Goal: Task Accomplishment & Management: Use online tool/utility

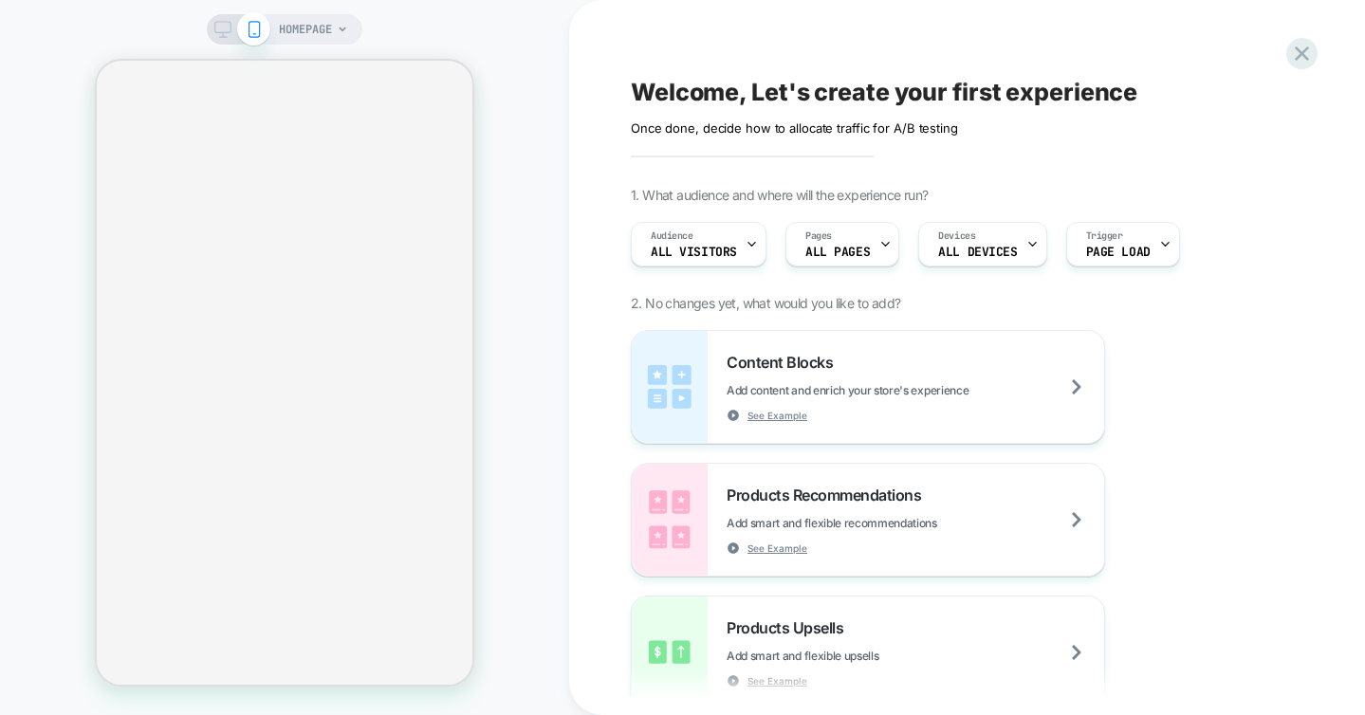
click at [325, 35] on span "HOMEPAGE" at bounding box center [305, 29] width 53 height 30
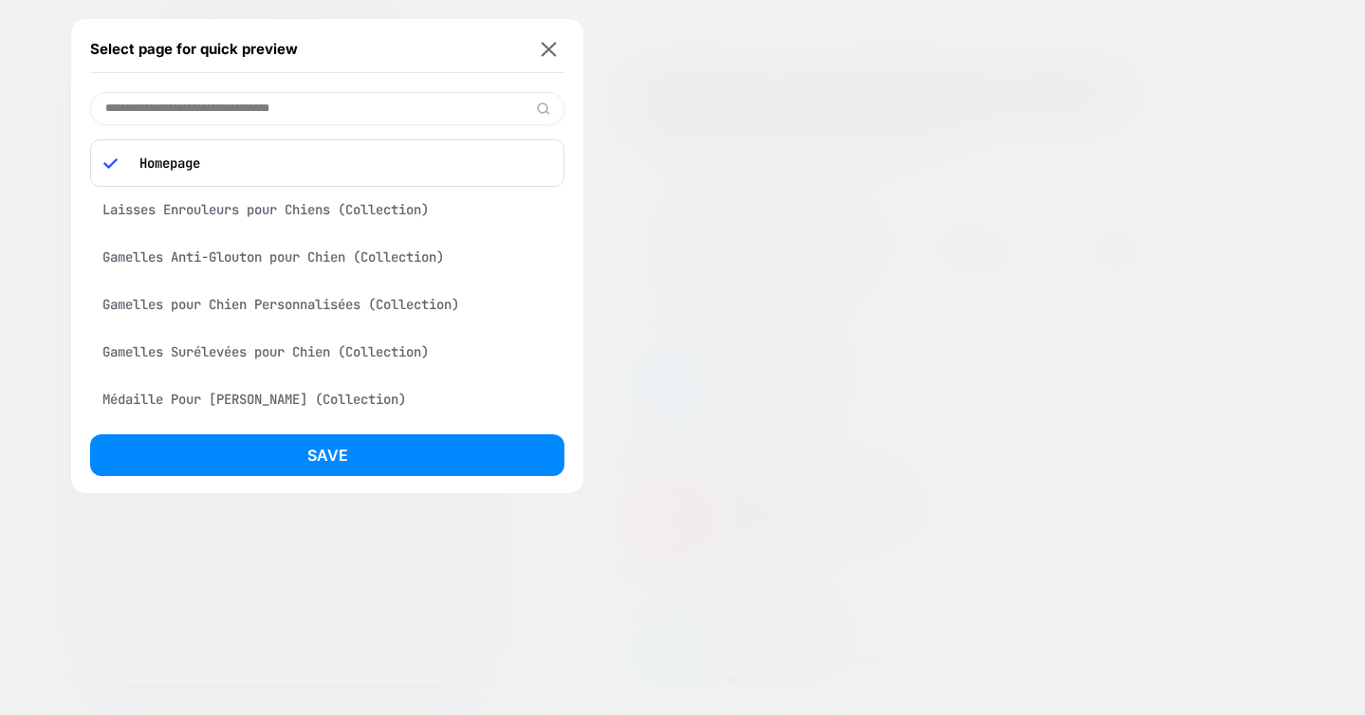
click at [265, 106] on input at bounding box center [327, 108] width 474 height 33
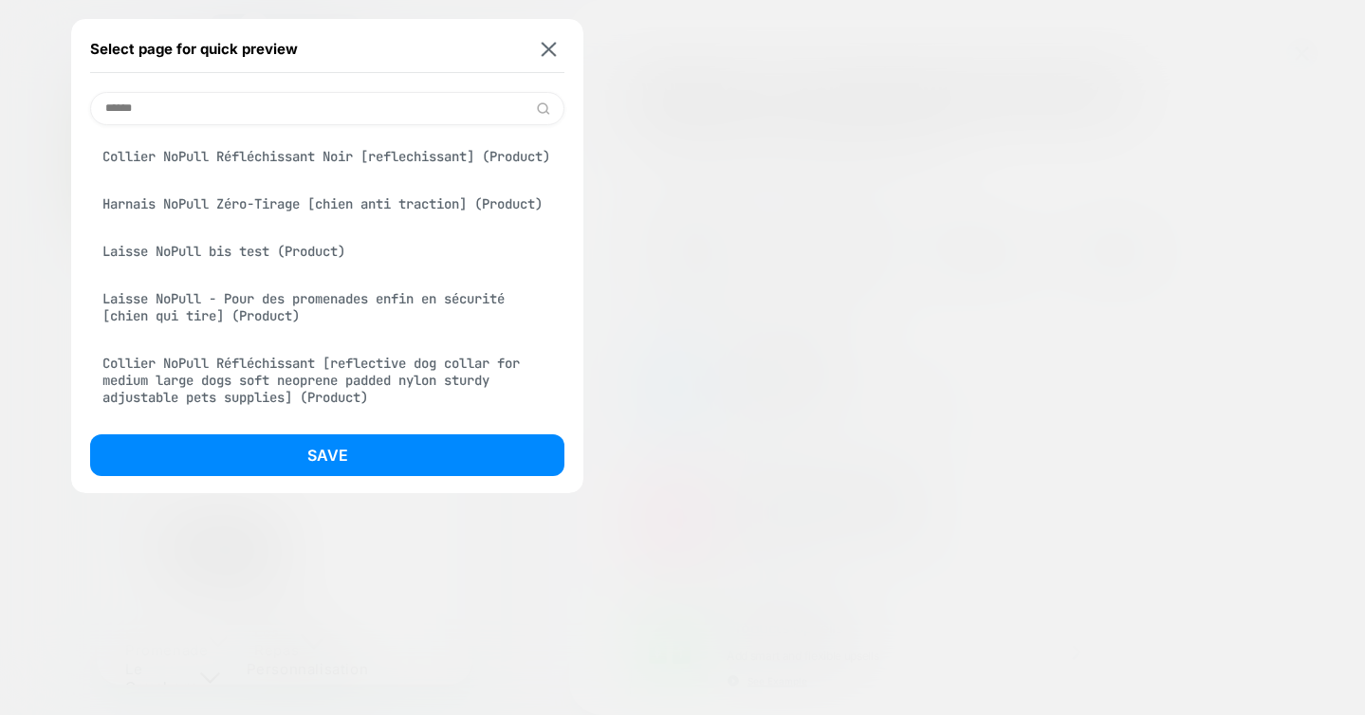
type input "******"
click at [266, 302] on div "Laisse NoPull - Pour des promenades enfin en sécurité [chien qui tire] (Product)" at bounding box center [327, 307] width 474 height 53
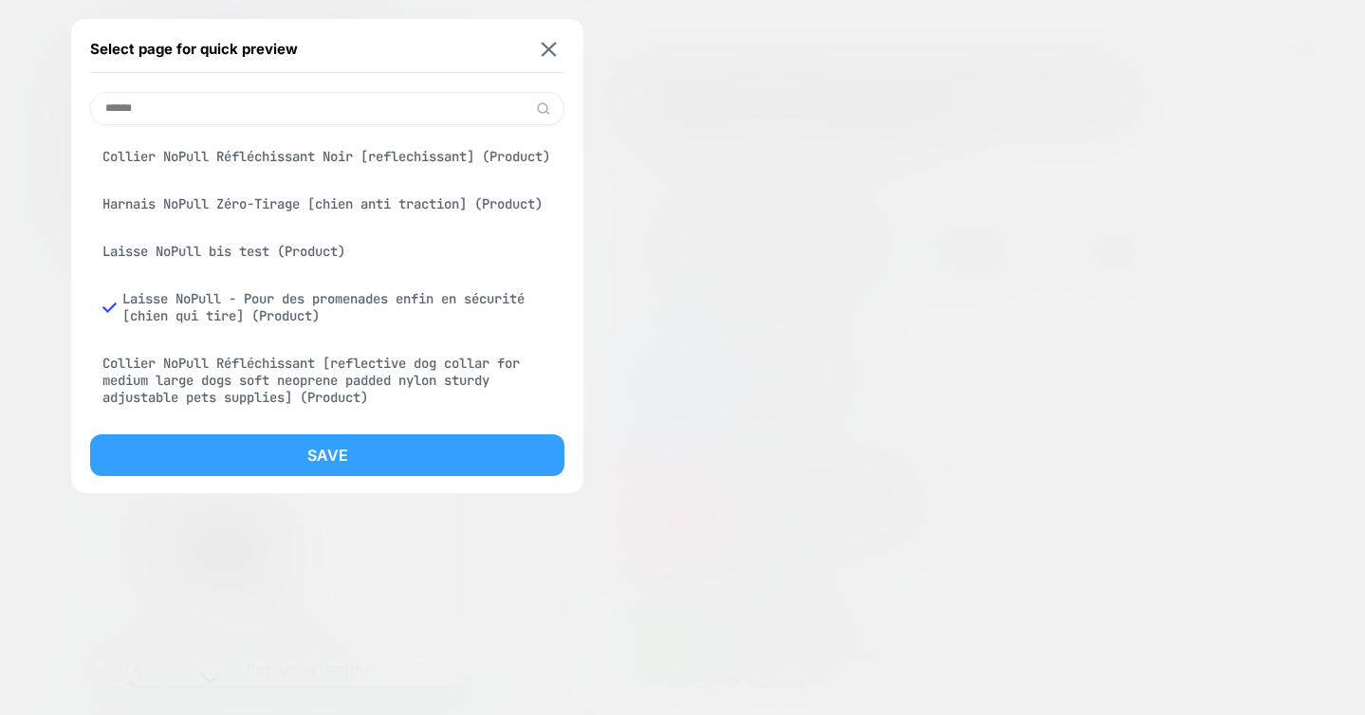
click at [335, 446] on button "Save" at bounding box center [327, 455] width 474 height 42
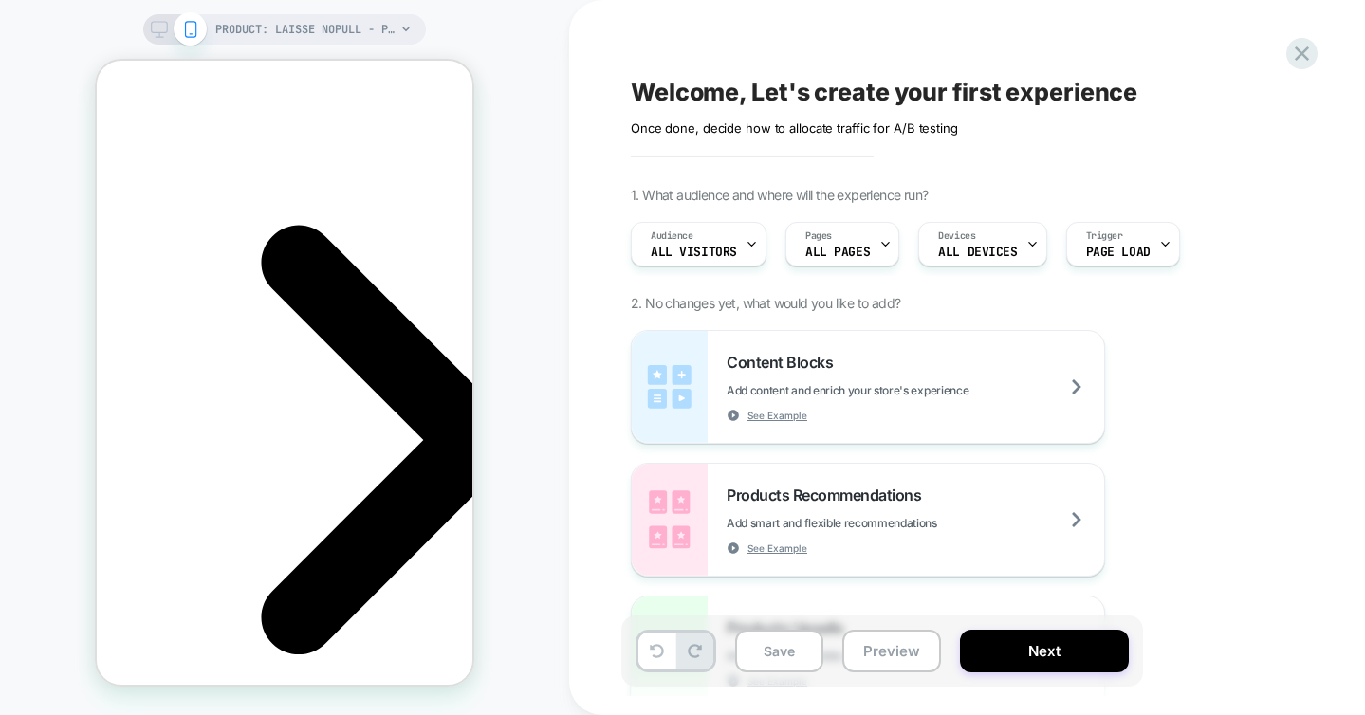
scroll to position [0, 268]
click at [702, 244] on div "Audience All Visitors" at bounding box center [694, 244] width 124 height 43
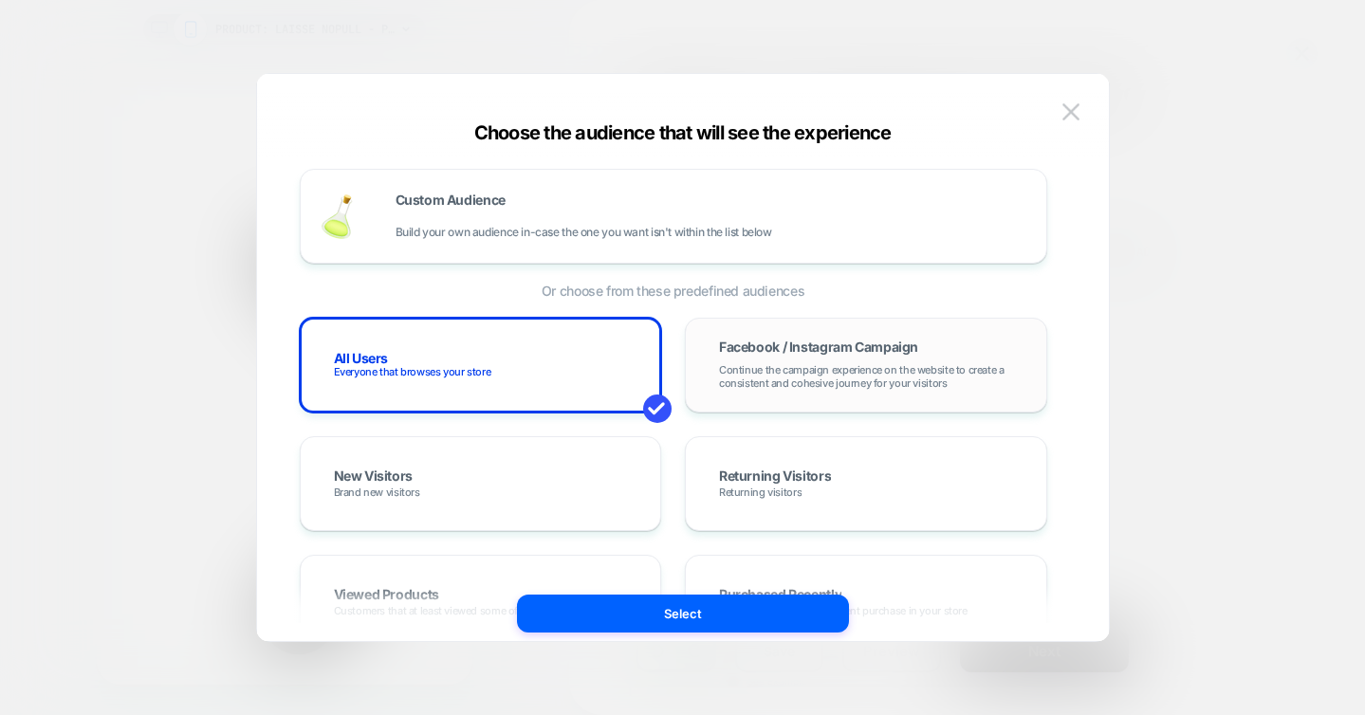
scroll to position [0, 0]
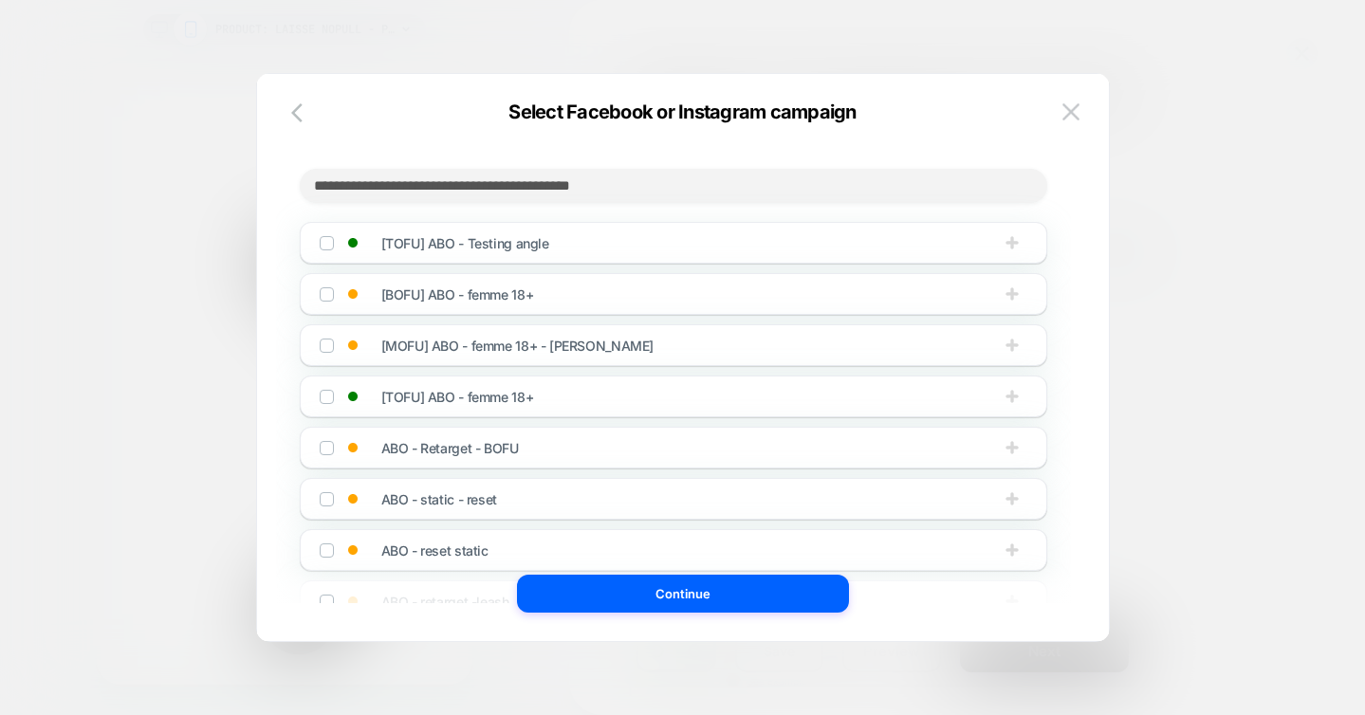
click at [0, 0] on img at bounding box center [0, 0] width 0 height 0
click at [323, 401] on img at bounding box center [326, 396] width 9 height 9
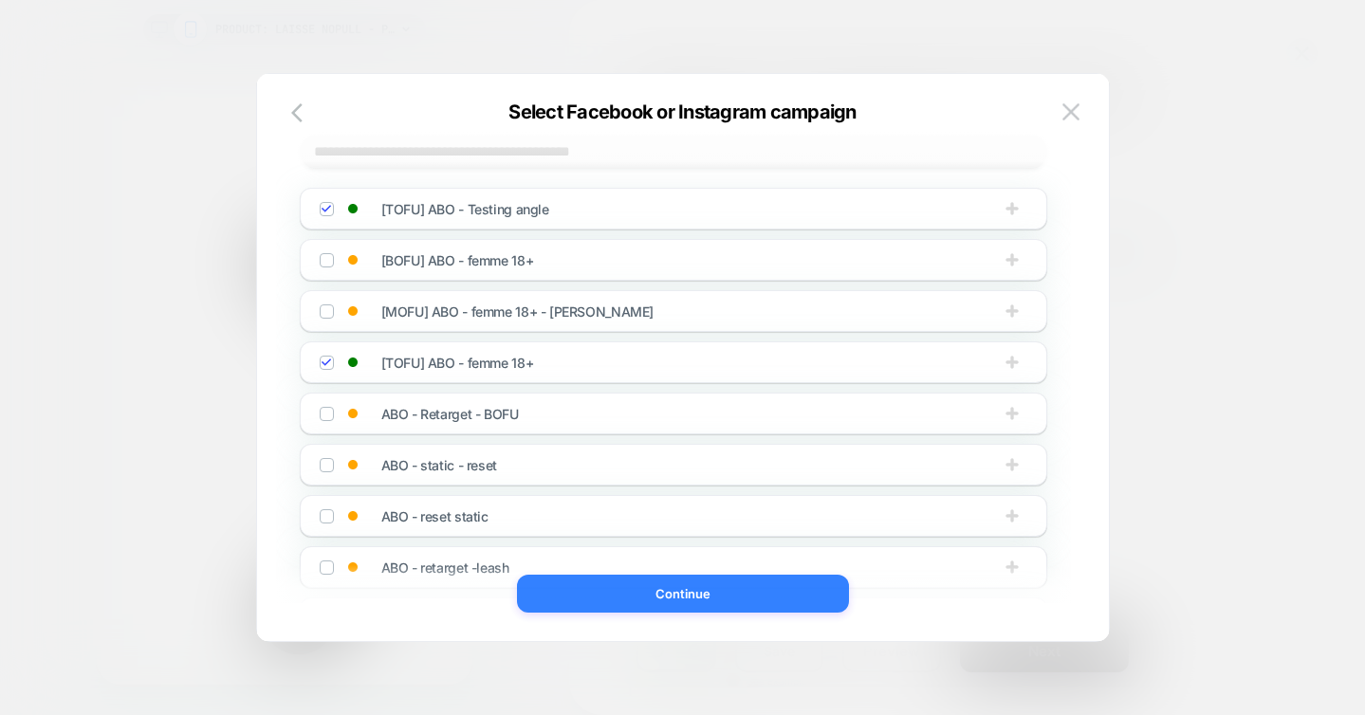
scroll to position [0, 268]
click at [0, 0] on button "Continue" at bounding box center [0, 0] width 0 height 0
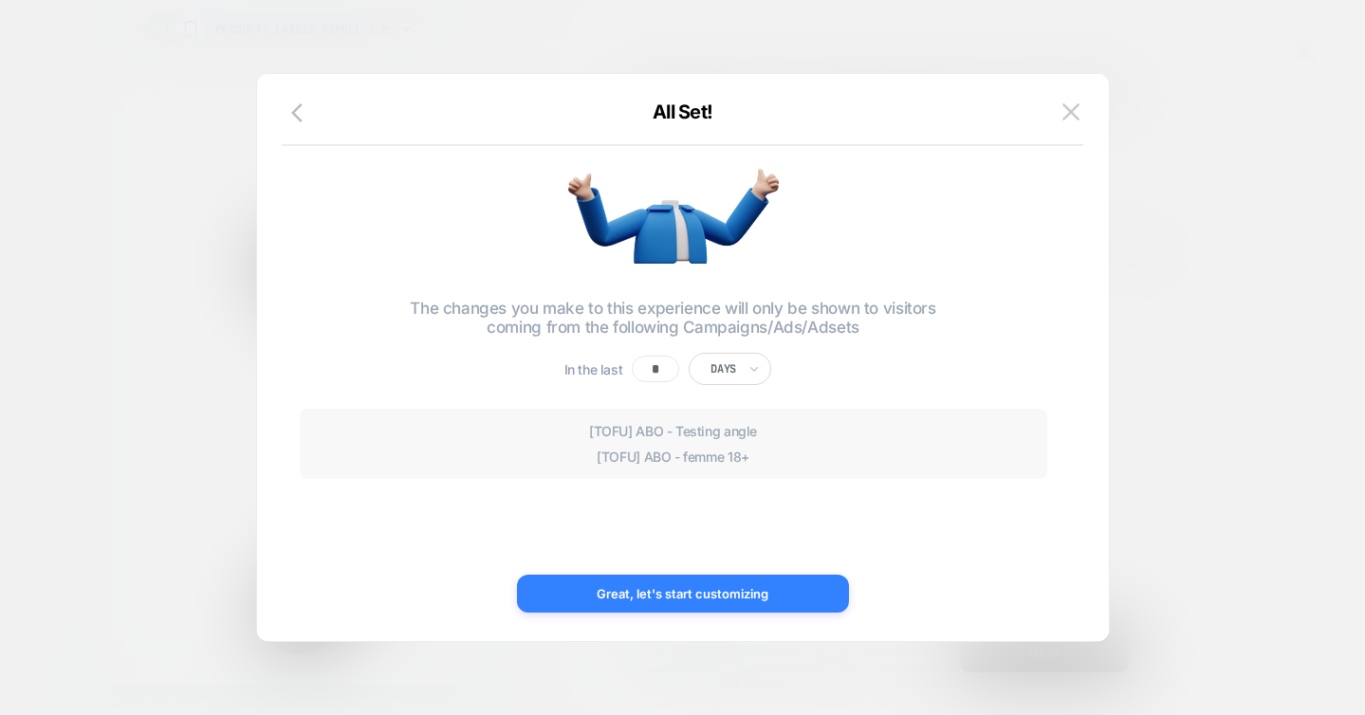
scroll to position [0, 0]
click at [0, 0] on button "Great, let's start customizing" at bounding box center [0, 0] width 0 height 0
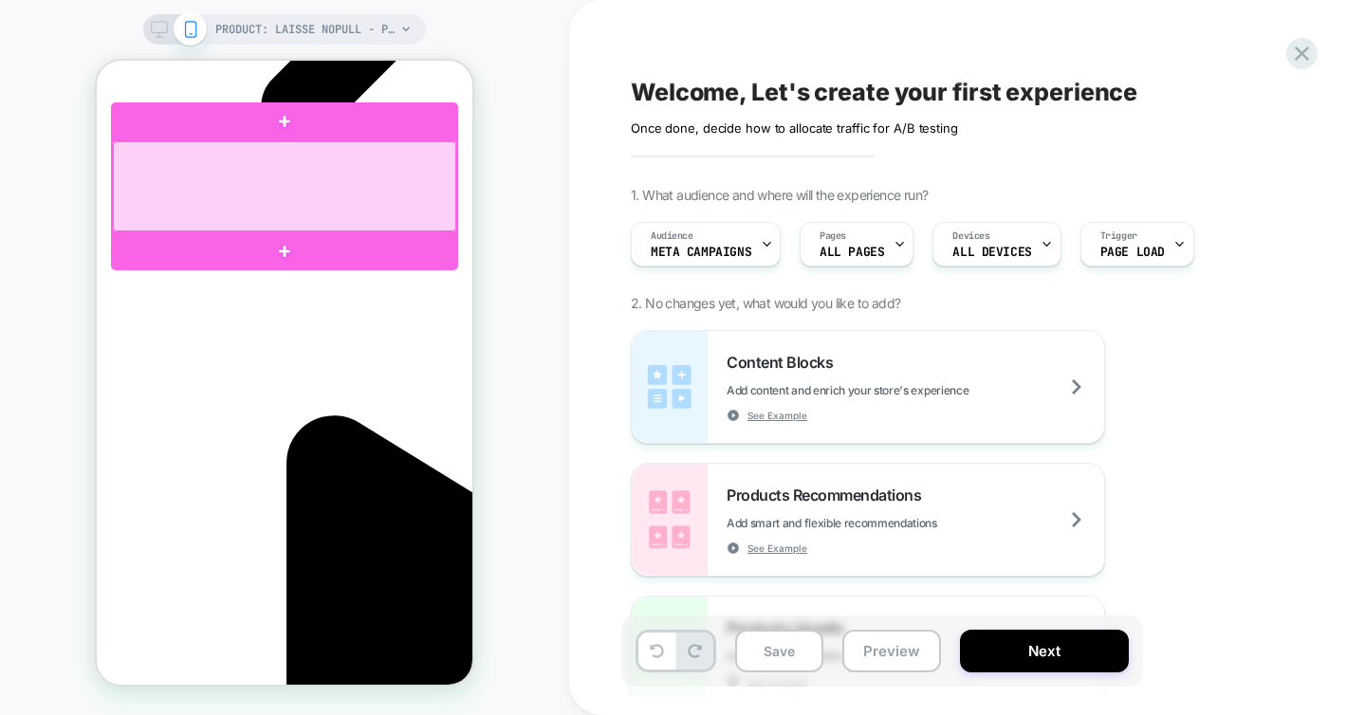
scroll to position [0, 268]
click at [298, 161] on div at bounding box center [284, 186] width 343 height 90
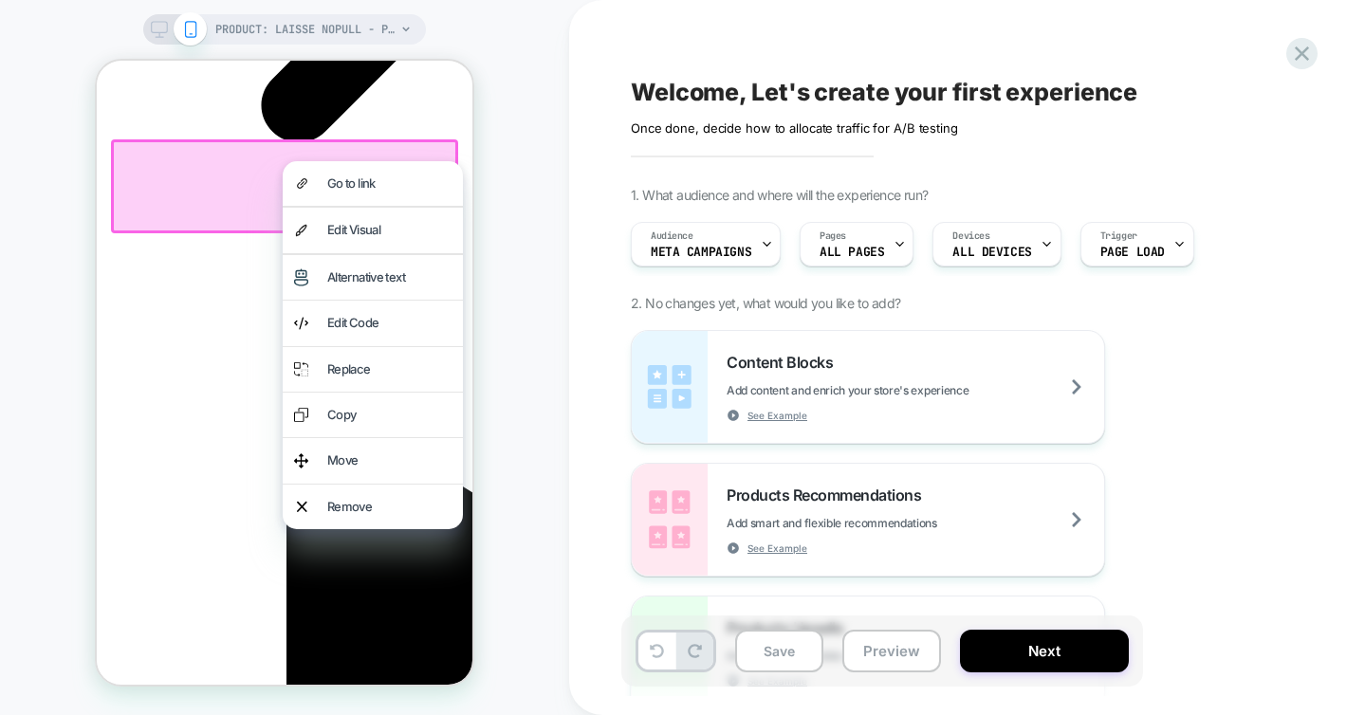
click at [241, 180] on div at bounding box center [284, 186] width 347 height 94
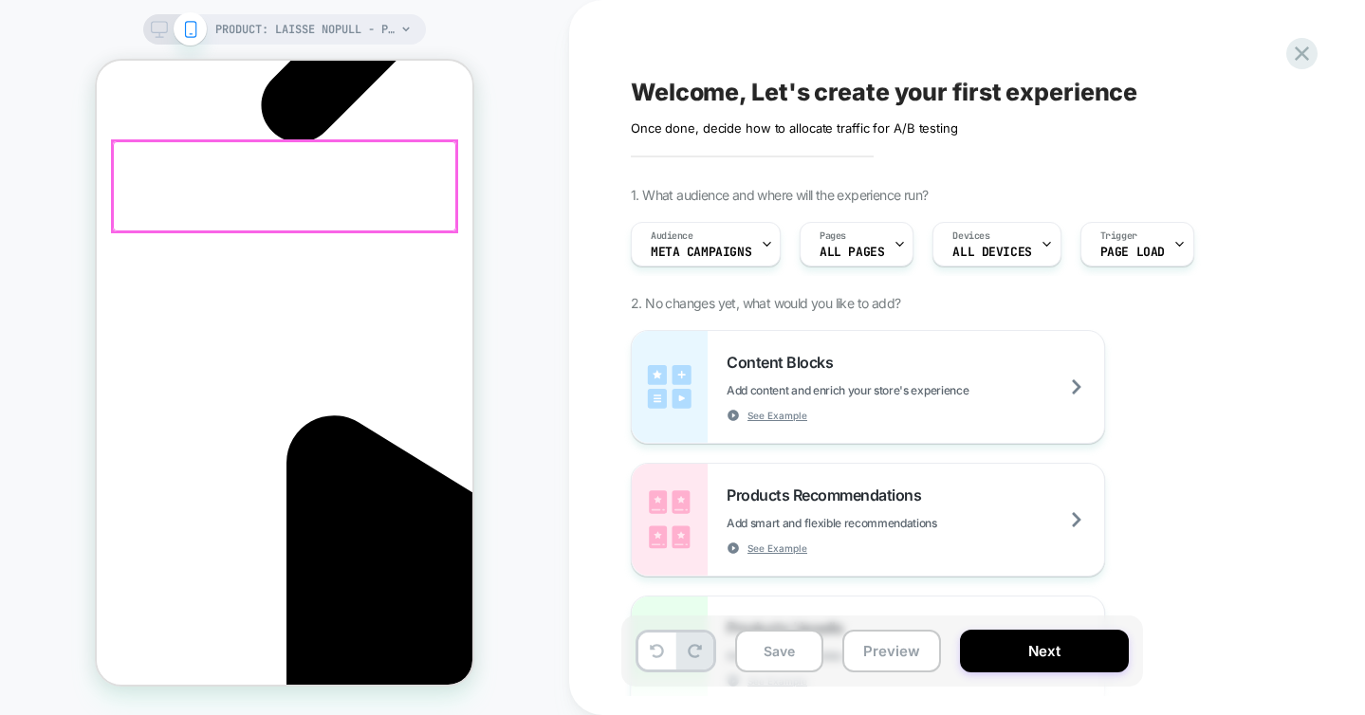
scroll to position [0, 0]
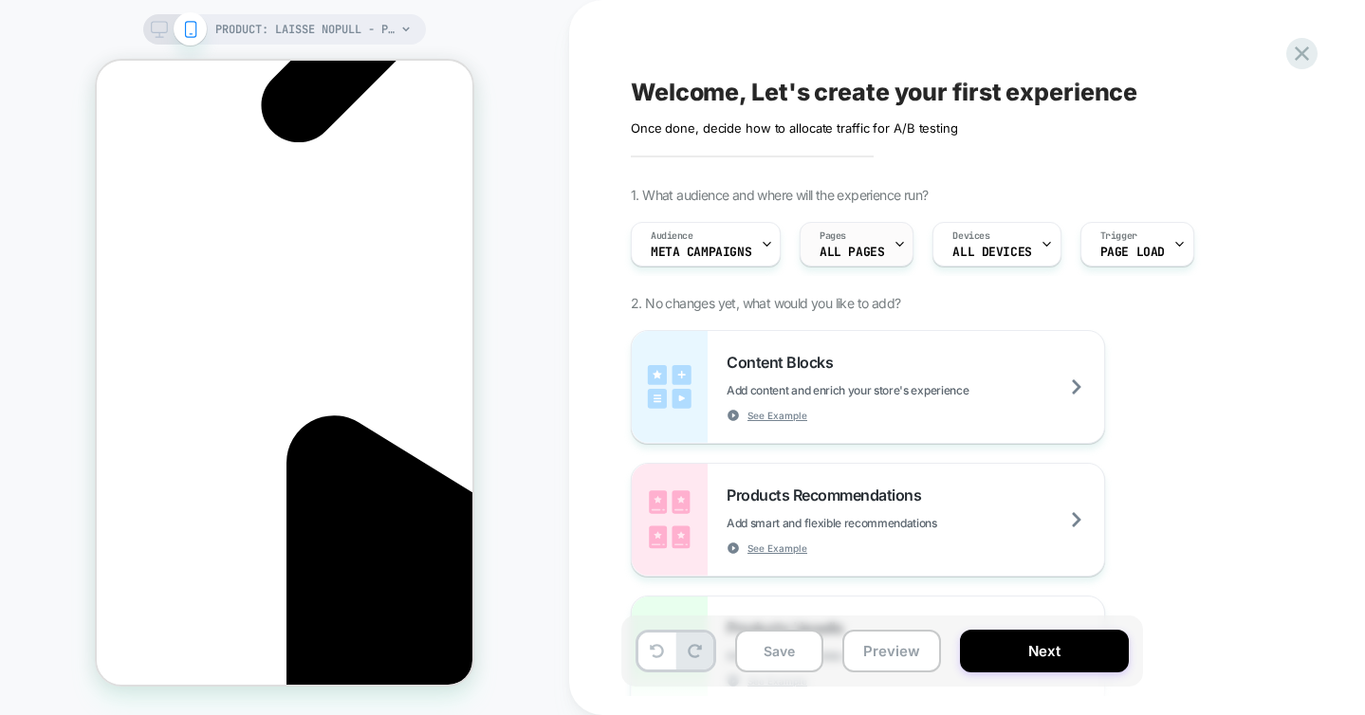
click at [0, 0] on icon at bounding box center [0, 0] width 0 height 0
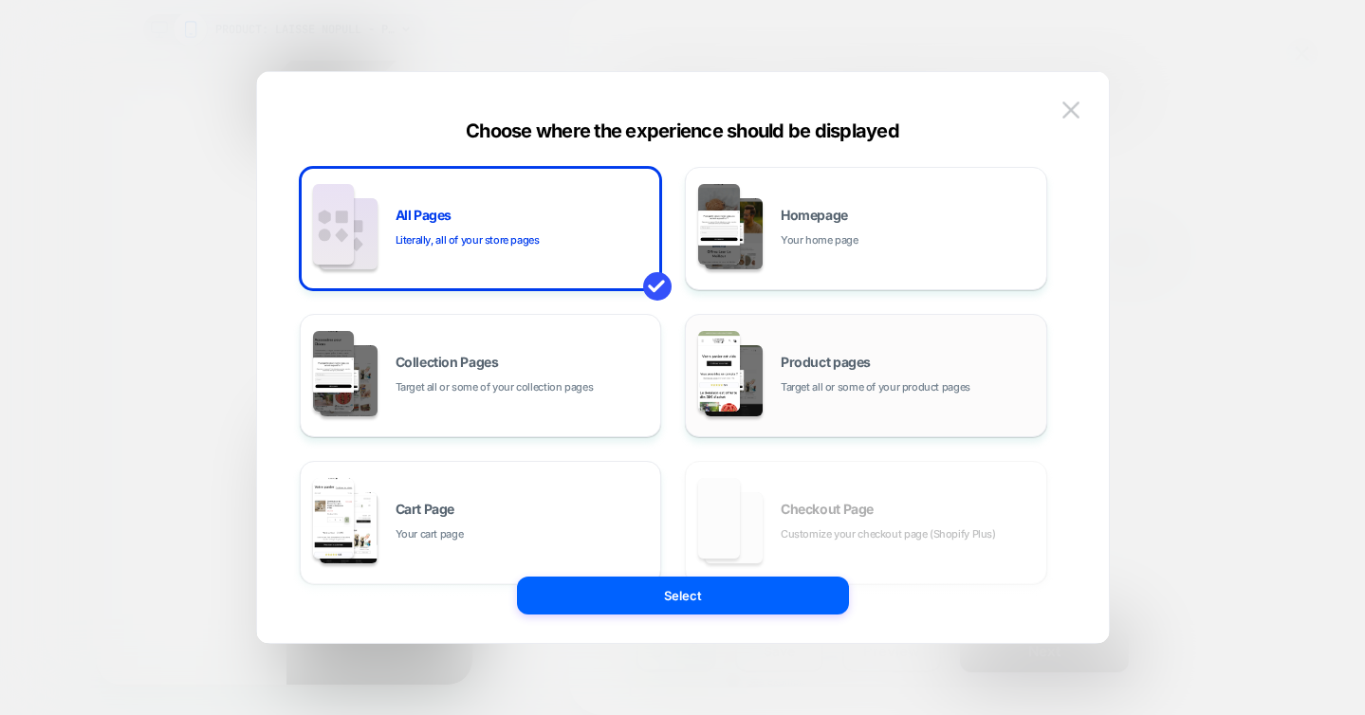
click at [867, 372] on div "Product pages Target all or some of your product pages" at bounding box center [909, 376] width 256 height 41
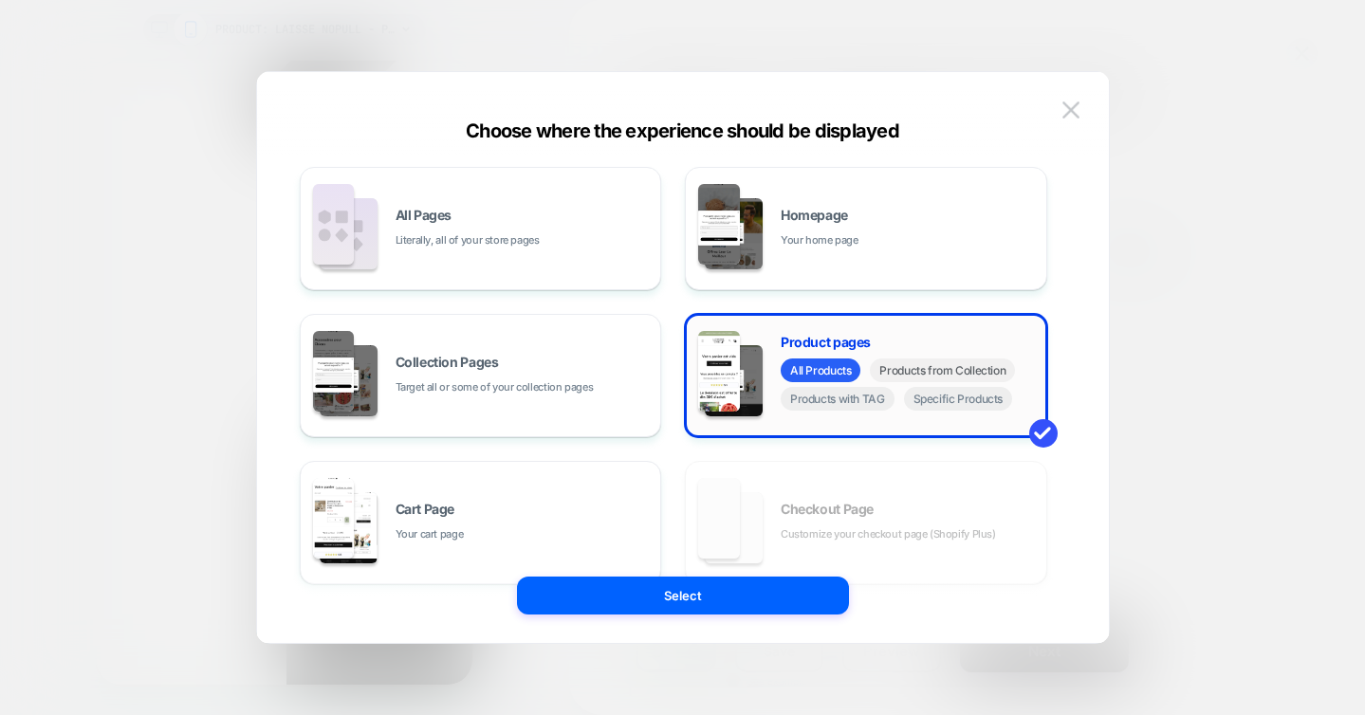
scroll to position [0, 268]
click at [979, 405] on span "Specific Products" at bounding box center [958, 399] width 109 height 24
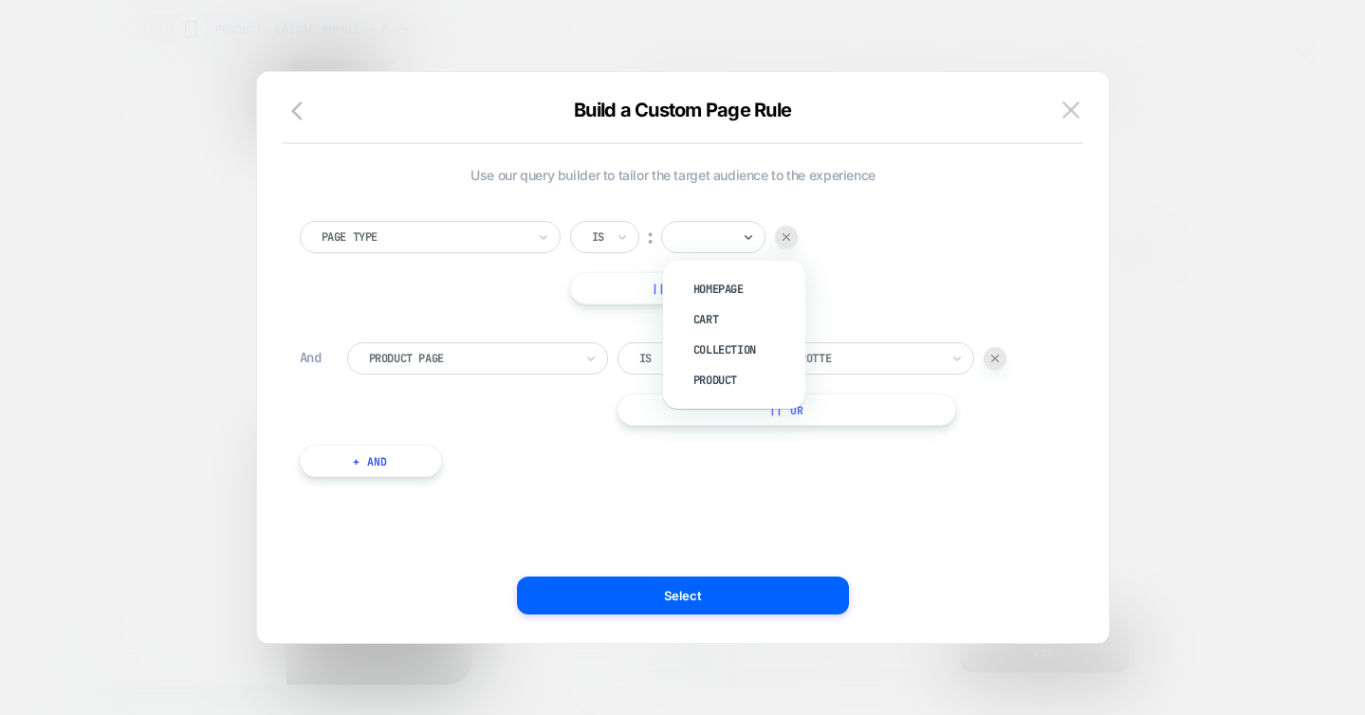
click at [703, 234] on div at bounding box center [706, 237] width 47 height 17
click at [710, 372] on div "Product" at bounding box center [743, 380] width 123 height 30
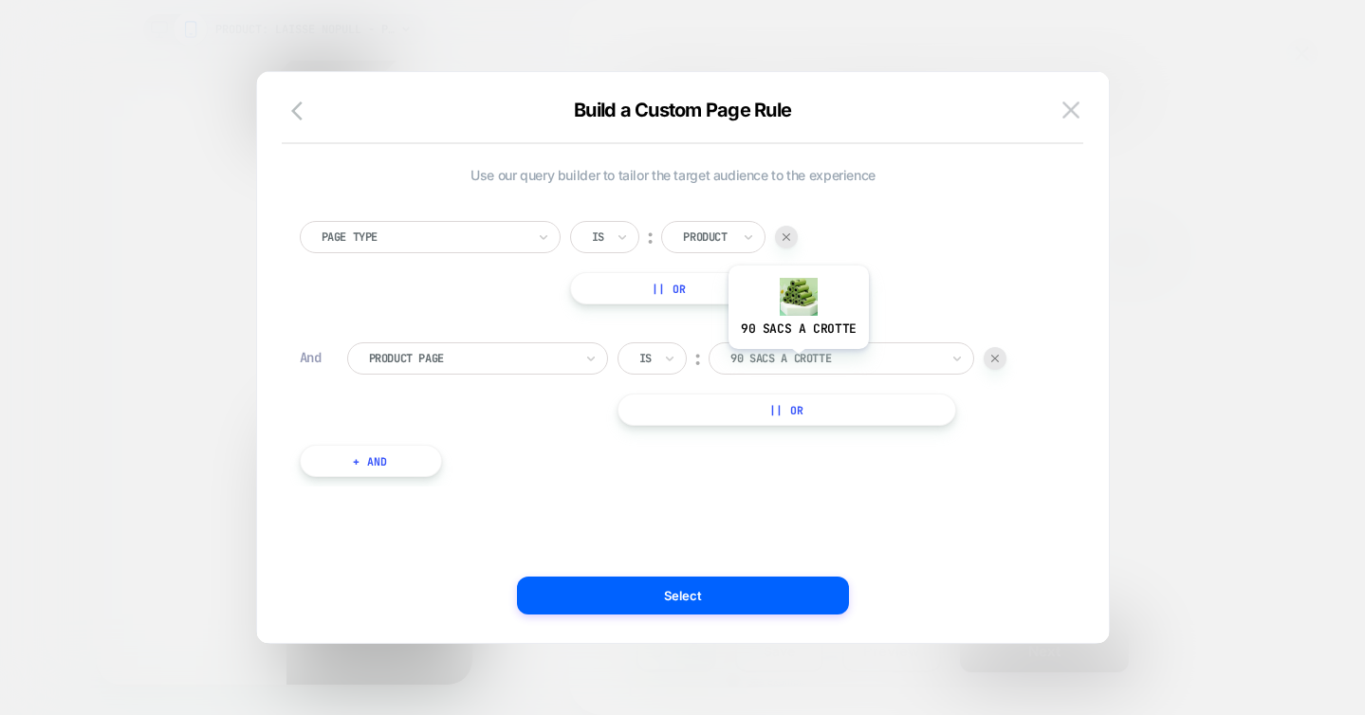
scroll to position [0, 0]
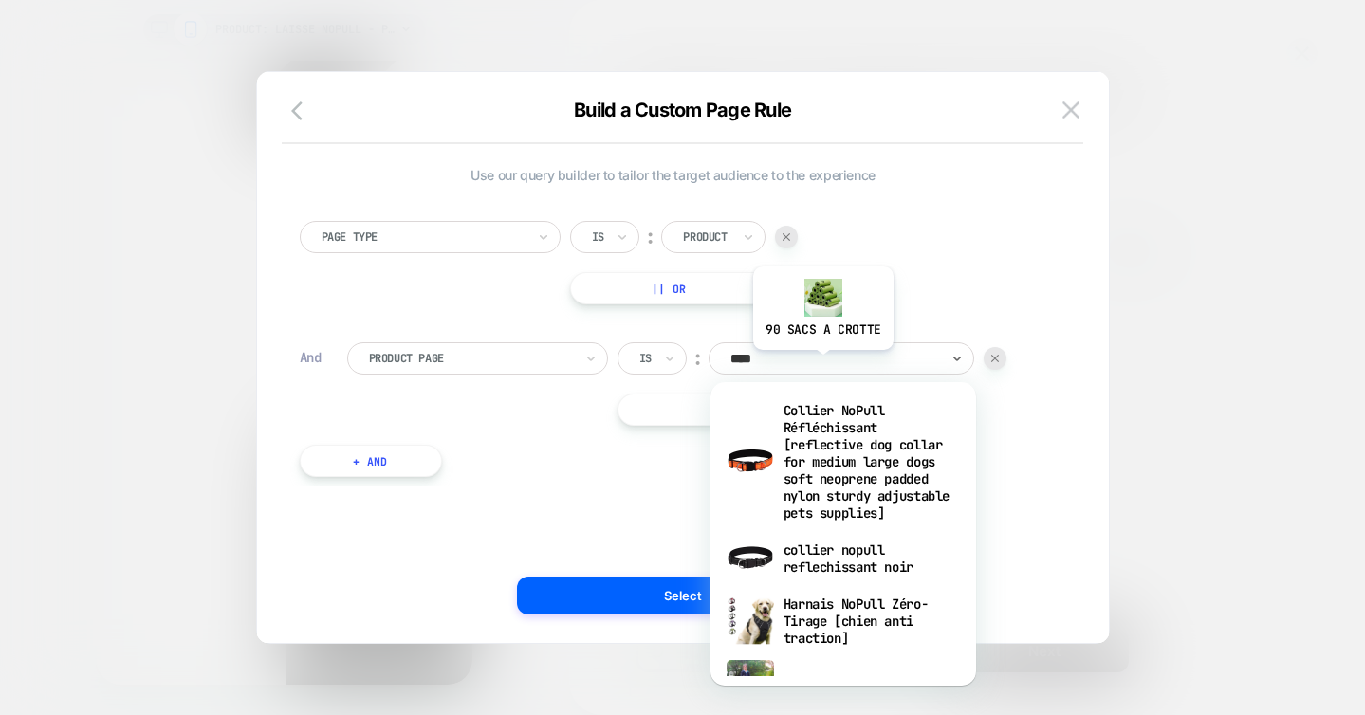
scroll to position [0, 268]
type input "******"
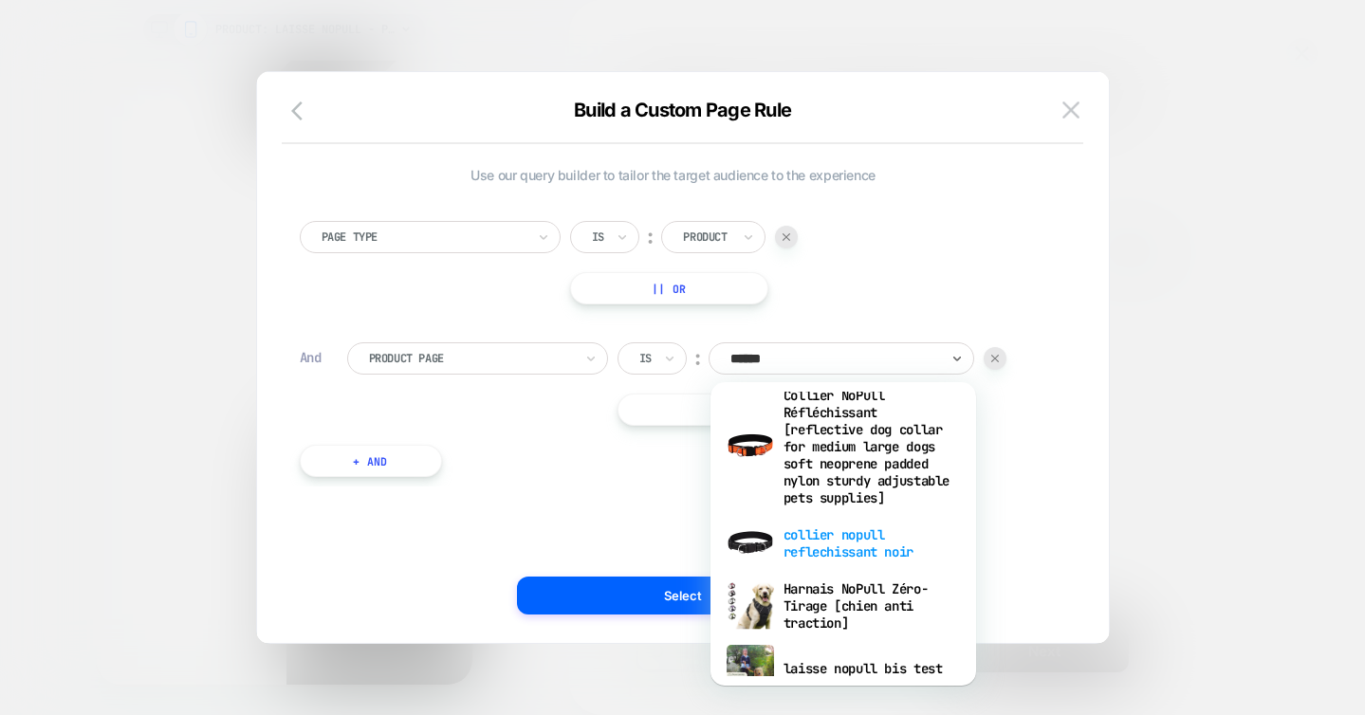
scroll to position [0, 0]
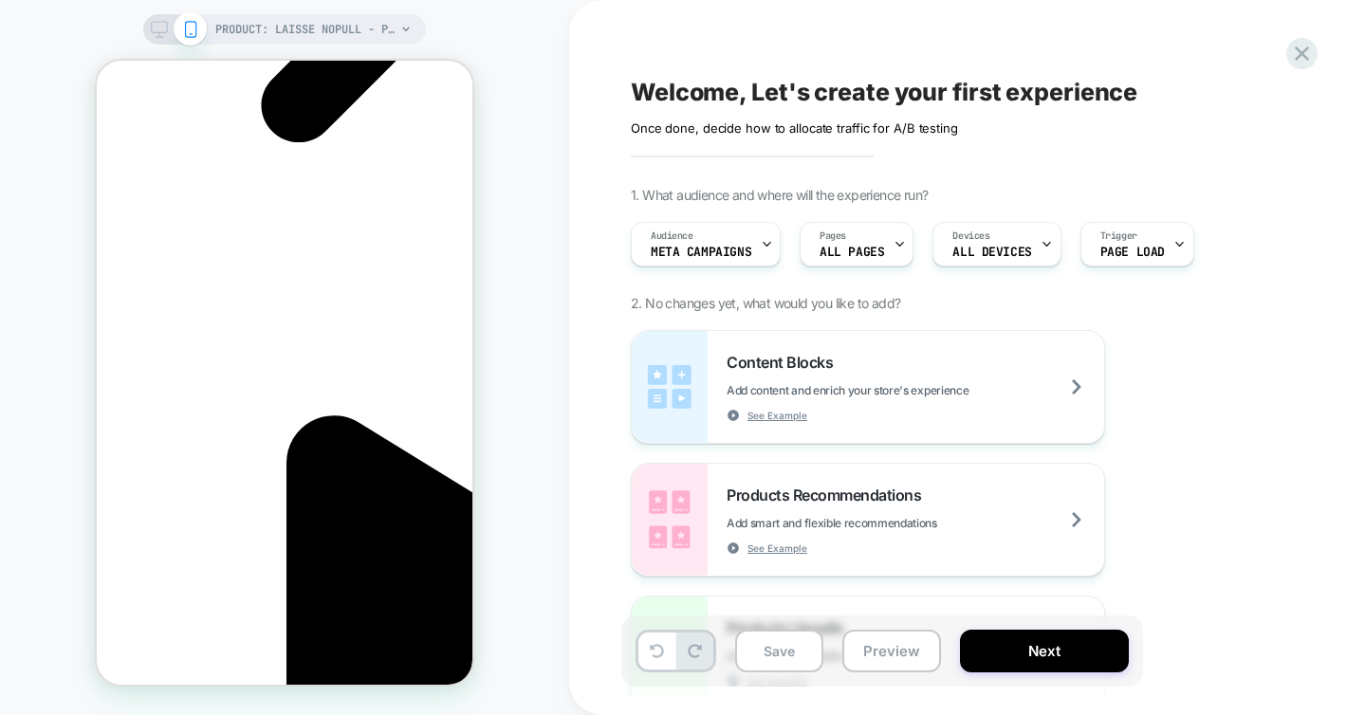
scroll to position [0, 268]
click at [1303, 52] on icon at bounding box center [1302, 53] width 14 height 14
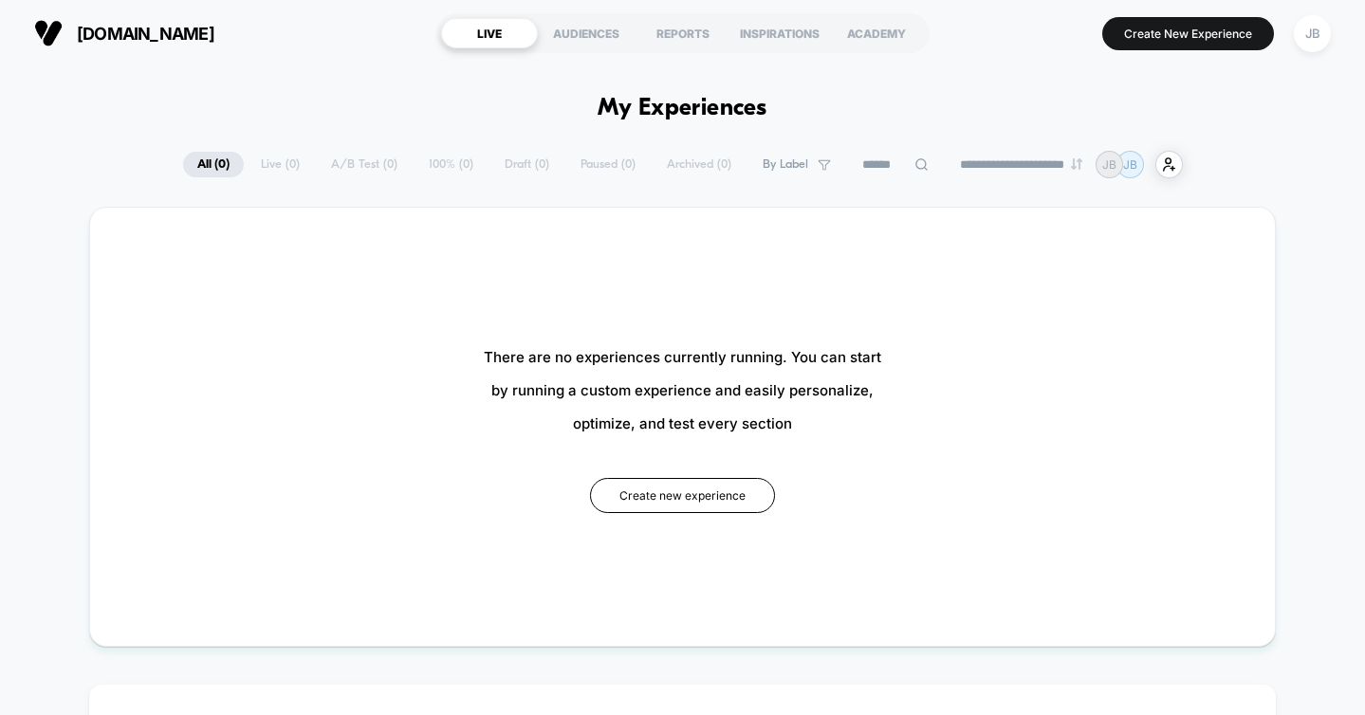
type input "***"
click at [356, 162] on div "**********" at bounding box center [683, 165] width 1000 height 28
click at [690, 499] on button "Create new experience" at bounding box center [682, 495] width 185 height 35
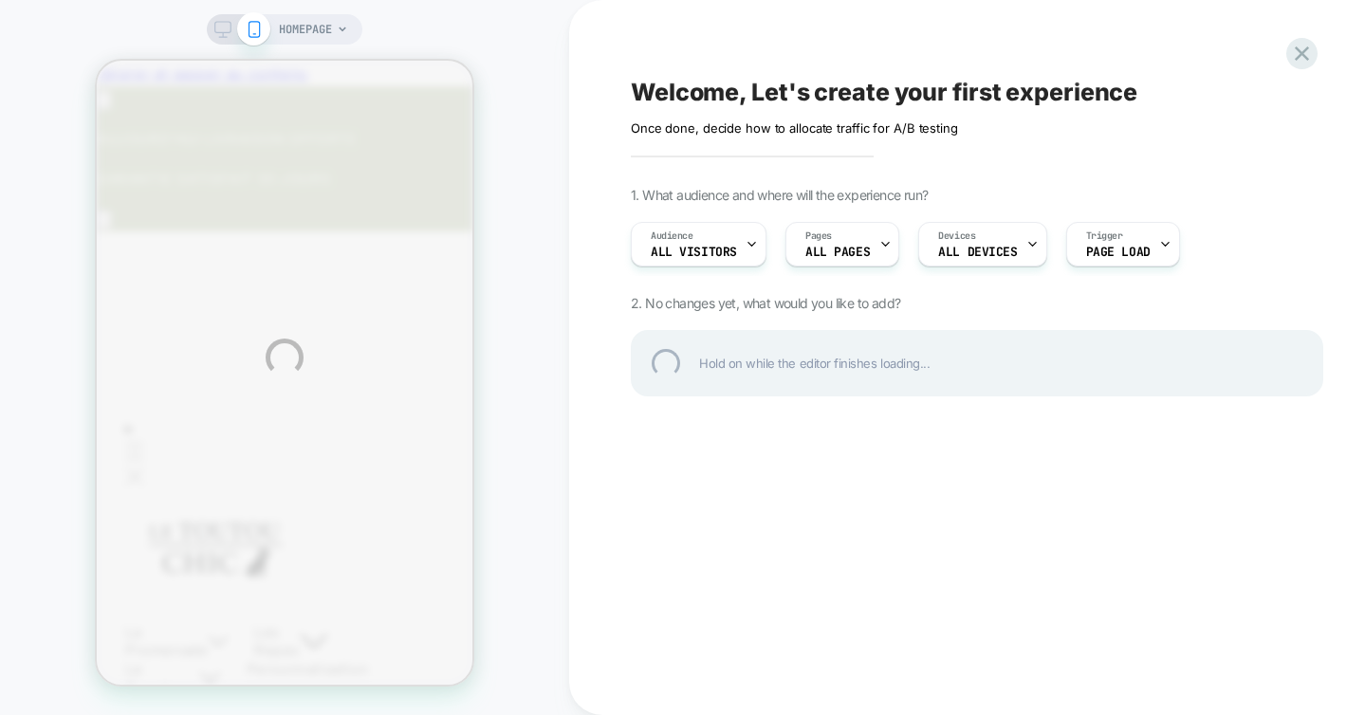
type input "*"
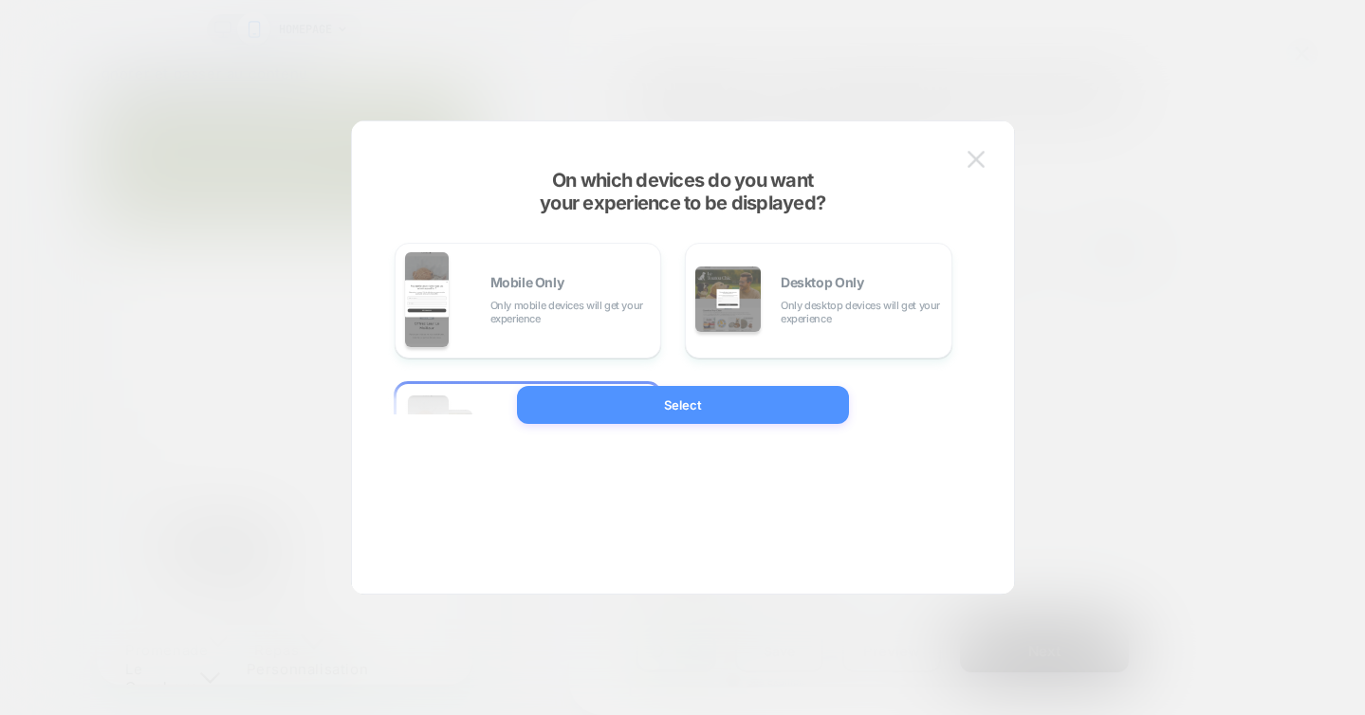
click at [1130, 176] on div at bounding box center [682, 357] width 1365 height 715
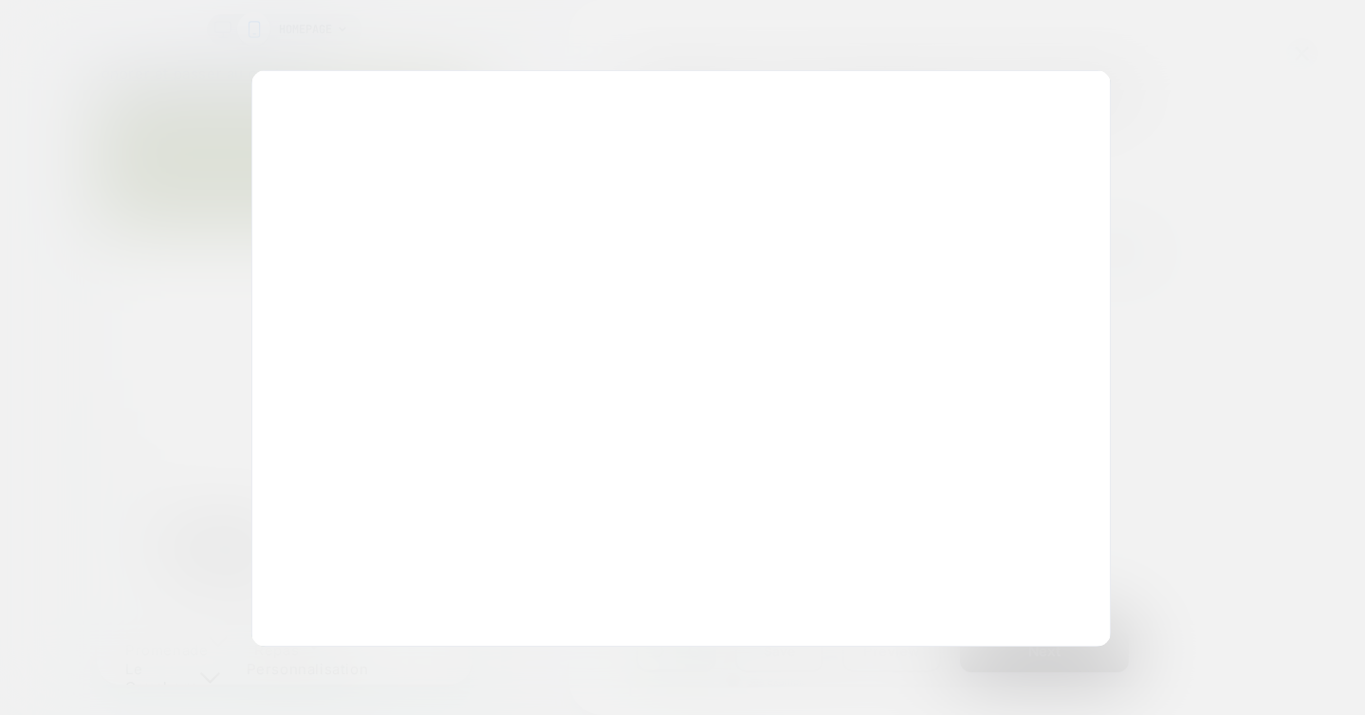
scroll to position [0, 268]
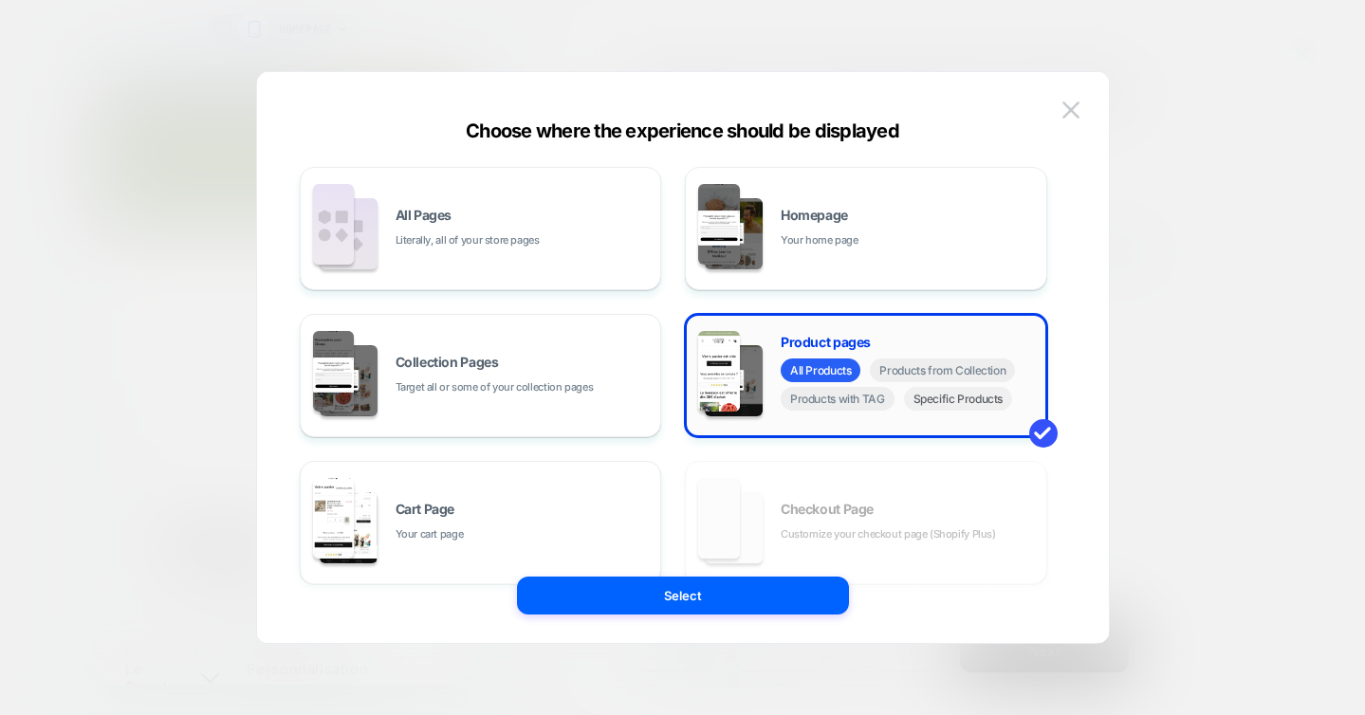
scroll to position [0, 0]
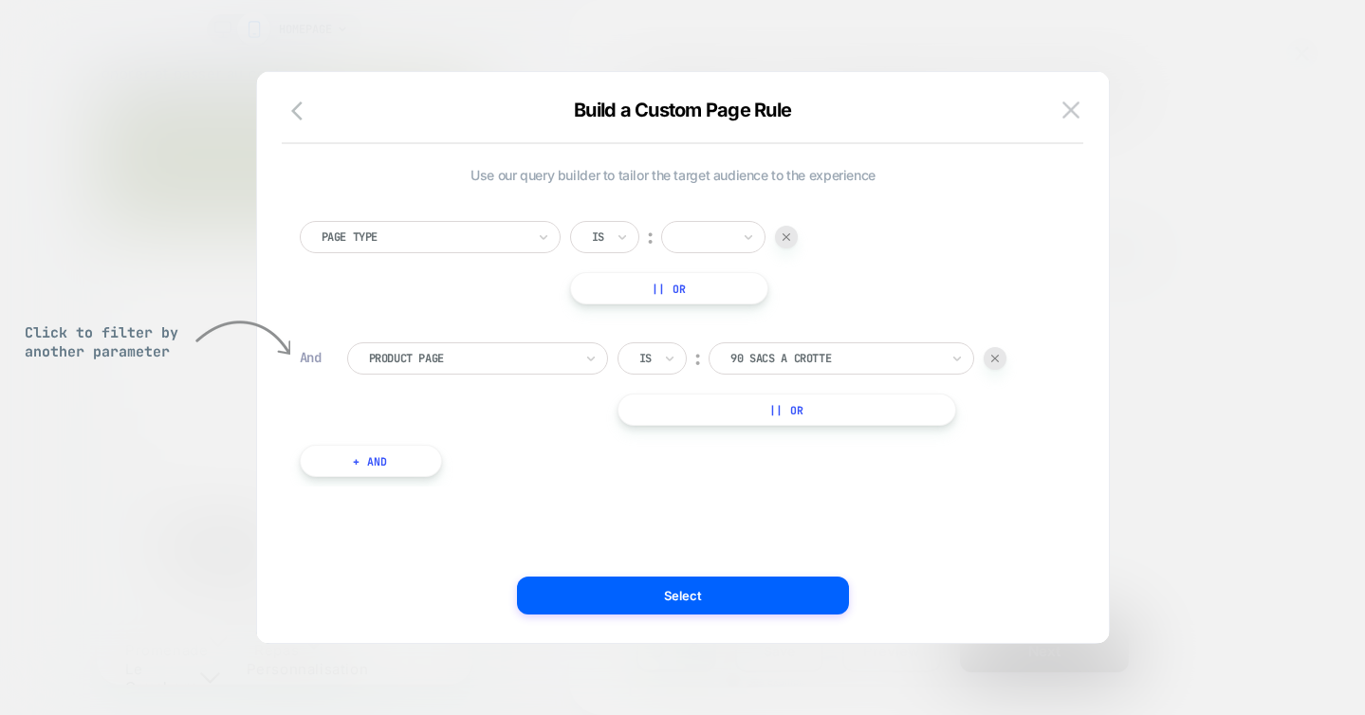
click at [0, 0] on div at bounding box center [0, 0] width 0 height 0
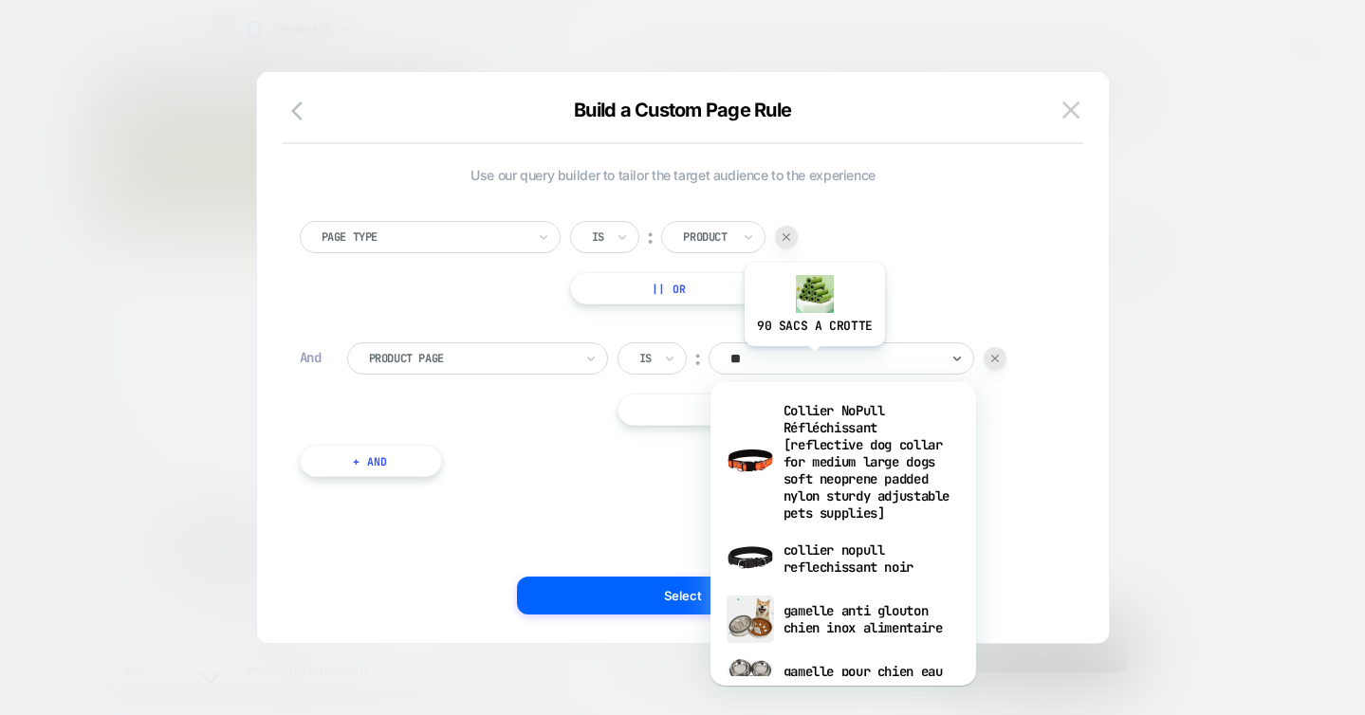
scroll to position [0, 0]
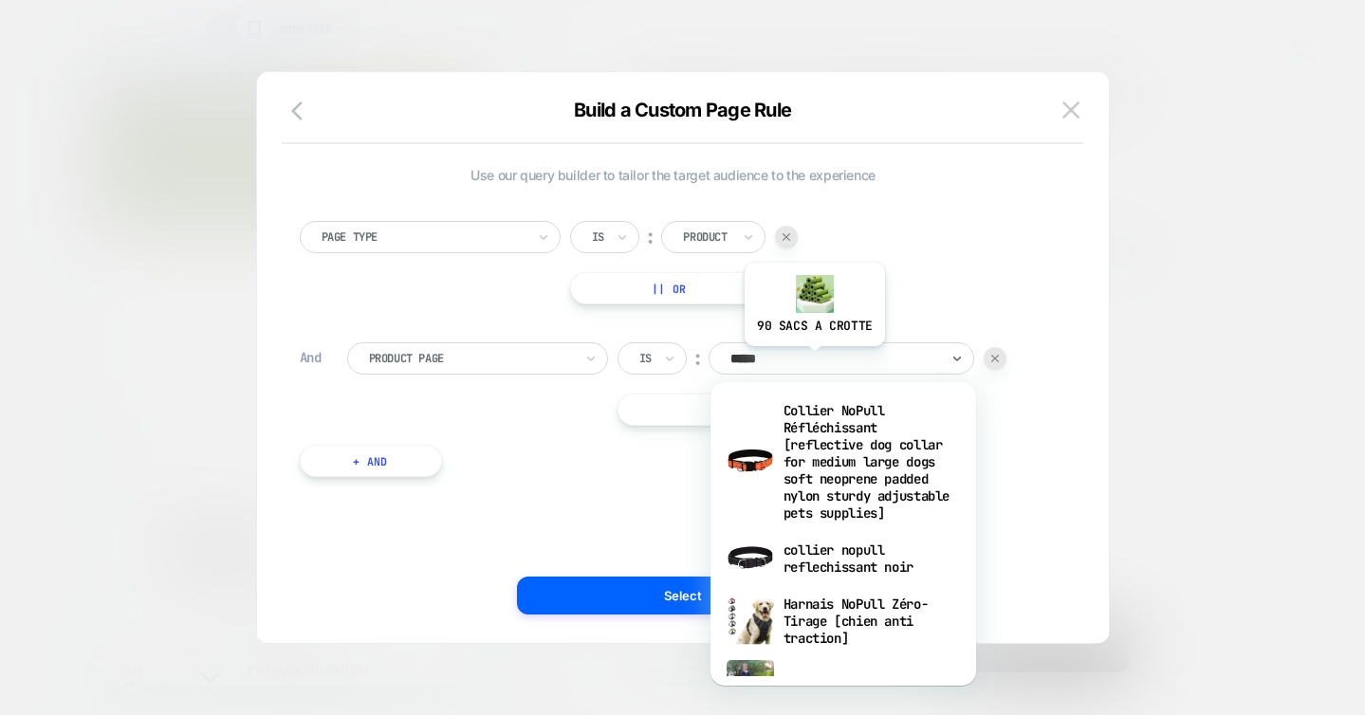
type input "******"
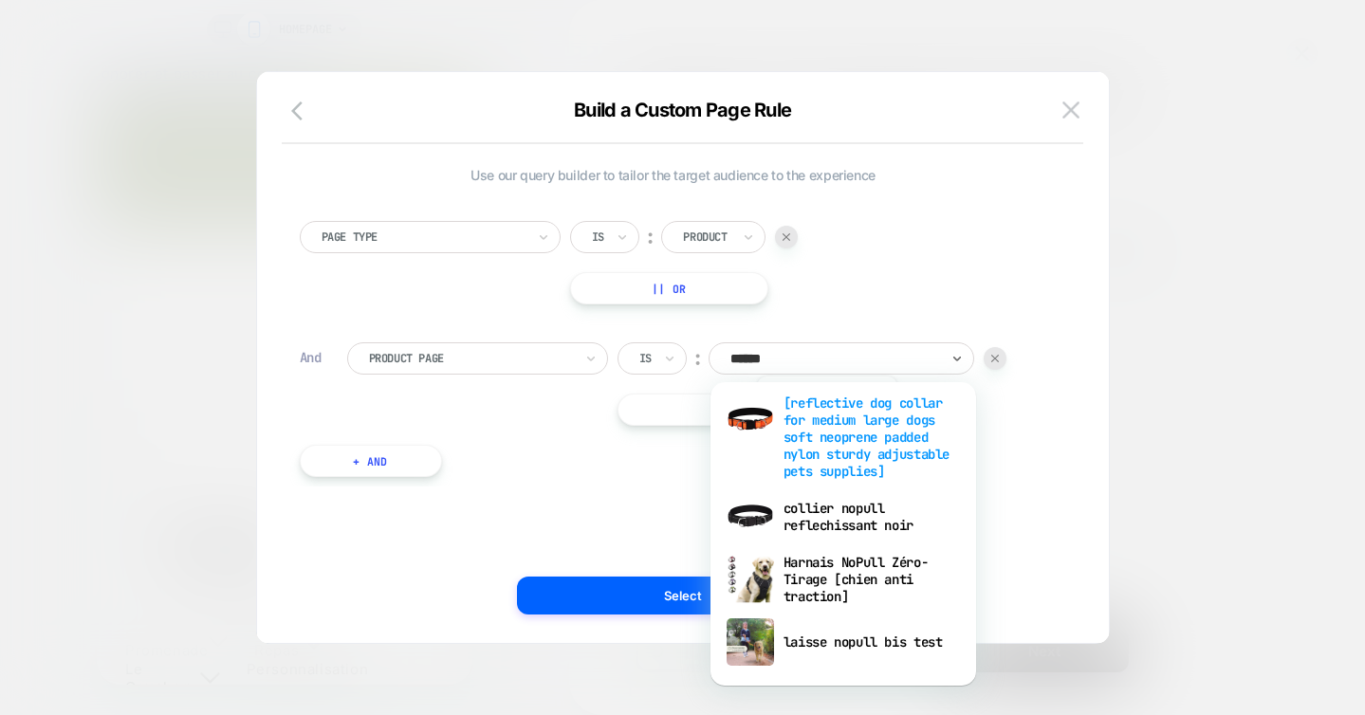
scroll to position [0, 268]
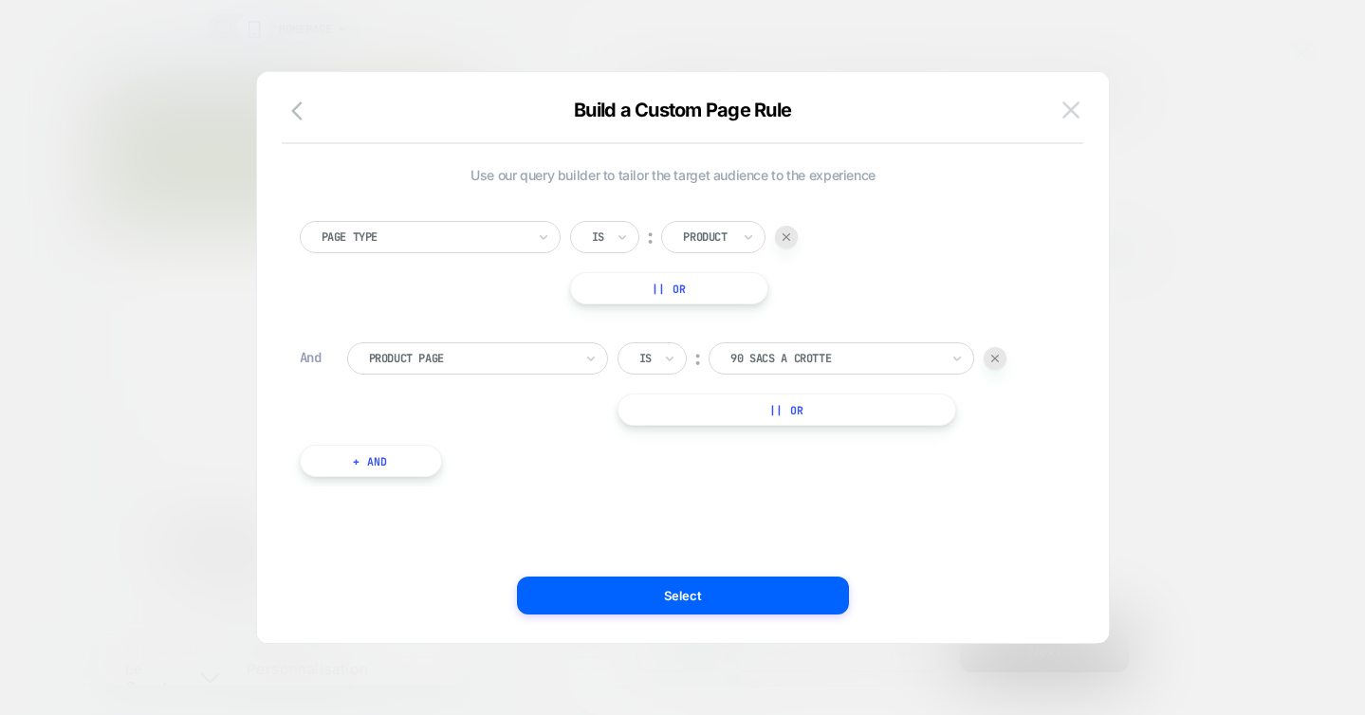
click at [1074, 96] on button at bounding box center [1071, 110] width 28 height 28
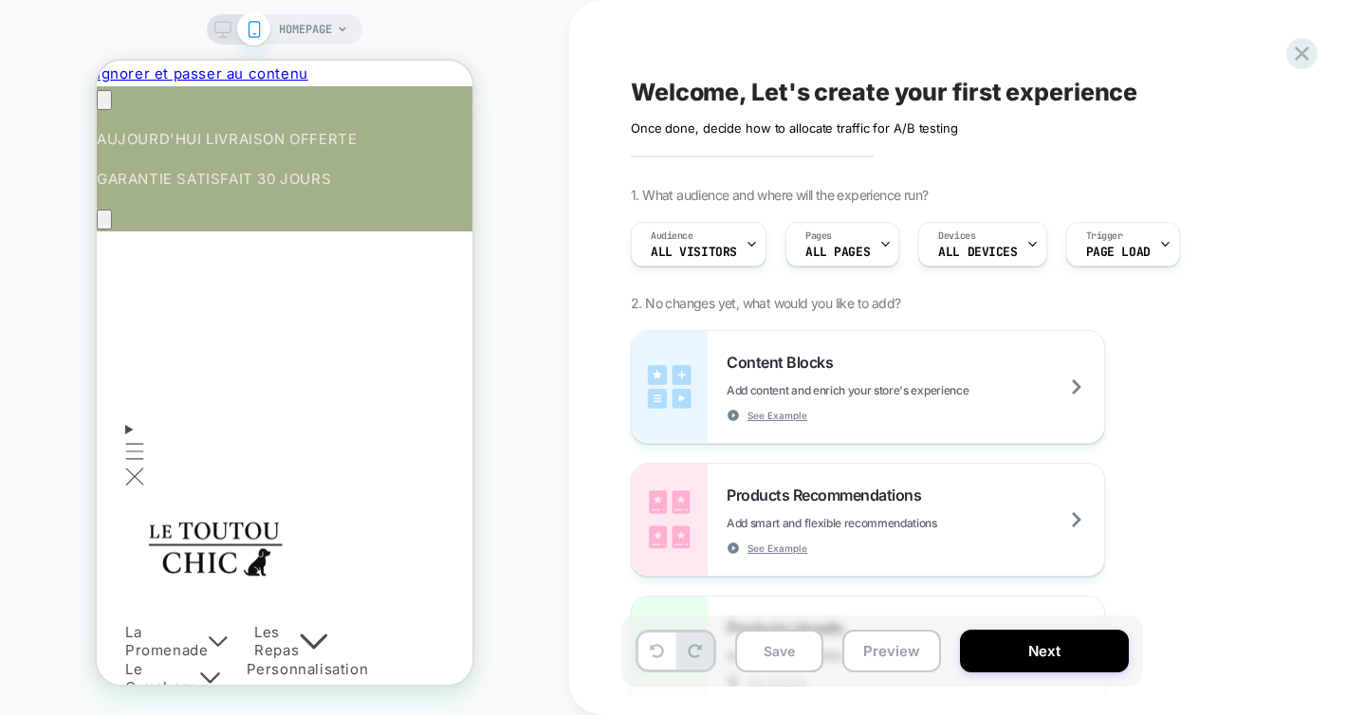
click at [314, 35] on span "HOMEPAGE" at bounding box center [305, 29] width 53 height 30
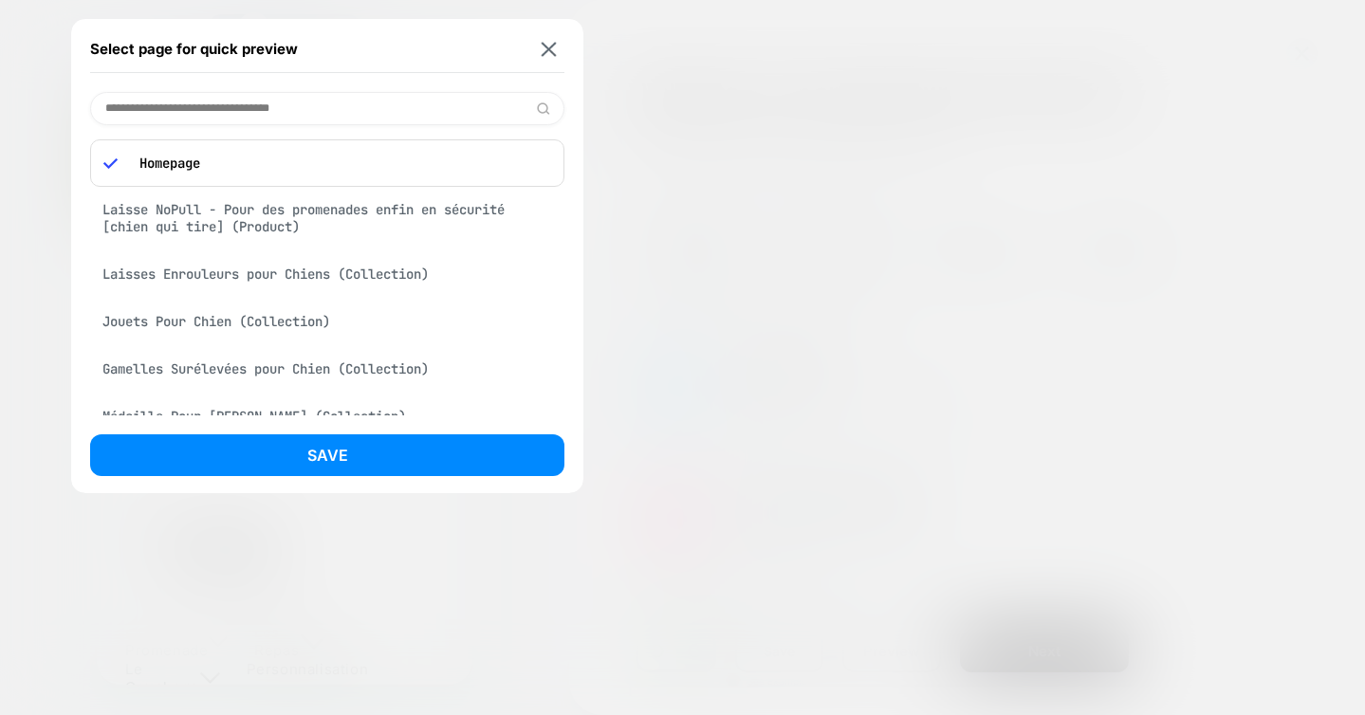
scroll to position [0, 0]
click at [263, 109] on input at bounding box center [327, 108] width 474 height 33
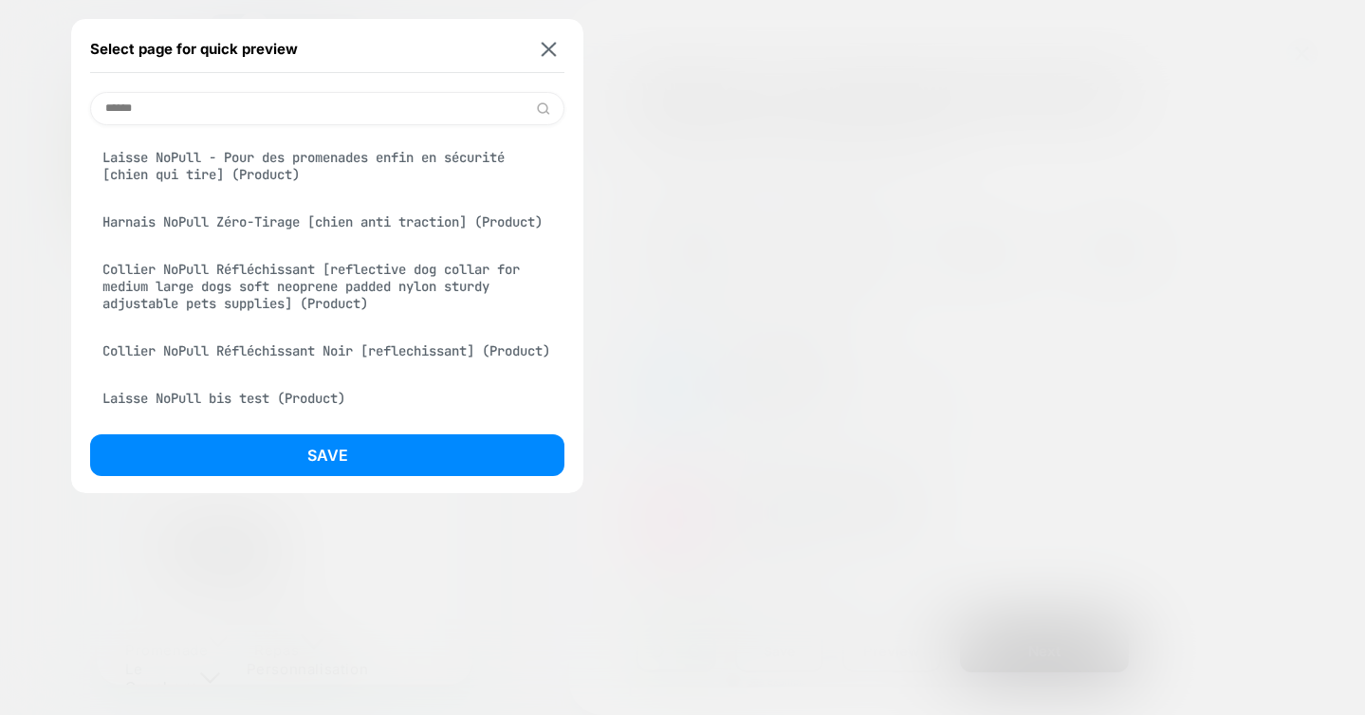
type input "******"
click at [275, 157] on div "Laisse NoPull - Pour des promenades enfin en sécurité [chien qui tire] (Product)" at bounding box center [327, 165] width 474 height 53
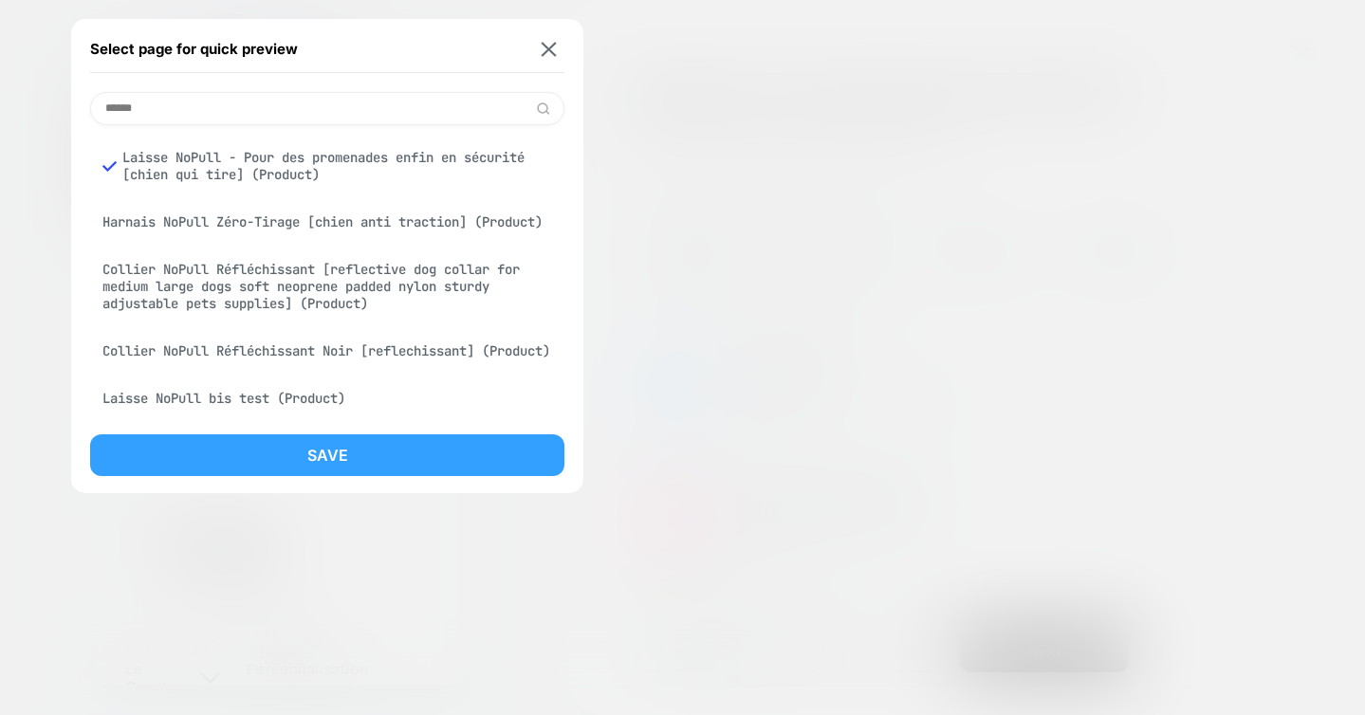
click at [266, 447] on button "Save" at bounding box center [327, 455] width 474 height 42
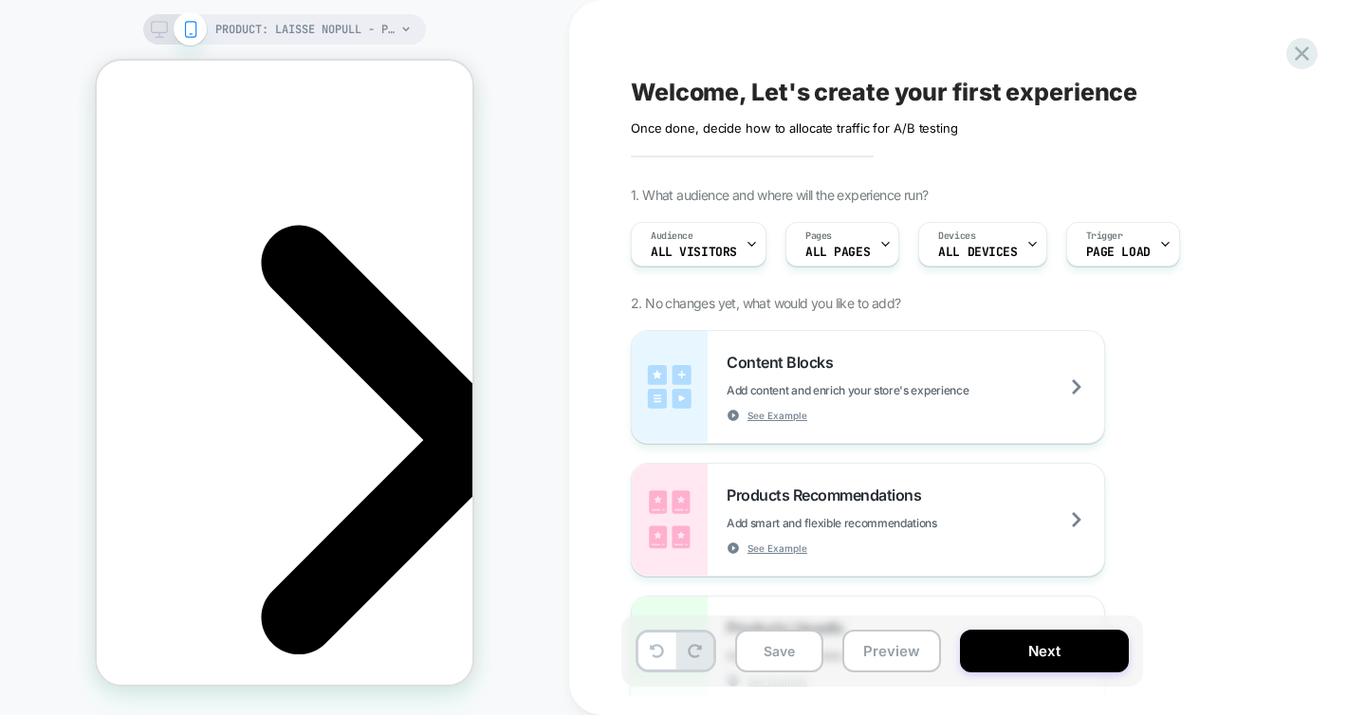
scroll to position [0, 268]
click at [866, 255] on div "Pages ALL PAGES" at bounding box center [837, 244] width 102 height 43
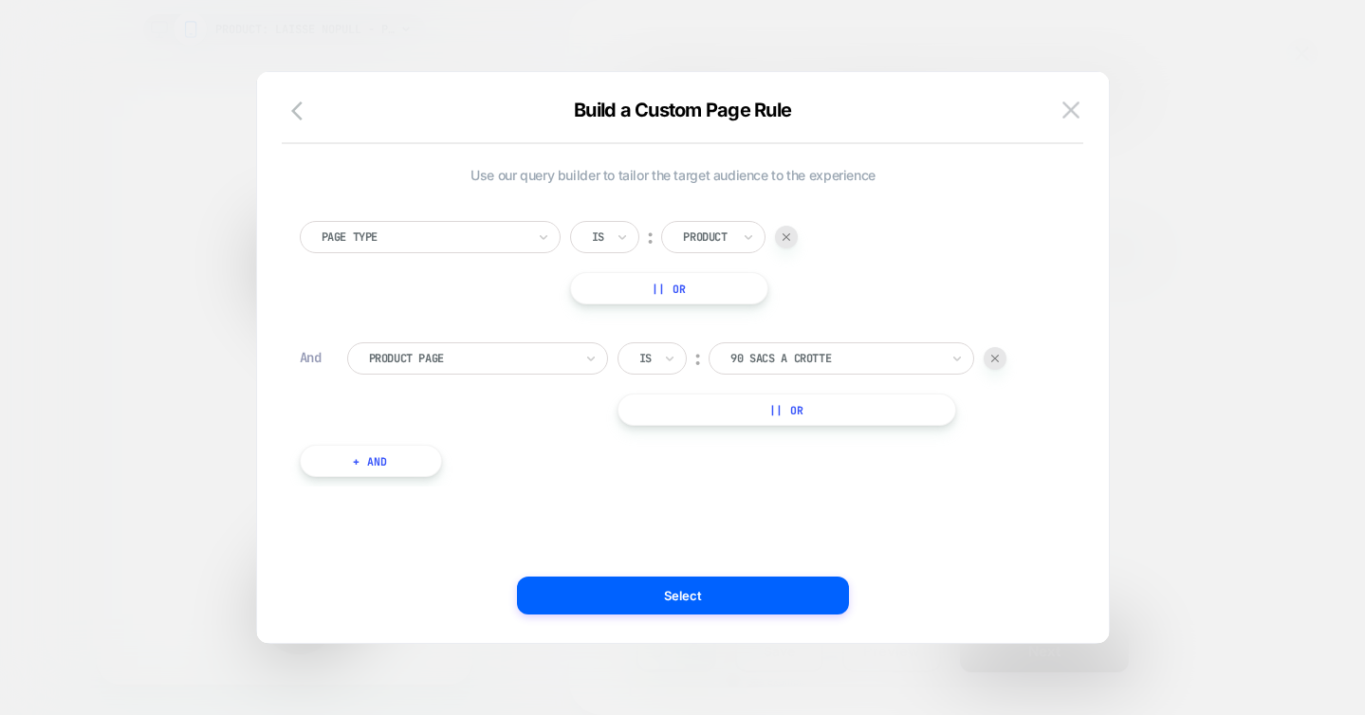
click at [310, 358] on div "And" at bounding box center [314, 357] width 28 height 17
click at [652, 363] on div "Is" at bounding box center [645, 358] width 16 height 21
click at [776, 353] on div at bounding box center [834, 358] width 209 height 17
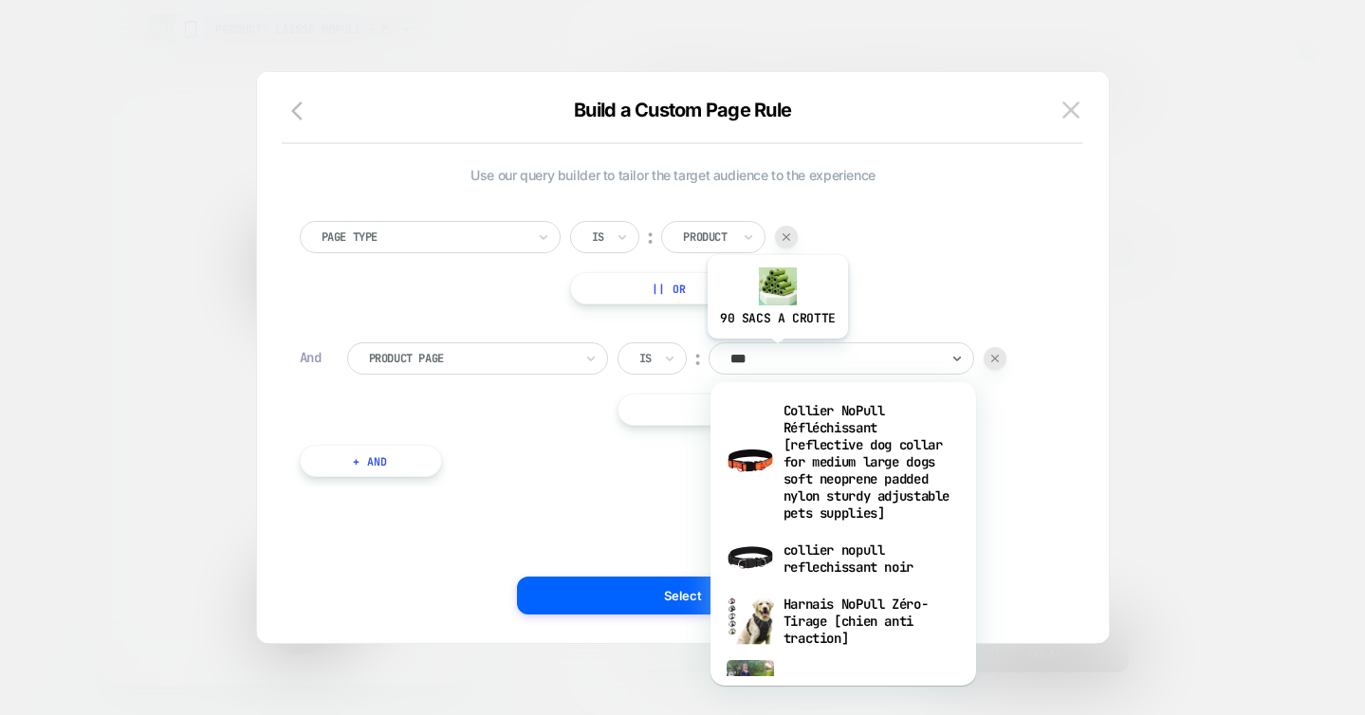
type input "****"
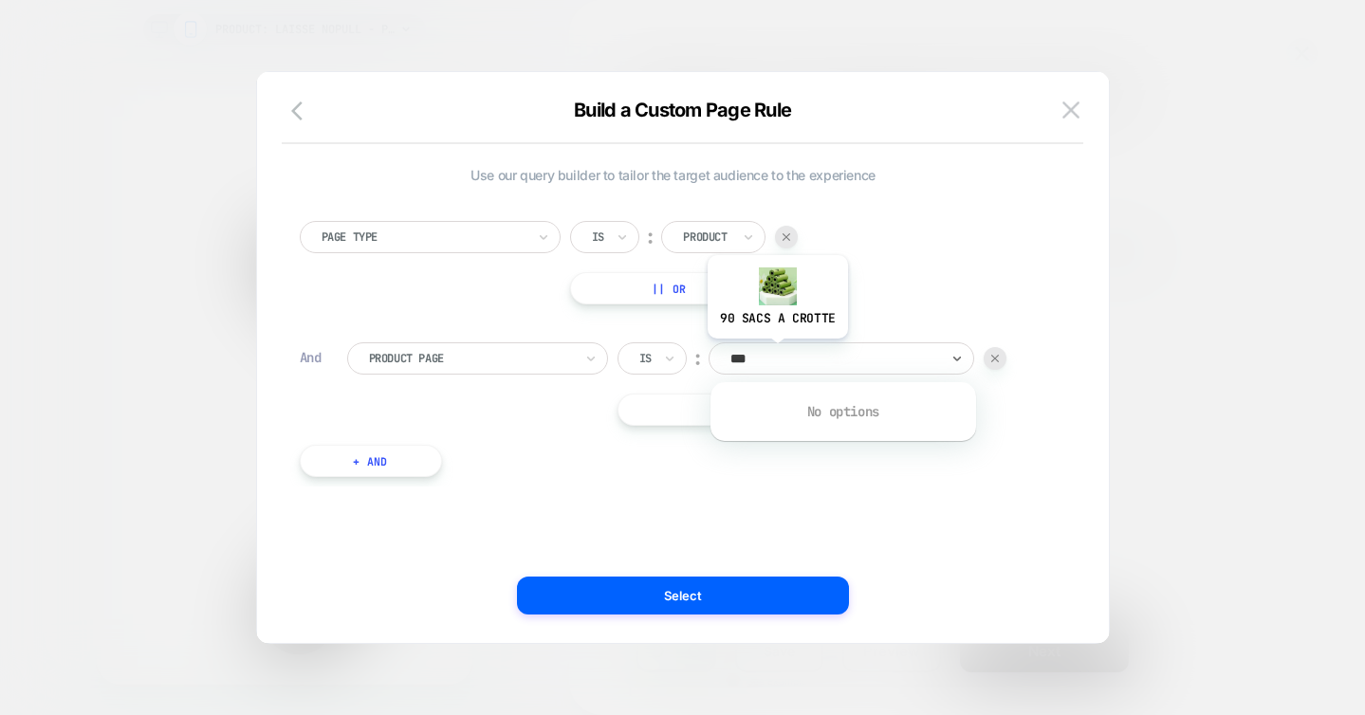
type input "****"
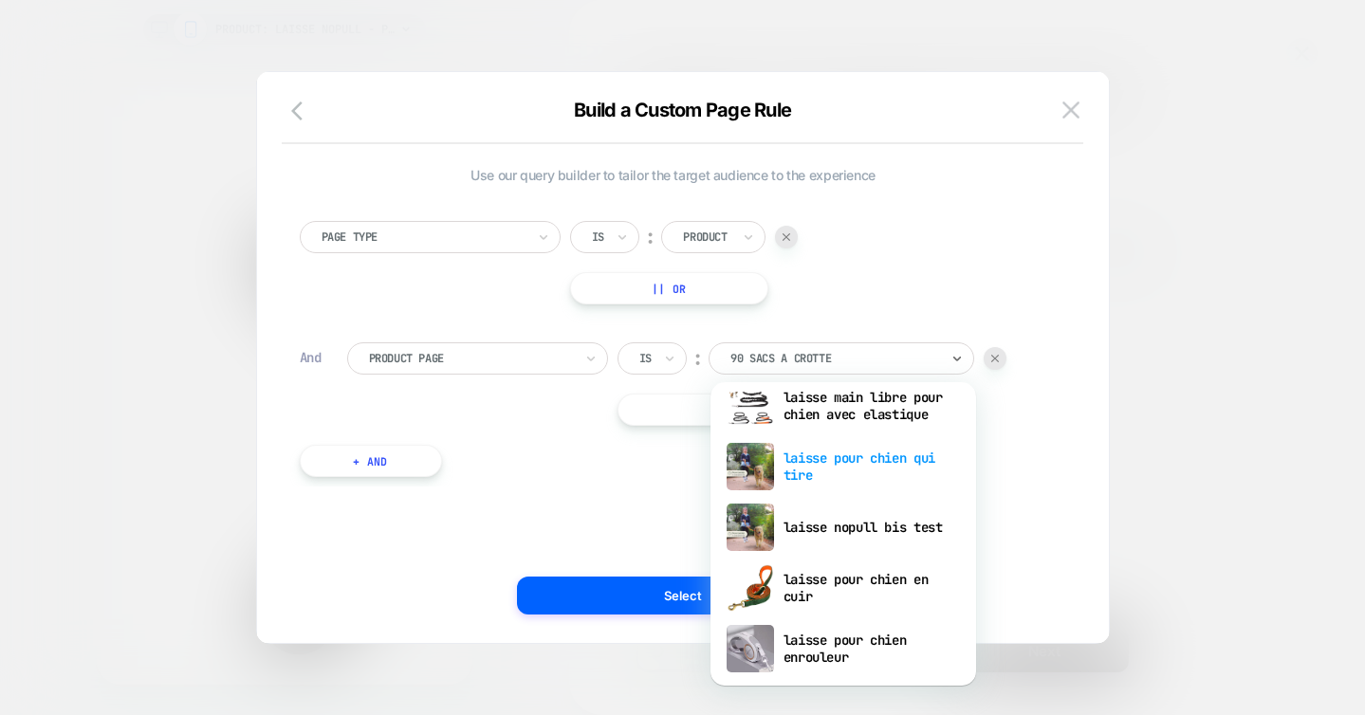
scroll to position [0, 0]
click at [816, 483] on div "laisse pour chien qui tire" at bounding box center [843, 466] width 247 height 61
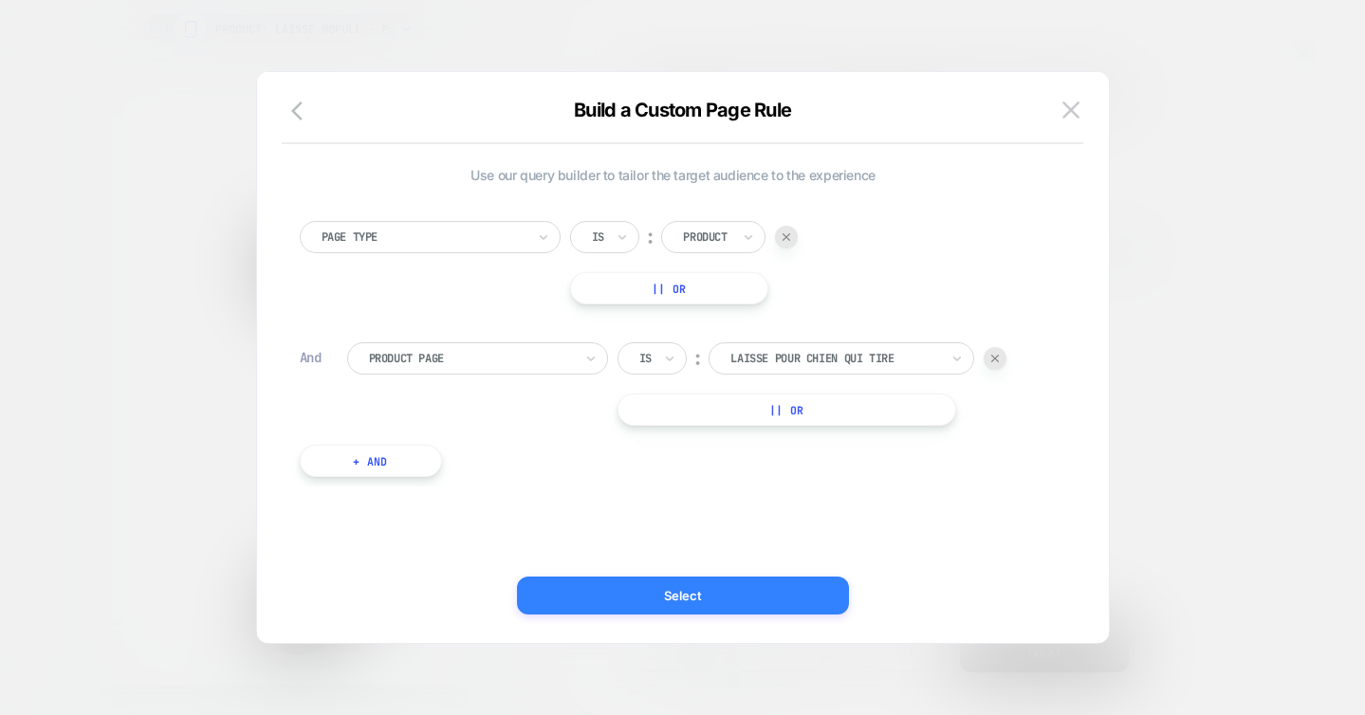
click at [625, 598] on button "Select" at bounding box center [683, 596] width 332 height 38
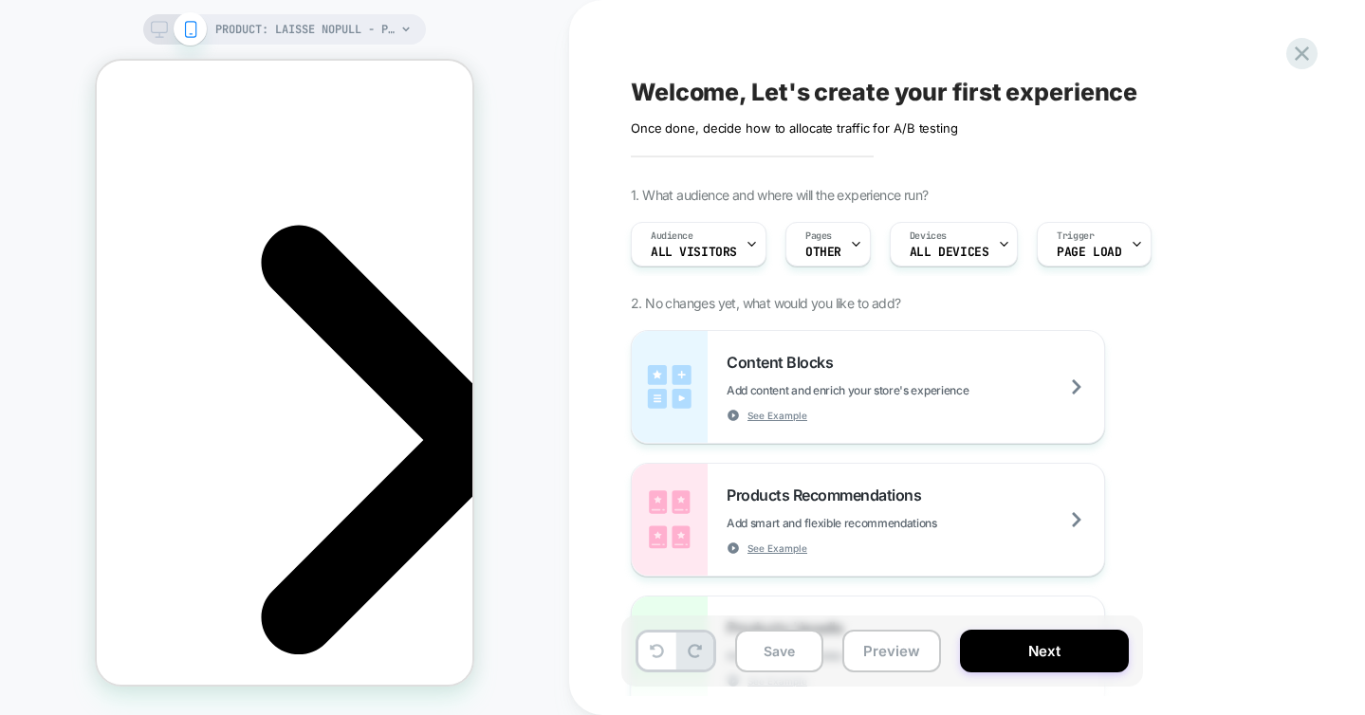
scroll to position [0, 0]
click at [0, 0] on span "Audience" at bounding box center [0, 0] width 0 height 0
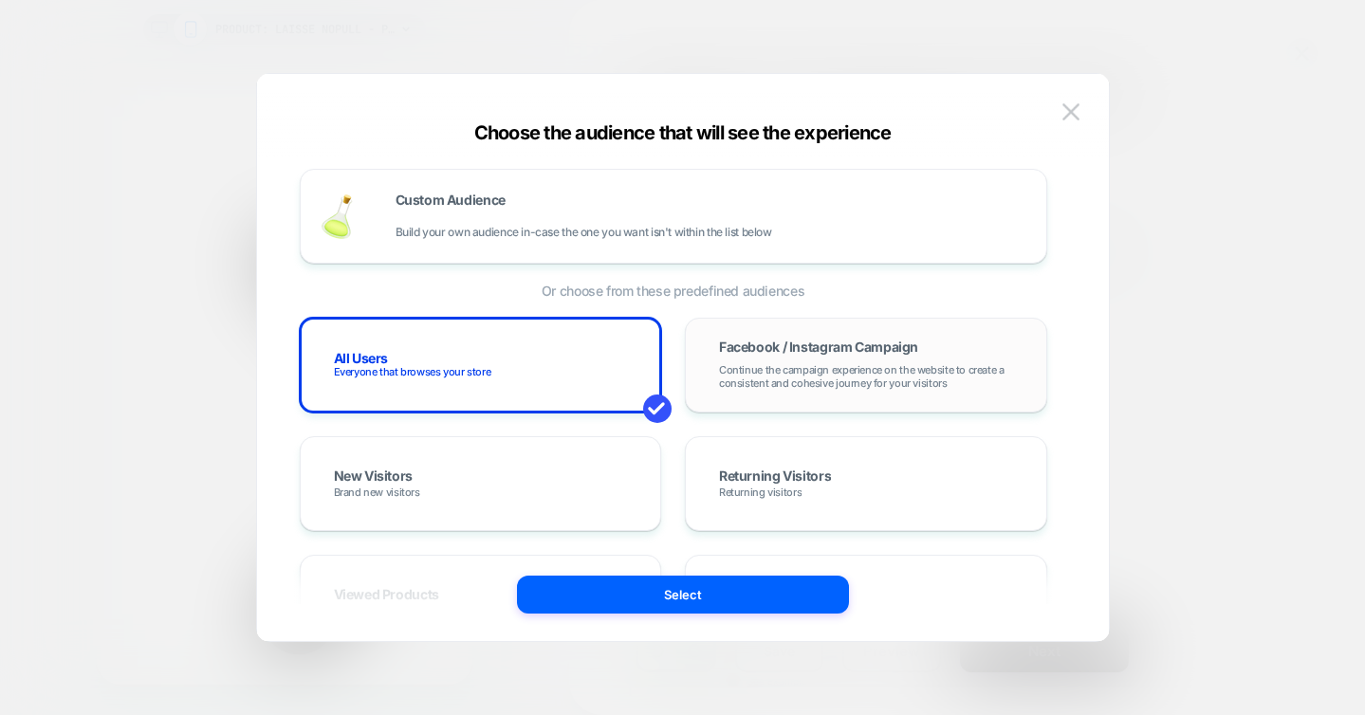
scroll to position [0, 268]
click at [783, 333] on div "Facebook / Instagram Campaign Continue the campaign experience on the website t…" at bounding box center [866, 365] width 362 height 95
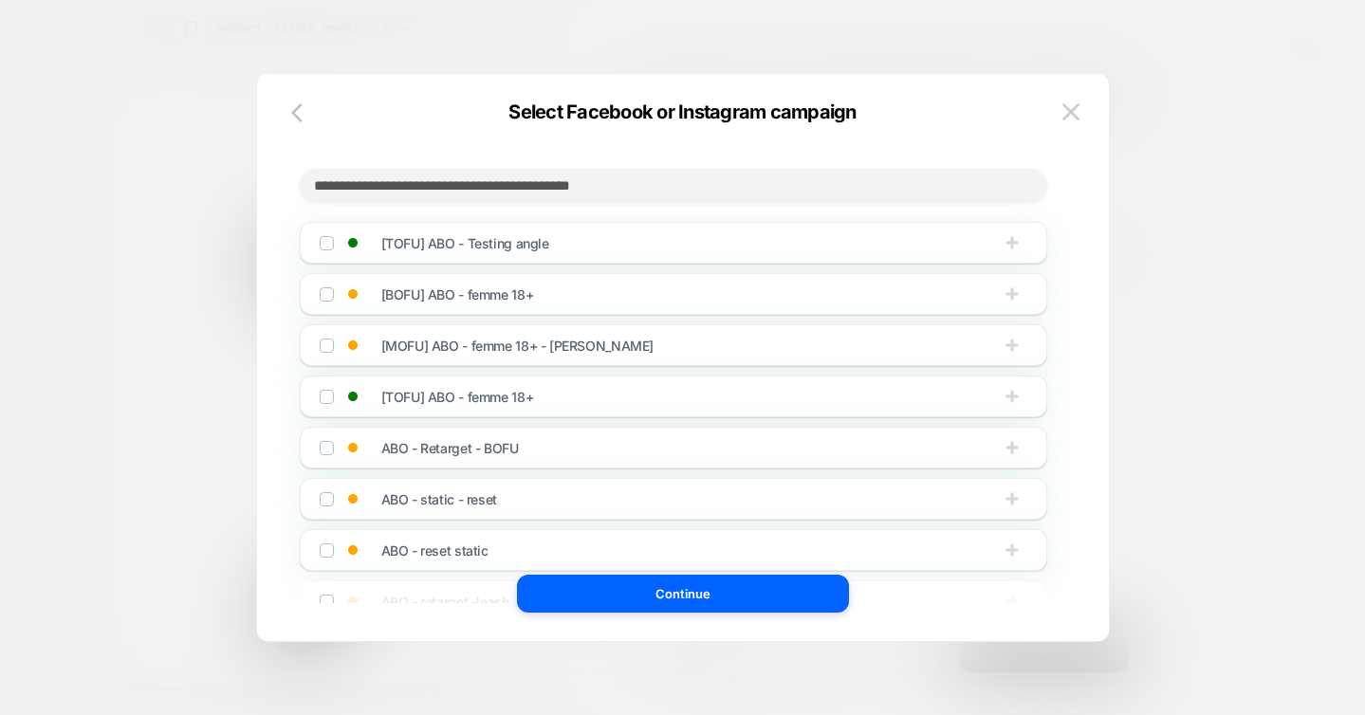
click at [327, 244] on img at bounding box center [326, 242] width 9 height 9
click at [324, 399] on img at bounding box center [326, 396] width 9 height 9
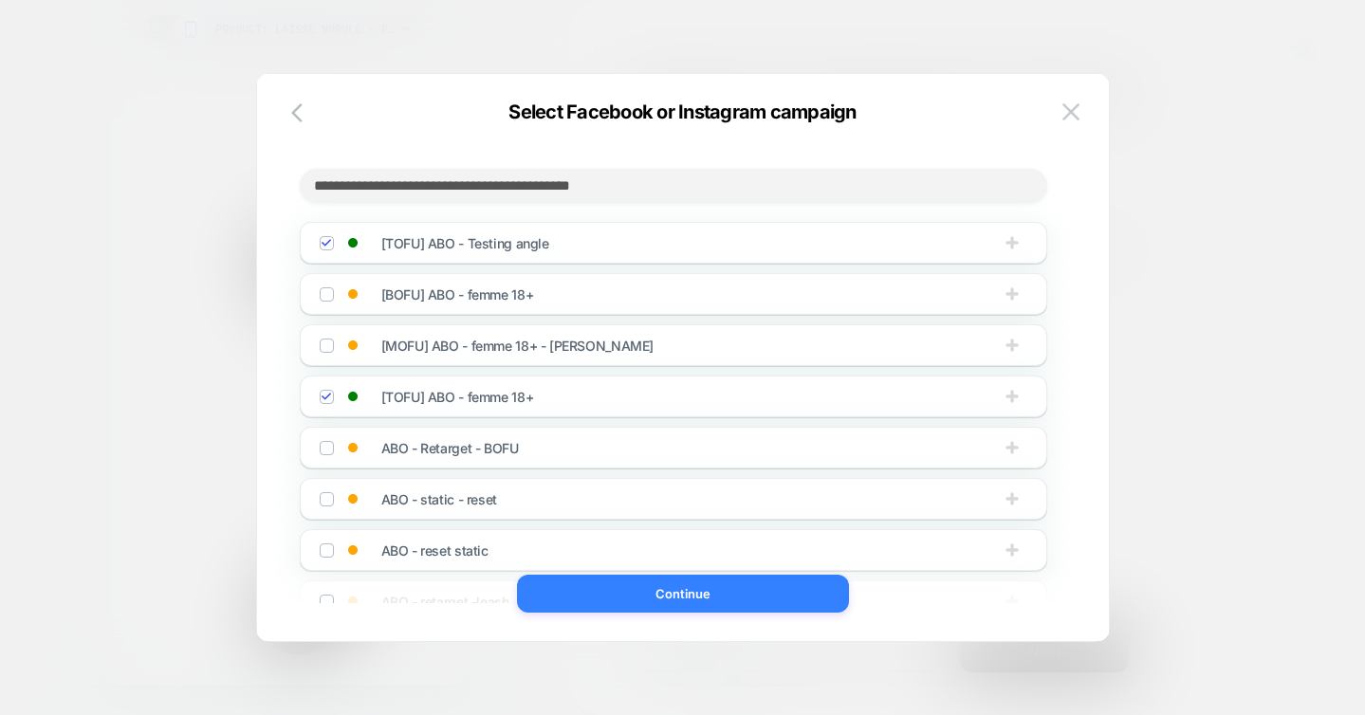
click at [680, 595] on button "Continue" at bounding box center [683, 594] width 332 height 38
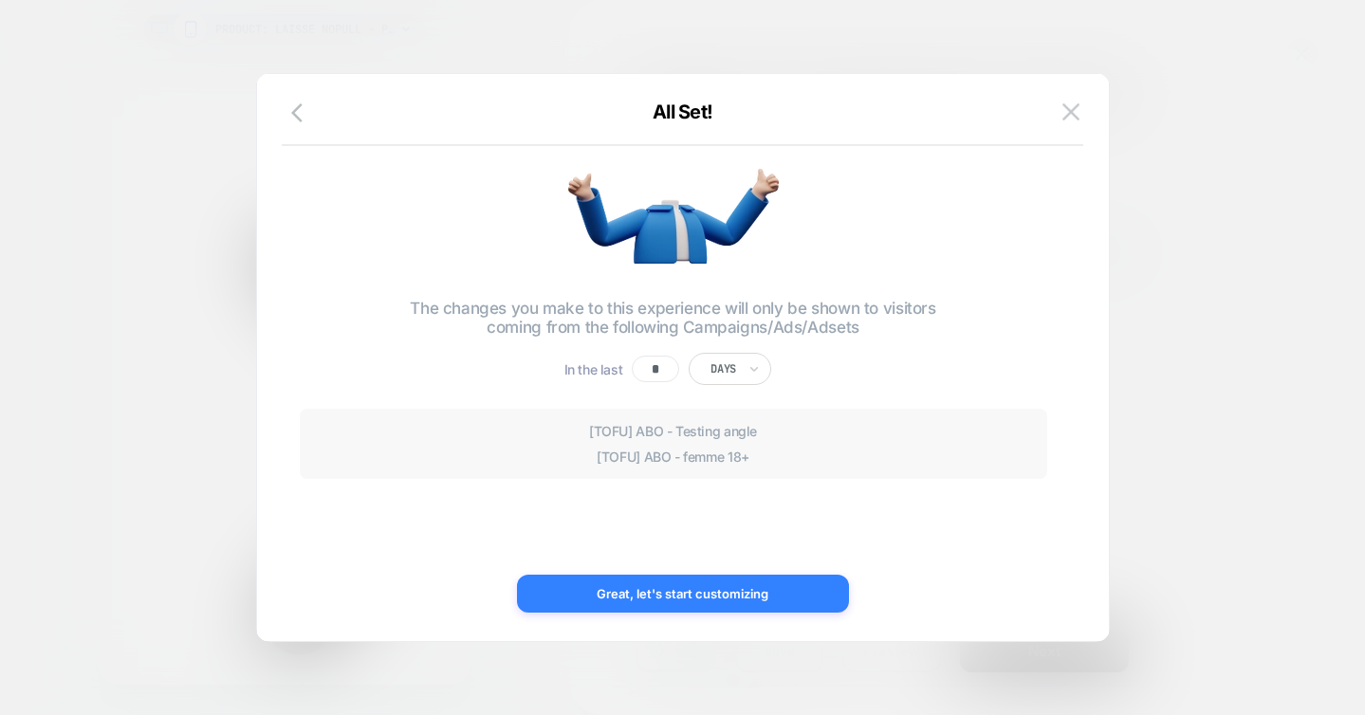
click at [680, 595] on button "Great, let's start customizing" at bounding box center [683, 594] width 332 height 38
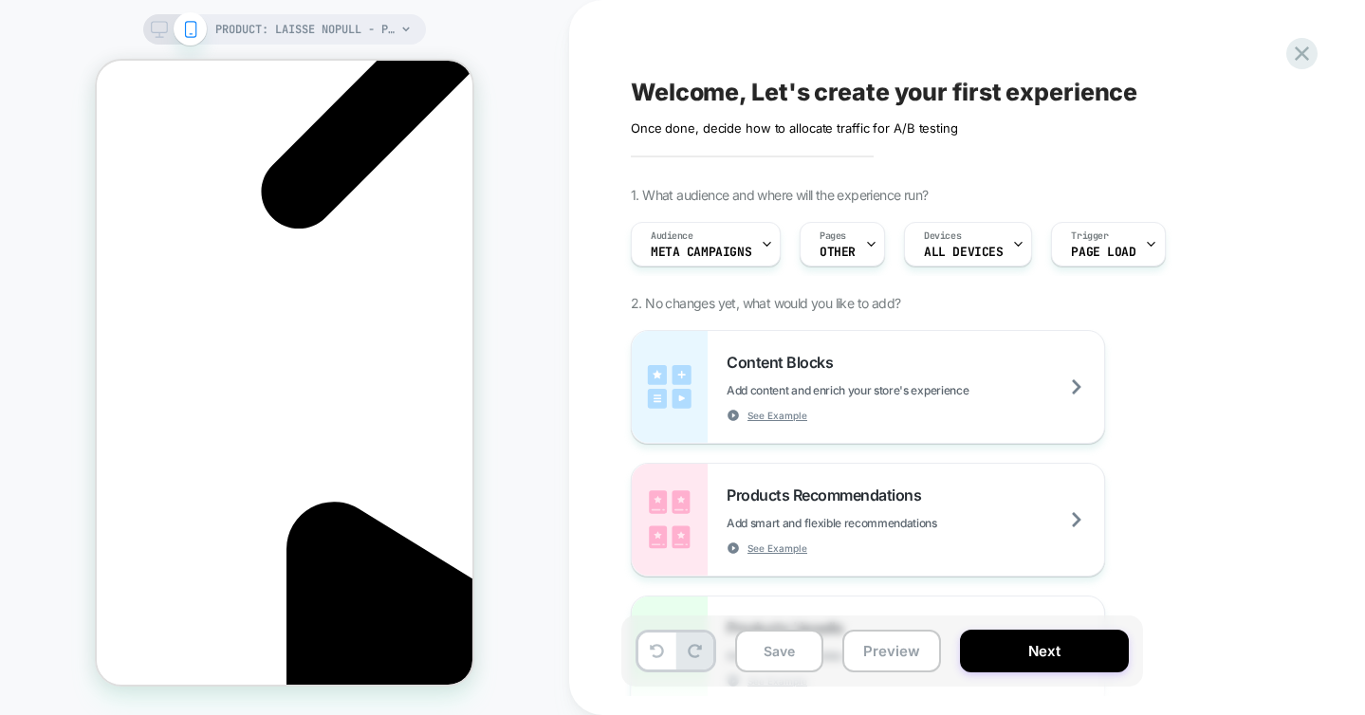
scroll to position [0, 268]
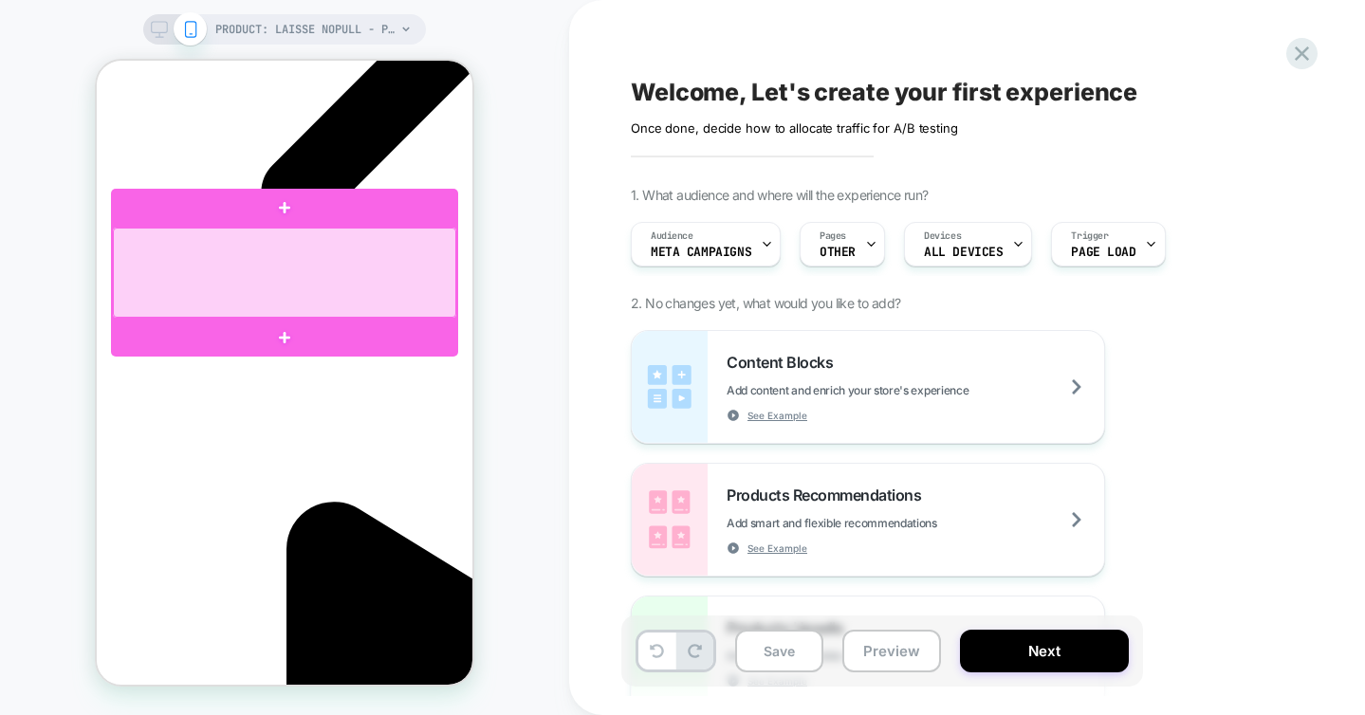
click at [300, 275] on div at bounding box center [284, 273] width 343 height 90
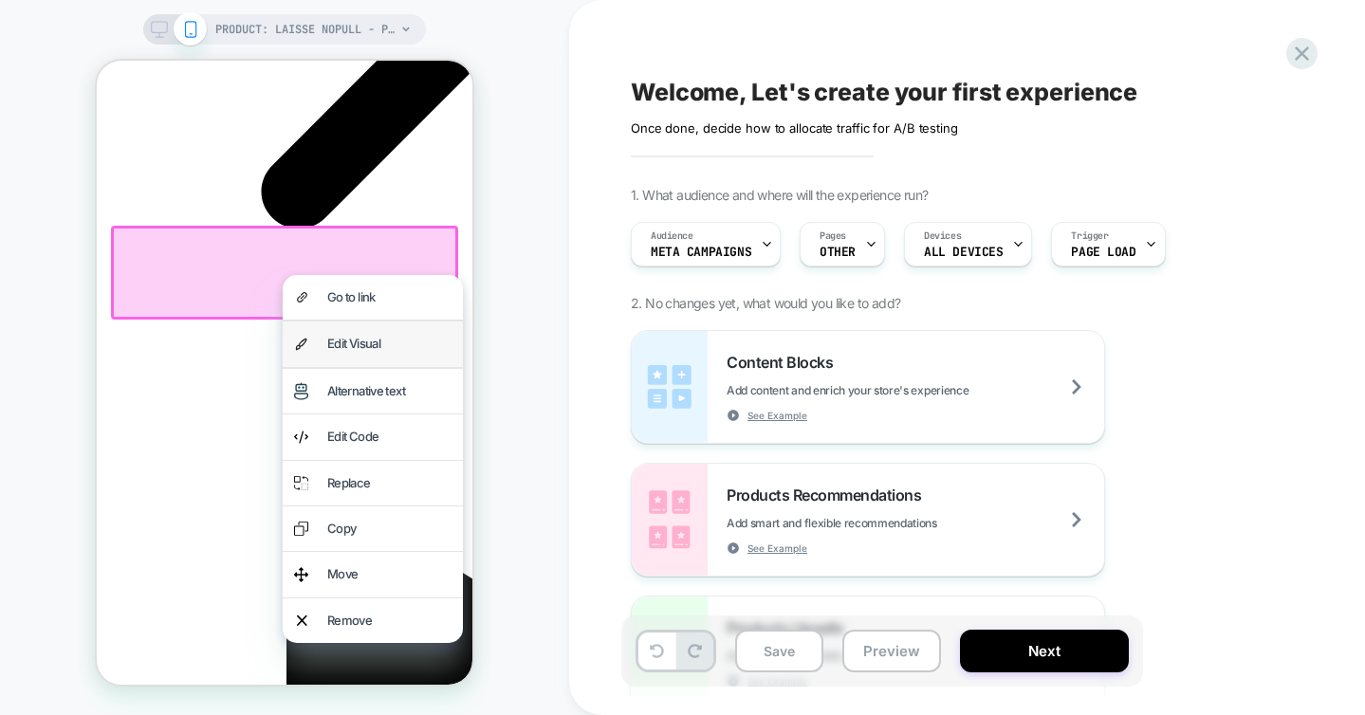
click at [350, 347] on div "Edit Visual" at bounding box center [389, 344] width 124 height 22
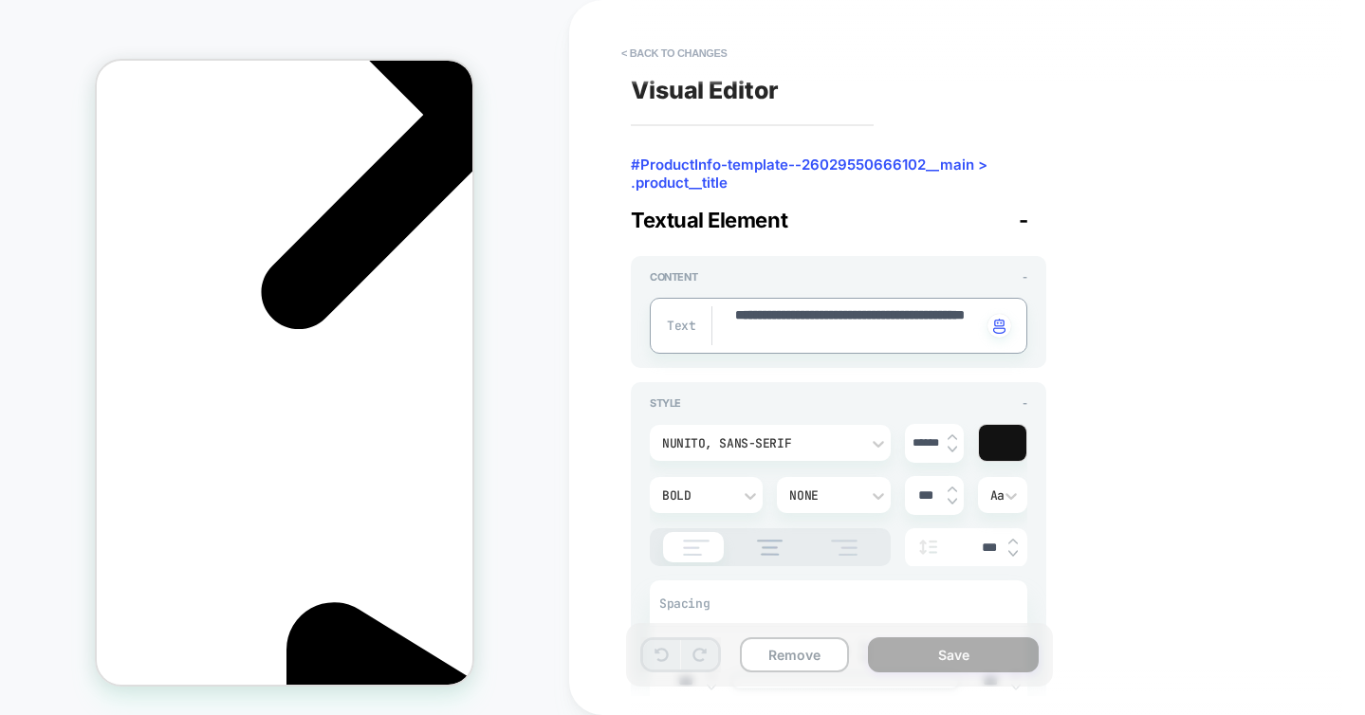
drag, startPoint x: 858, startPoint y: 318, endPoint x: 864, endPoint y: 329, distance: 13.2
type textarea "*"
type textarea "**********"
type textarea "*"
type textarea "**********"
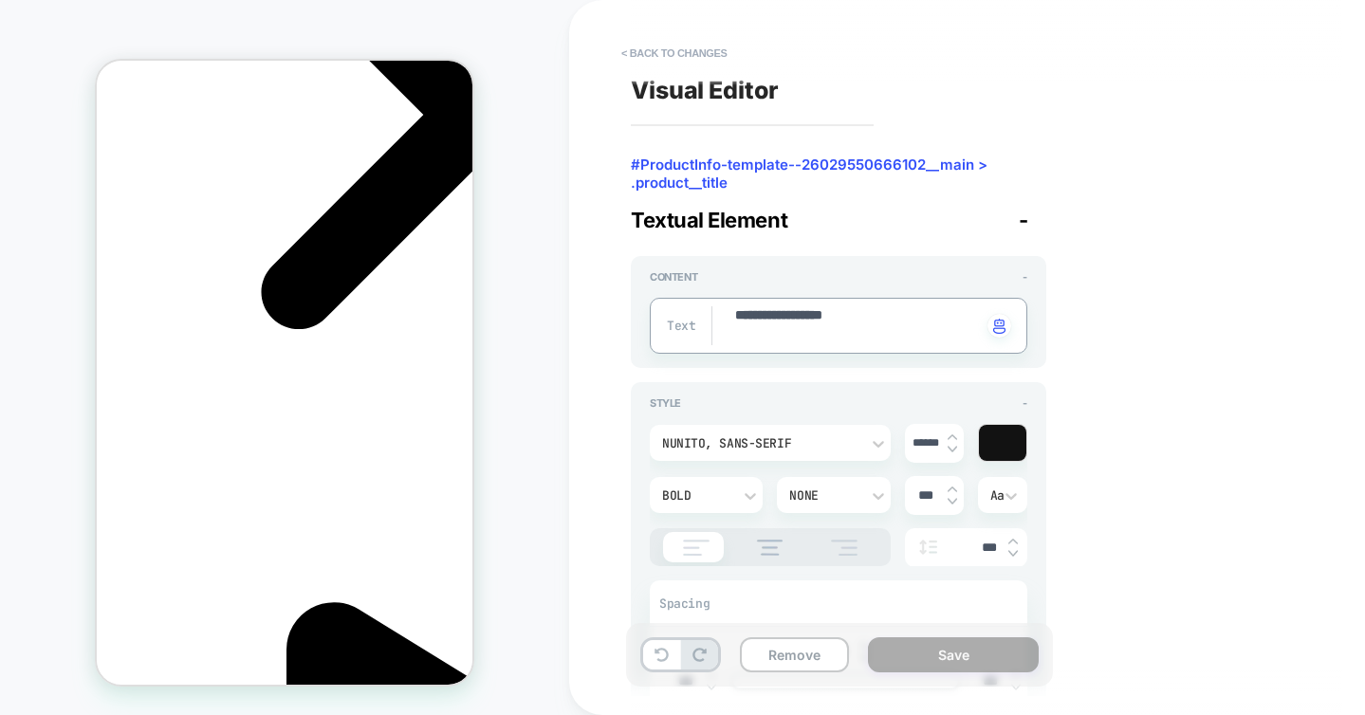
type textarea "*"
type textarea "**********"
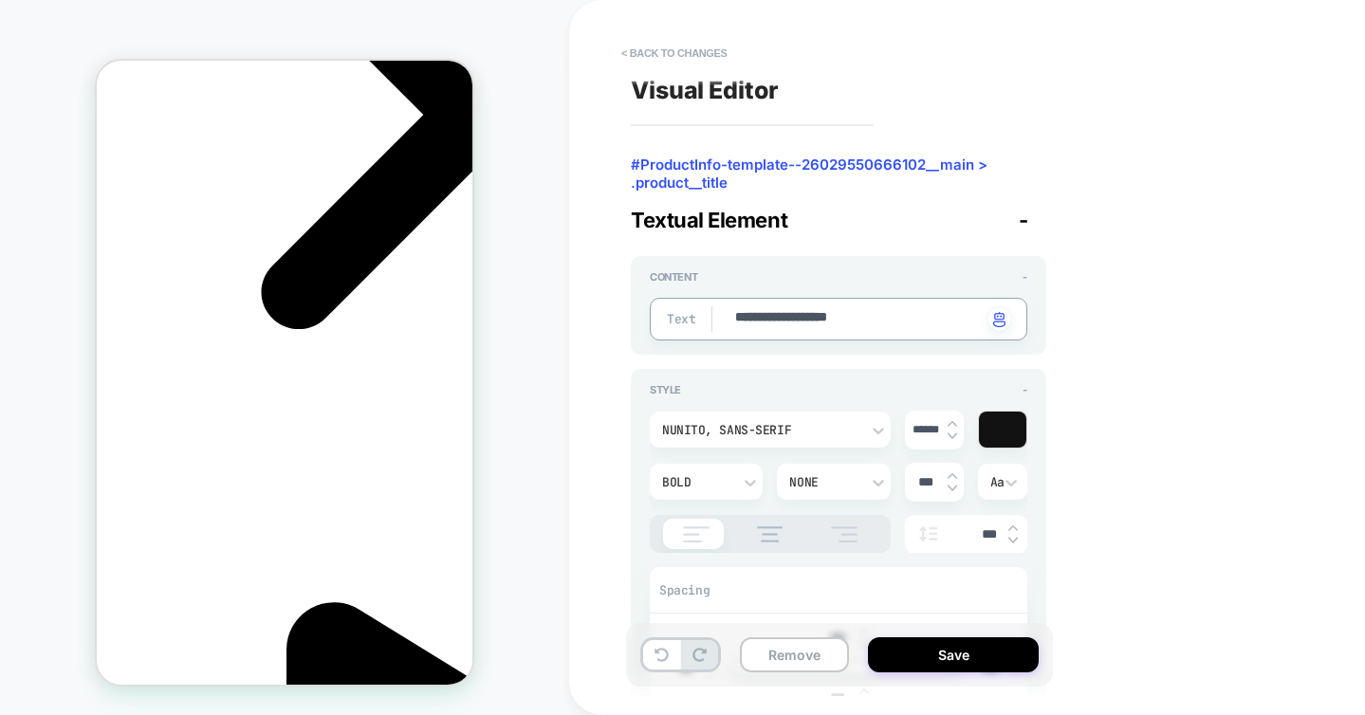
type textarea "*"
type textarea "**********"
type textarea "*"
type textarea "**********"
type textarea "*"
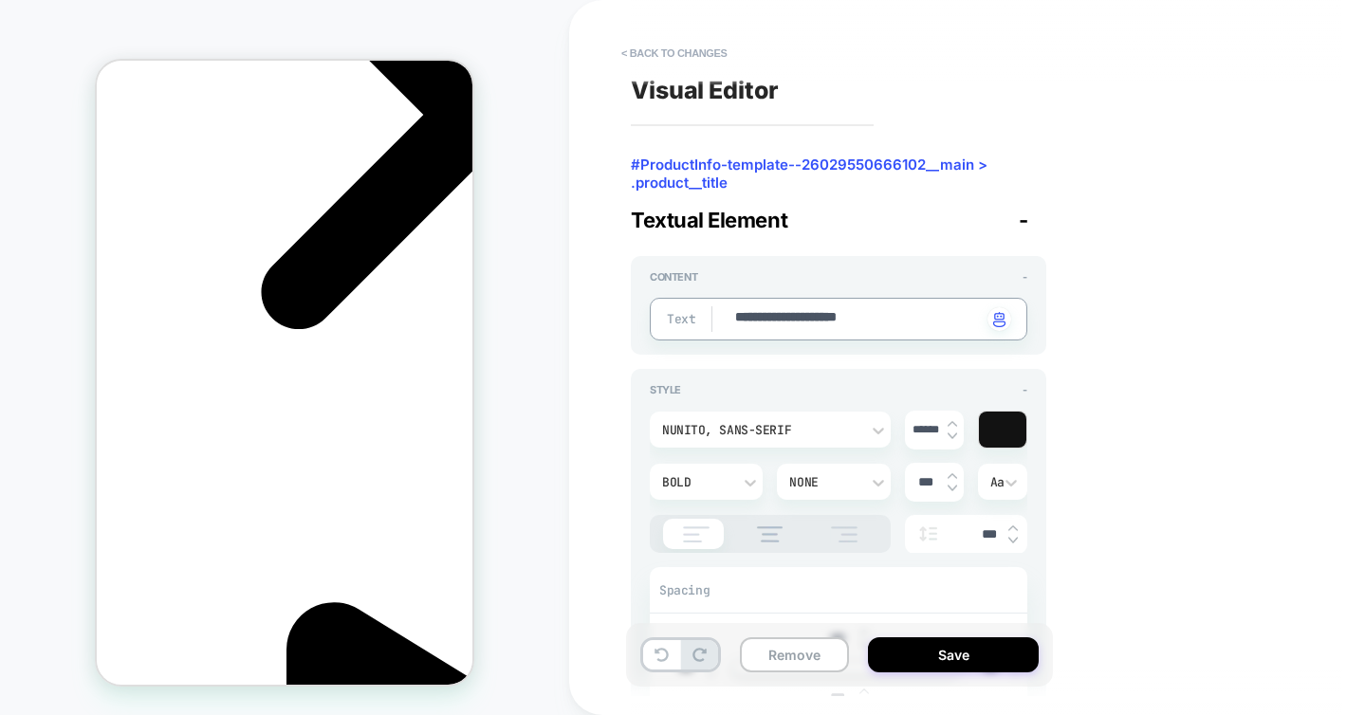
type textarea "**********"
type textarea "*"
type textarea "**********"
type textarea "*"
type textarea "**********"
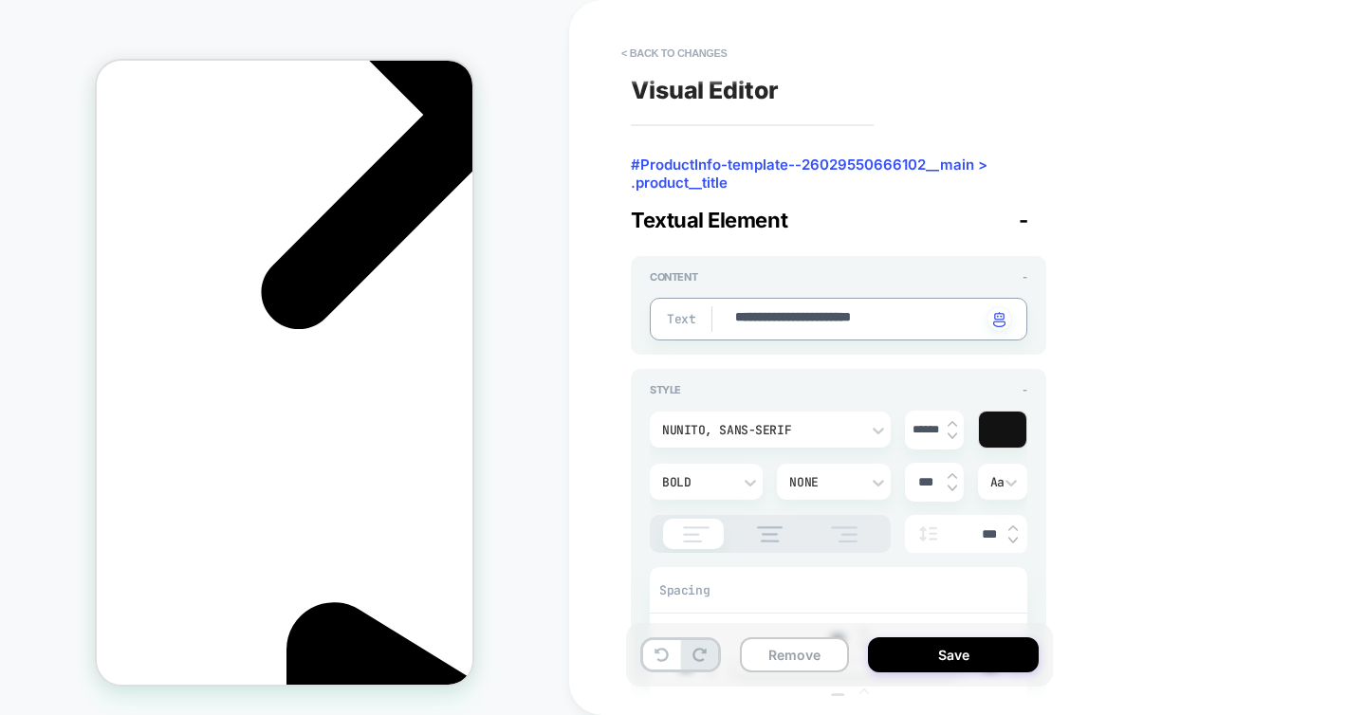
type textarea "*"
type textarea "**********"
type textarea "*"
type textarea "**********"
type textarea "*"
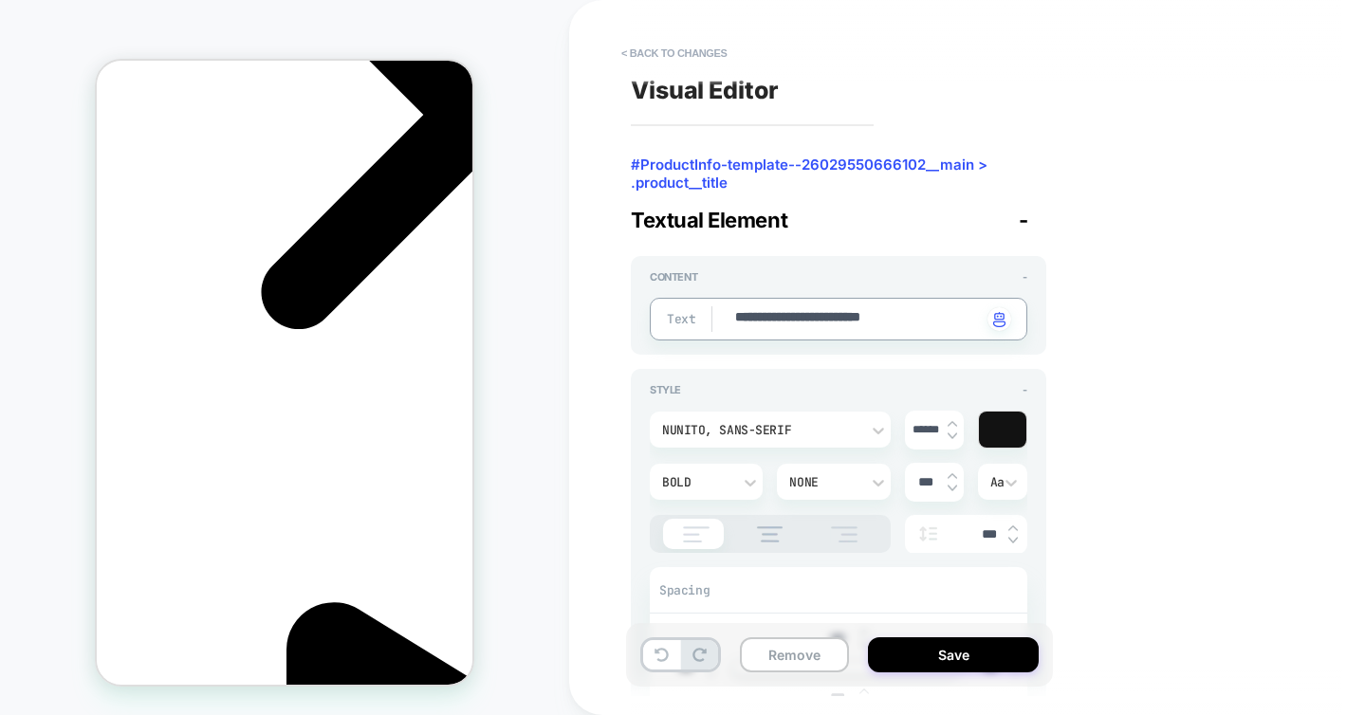
type textarea "**********"
type textarea "*"
type textarea "**********"
type textarea "*"
type textarea "**********"
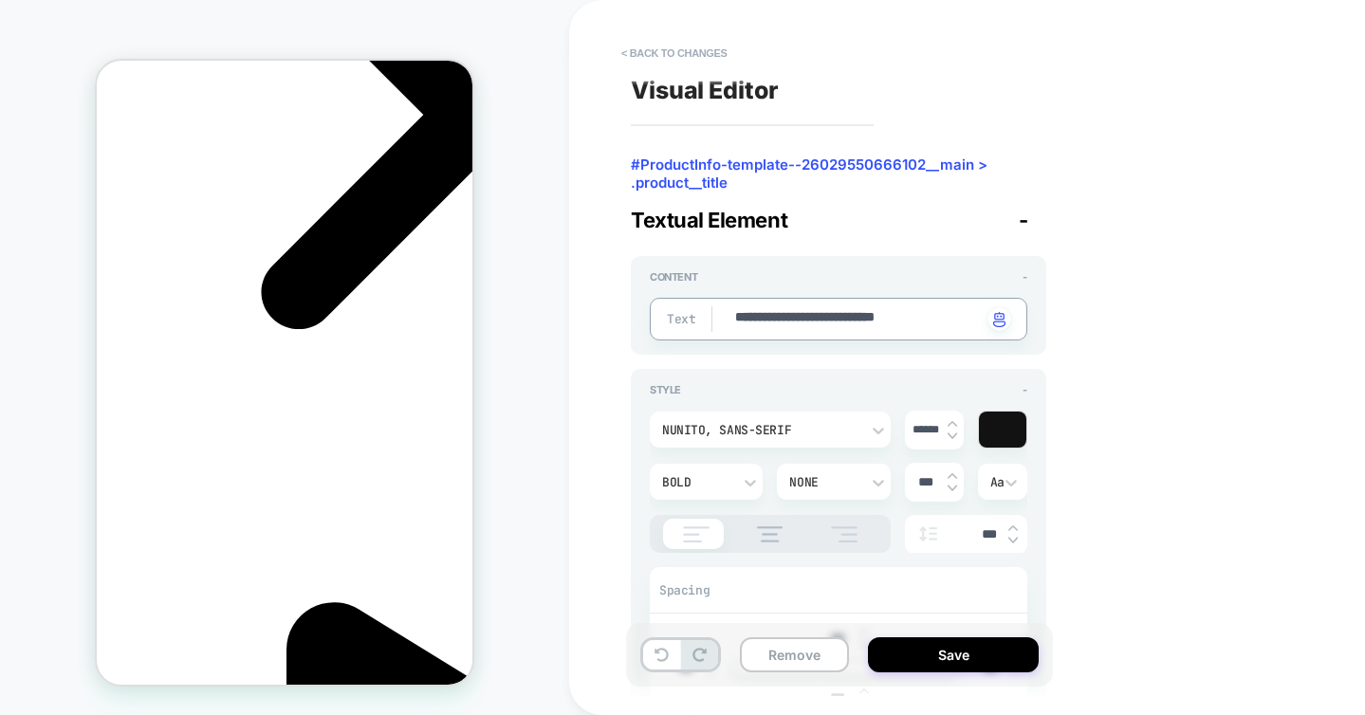
type textarea "*"
type textarea "**********"
type textarea "*"
type textarea "**********"
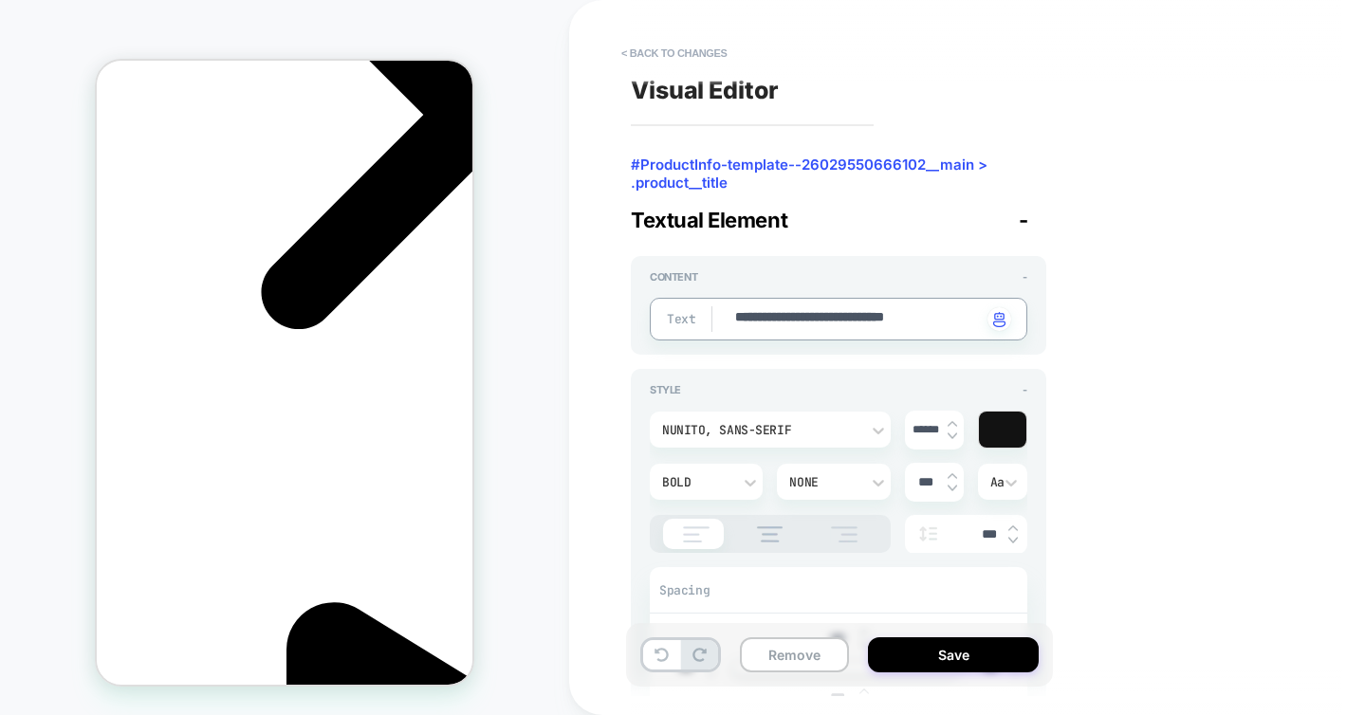
type textarea "*"
type textarea "**********"
type textarea "*"
type textarea "**********"
type textarea "*"
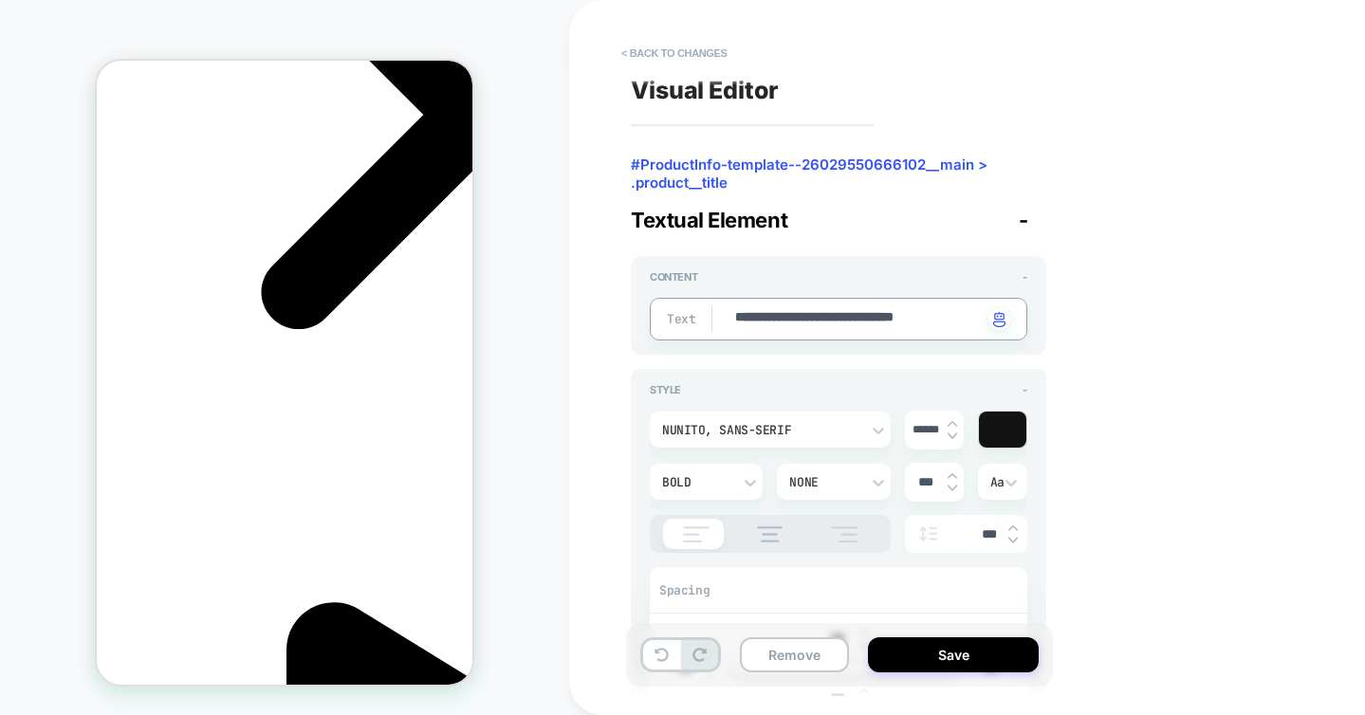
type textarea "**********"
type textarea "*"
type textarea "**********"
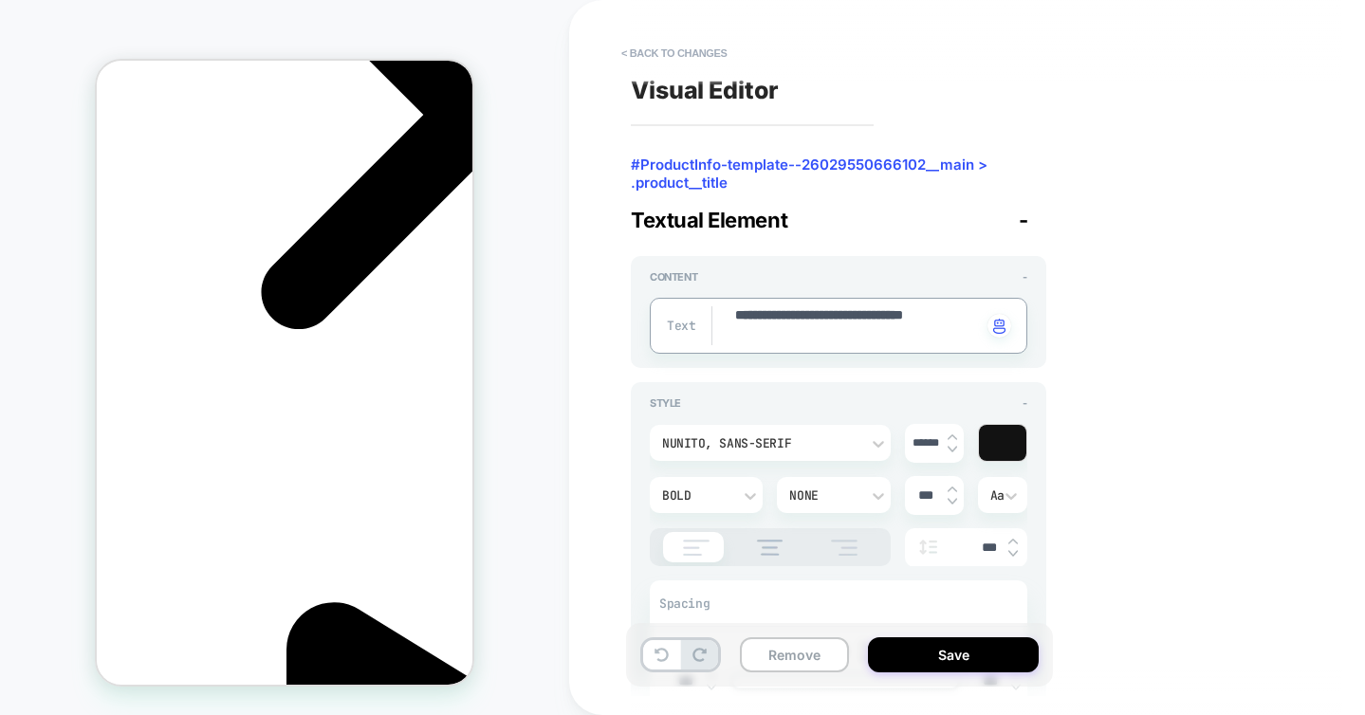
type textarea "*"
type textarea "**********"
type textarea "*"
type textarea "**********"
type textarea "*"
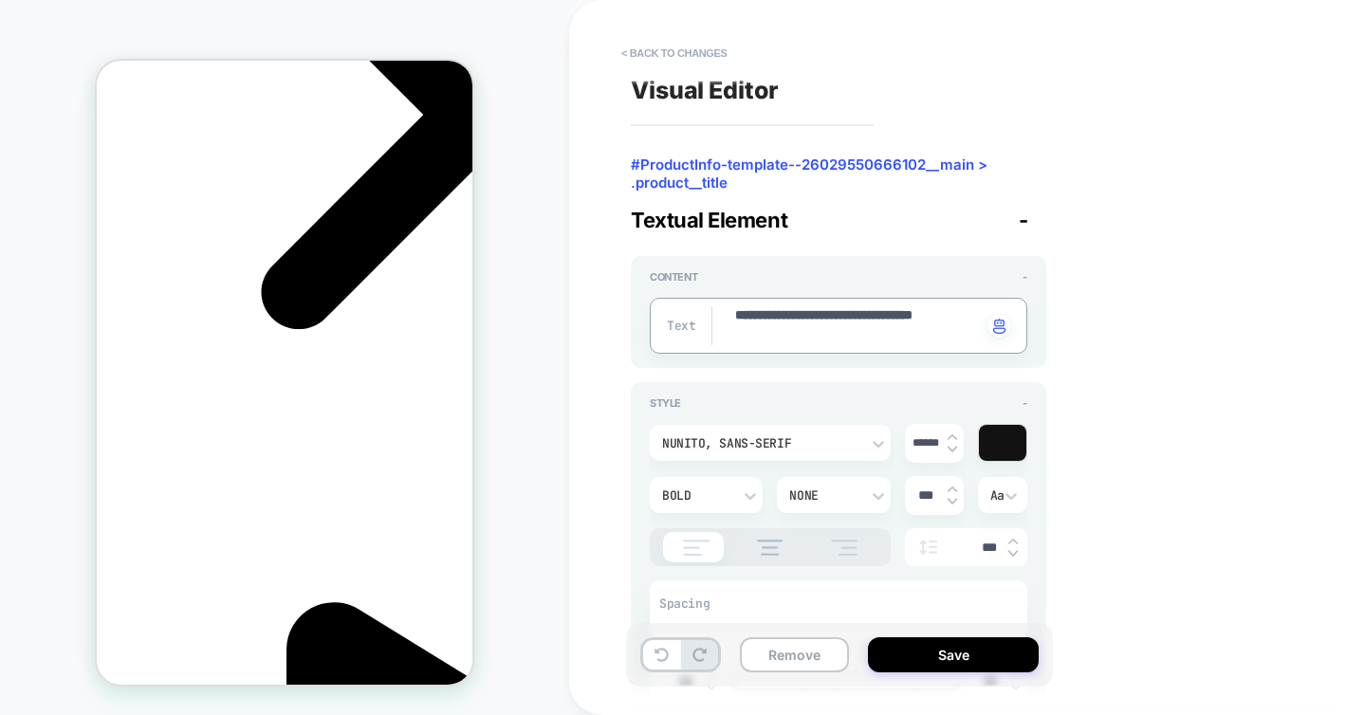
type textarea "**********"
type textarea "*"
type textarea "**********"
type textarea "*"
type textarea "**********"
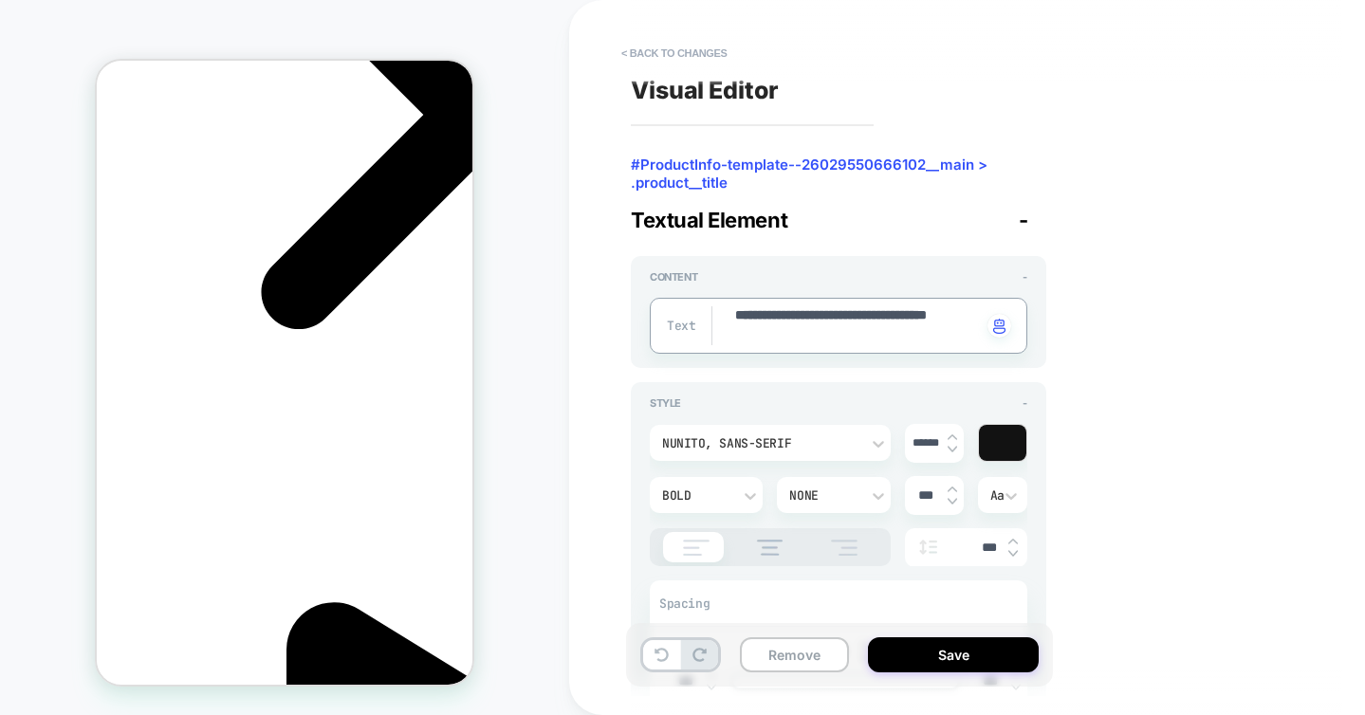
type textarea "*"
type textarea "**********"
type textarea "*"
type textarea "**********"
type textarea "*"
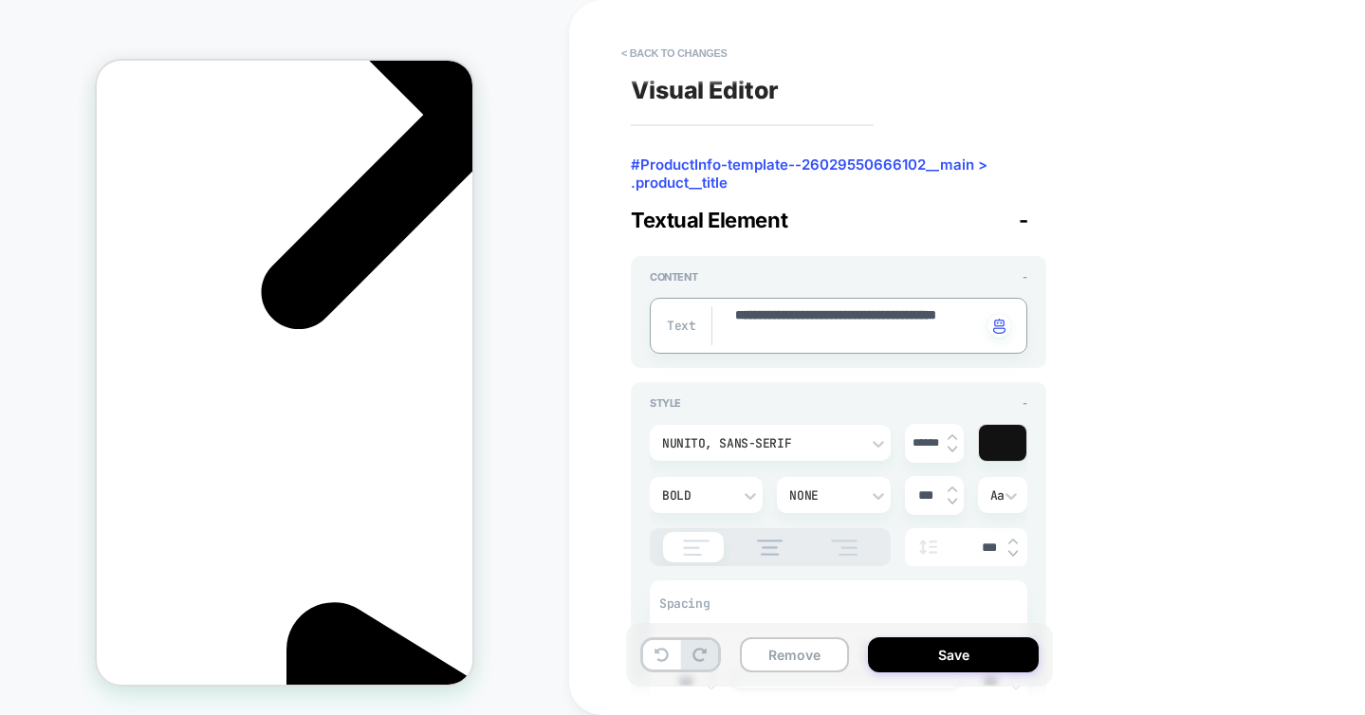
scroll to position [0, 268]
type textarea "**********"
click at [822, 385] on div "Style - Nunito, sans-serif ****** Bold None *** Aa *** Spacing *** *** *** *** …" at bounding box center [839, 579] width 416 height 395
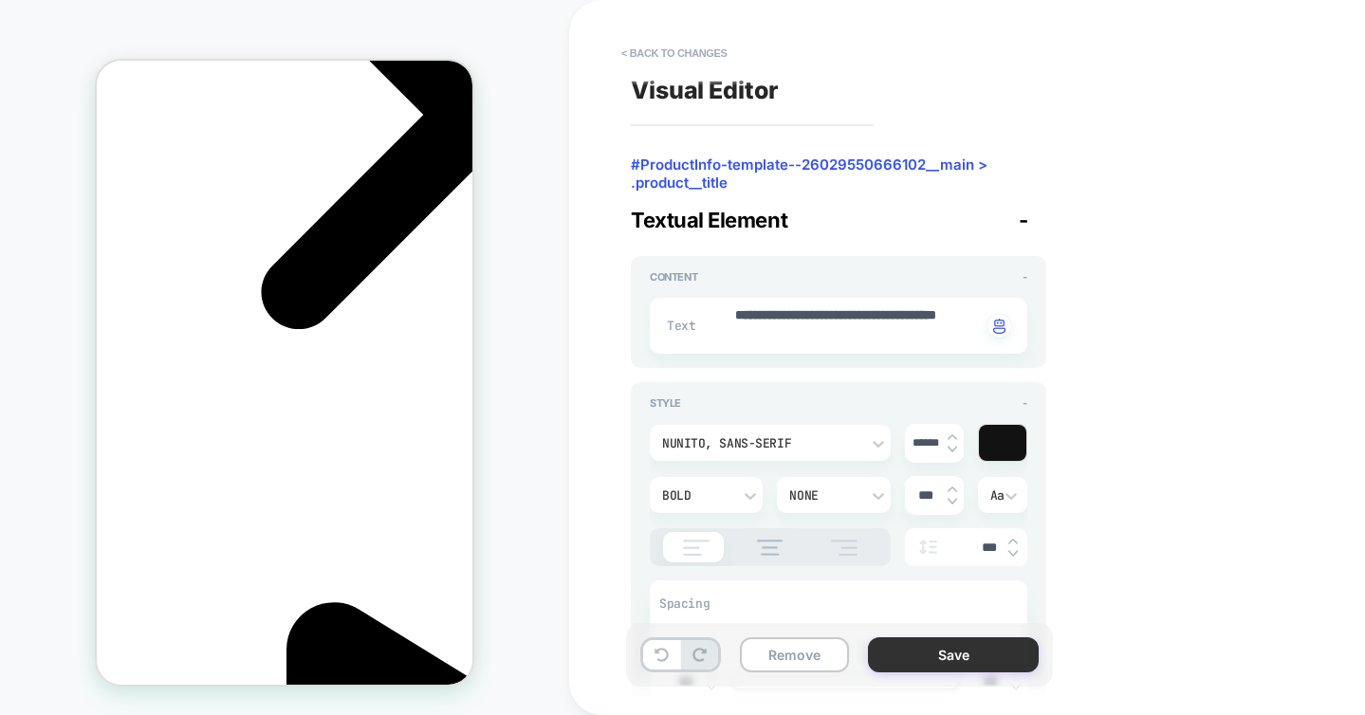
click at [906, 658] on button "Save" at bounding box center [953, 654] width 171 height 35
type textarea "*"
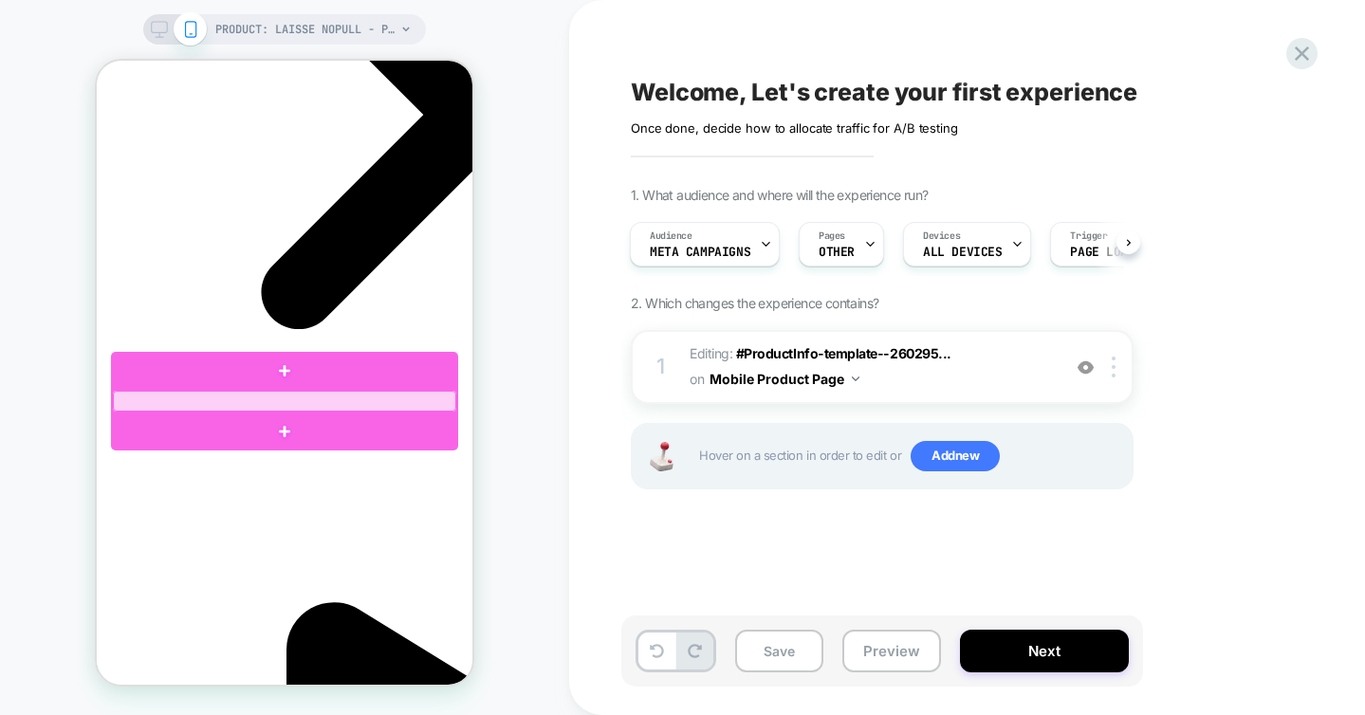
click at [239, 401] on div at bounding box center [284, 401] width 343 height 21
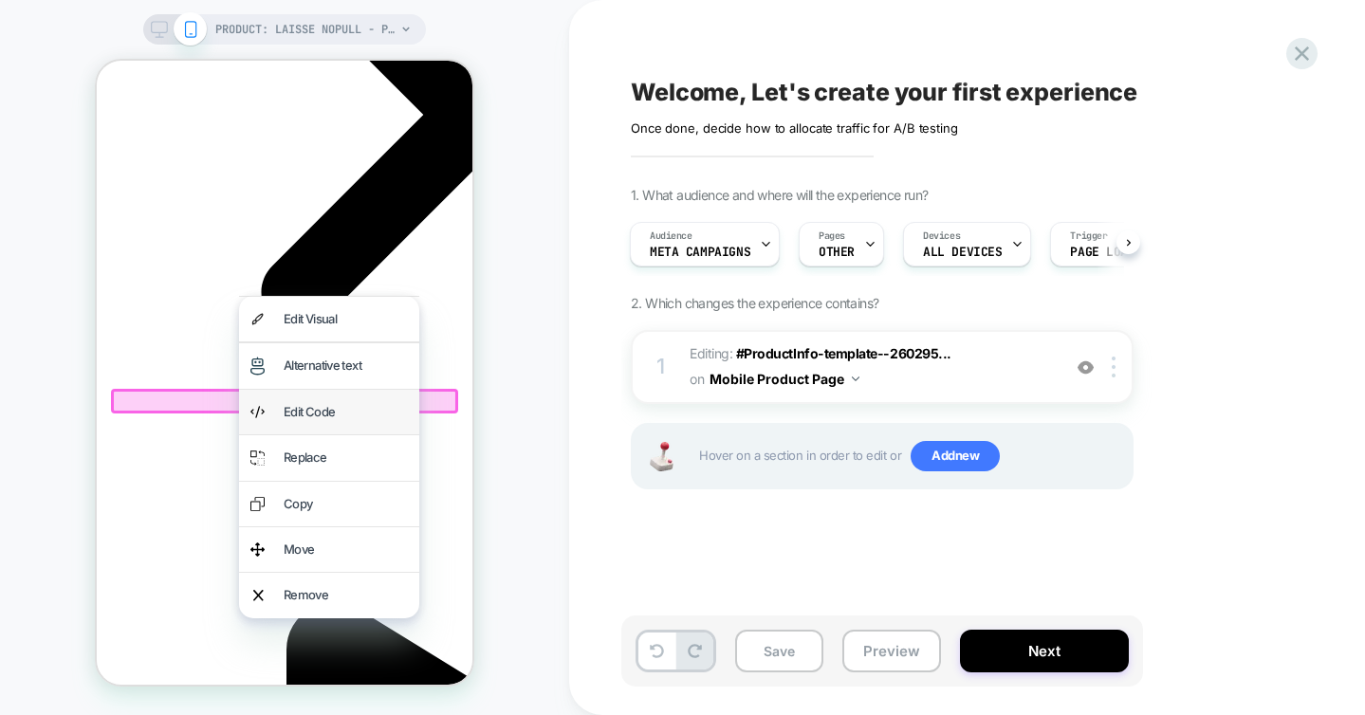
click at [297, 413] on div "Edit Code" at bounding box center [346, 412] width 124 height 22
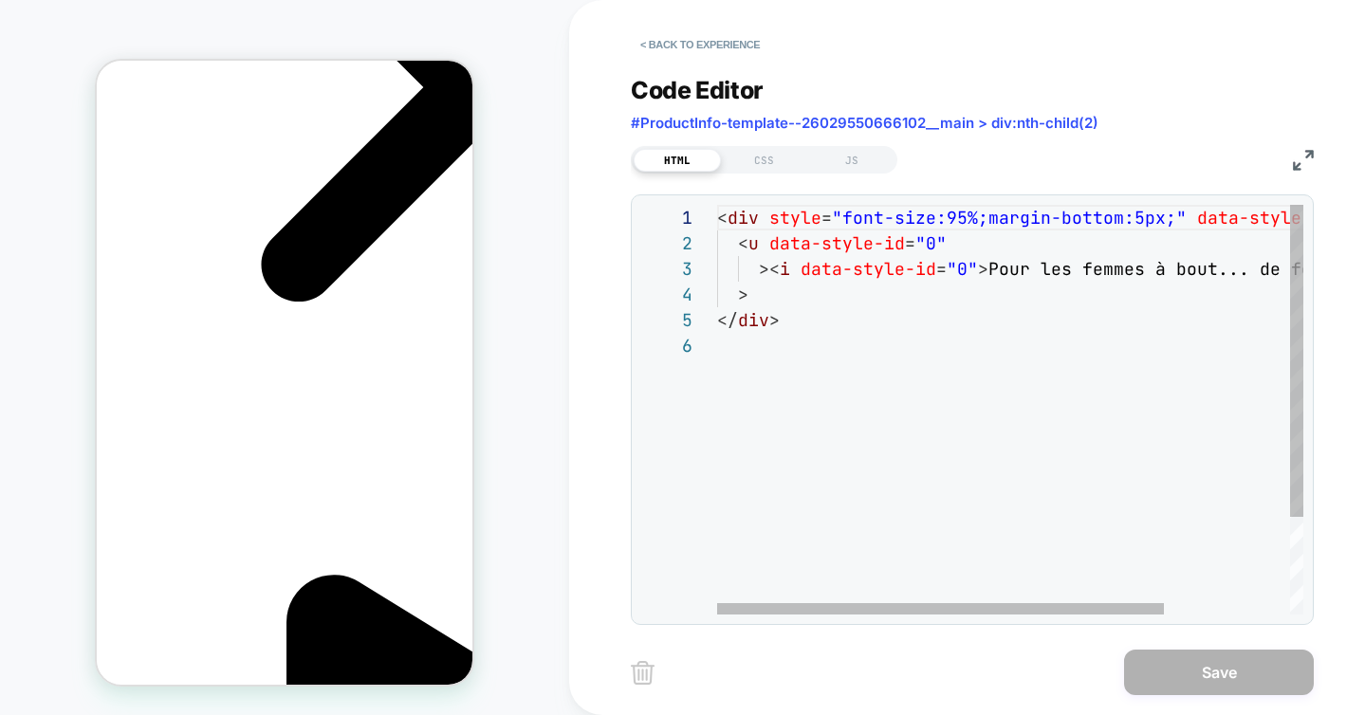
click at [996, 268] on div "< div style = "font-size:95%;margin-bottom:5px;" data-style-id = "0" > < u data…" at bounding box center [1092, 474] width 750 height 538
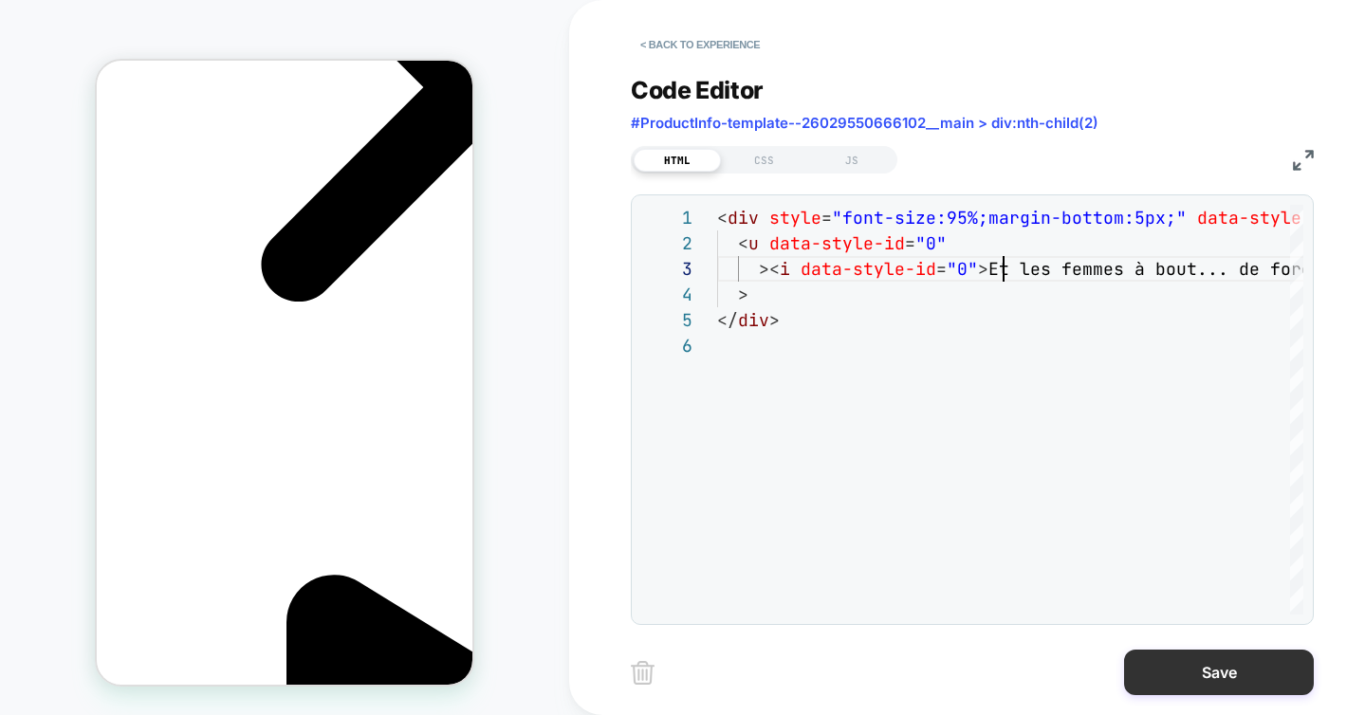
type textarea "**********"
click at [1228, 672] on button "Save" at bounding box center [1219, 673] width 190 height 46
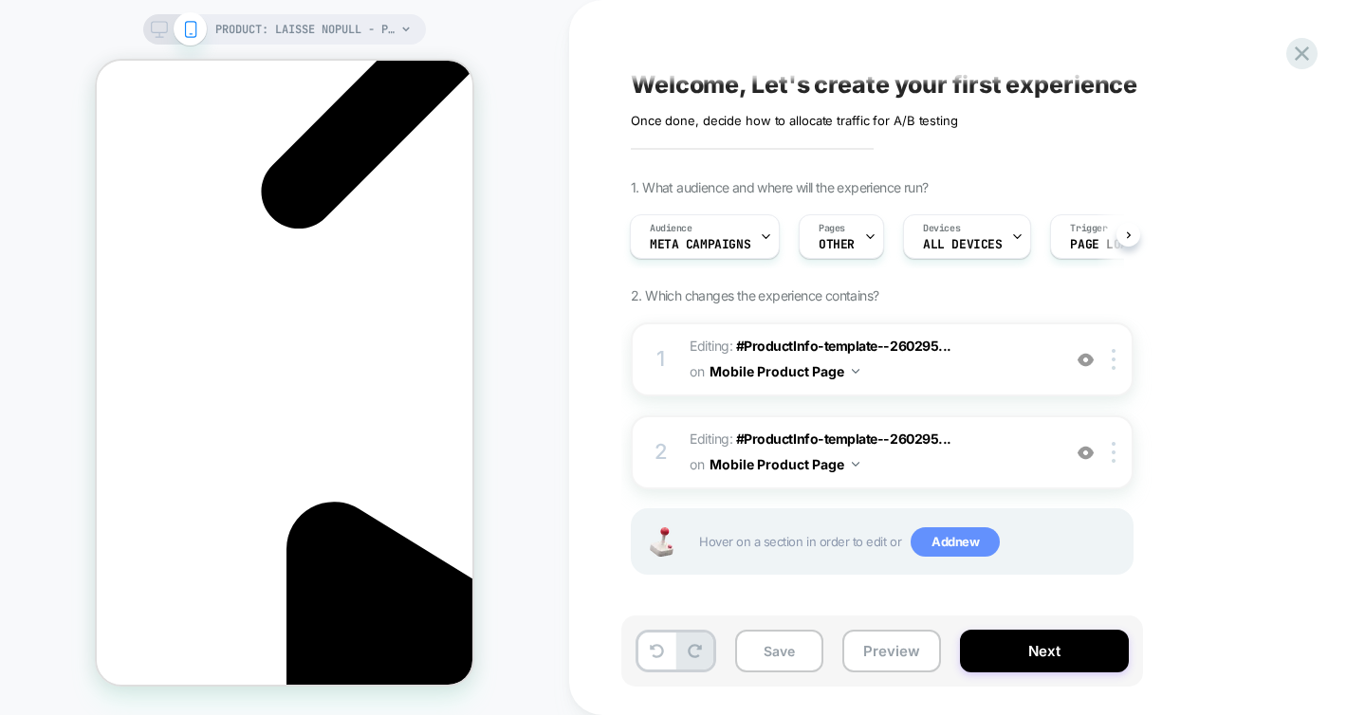
click at [955, 538] on span "Add new" at bounding box center [955, 542] width 89 height 30
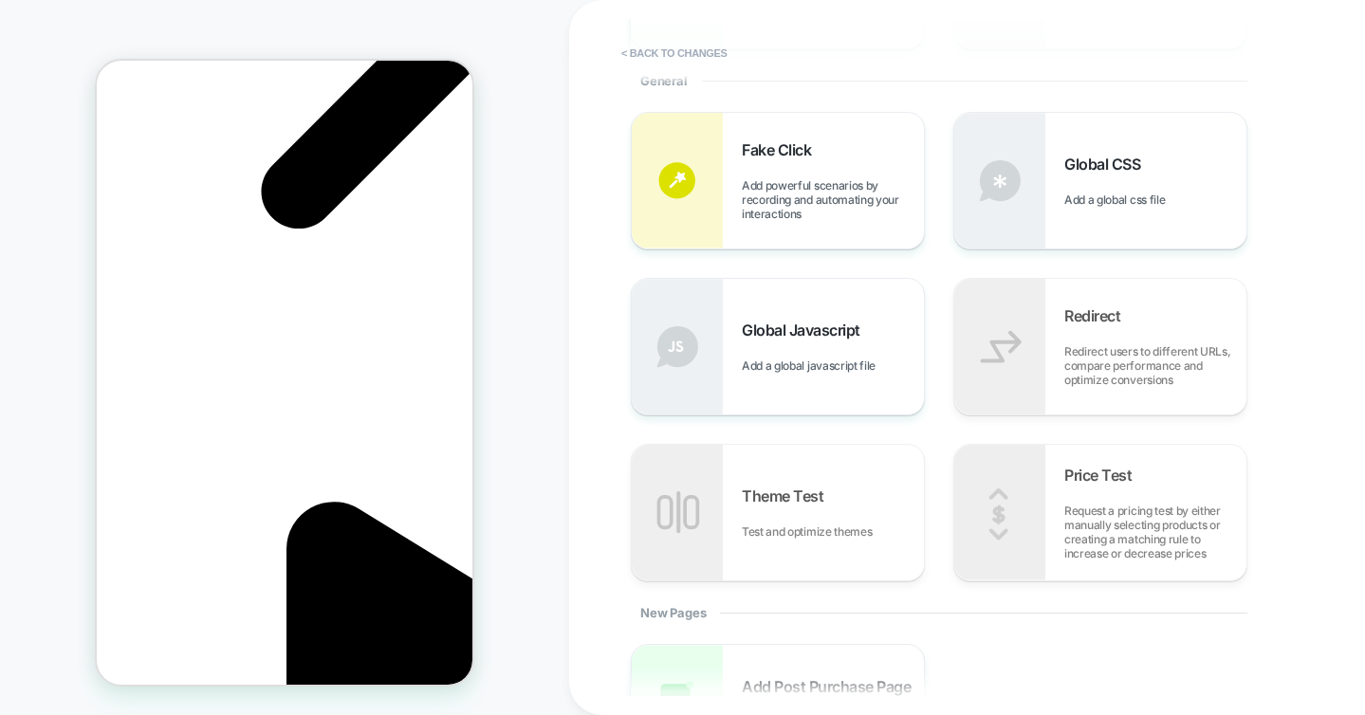
scroll to position [633, 0]
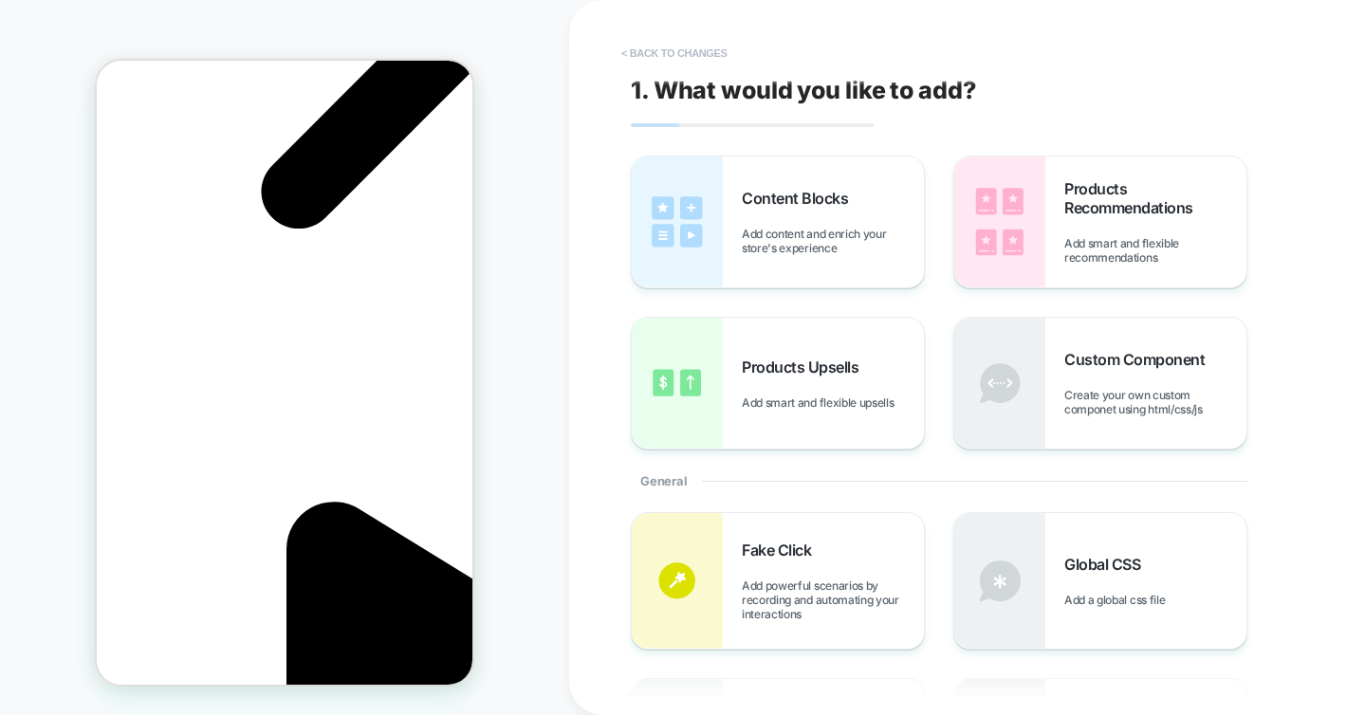
click at [637, 54] on button "< Back to changes" at bounding box center [674, 53] width 125 height 30
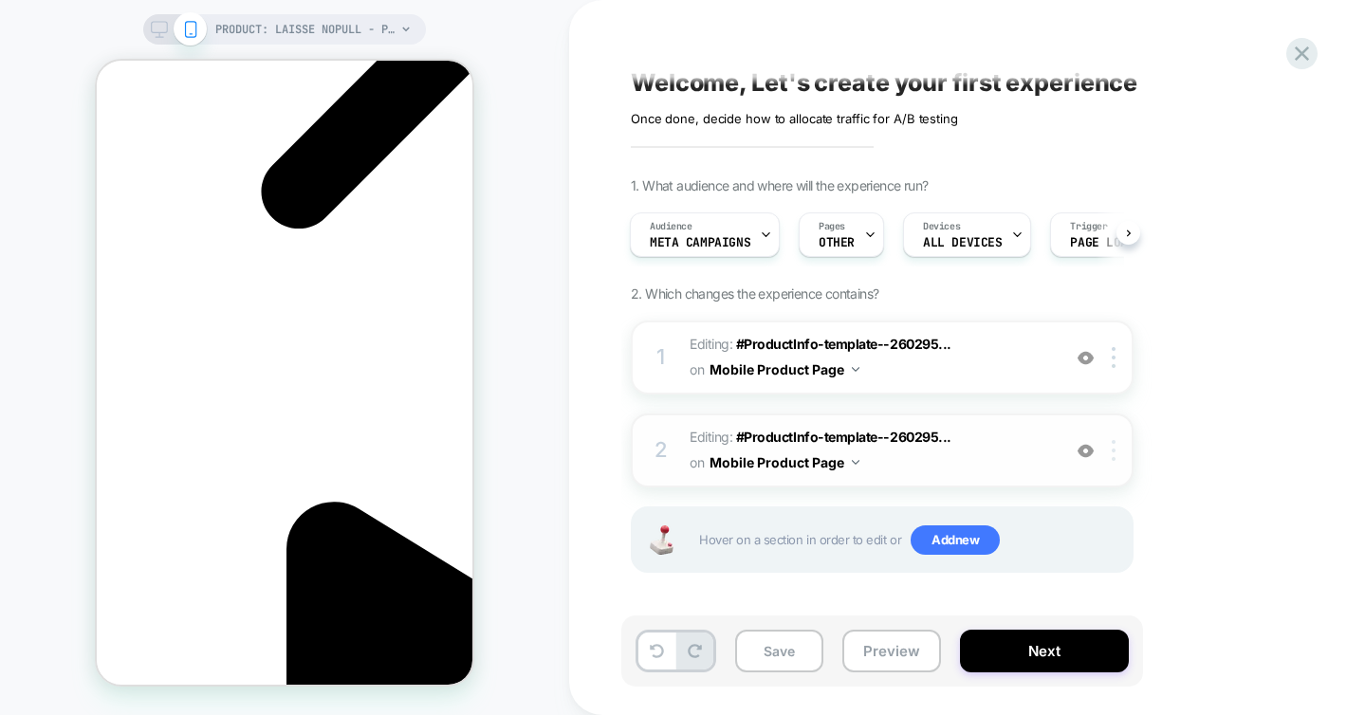
click at [1117, 449] on div at bounding box center [1116, 450] width 31 height 21
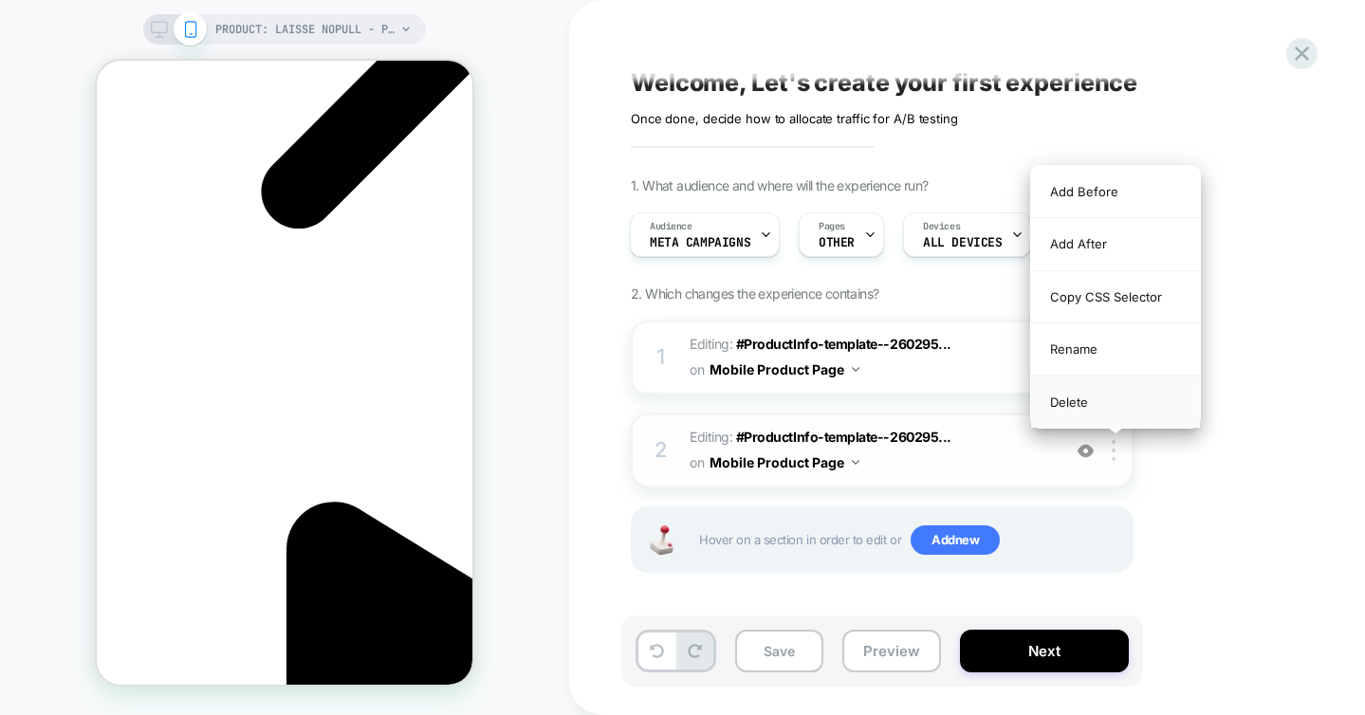
click at [1088, 405] on div "Delete" at bounding box center [1115, 402] width 169 height 51
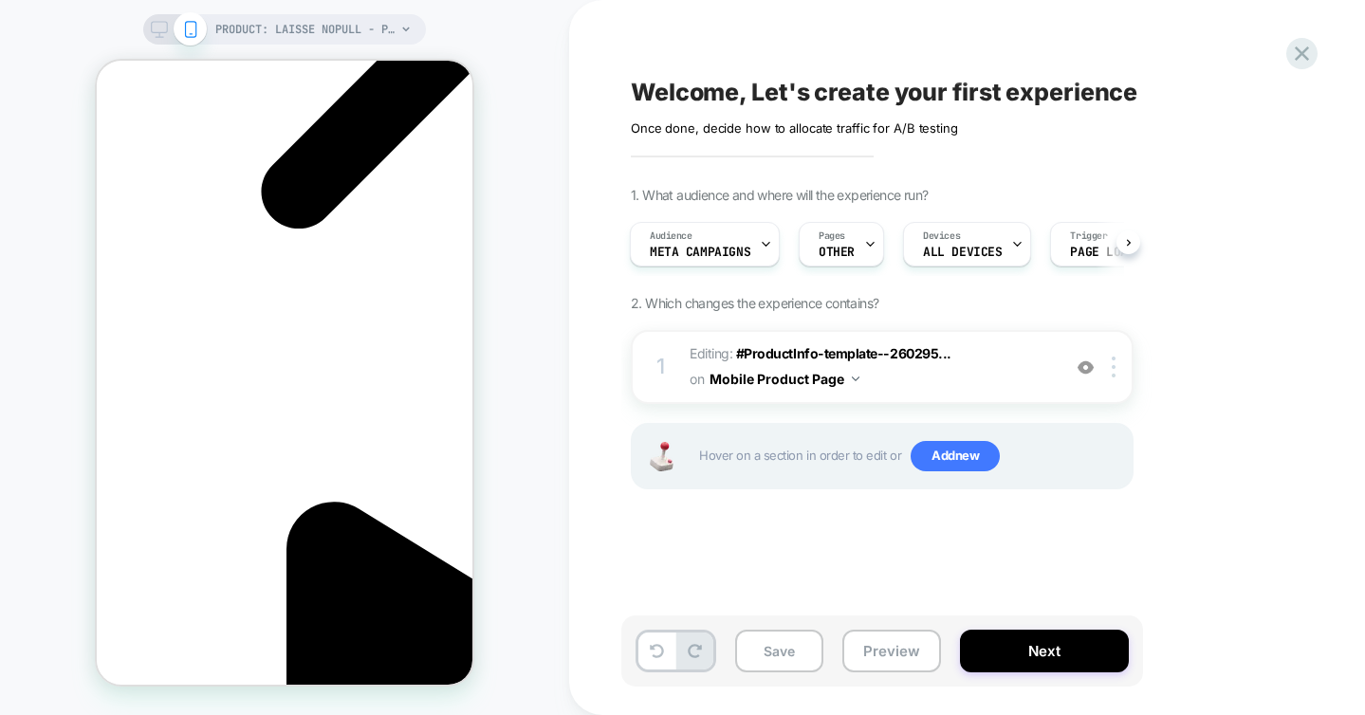
click at [672, 305] on span "2. Which changes the experience contains?" at bounding box center [755, 303] width 248 height 16
click at [693, 355] on span "Editing : #ProductInfo-template--260295... #ProductInfo-template--2602955066610…" at bounding box center [870, 367] width 361 height 51
type textarea "*"
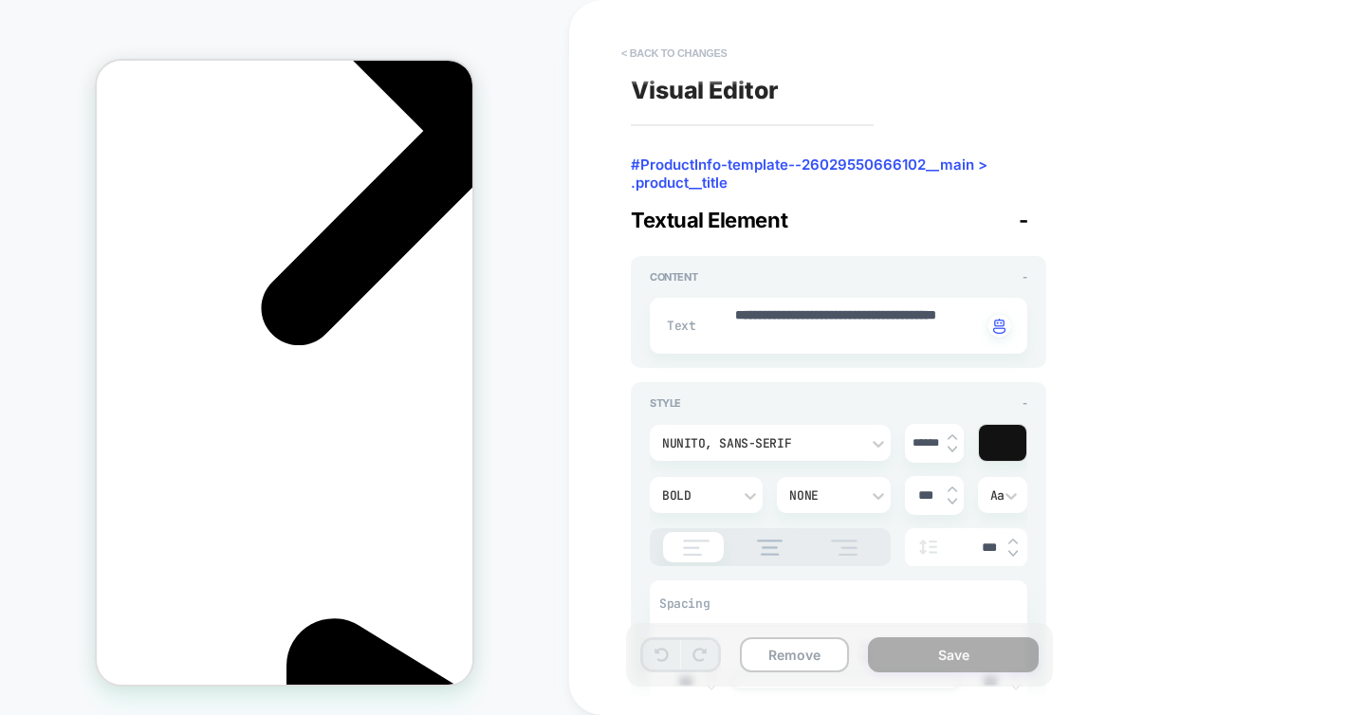
click at [635, 56] on button "< Back to changes" at bounding box center [674, 53] width 125 height 30
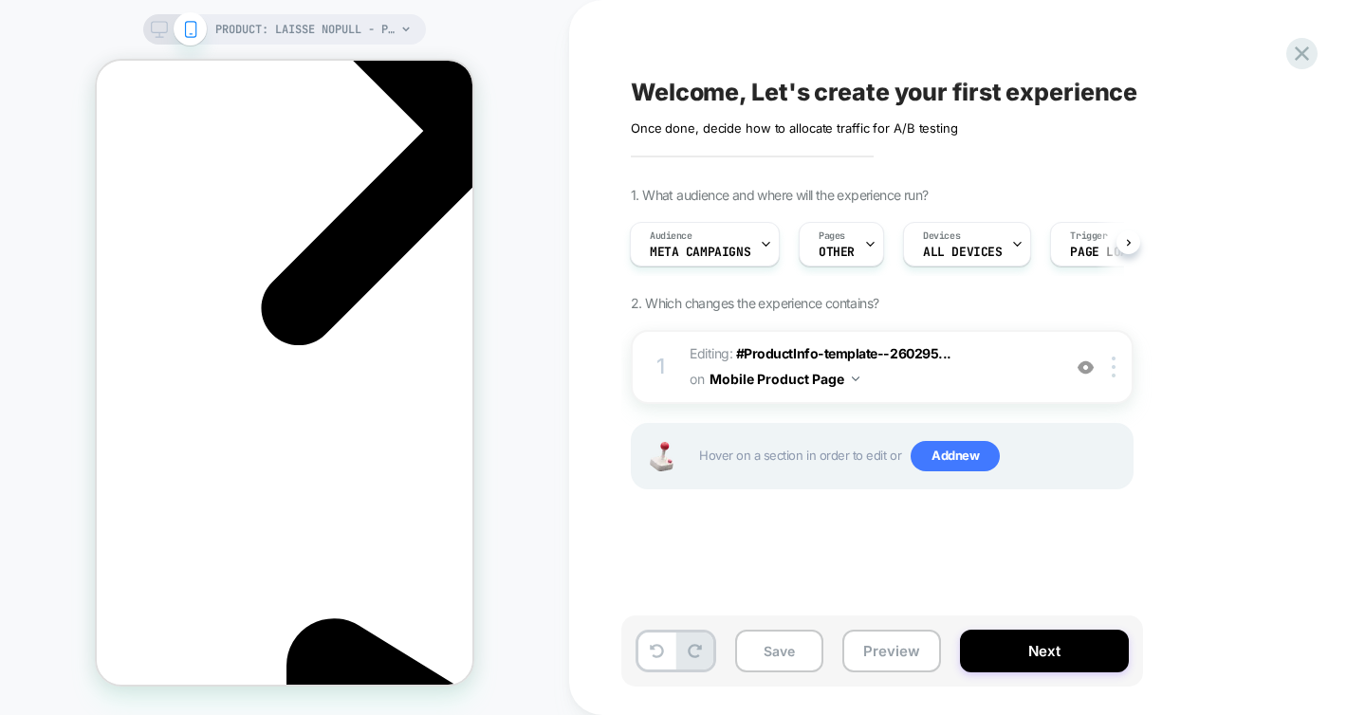
click at [755, 465] on span "Hover on a section in order to edit or Add new" at bounding box center [910, 456] width 423 height 30
click at [859, 461] on span "Hover on a section in order to edit or Add new" at bounding box center [910, 456] width 423 height 30
click at [934, 570] on div "Welcome, Let's create your first experience Click to edit experience details On…" at bounding box center [976, 357] width 711 height 677
click at [776, 656] on button "Save" at bounding box center [779, 651] width 88 height 43
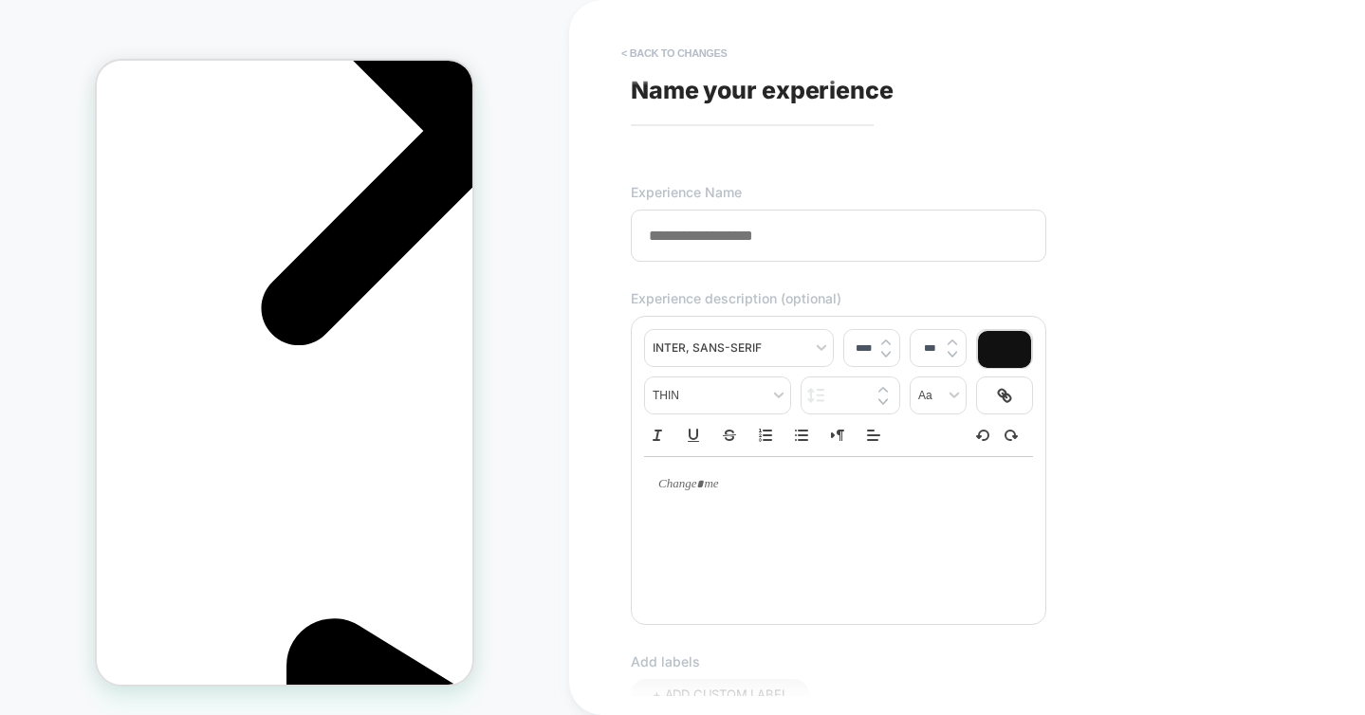
click at [627, 60] on button "< Back to changes" at bounding box center [674, 53] width 125 height 30
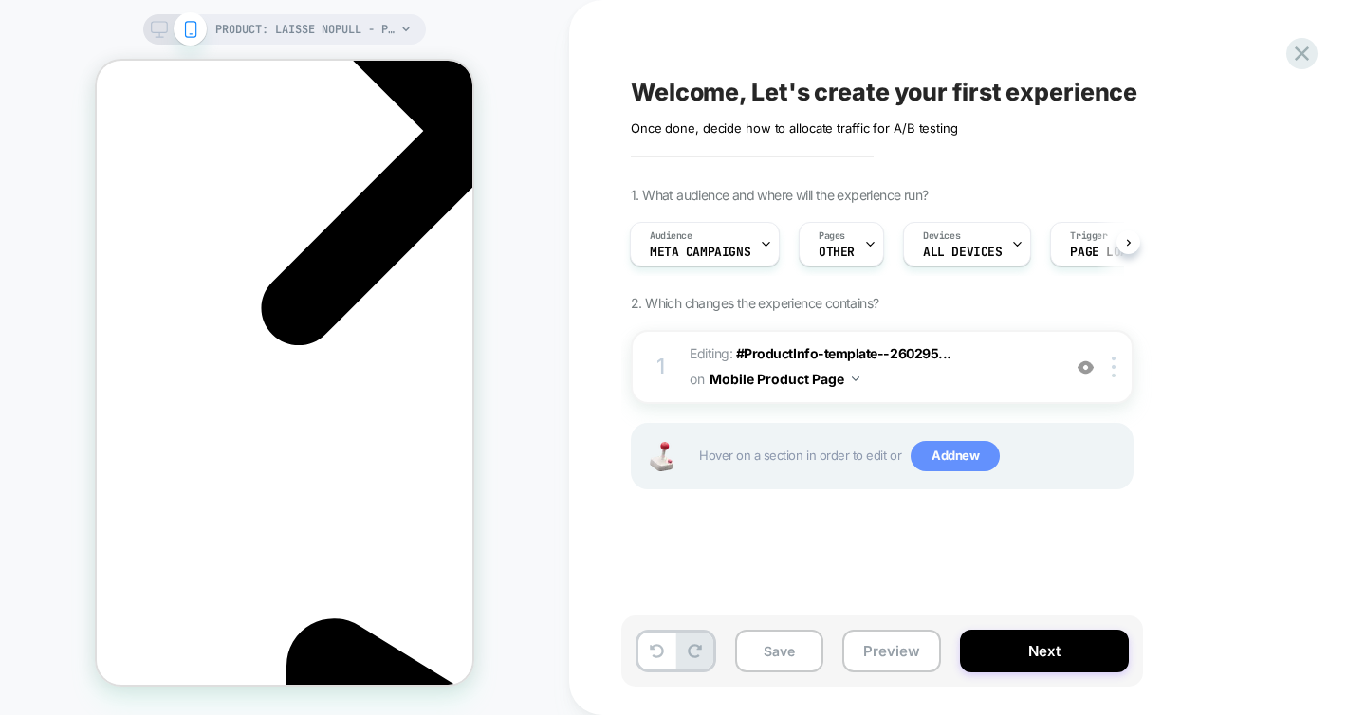
click at [951, 459] on span "Add new" at bounding box center [955, 456] width 89 height 30
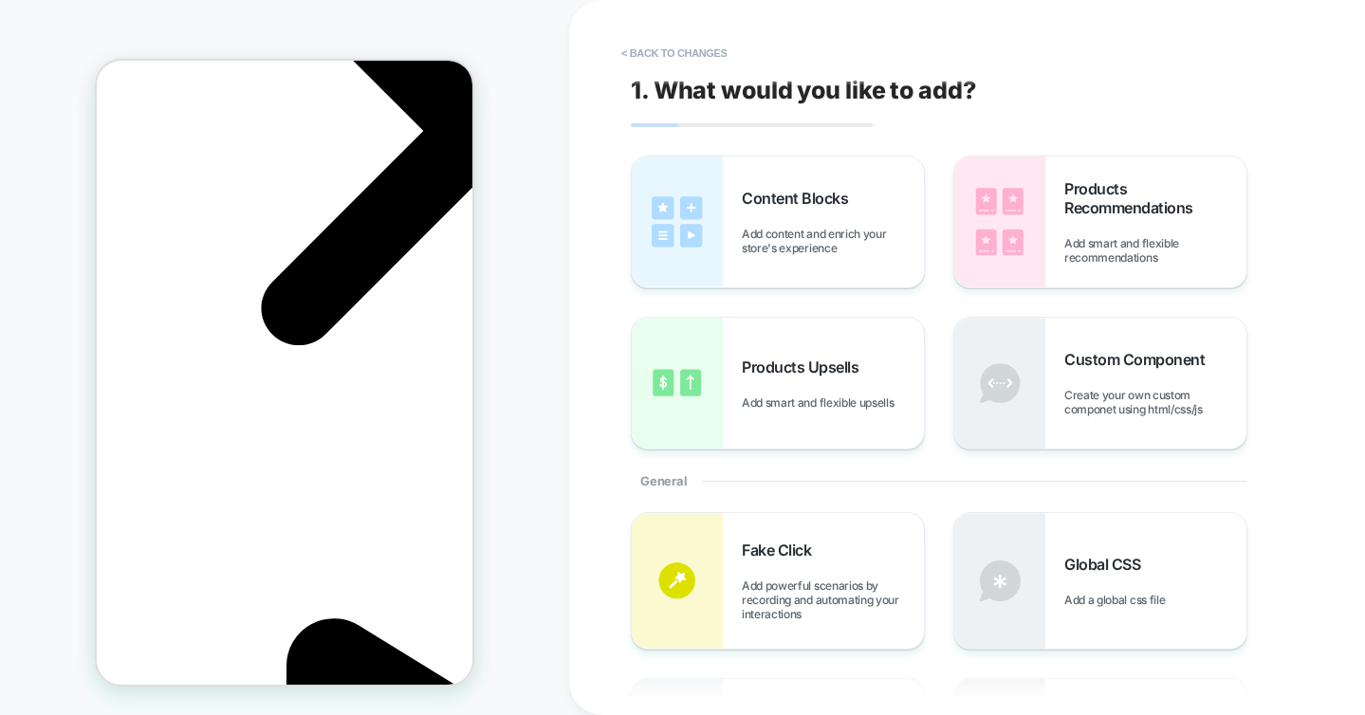
scroll to position [0, 0]
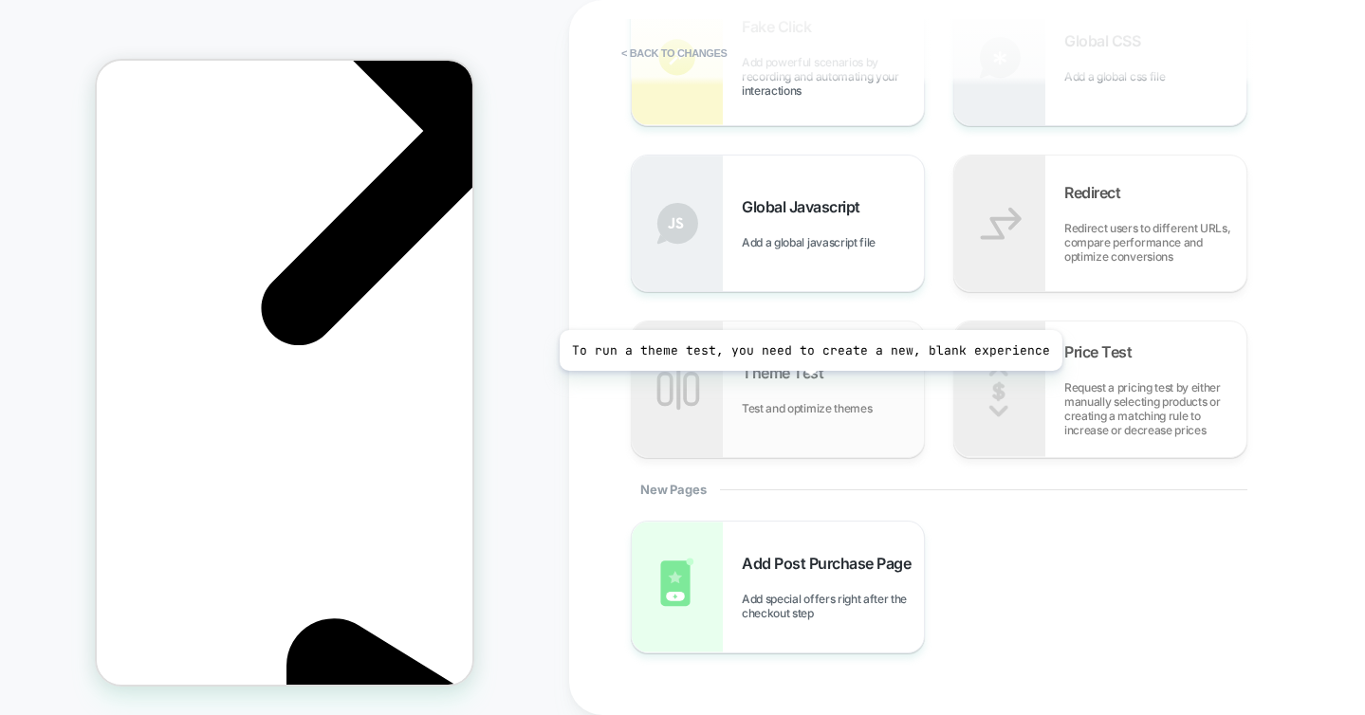
click at [805, 385] on div "Theme Test Test and optimize themes" at bounding box center [833, 389] width 182 height 52
click at [786, 401] on span "Test and optimize themes" at bounding box center [811, 408] width 139 height 14
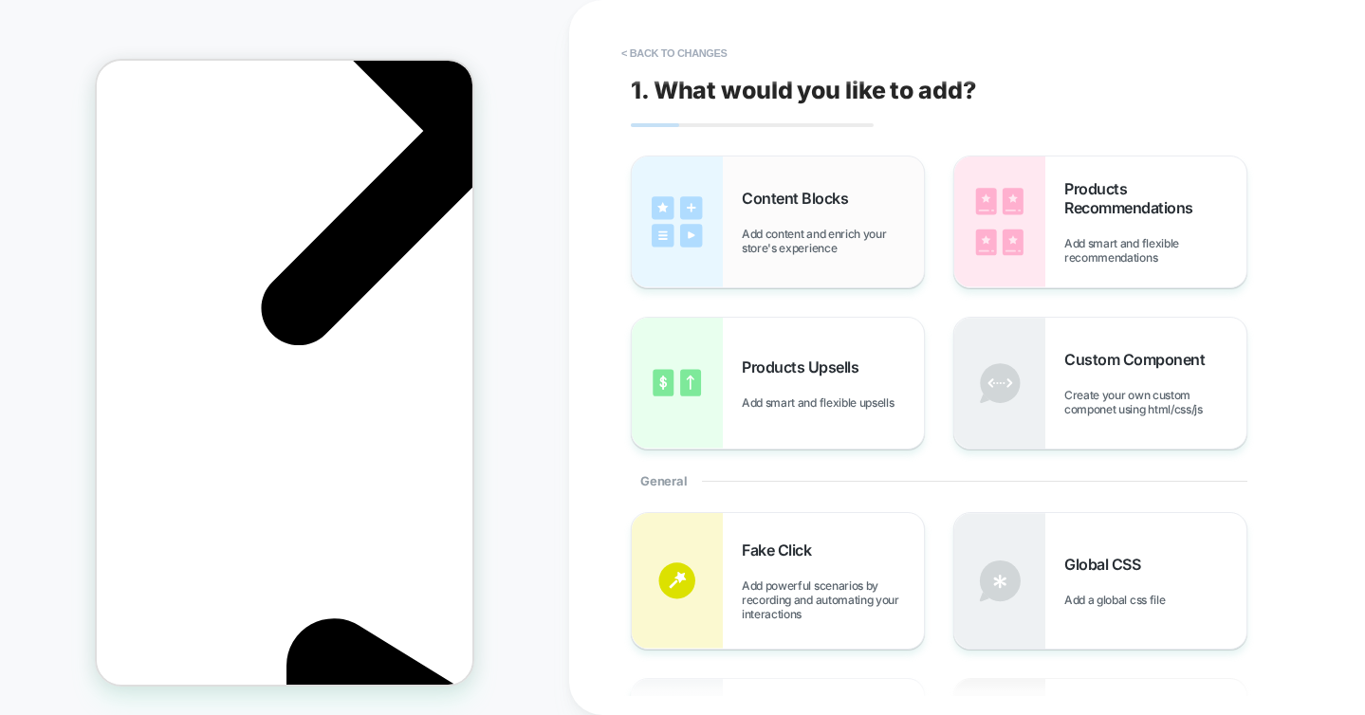
click at [783, 254] on span "Add content and enrich your store's experience" at bounding box center [833, 241] width 182 height 28
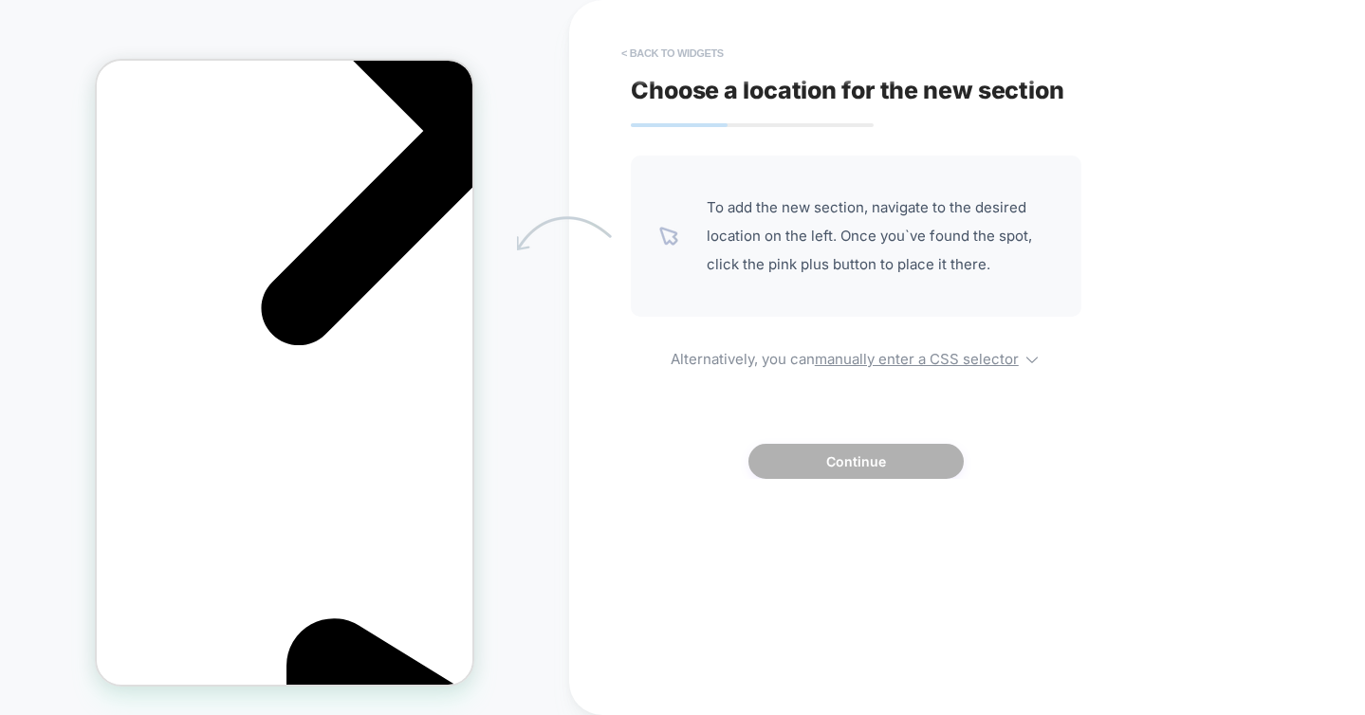
click at [661, 52] on button "< Back to widgets" at bounding box center [672, 53] width 121 height 30
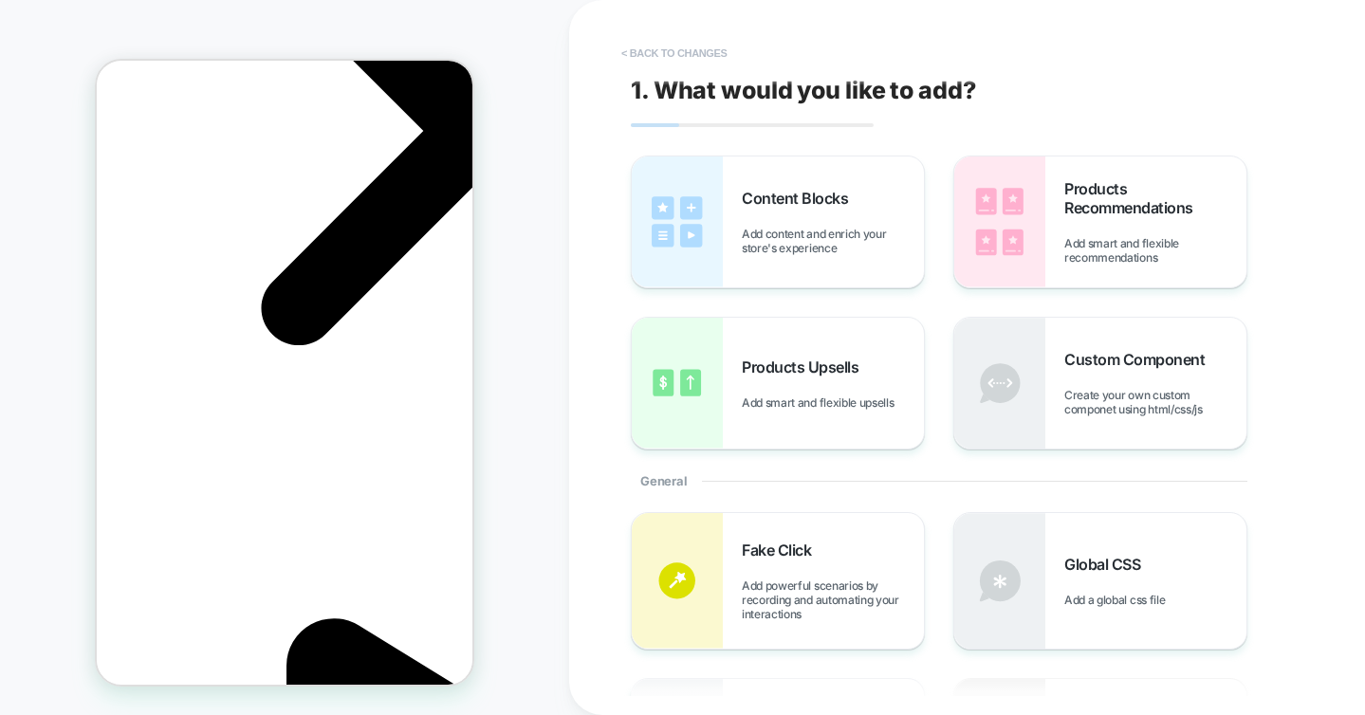
click at [648, 52] on button "< Back to changes" at bounding box center [674, 53] width 125 height 30
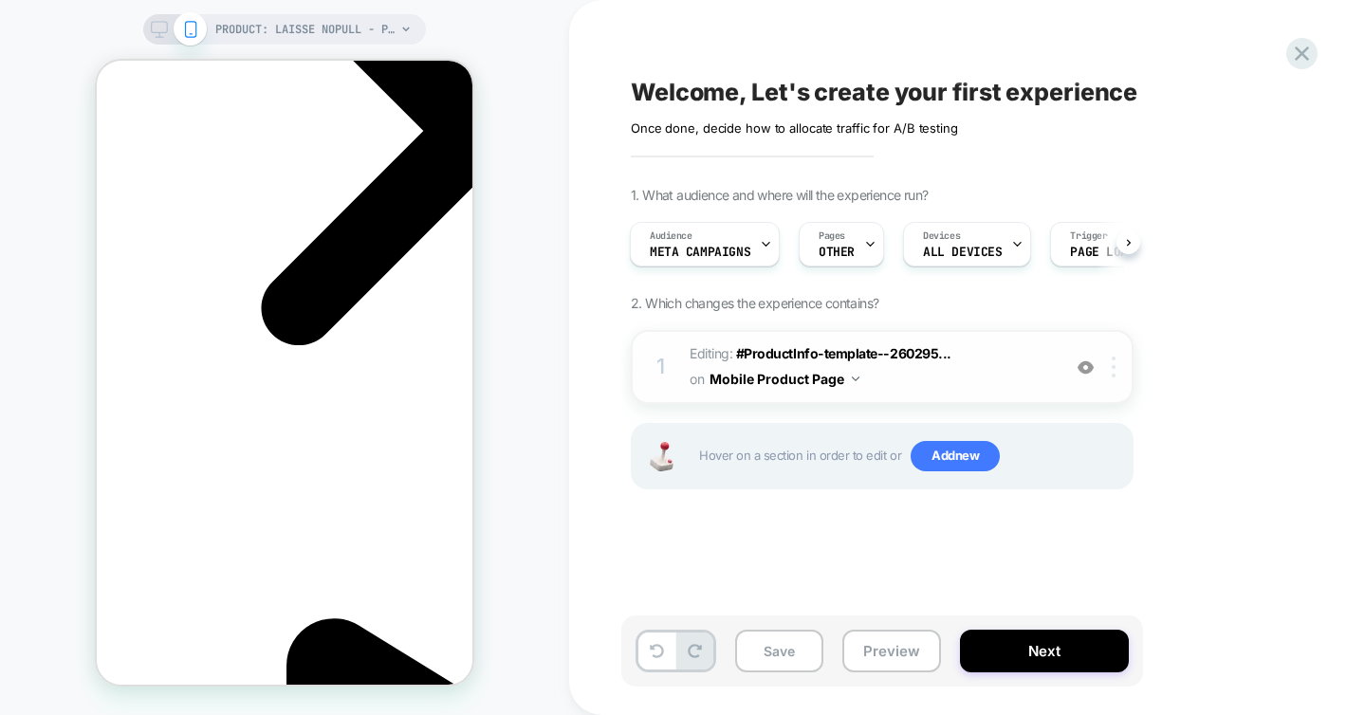
click at [1112, 371] on img at bounding box center [1114, 367] width 4 height 21
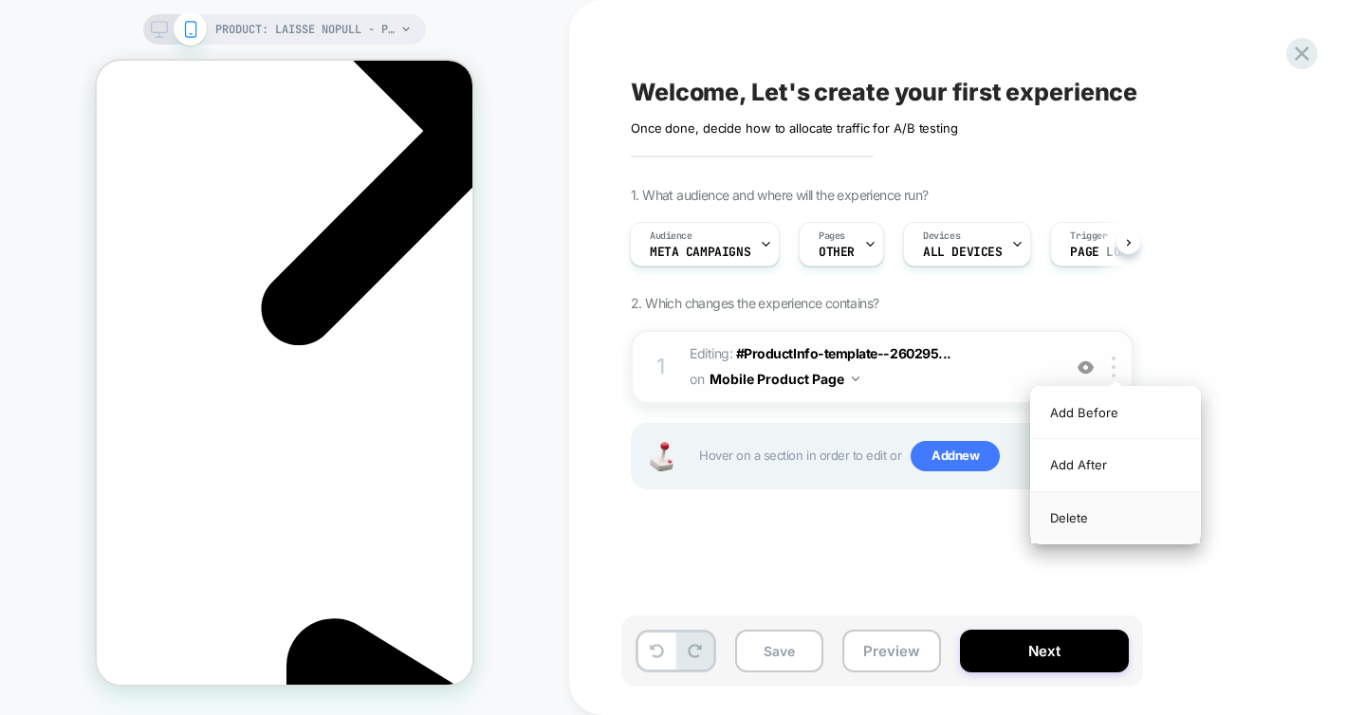
click at [1074, 521] on div "Delete" at bounding box center [1115, 517] width 169 height 51
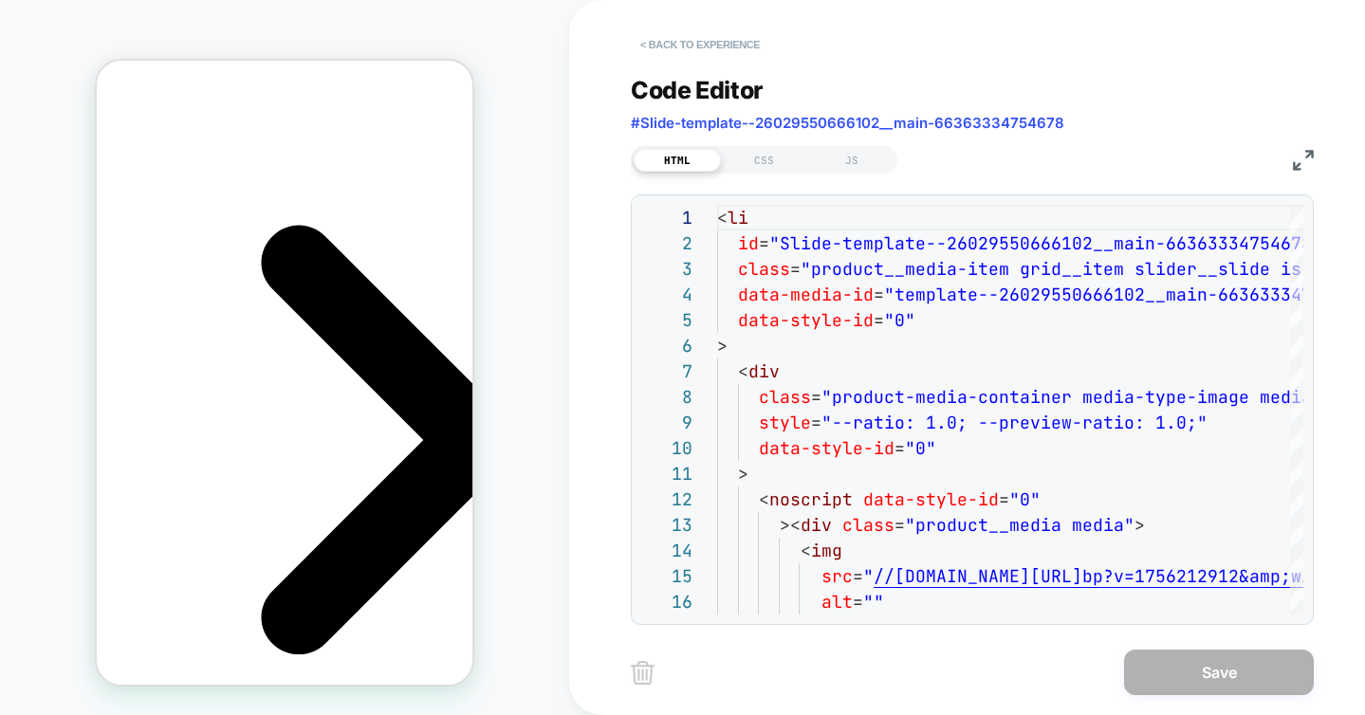
scroll to position [51, 0]
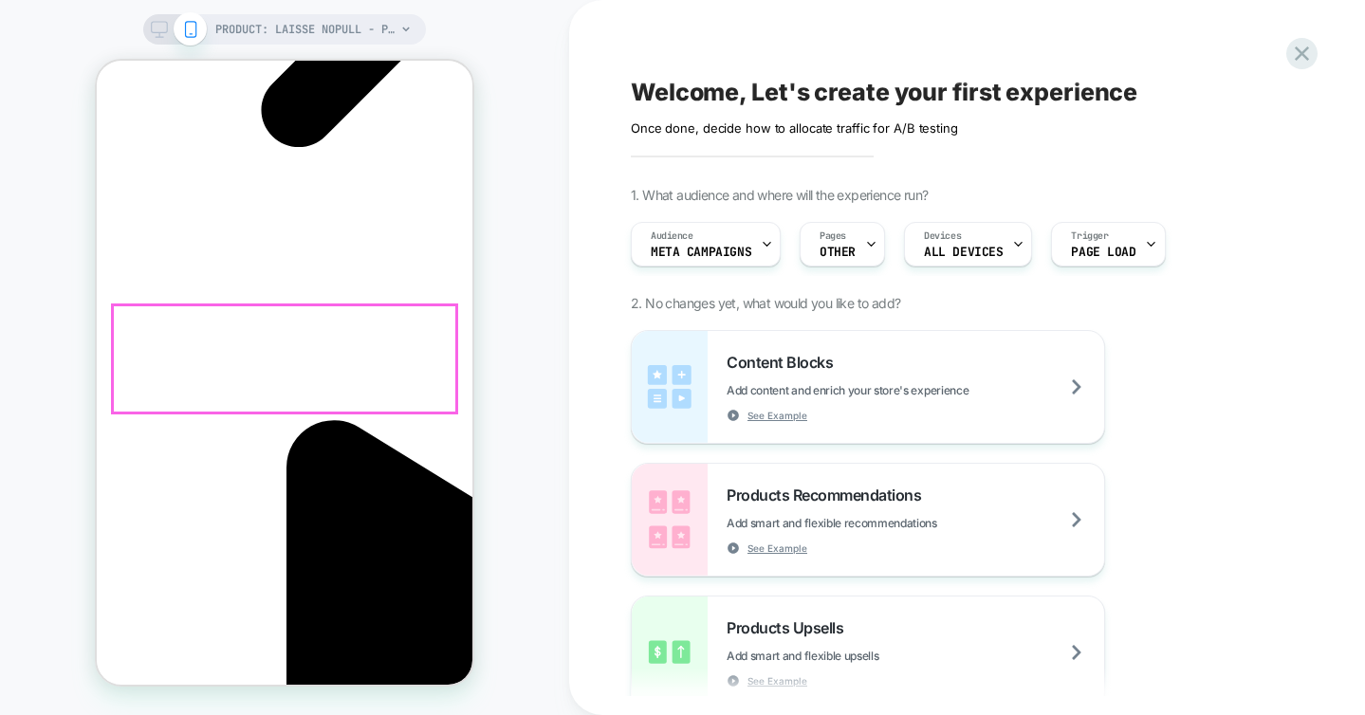
scroll to position [0, 268]
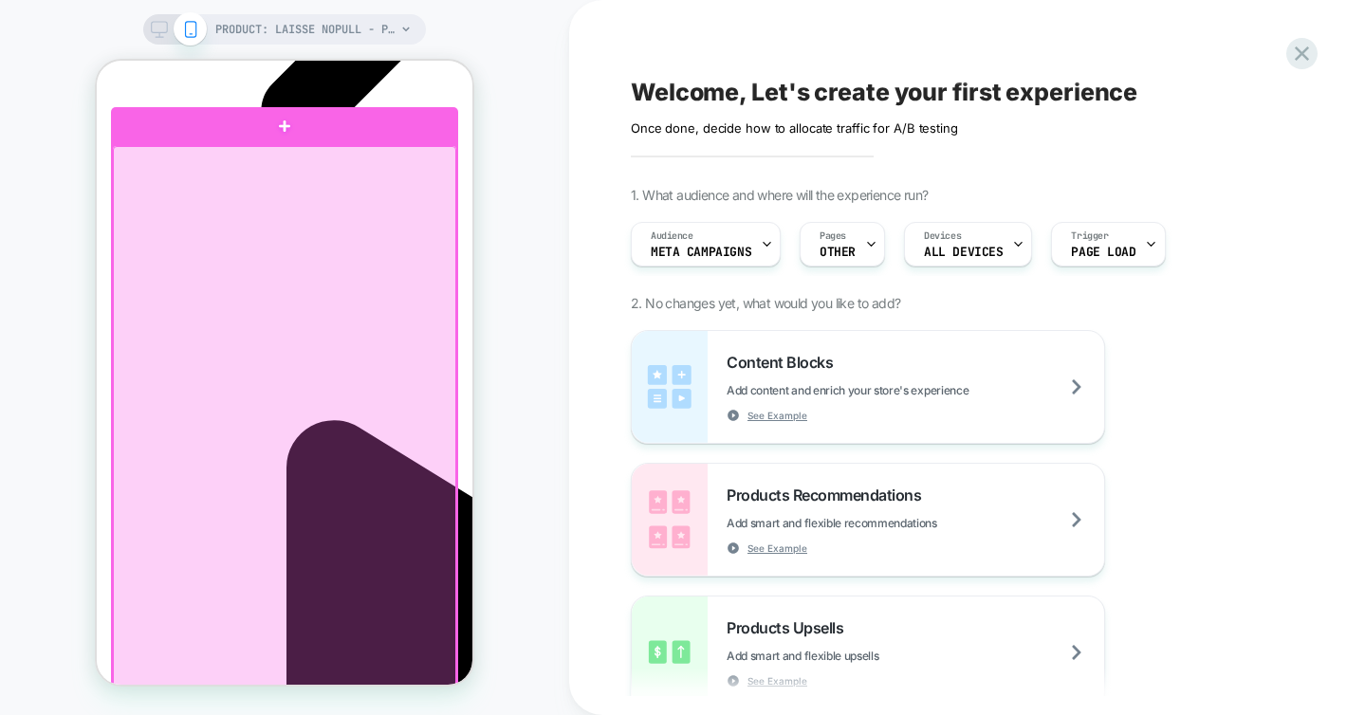
click at [421, 296] on div at bounding box center [284, 602] width 343 height 912
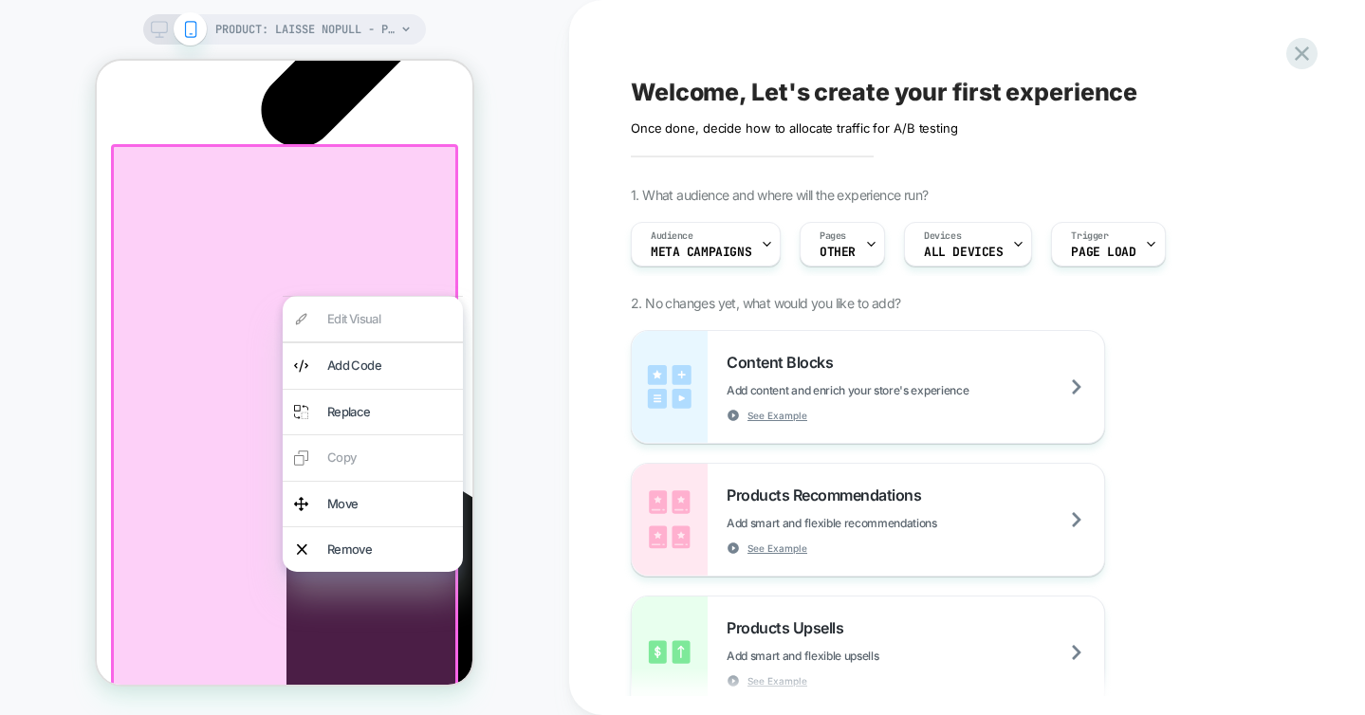
scroll to position [0, 0]
click at [226, 364] on div at bounding box center [284, 601] width 347 height 915
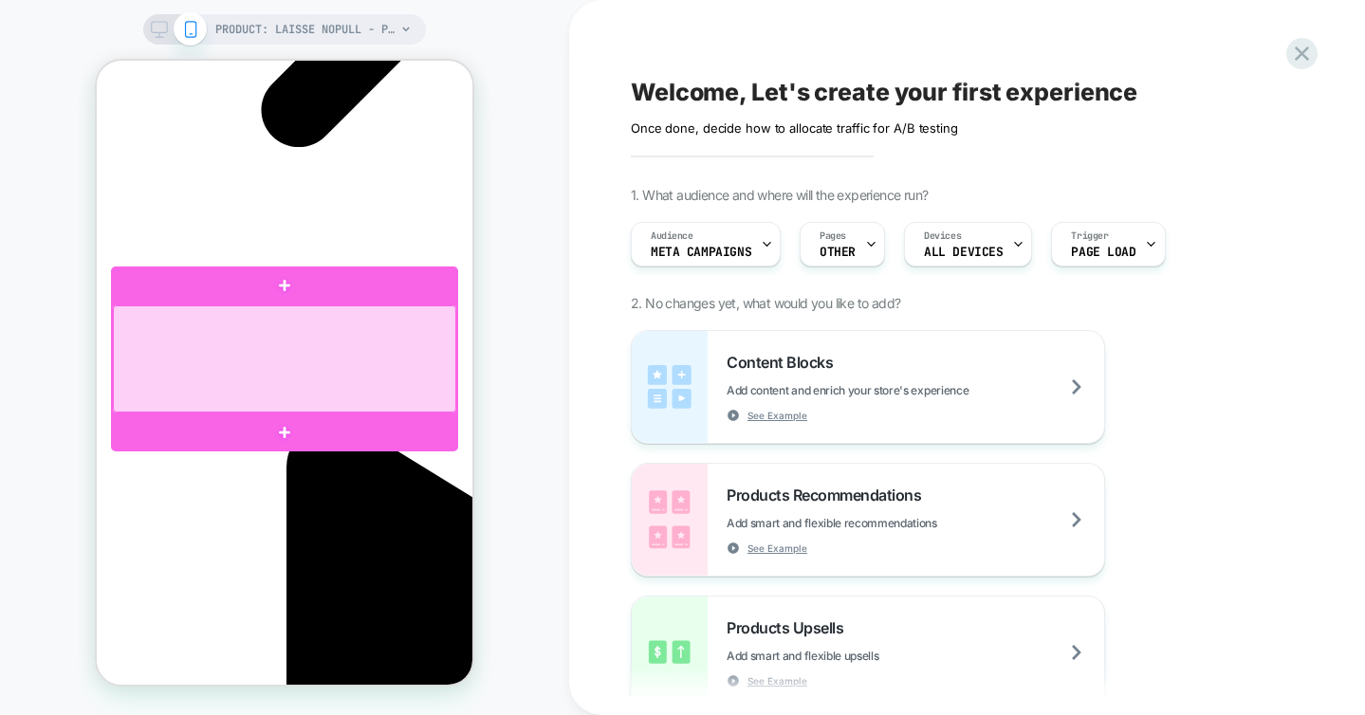
click at [399, 341] on div at bounding box center [284, 359] width 343 height 108
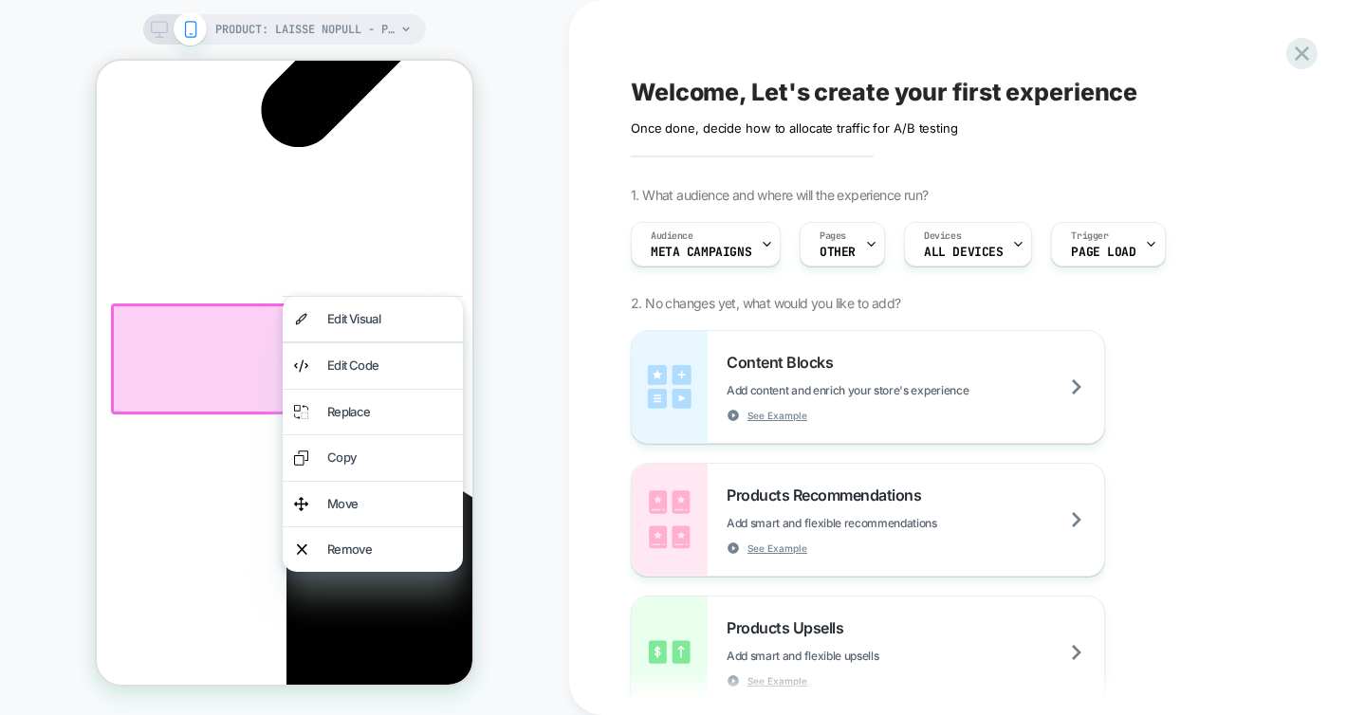
scroll to position [0, 268]
click at [348, 365] on div "Edit Code" at bounding box center [389, 366] width 124 height 22
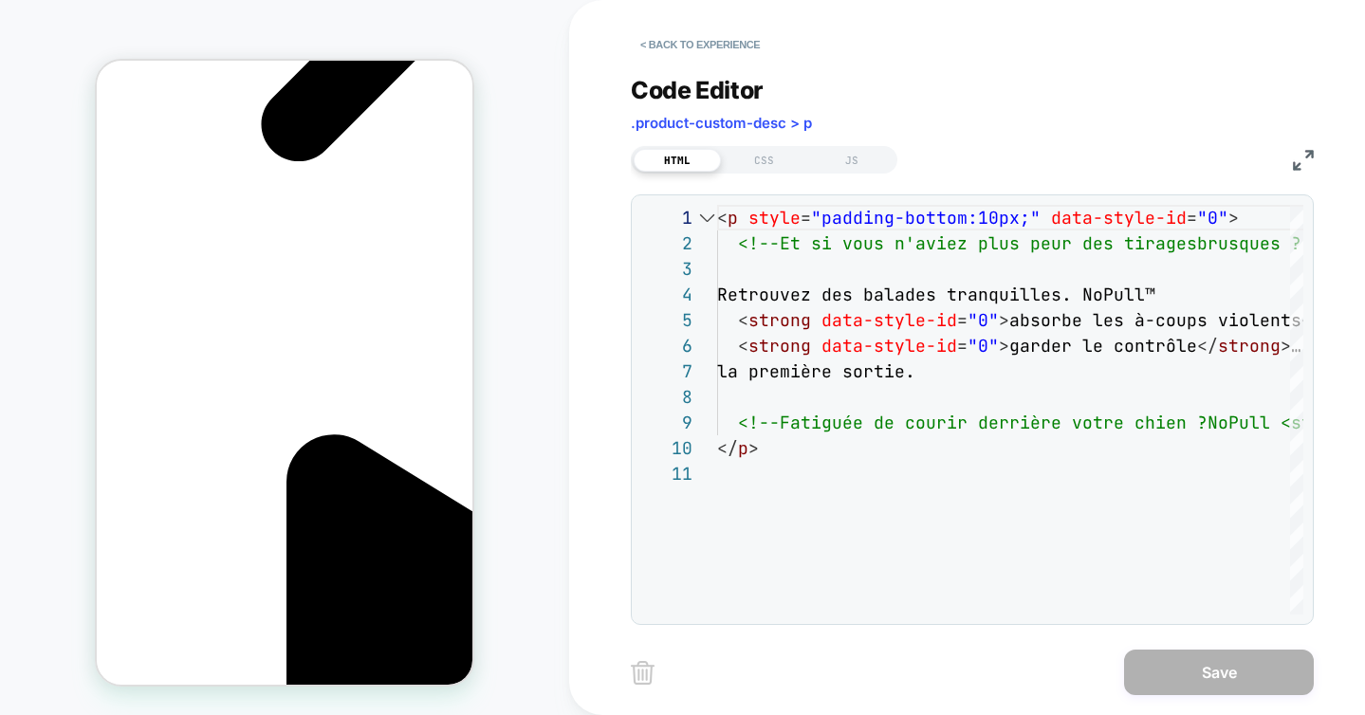
scroll to position [0, 0]
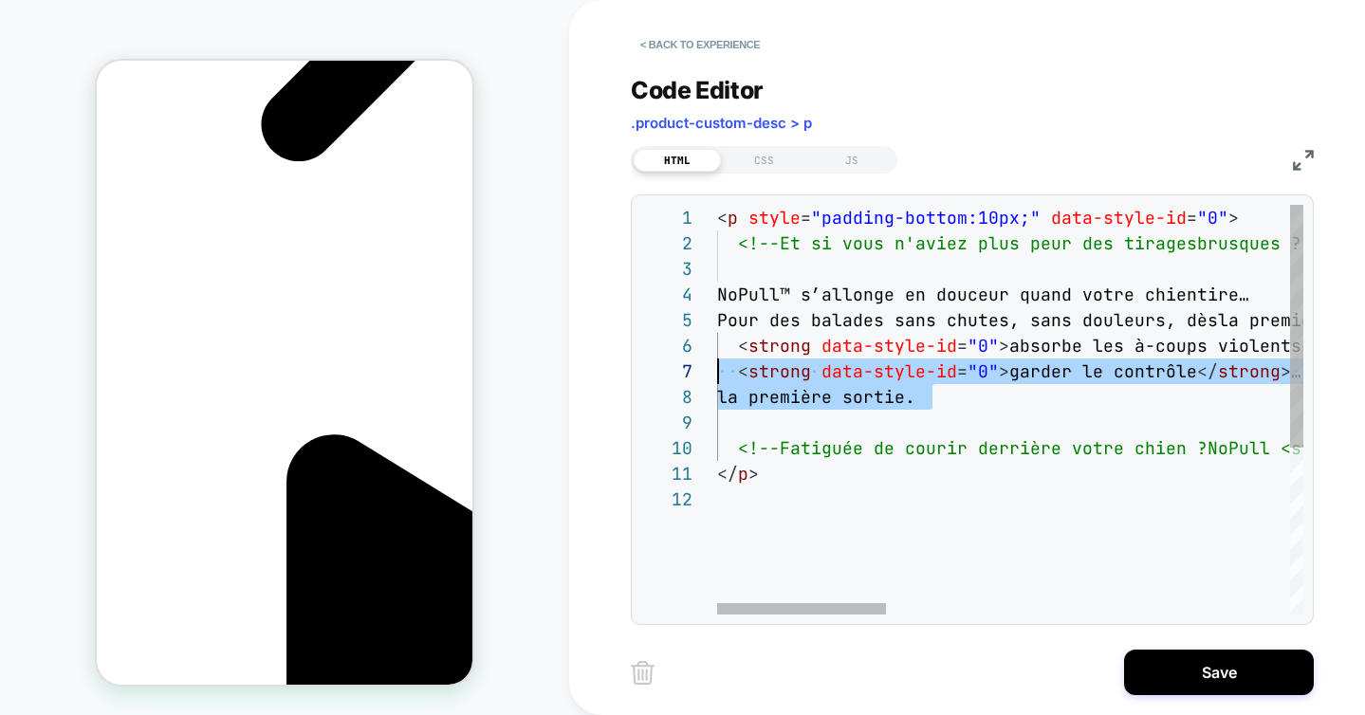
scroll to position [154, 0]
drag, startPoint x: 950, startPoint y: 401, endPoint x: 697, endPoint y: 378, distance: 253.4
click at [697, 378] on div "1 2 3 6 7 8 9 10 11 4 5 12 < p style = "padding-bottom:10px;" data-style-id = "…" at bounding box center [972, 410] width 662 height 410
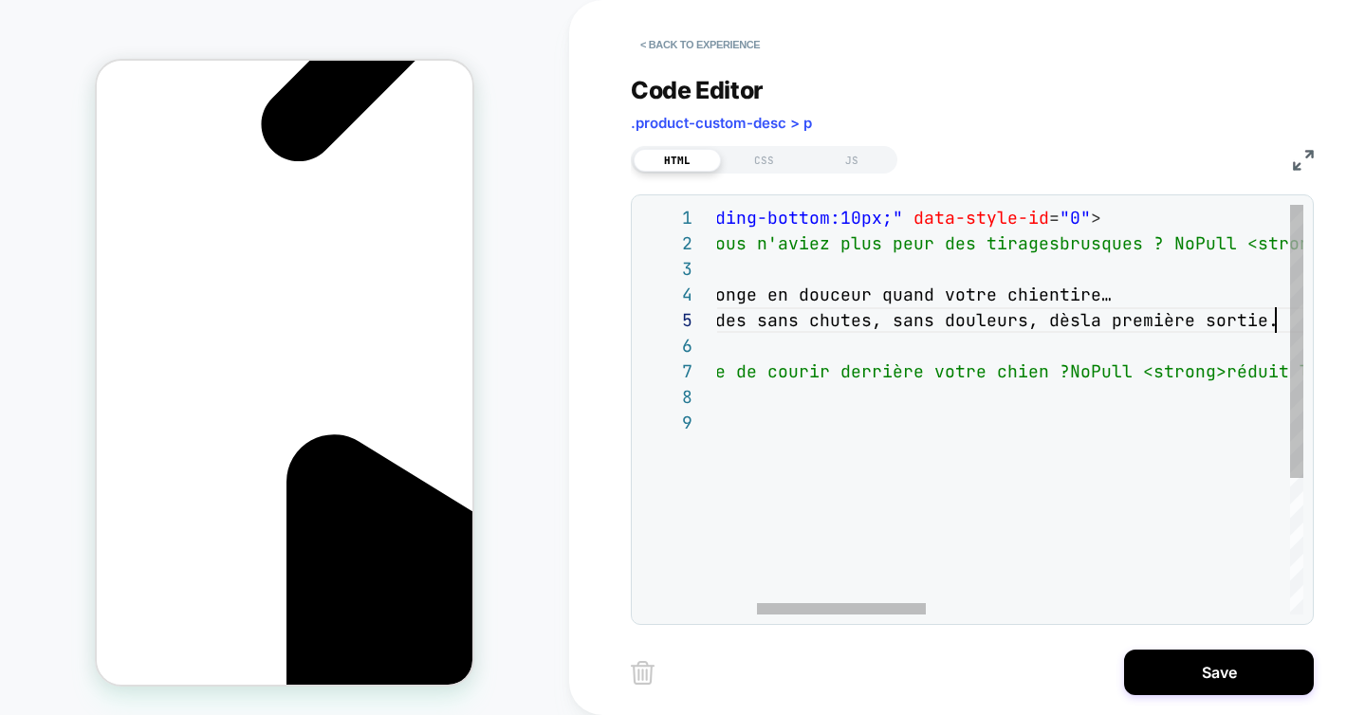
scroll to position [0, 0]
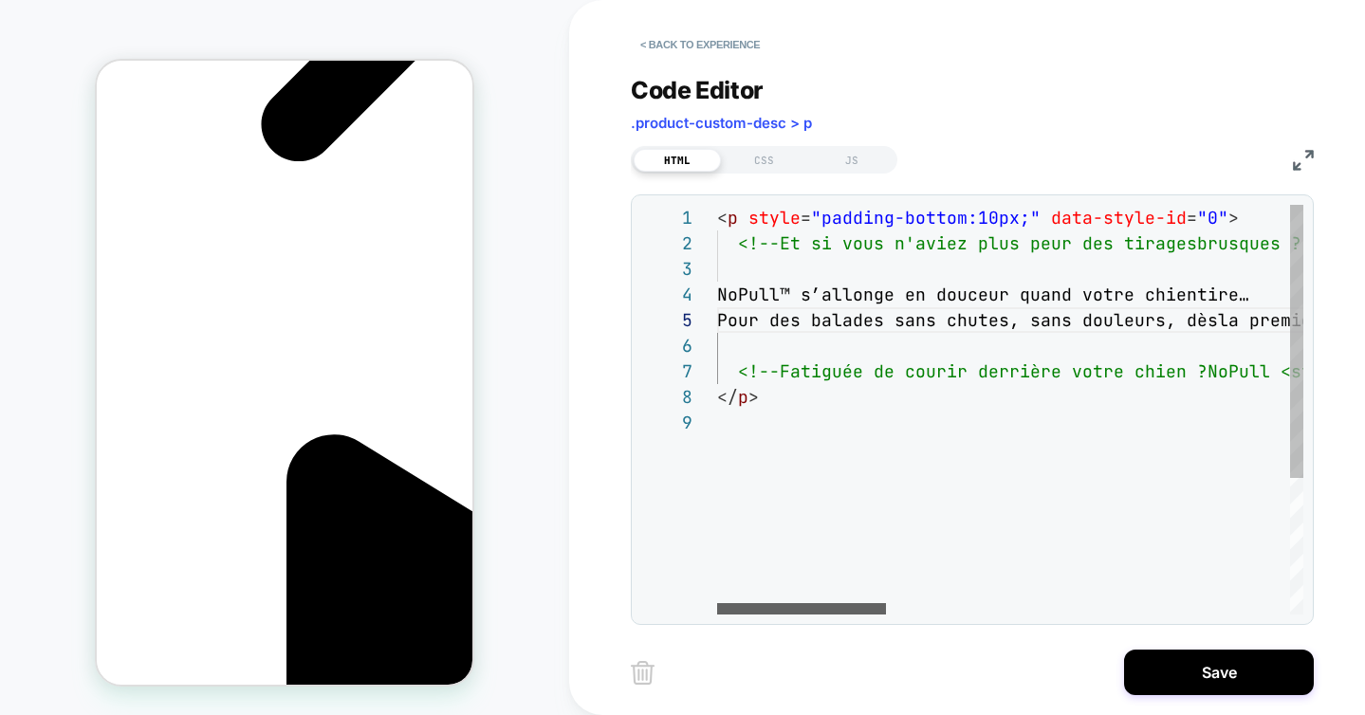
click at [742, 607] on div at bounding box center [801, 608] width 169 height 11
click at [717, 610] on div at bounding box center [801, 608] width 169 height 11
click at [729, 616] on div "1 2 3 6 7 8 4 5 9 < p style = "padding-bottom:10px;" data-style-id = "0" > <!--…" at bounding box center [972, 409] width 683 height 431
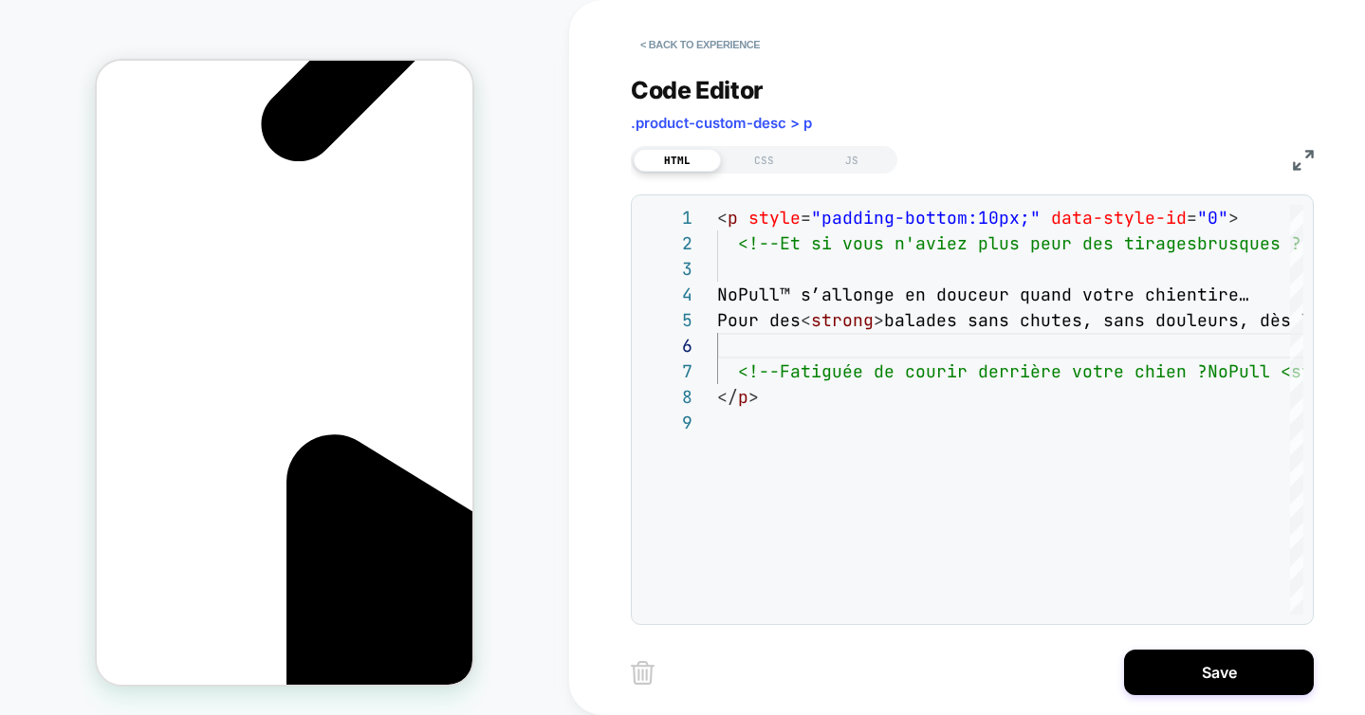
drag, startPoint x: 420, startPoint y: 475, endPoint x: 113, endPoint y: 338, distance: 336.7
copy div "NoPull™ s’allonge en douceur quand votre chien tire… Pour des balades sans chut…"
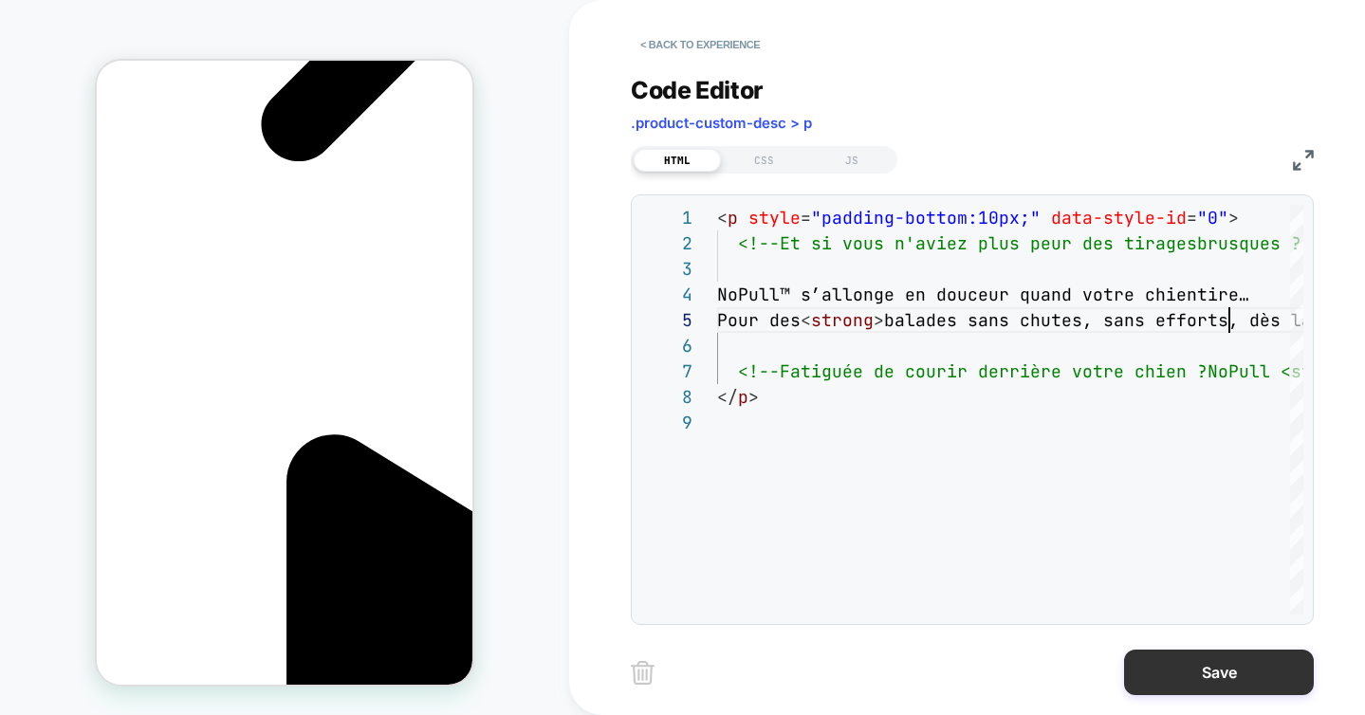
type textarea "**********"
click at [1163, 674] on button "Save" at bounding box center [1219, 673] width 190 height 46
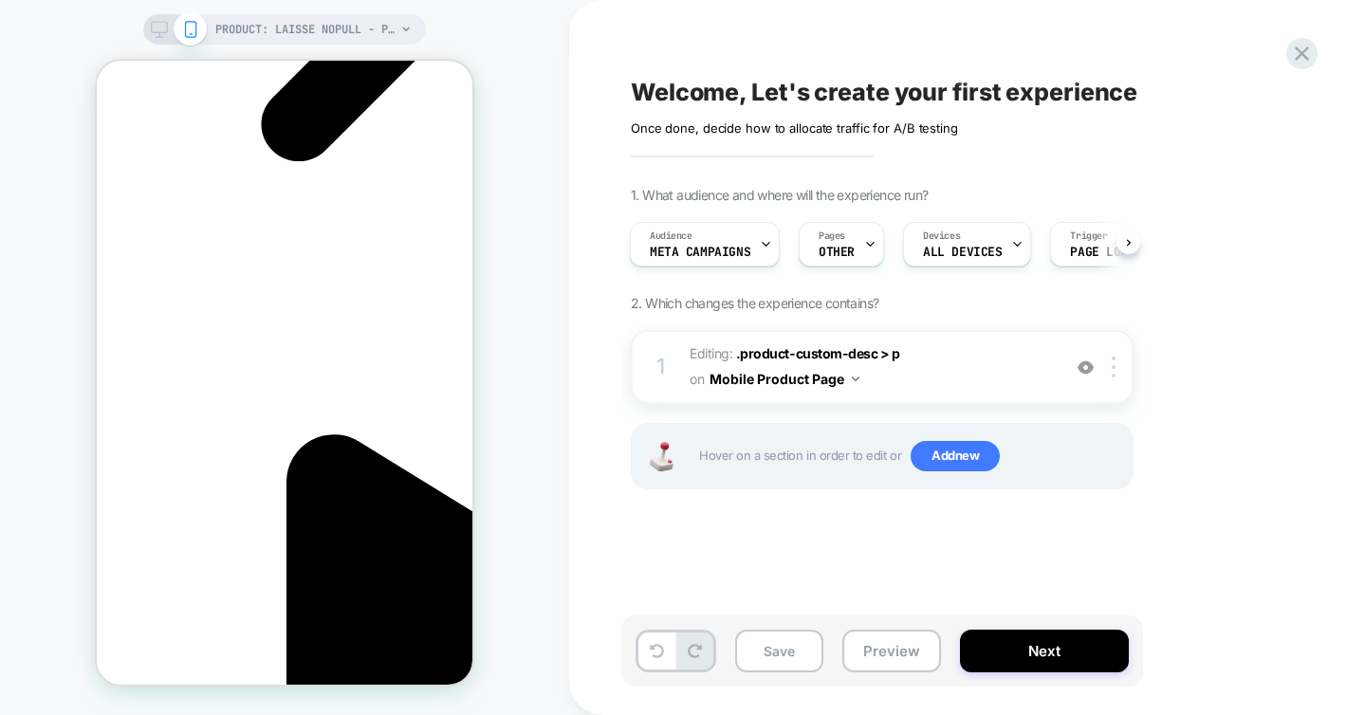
scroll to position [0, 268]
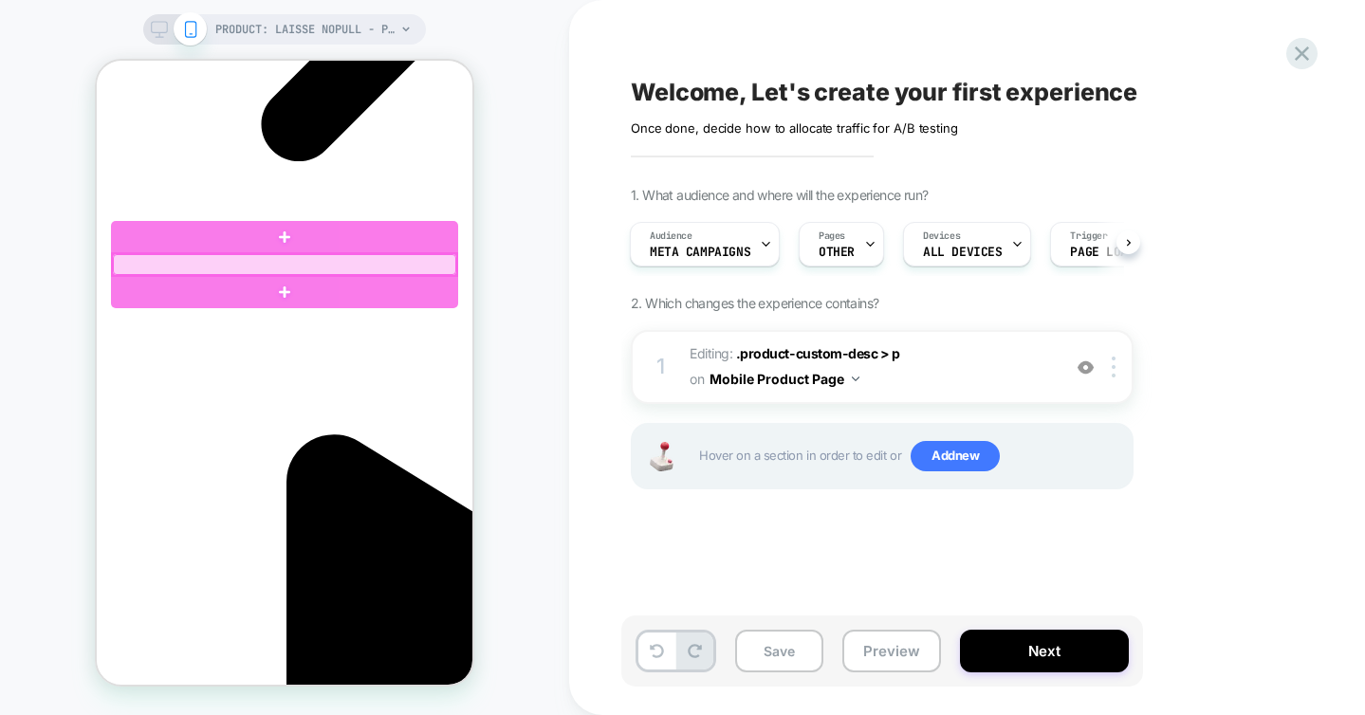
scroll to position [0, 0]
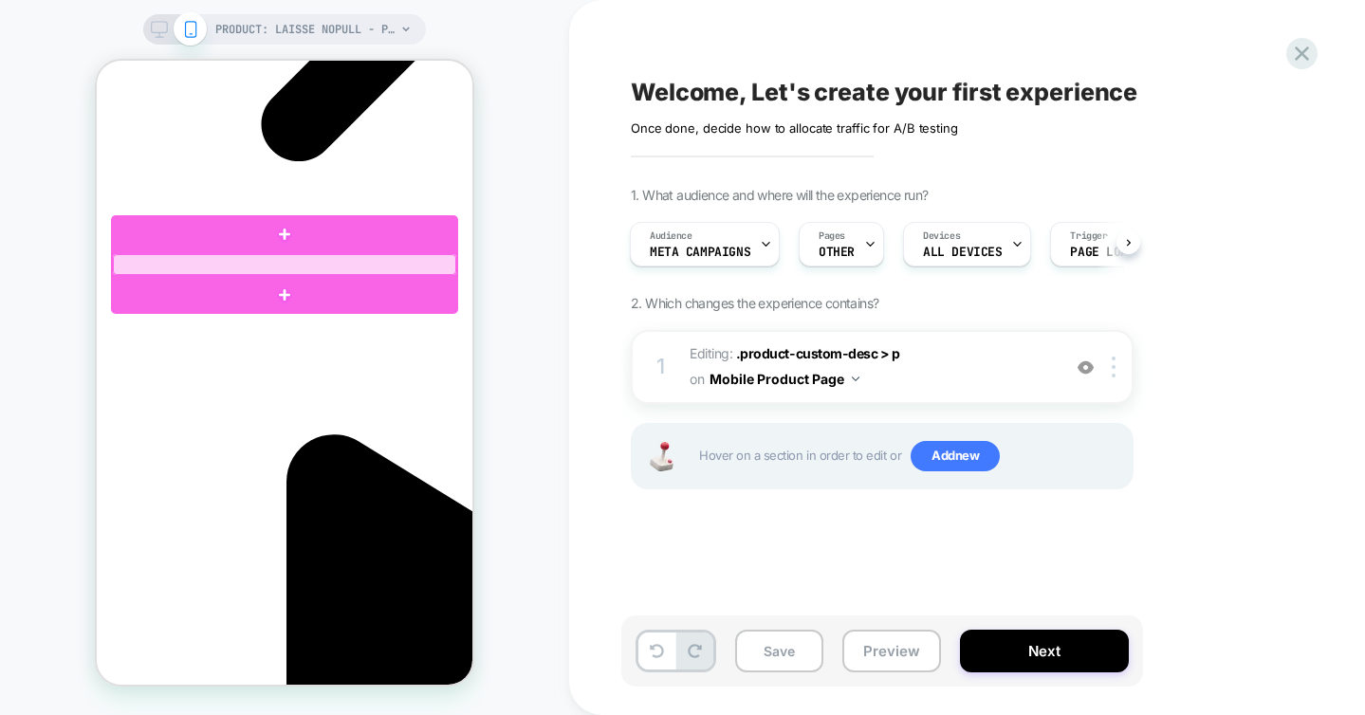
click at [342, 261] on div at bounding box center [284, 264] width 343 height 21
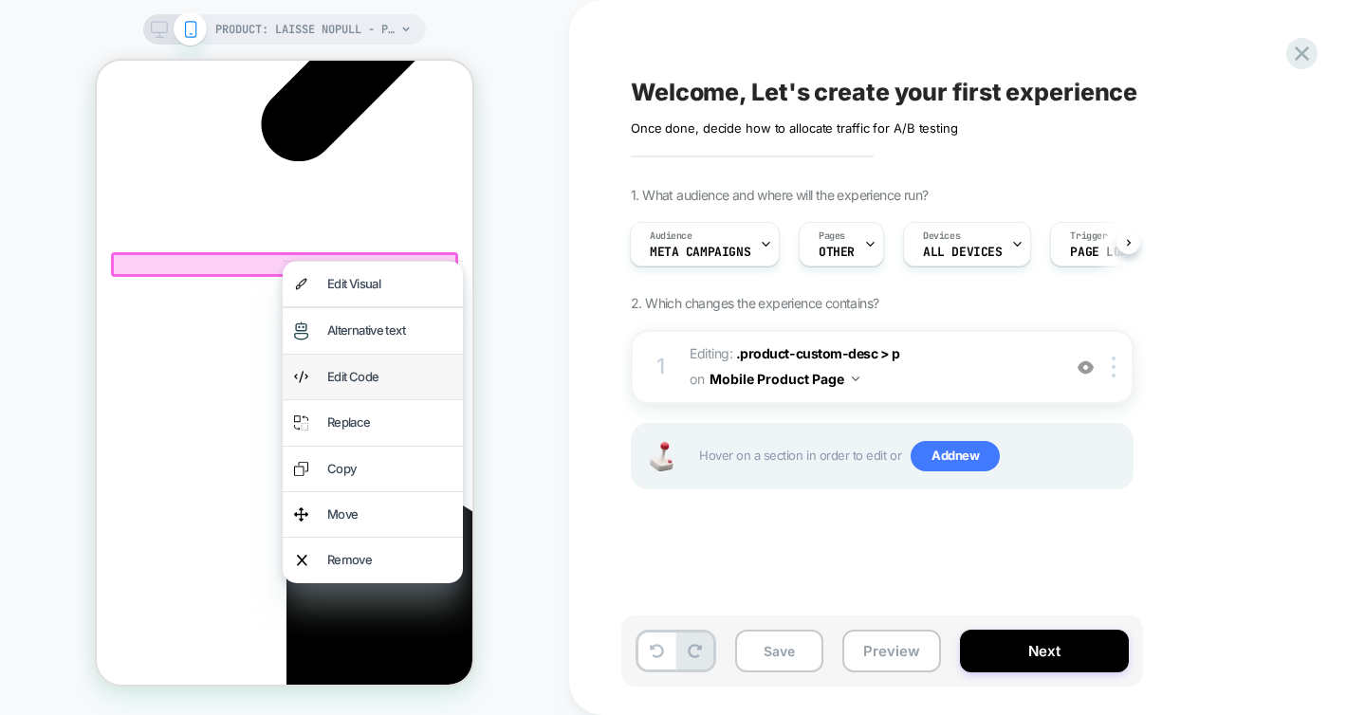
scroll to position [0, 268]
click at [337, 374] on div "Edit Code" at bounding box center [389, 377] width 124 height 22
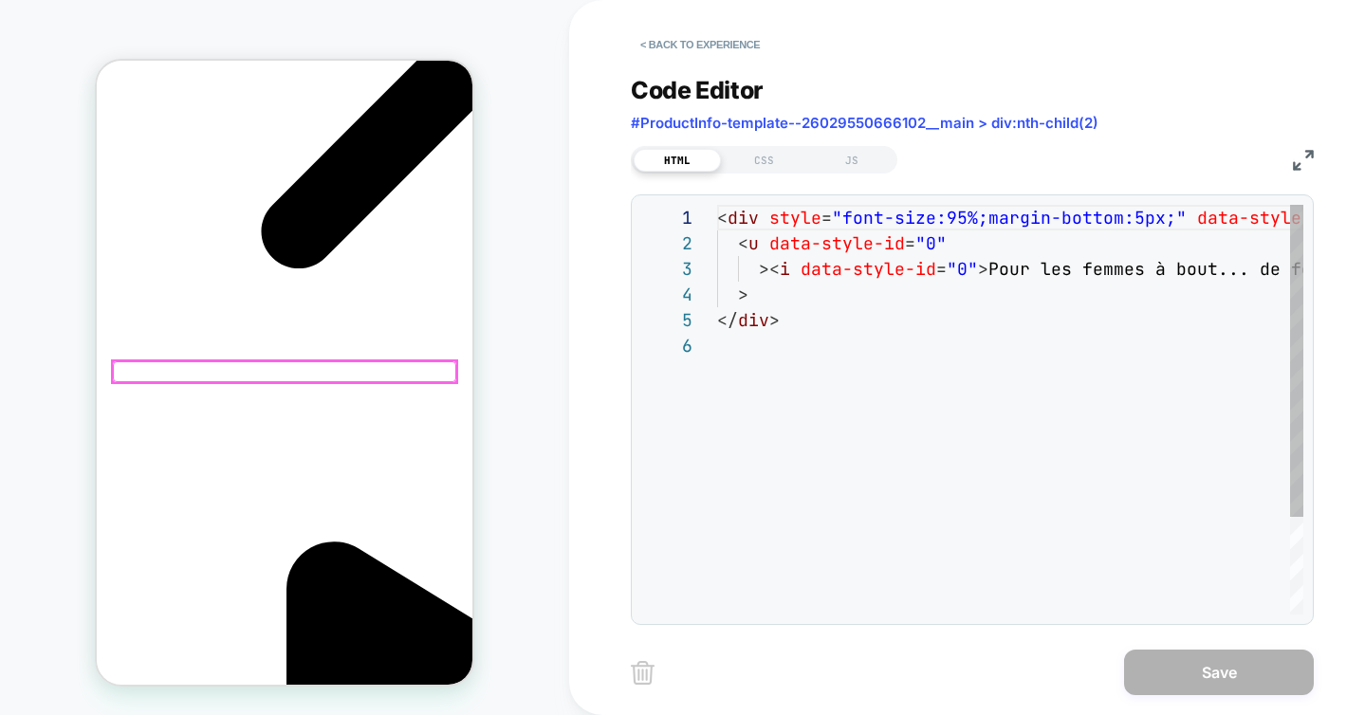
scroll to position [385, 0]
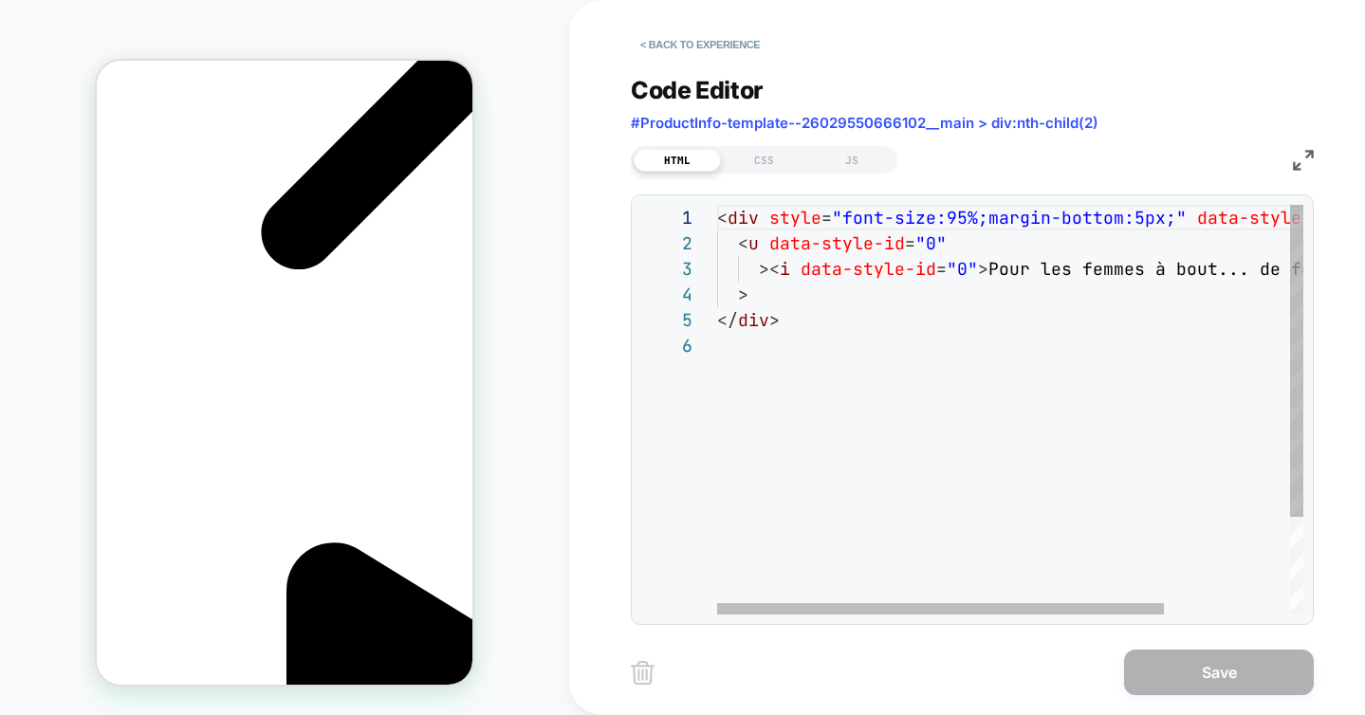
click at [1006, 267] on div "< div style = "font-size:95%;margin-bottom:5px;" data-style-id = "0" > < u data…" at bounding box center [1092, 474] width 750 height 538
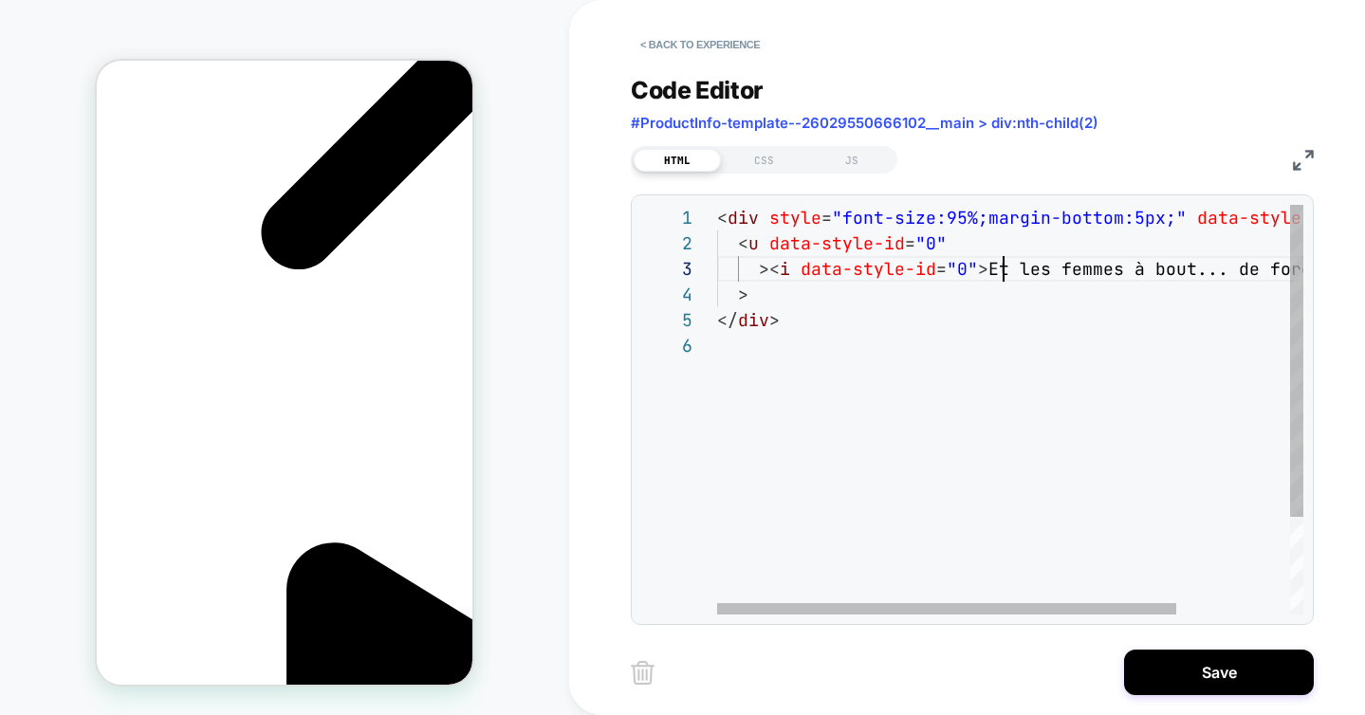
scroll to position [51, 286]
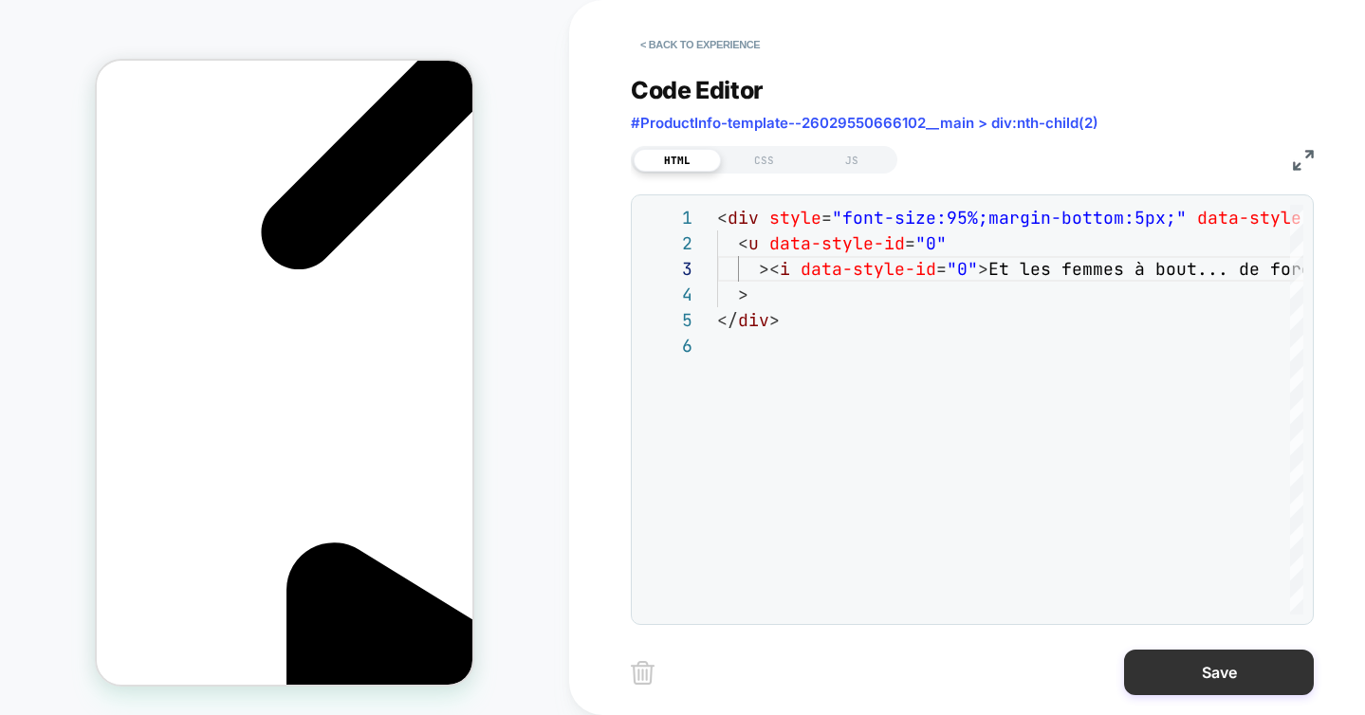
type textarea "**********"
click at [1153, 659] on button "Save" at bounding box center [1219, 673] width 190 height 46
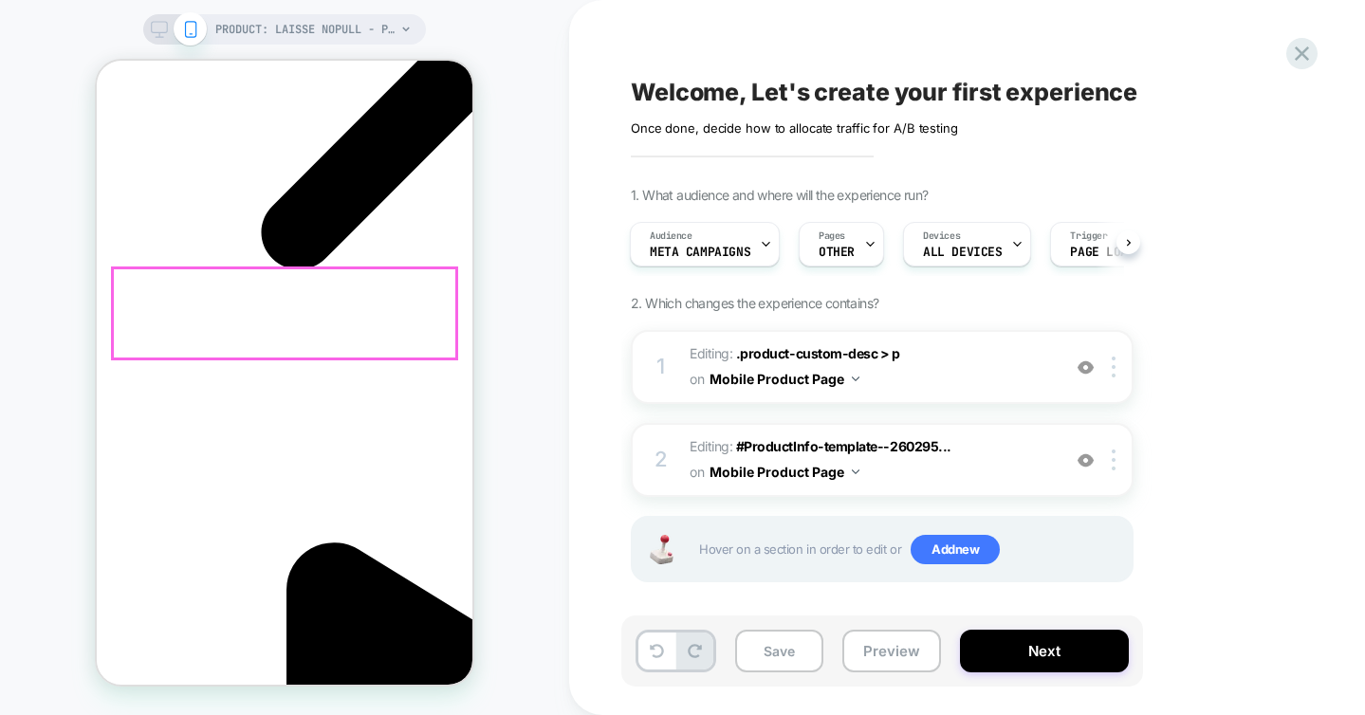
scroll to position [0, 268]
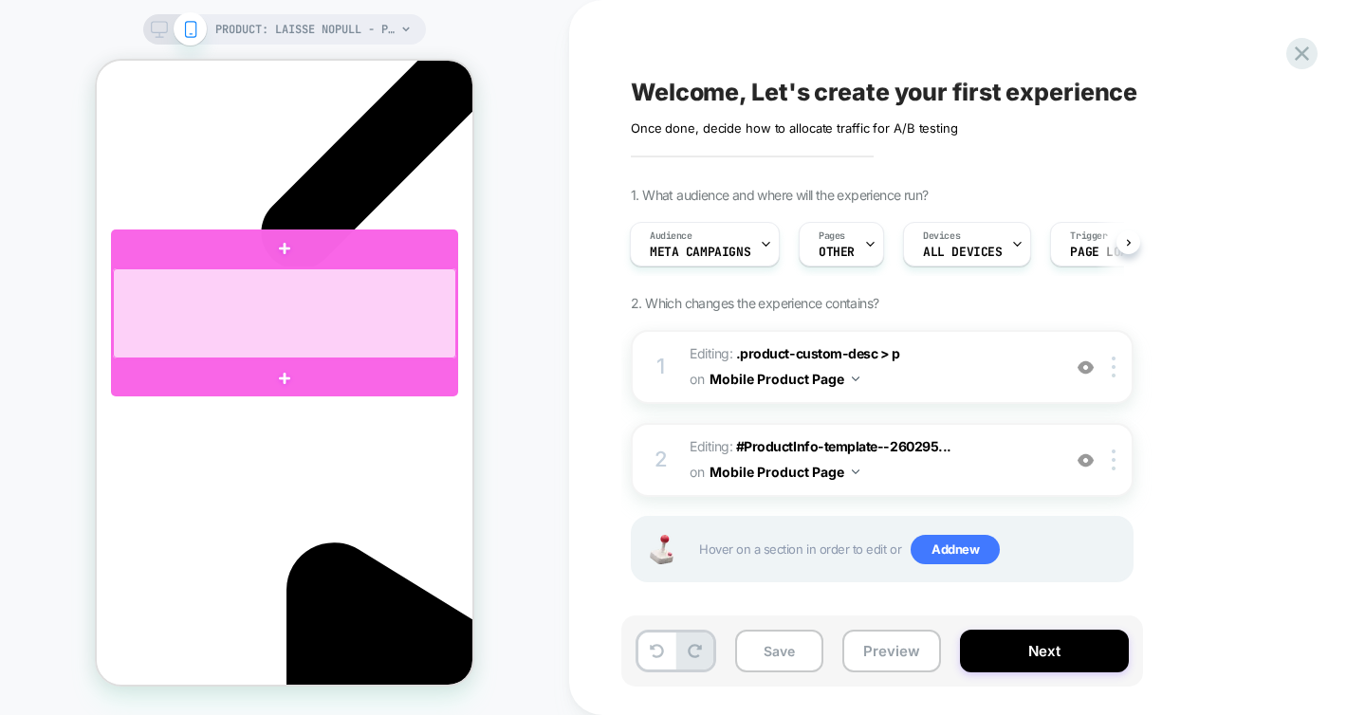
click at [410, 302] on div at bounding box center [284, 313] width 343 height 90
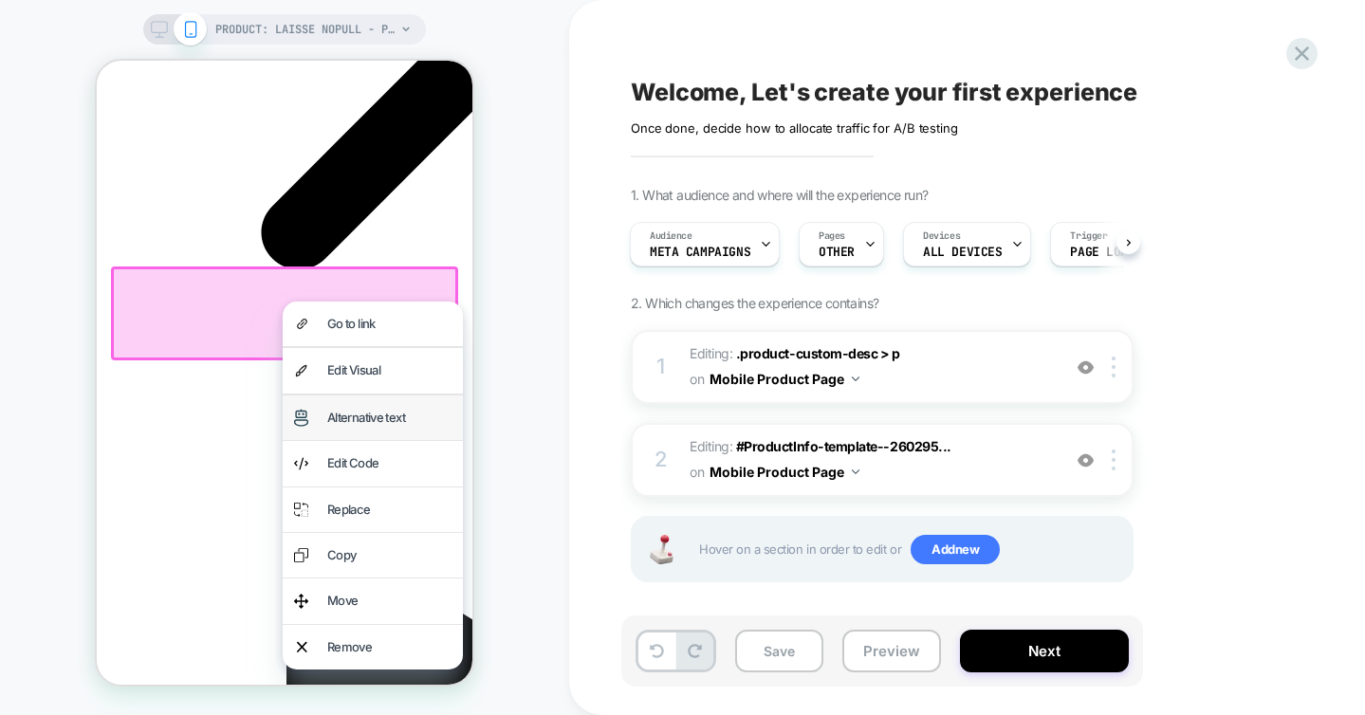
scroll to position [0, 0]
click at [333, 455] on div "Edit Code" at bounding box center [389, 463] width 124 height 22
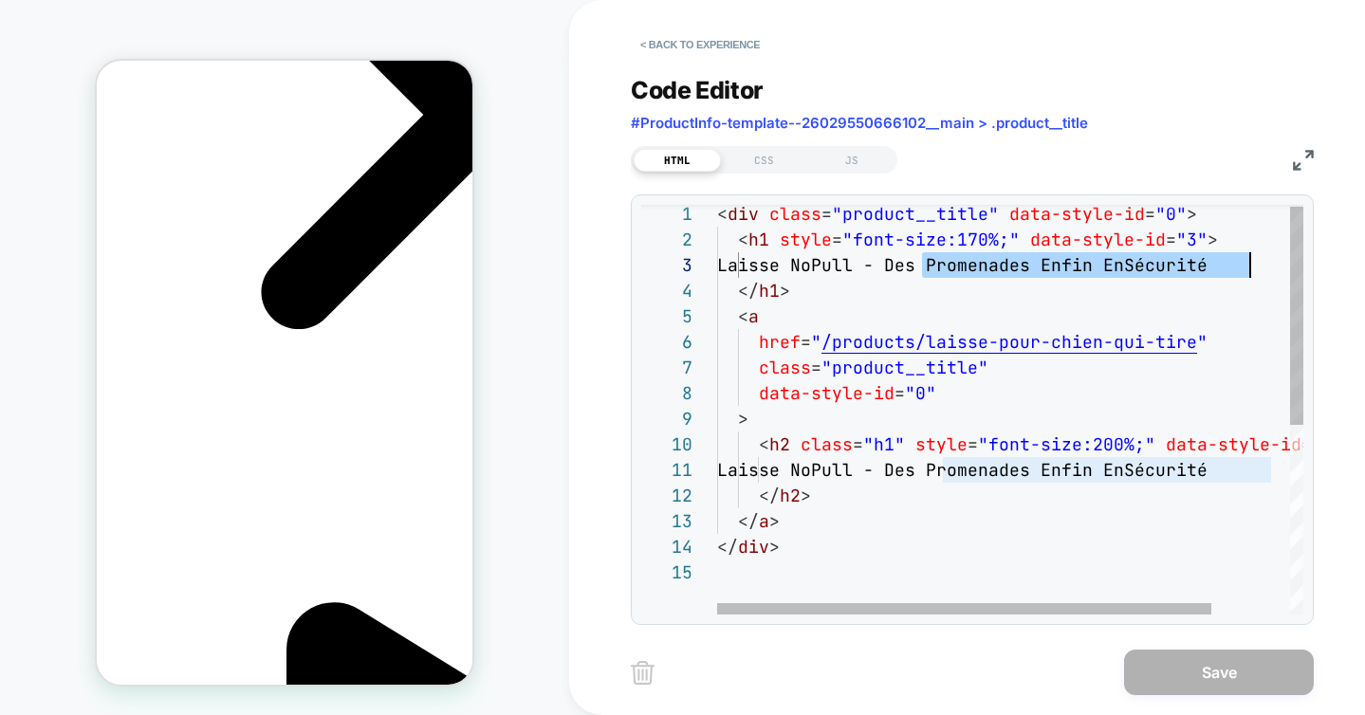
drag, startPoint x: 922, startPoint y: 267, endPoint x: 1247, endPoint y: 268, distance: 324.4
click at [1247, 268] on div "< div class = "product__title" data-style-id = "0" > < h1 style = "font-size:17…" at bounding box center [1056, 585] width 679 height 768
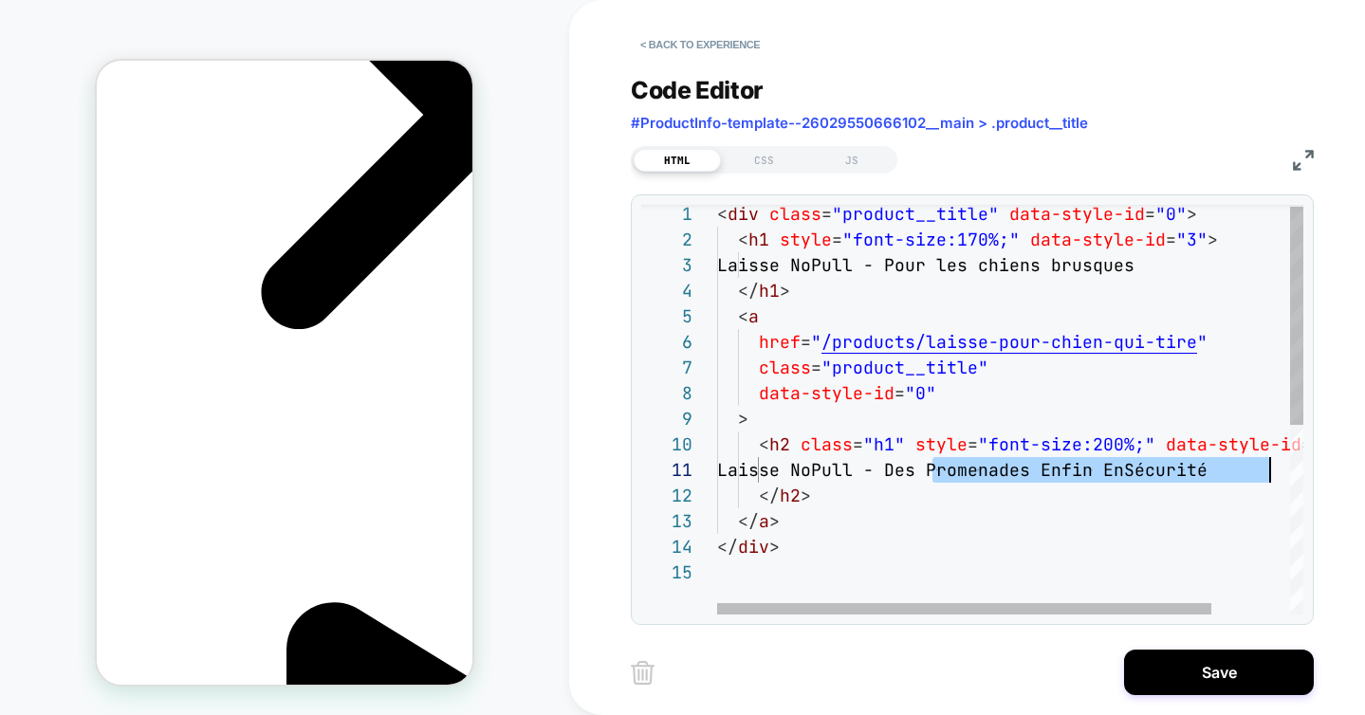
drag, startPoint x: 931, startPoint y: 475, endPoint x: 1289, endPoint y: 473, distance: 358.6
click at [1289, 473] on div "< div class = "product__title" data-style-id = "0" > < h1 style = "font-size:17…" at bounding box center [1056, 585] width 679 height 768
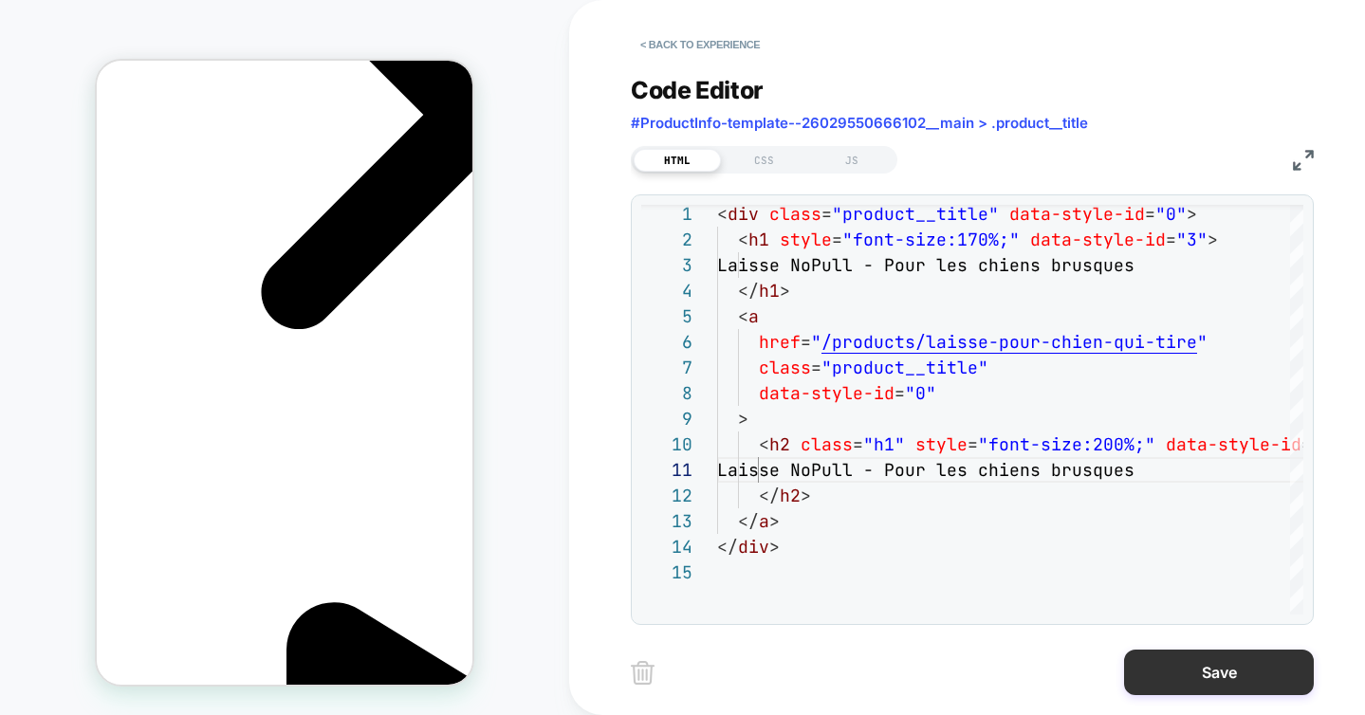
type textarea "**********"
click at [1192, 675] on button "Save" at bounding box center [1219, 673] width 190 height 46
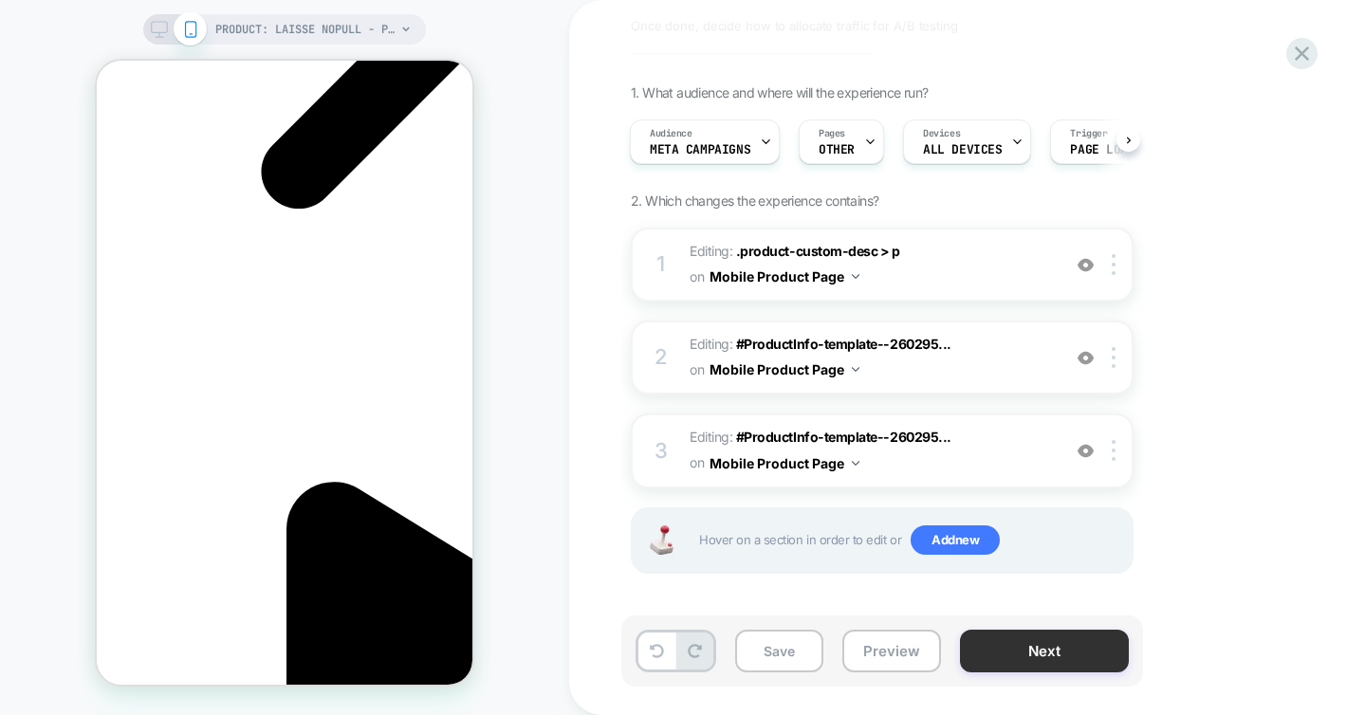
click at [1019, 654] on button "Next" at bounding box center [1044, 651] width 169 height 43
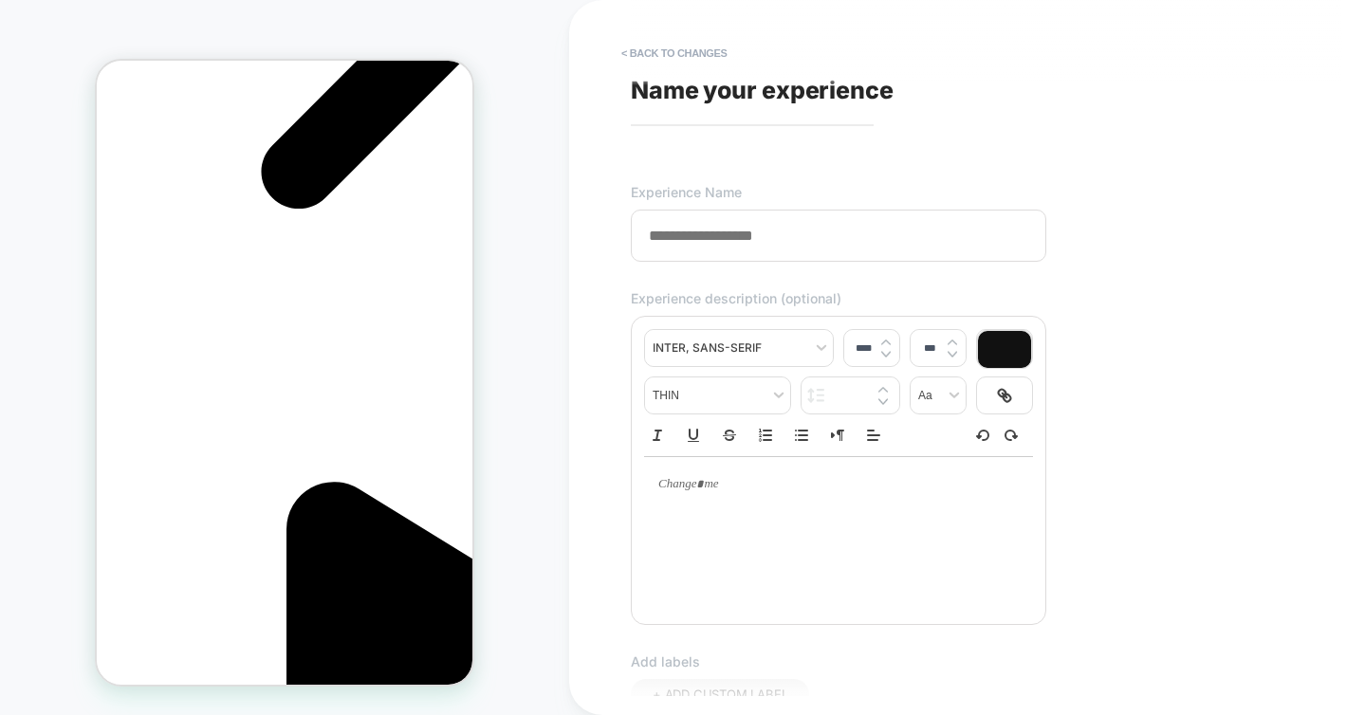
click at [707, 248] on input at bounding box center [839, 236] width 416 height 52
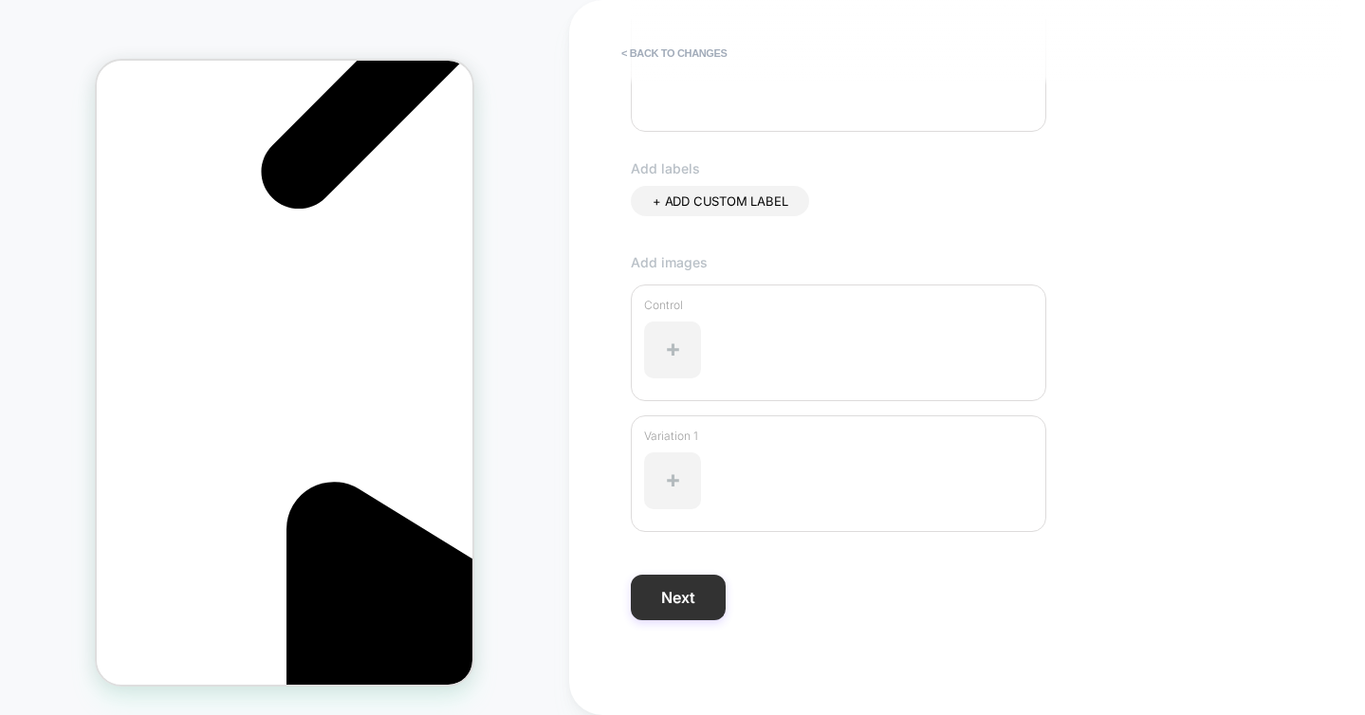
type input "**********"
click at [682, 605] on button "Next" at bounding box center [678, 598] width 95 height 46
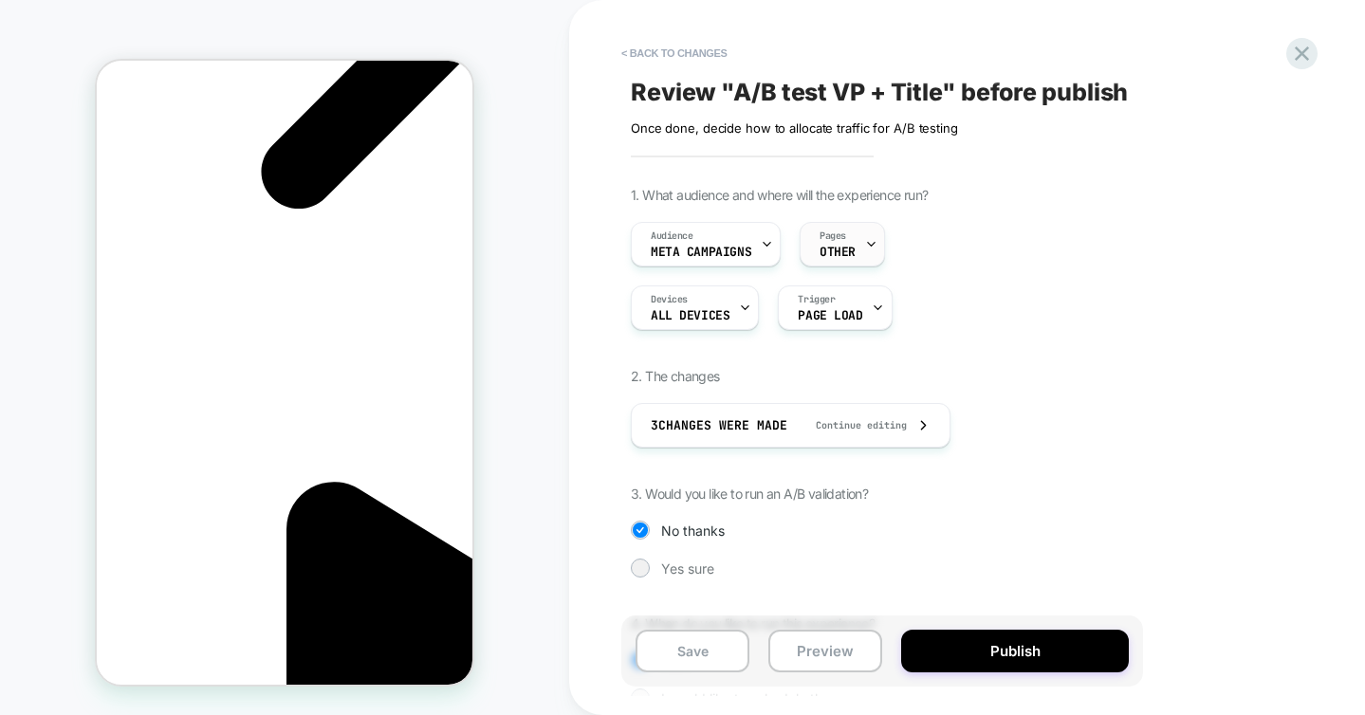
click at [840, 230] on span "Pages" at bounding box center [833, 236] width 27 height 13
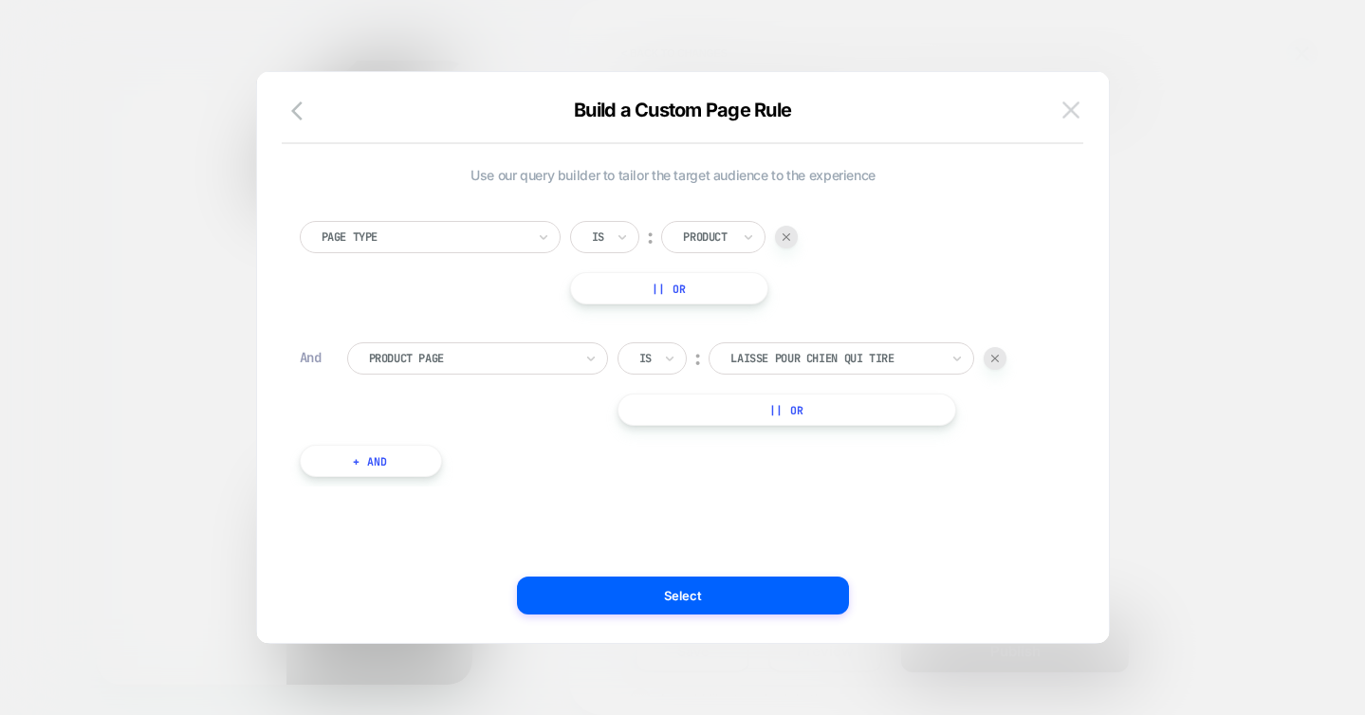
click at [1073, 110] on img at bounding box center [1070, 110] width 17 height 16
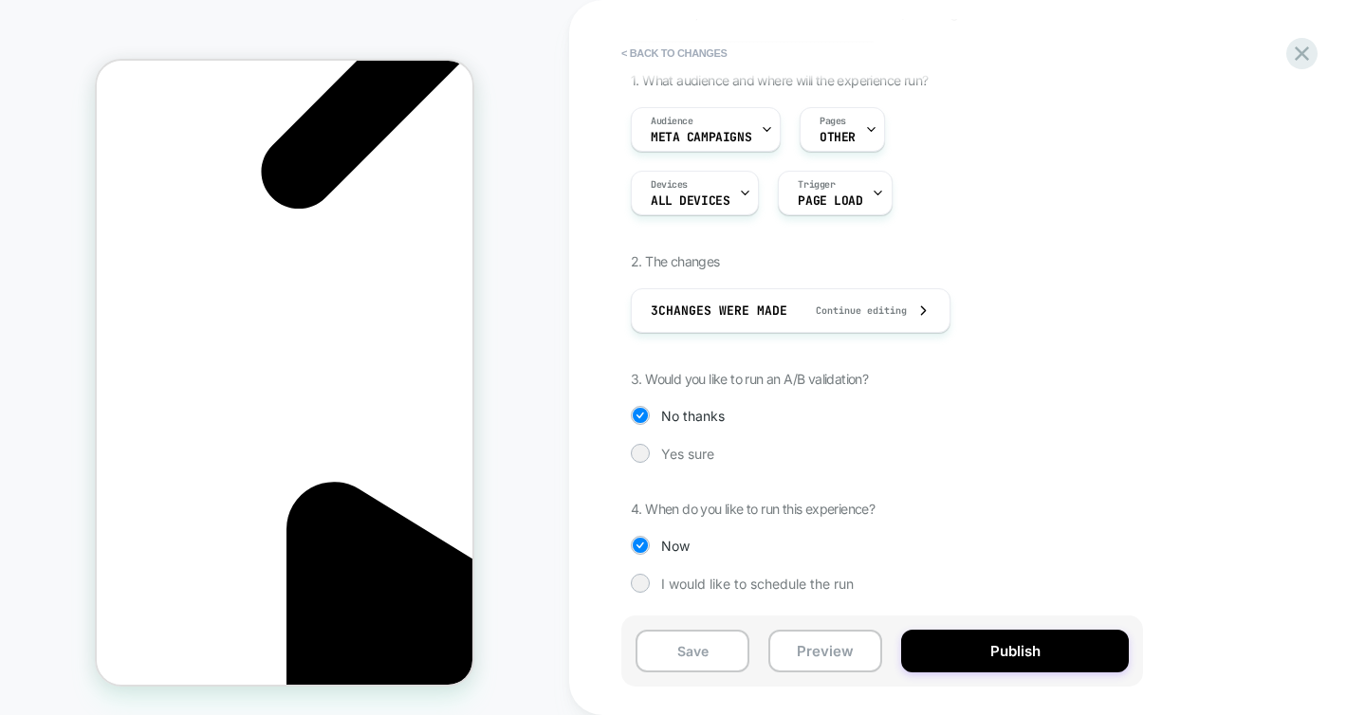
scroll to position [0, 268]
click at [637, 453] on div at bounding box center [640, 453] width 14 height 14
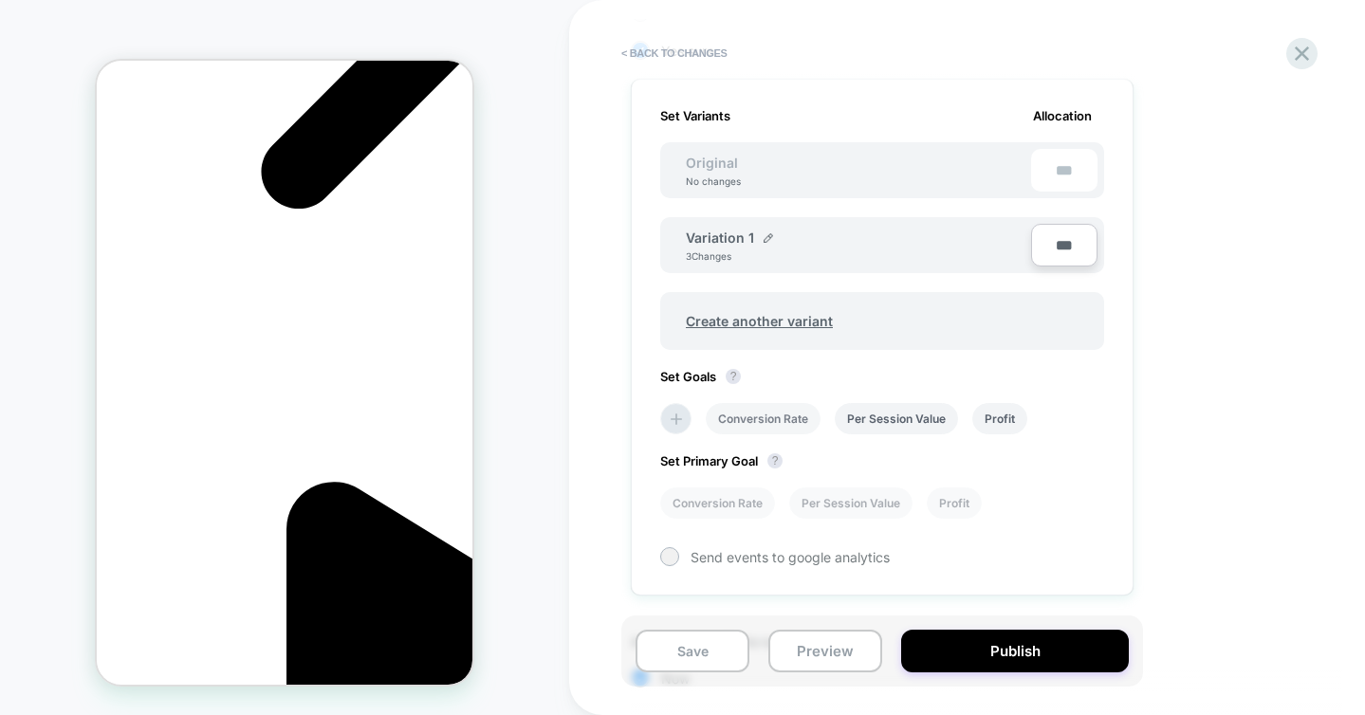
click at [772, 413] on li "Conversion Rate" at bounding box center [763, 418] width 115 height 31
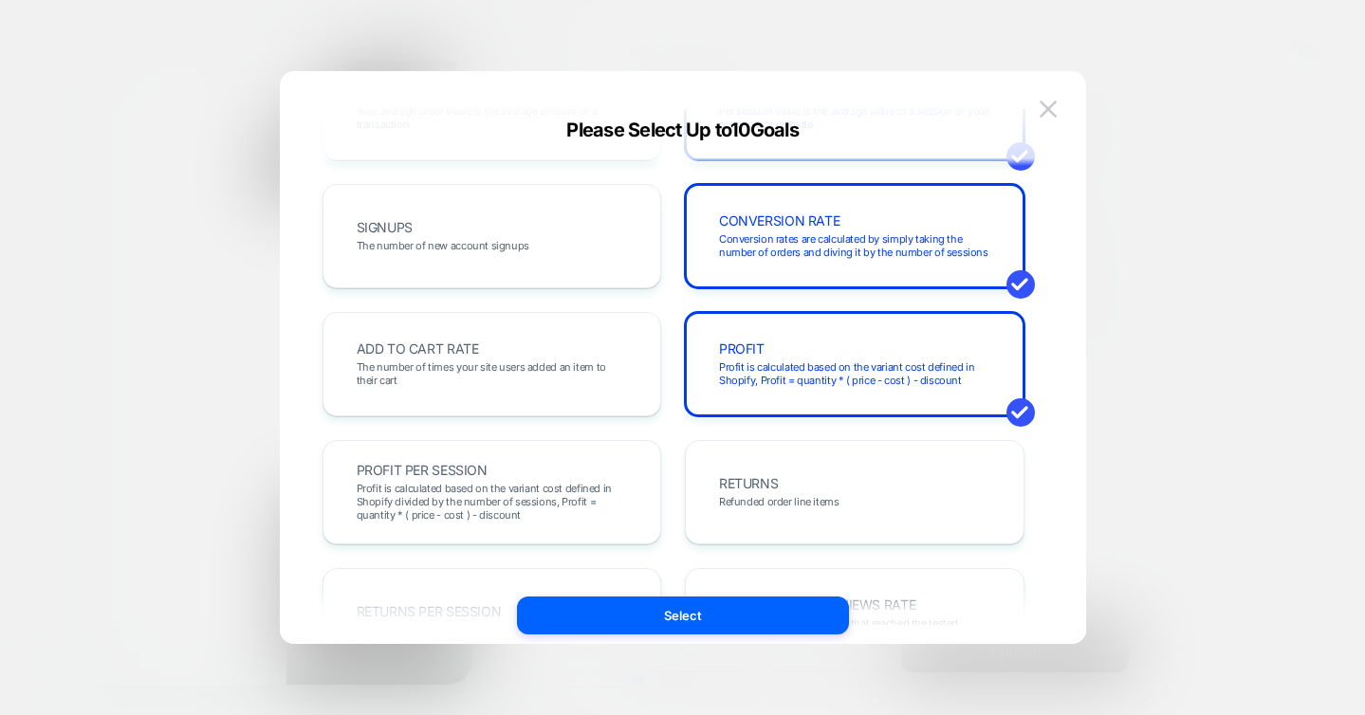
scroll to position [237, 0]
click at [606, 359] on div "ADD TO CART RATE The number of times your site users added an item to their cart" at bounding box center [492, 365] width 300 height 65
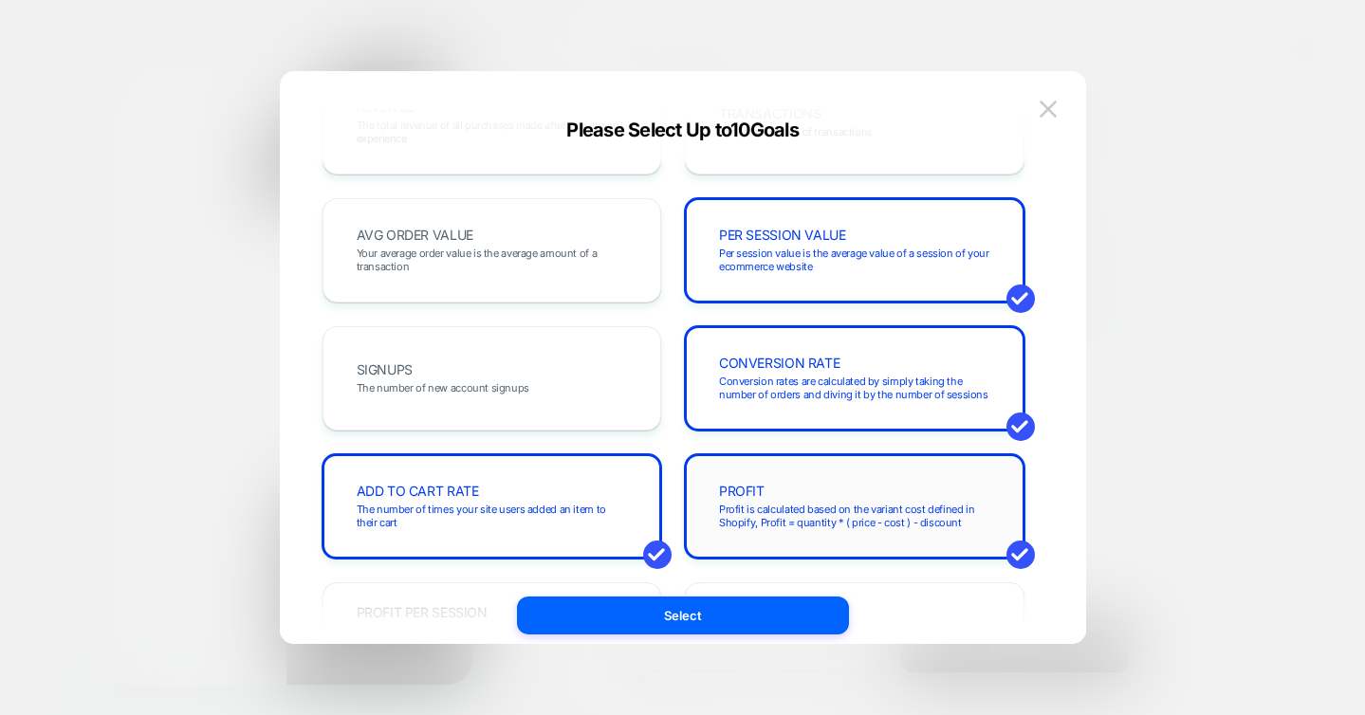
scroll to position [0, 0]
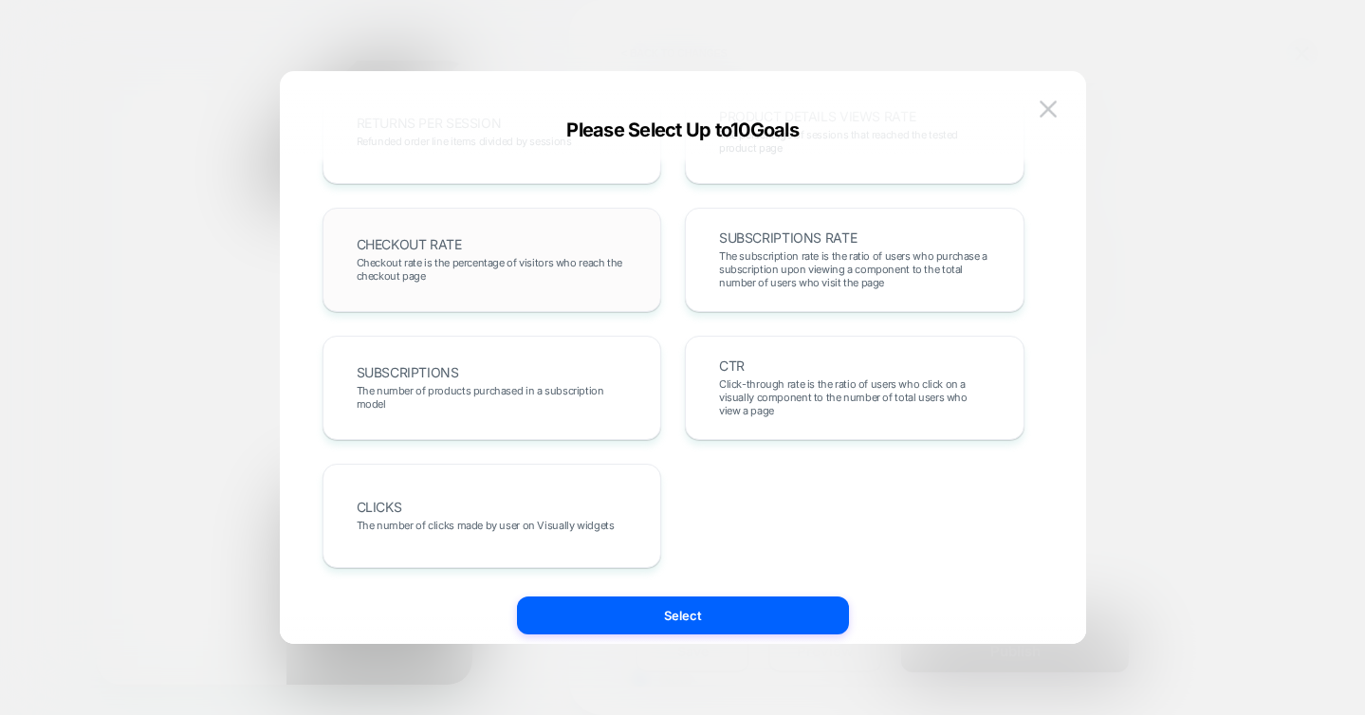
click at [598, 232] on div "CHECKOUT RATE Checkout rate is the percentage of visitors who reach the checkou…" at bounding box center [492, 260] width 300 height 65
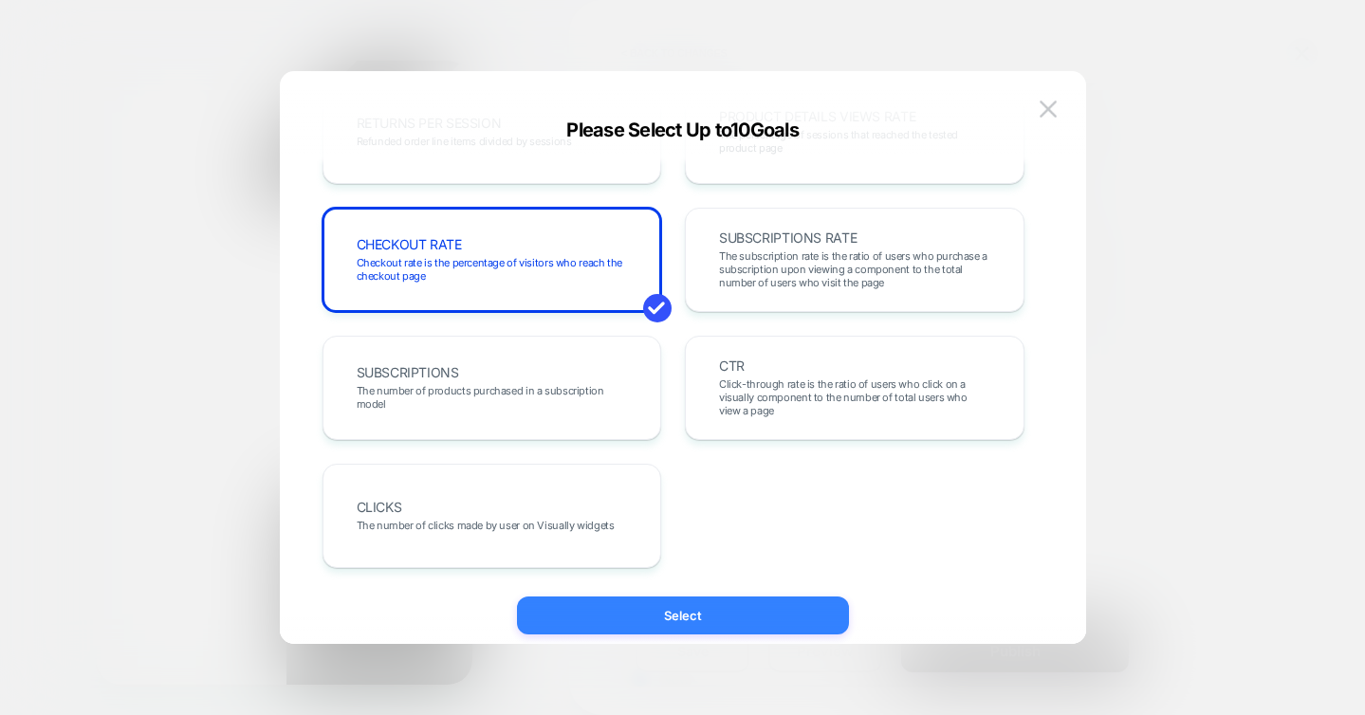
click at [684, 613] on button "Select" at bounding box center [683, 616] width 332 height 38
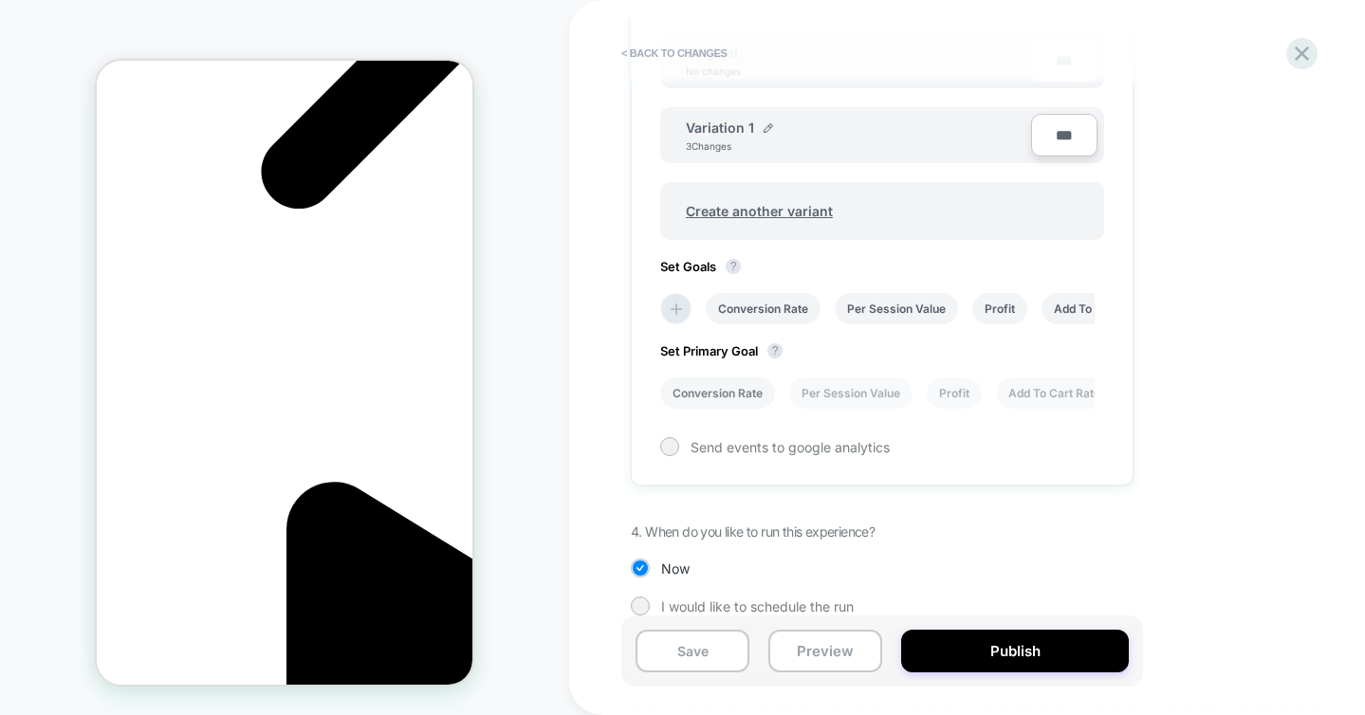
click at [712, 399] on li "Conversion Rate" at bounding box center [717, 393] width 115 height 31
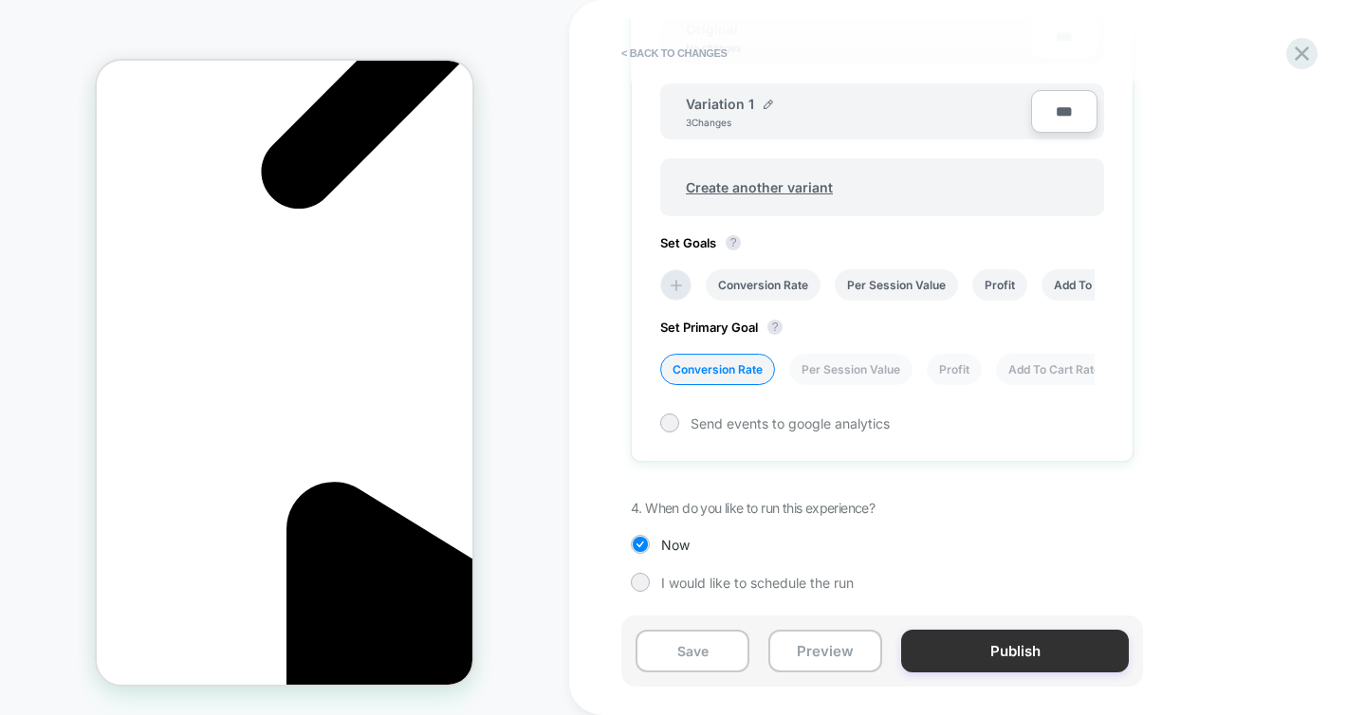
click at [979, 653] on button "Publish" at bounding box center [1015, 651] width 228 height 43
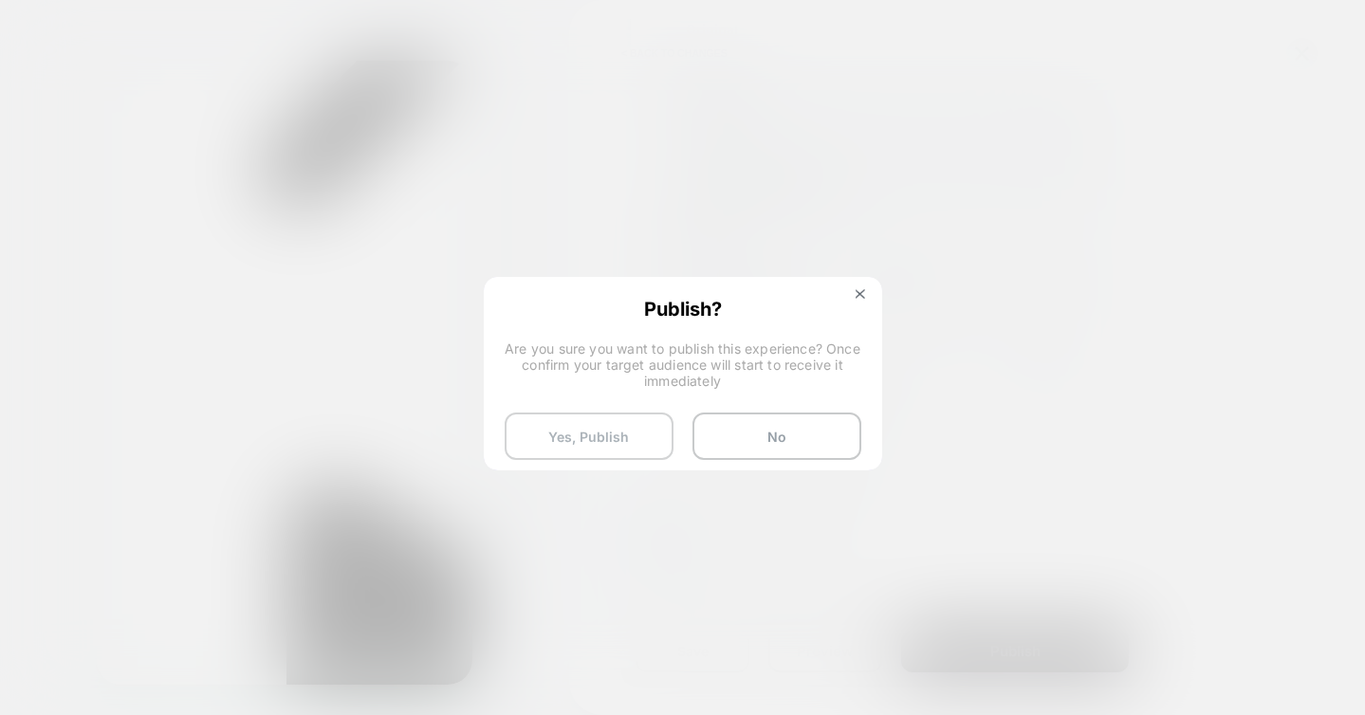
click at [600, 432] on button "Yes, Publish" at bounding box center [589, 436] width 169 height 47
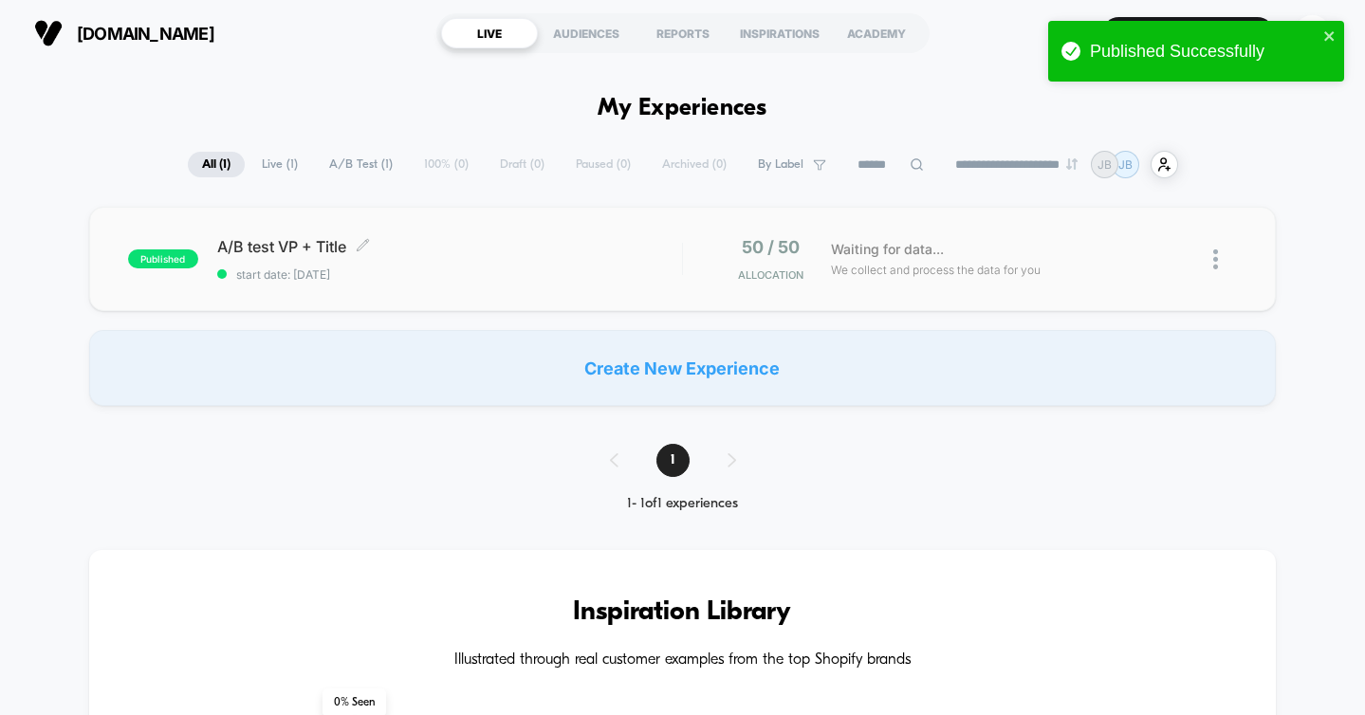
click at [508, 273] on span "start date: [DATE]" at bounding box center [449, 275] width 465 height 14
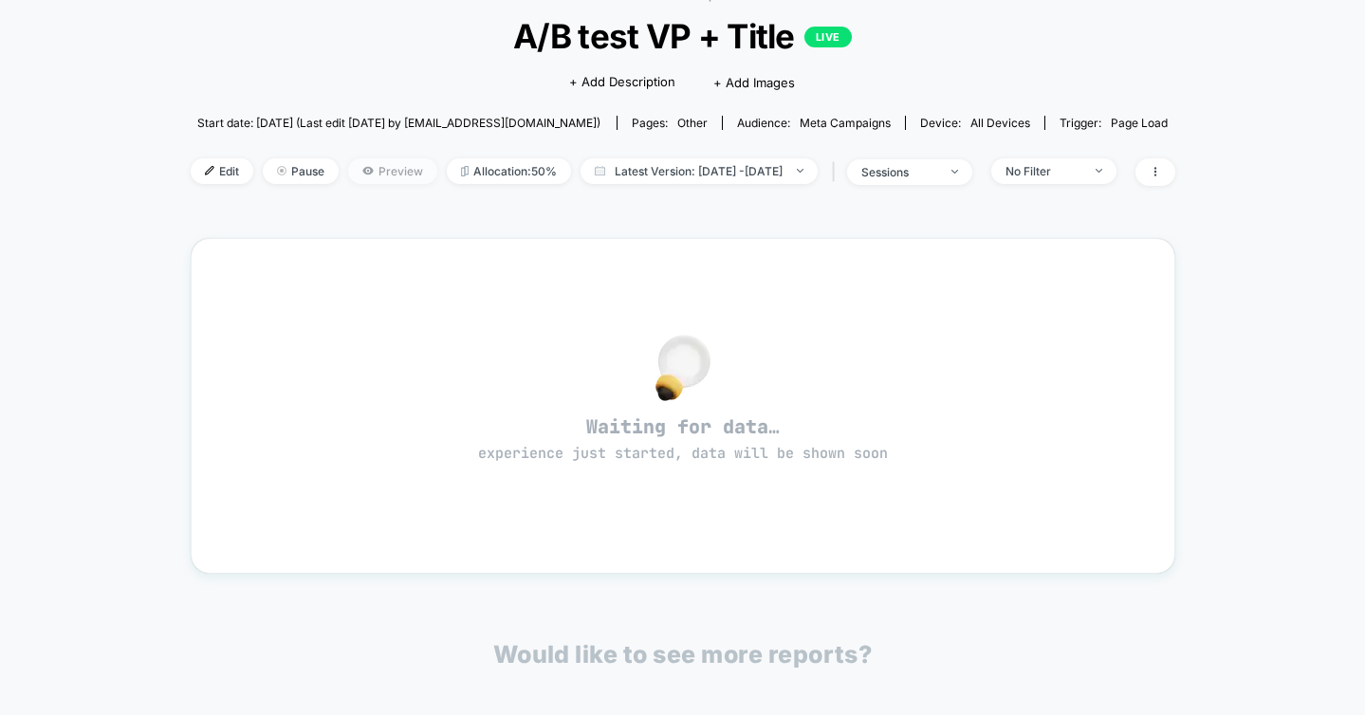
click at [363, 168] on span "Preview" at bounding box center [392, 171] width 89 height 26
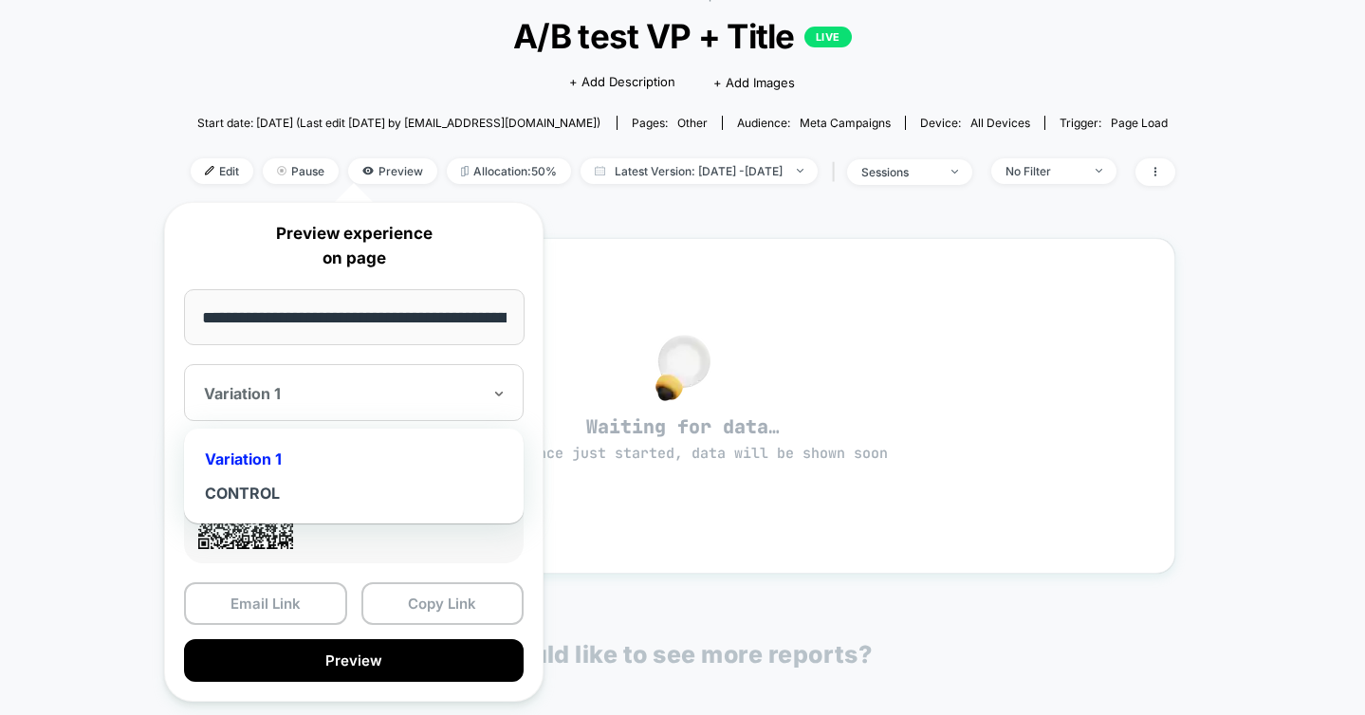
click at [414, 409] on div "Variation 1" at bounding box center [354, 392] width 340 height 57
click at [262, 493] on div "CONTROL" at bounding box center [354, 493] width 321 height 34
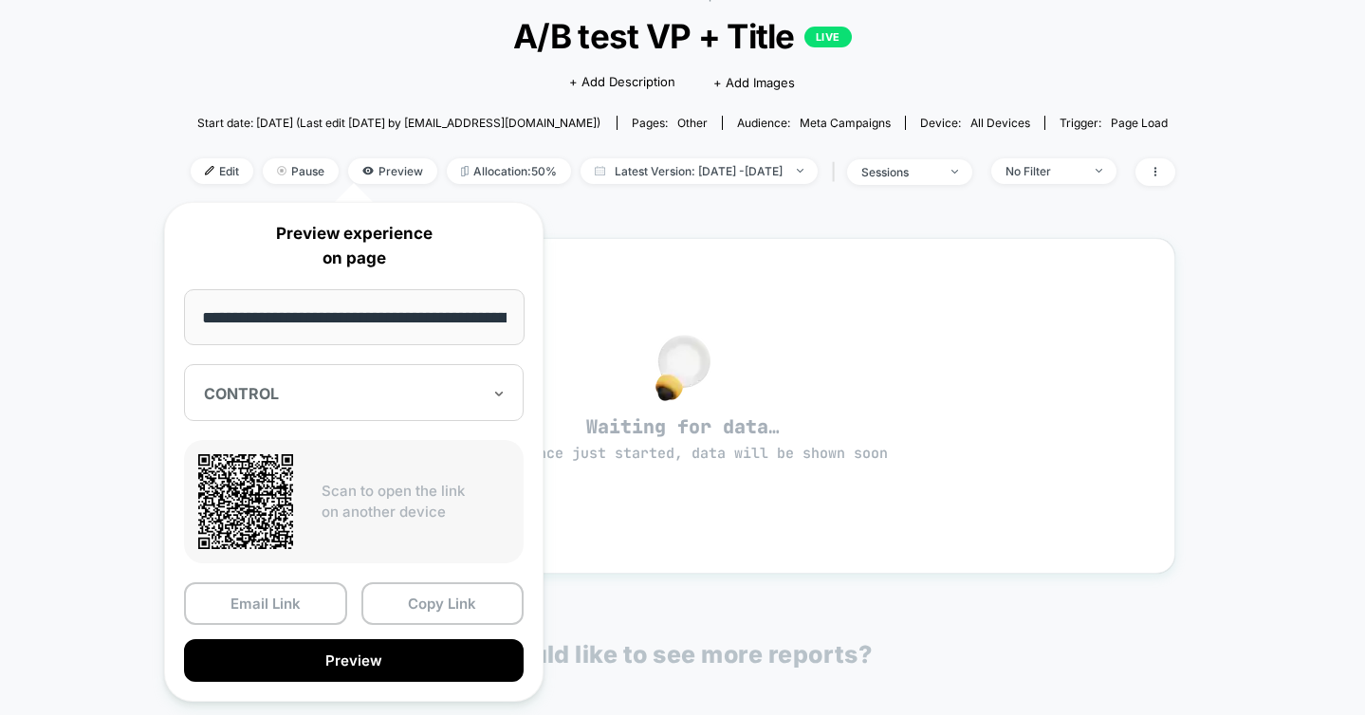
click at [311, 391] on div at bounding box center [342, 393] width 277 height 19
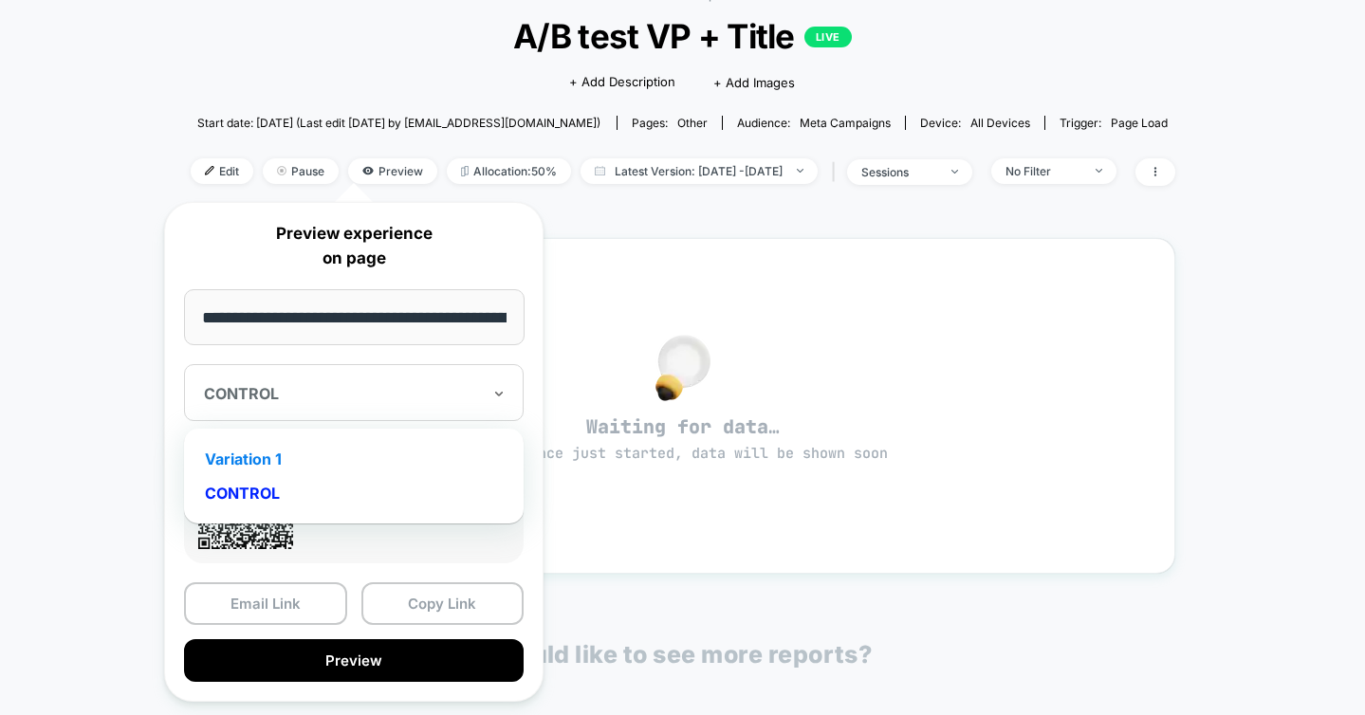
click at [261, 455] on div "Variation 1" at bounding box center [354, 459] width 321 height 34
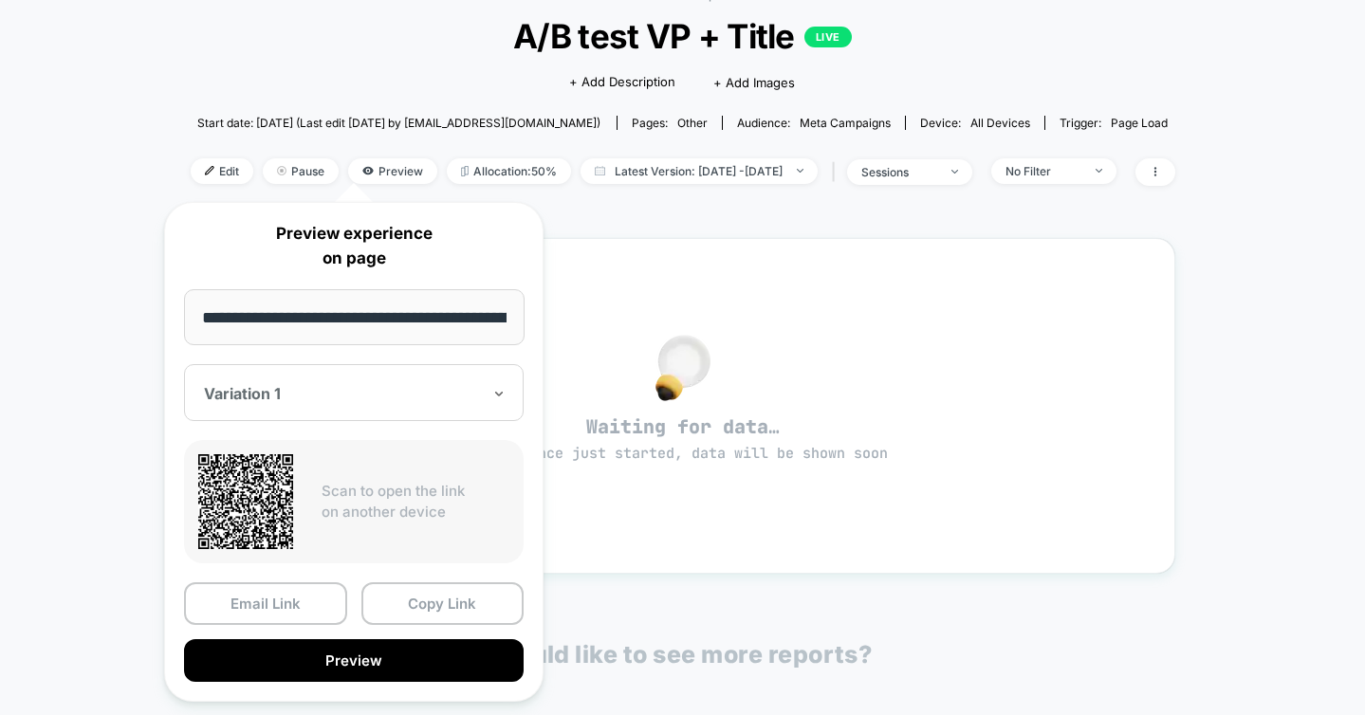
click at [393, 355] on div "**********" at bounding box center [353, 452] width 379 height 500
click at [360, 386] on div at bounding box center [342, 393] width 277 height 19
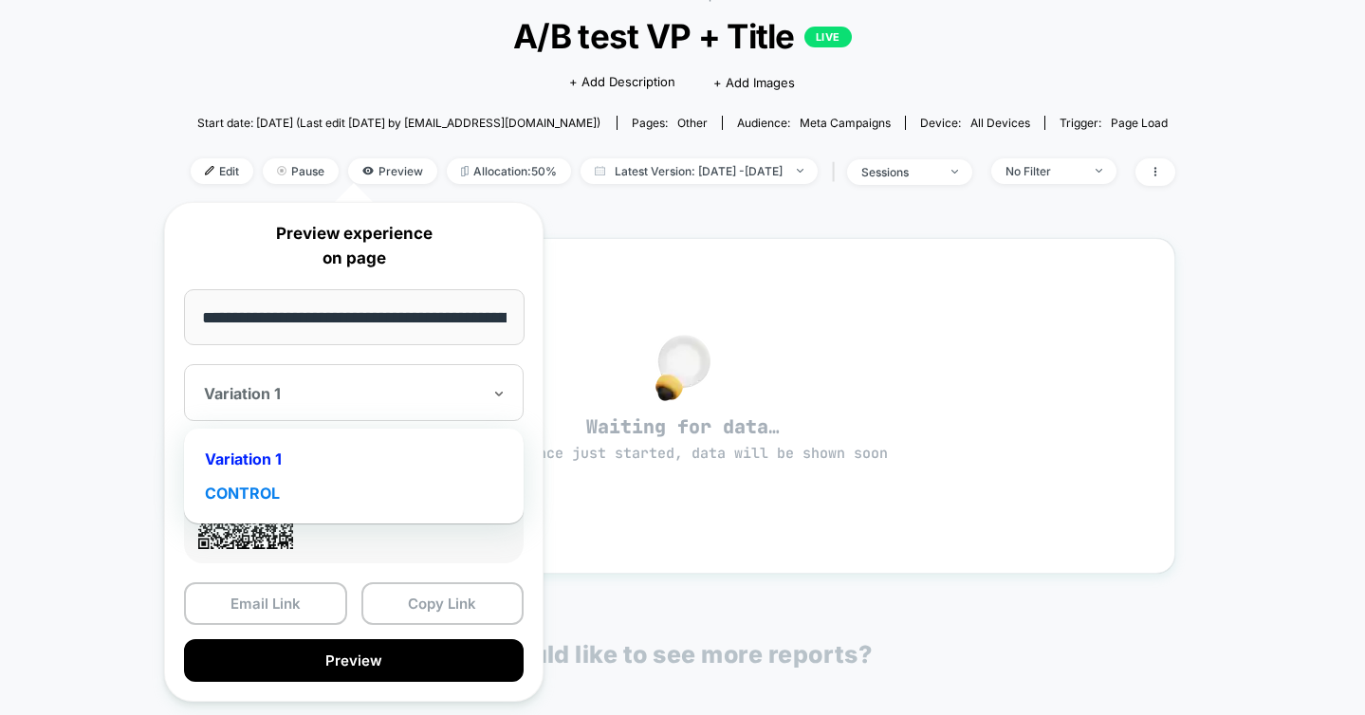
click at [240, 489] on div "CONTROL" at bounding box center [354, 493] width 321 height 34
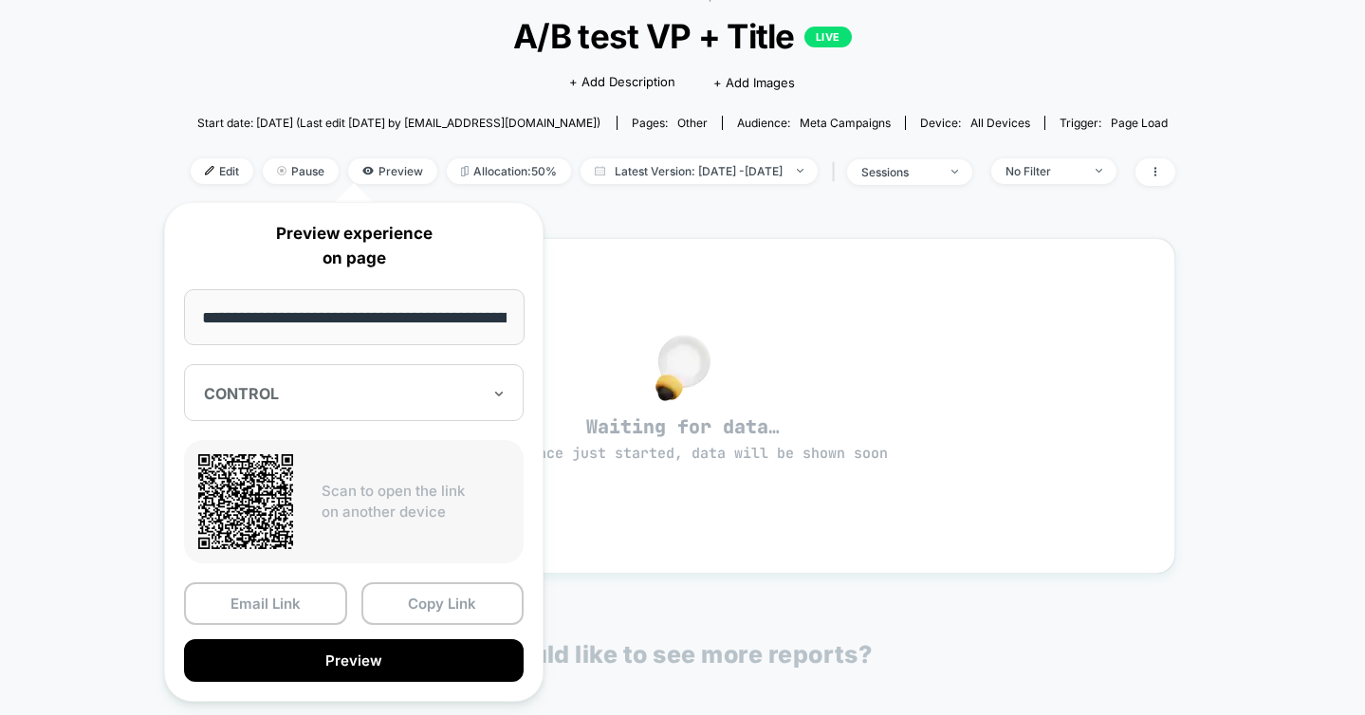
click at [94, 266] on div "< Back to all live experiences A/B test VP + Title LIVE Click to edit experienc…" at bounding box center [682, 485] width 1365 height 1060
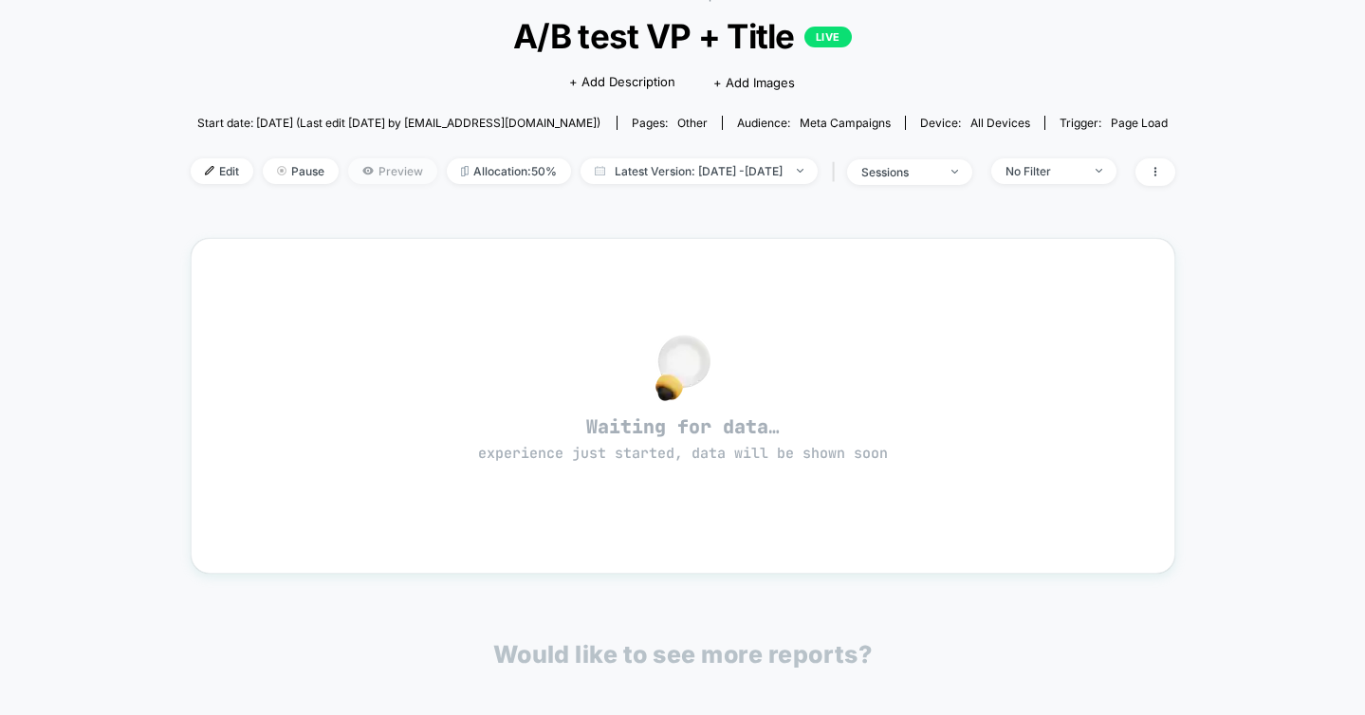
click at [364, 164] on span "Preview" at bounding box center [392, 171] width 89 height 26
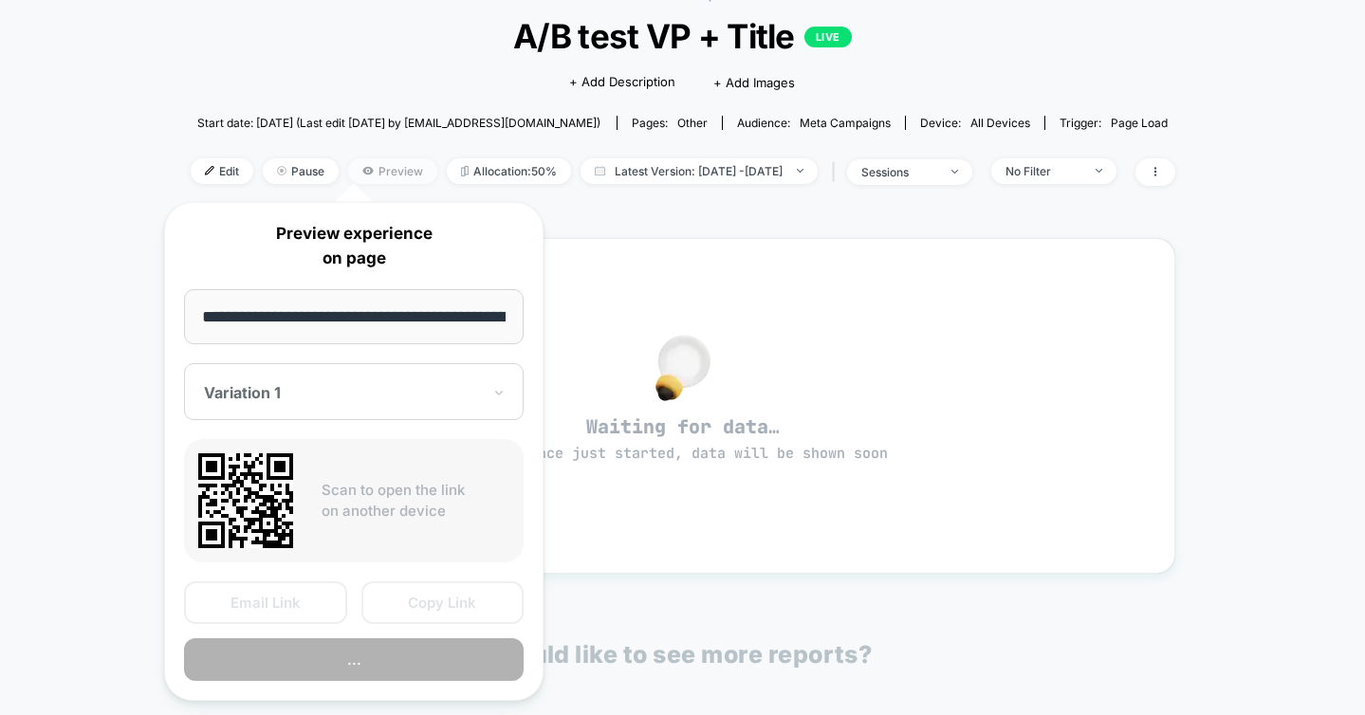
scroll to position [0, 138]
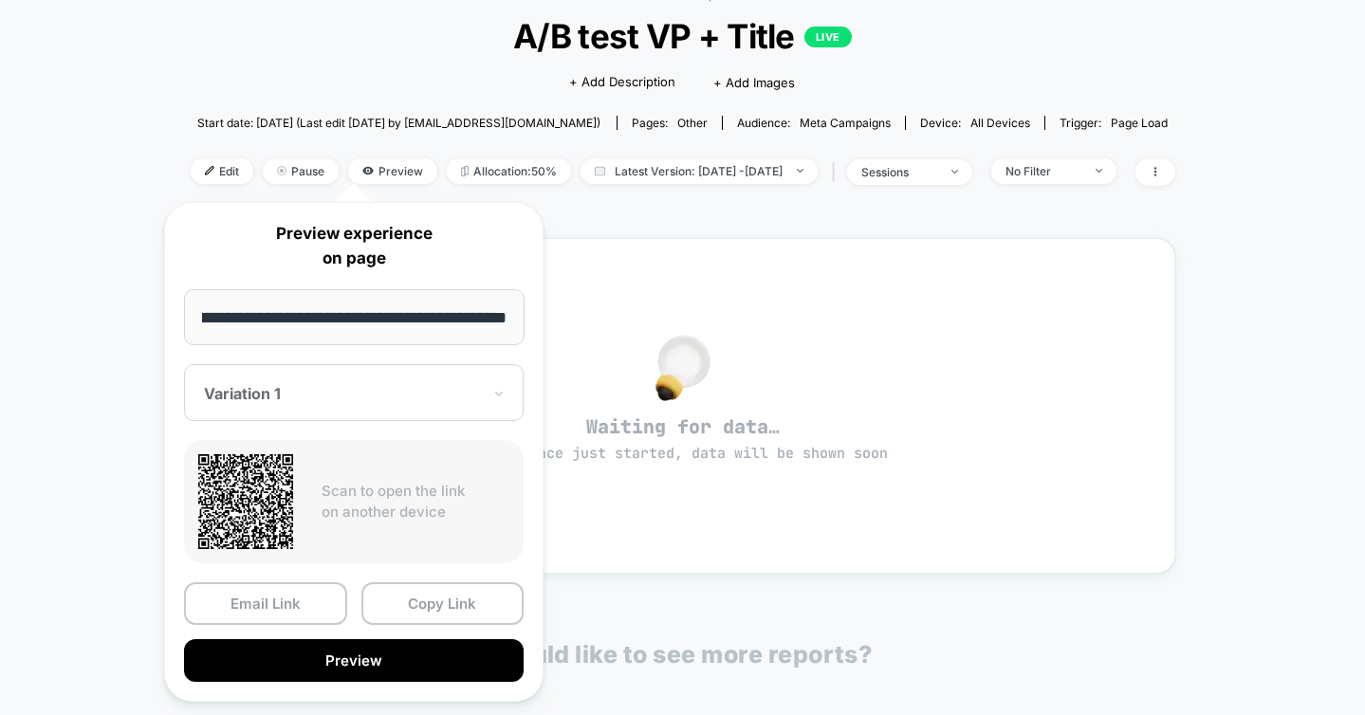
click at [315, 397] on div at bounding box center [342, 393] width 277 height 19
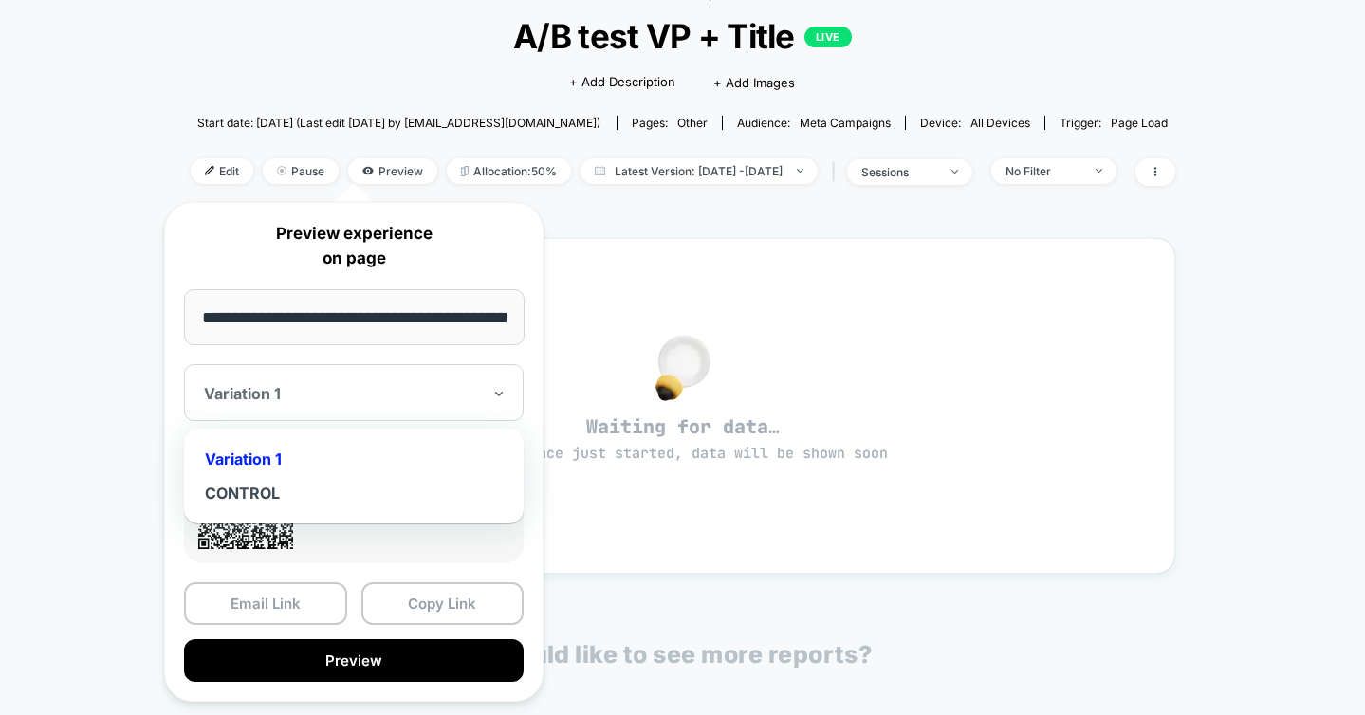
click at [74, 445] on div "< Back to all live experiences A/B test VP + Title LIVE Click to edit experienc…" at bounding box center [682, 485] width 1365 height 1060
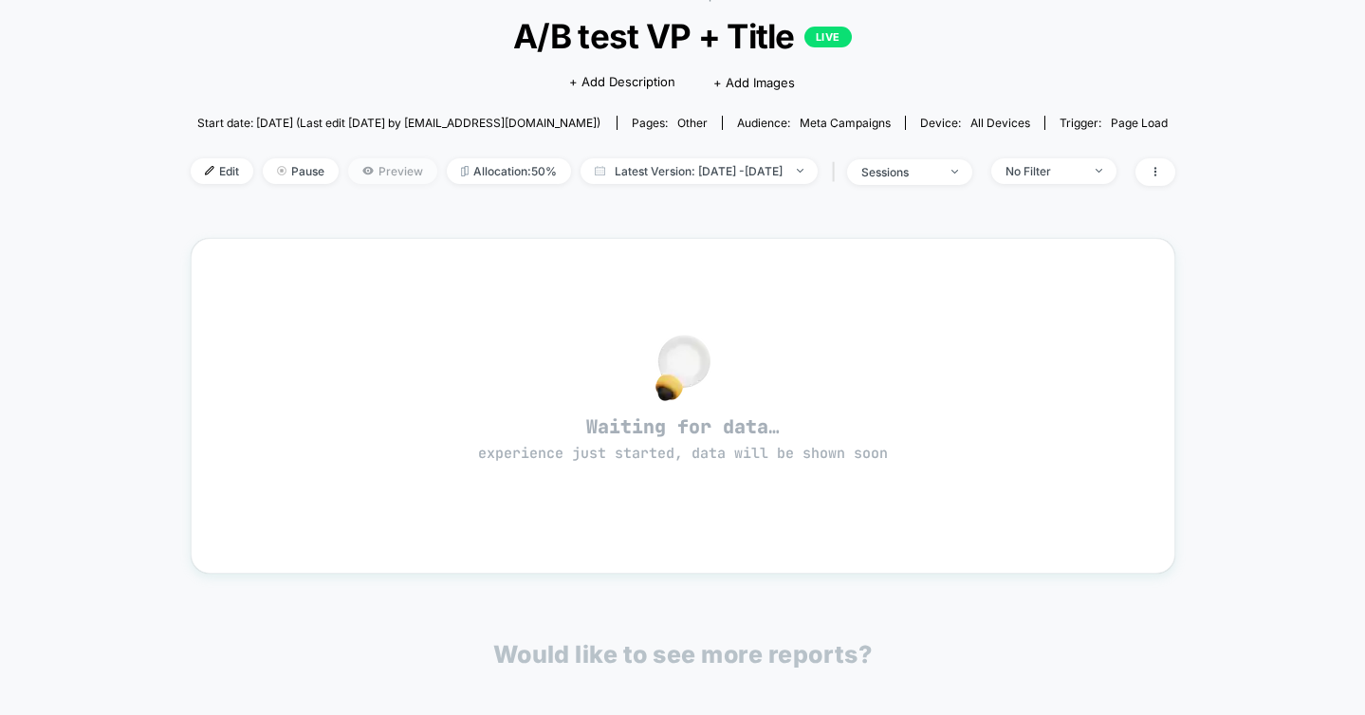
click at [352, 173] on span "Preview" at bounding box center [392, 171] width 89 height 26
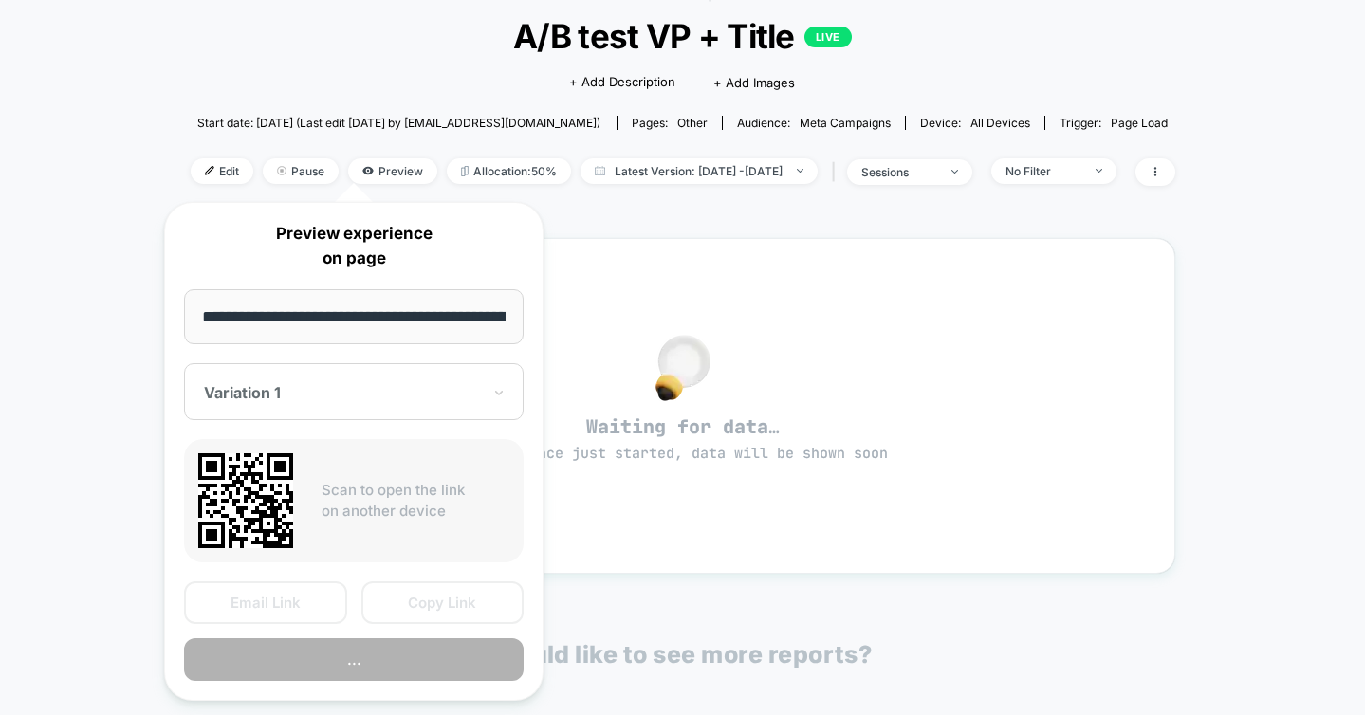
scroll to position [0, 138]
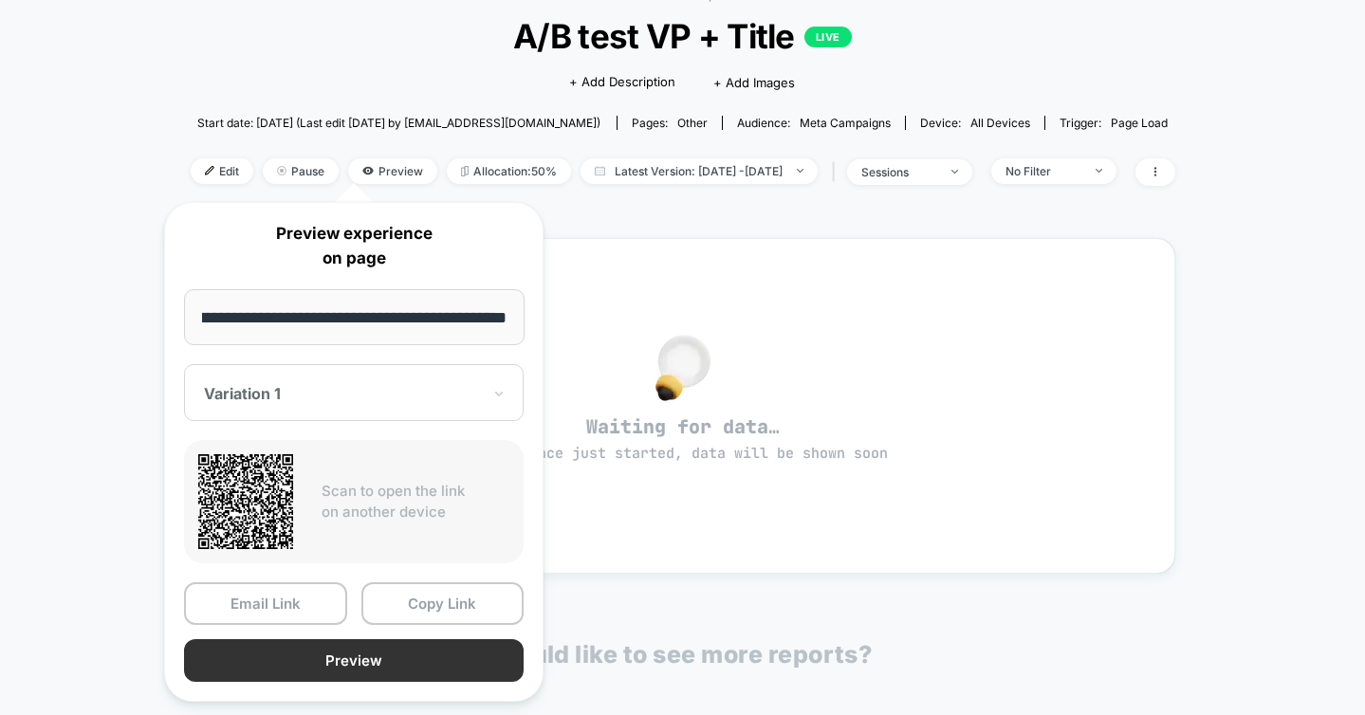
click at [300, 661] on button "Preview" at bounding box center [354, 660] width 340 height 43
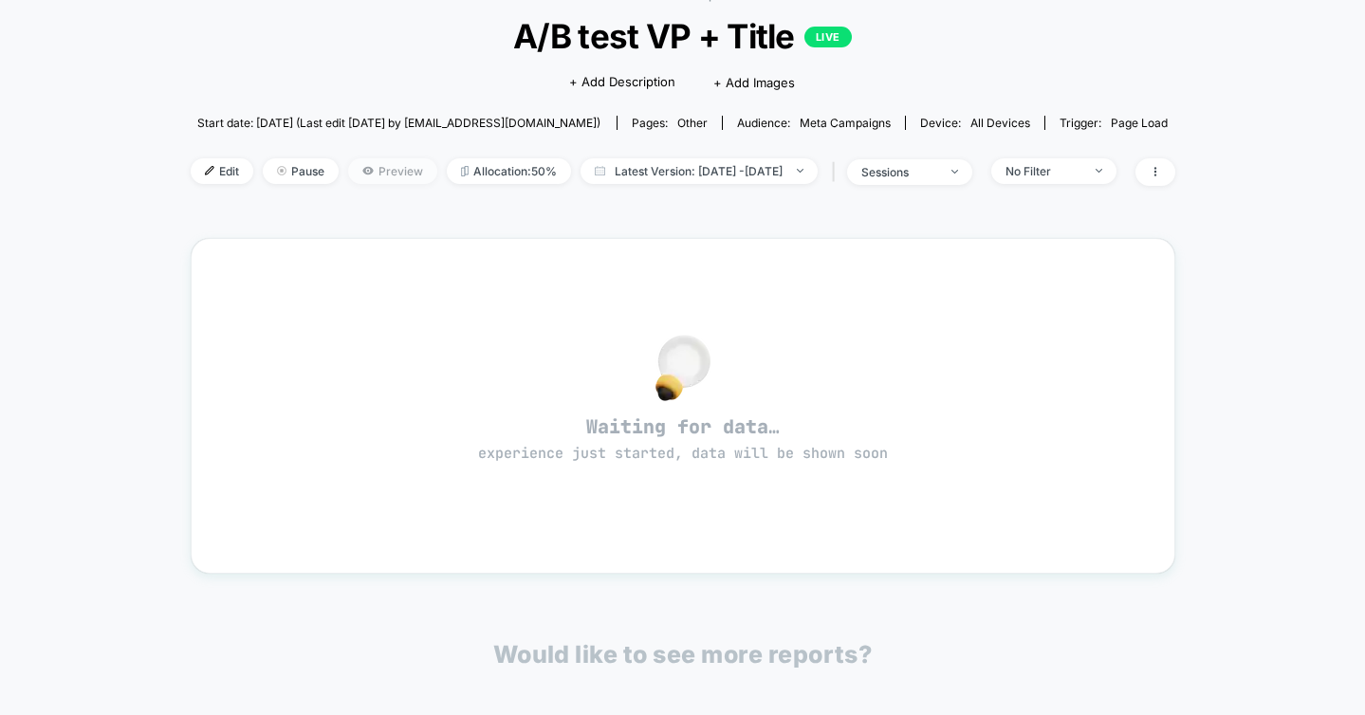
click at [373, 166] on span "Preview" at bounding box center [392, 171] width 89 height 26
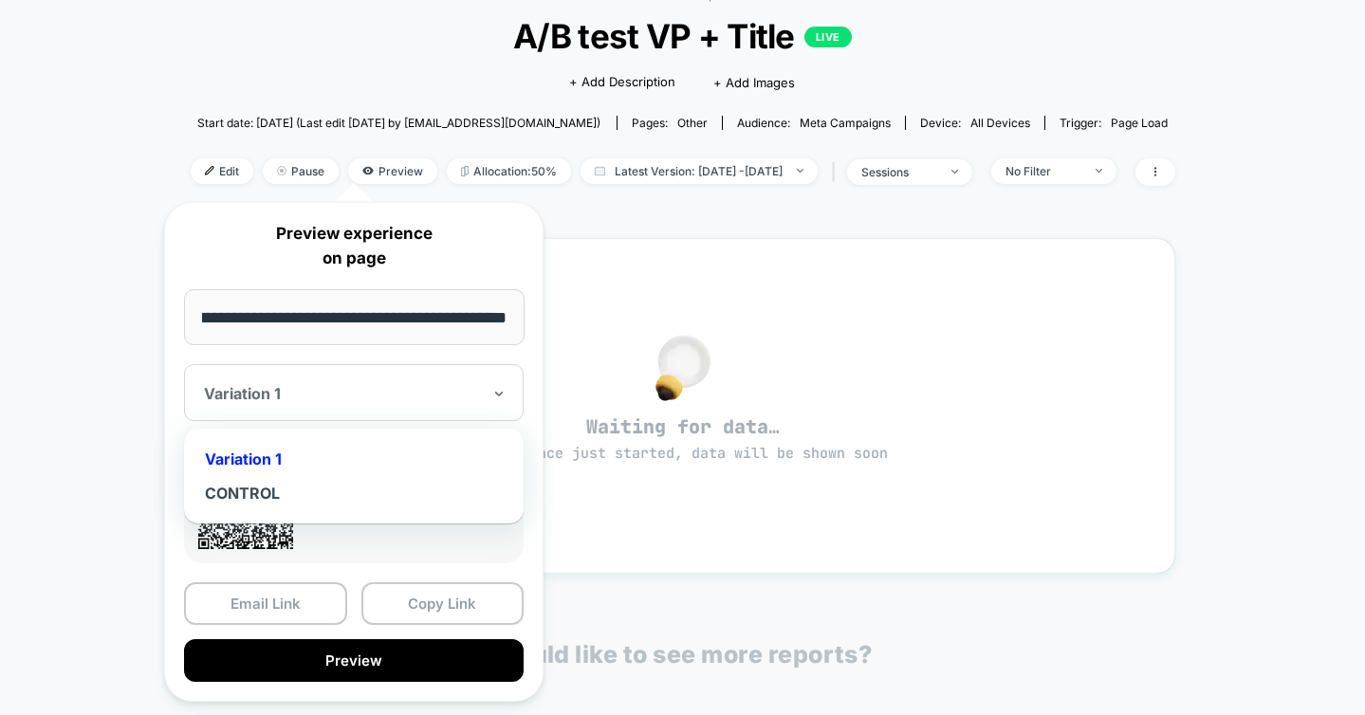
click at [289, 390] on div at bounding box center [342, 393] width 277 height 19
click at [242, 489] on div "CONTROL" at bounding box center [354, 493] width 321 height 34
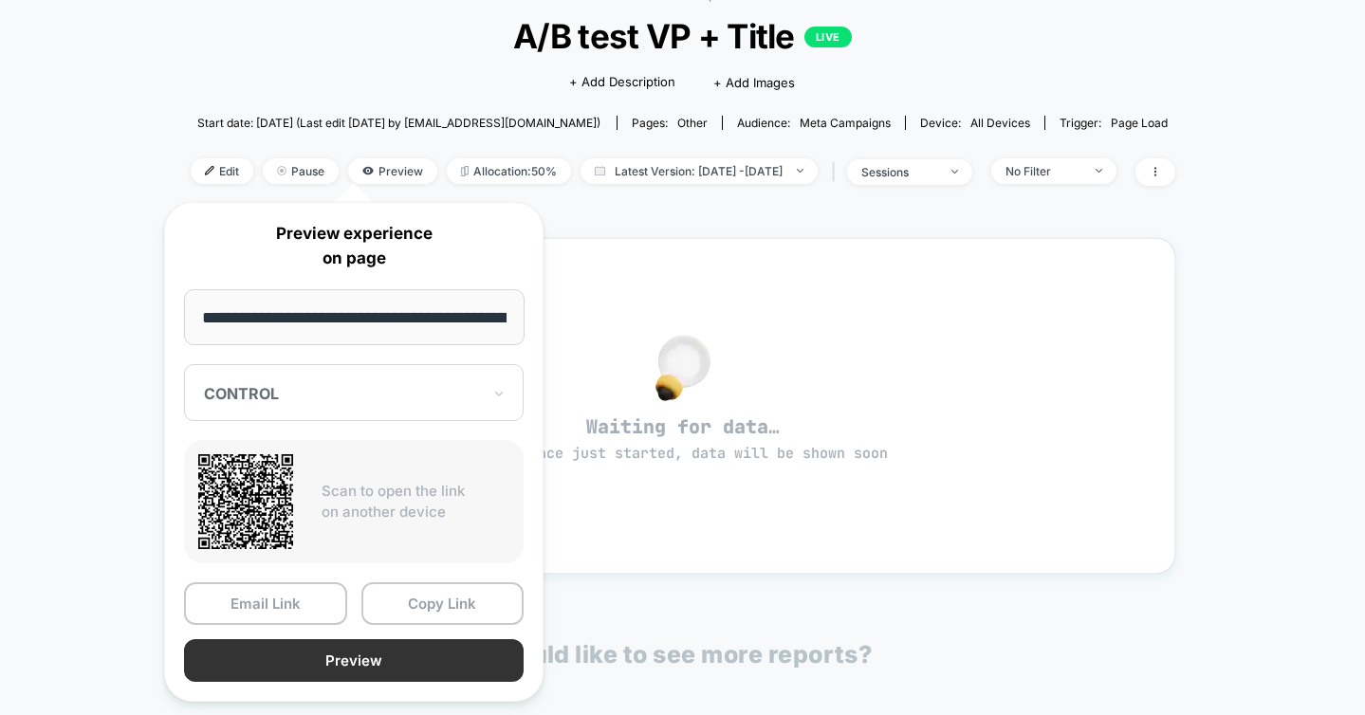
click at [354, 660] on button "Preview" at bounding box center [354, 660] width 340 height 43
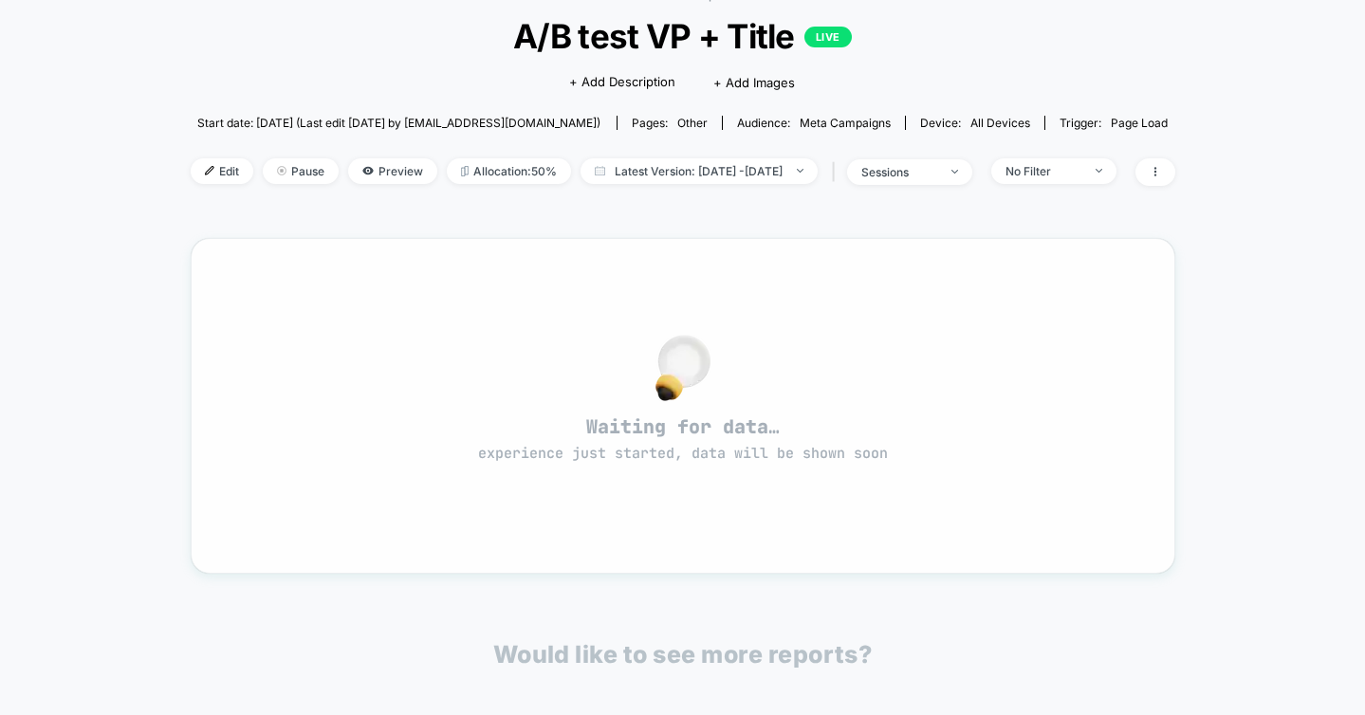
click at [460, 328] on div "Waiting for data… experience just started, data will be shown soon" at bounding box center [683, 406] width 916 height 268
click at [361, 171] on span "Preview" at bounding box center [392, 171] width 89 height 26
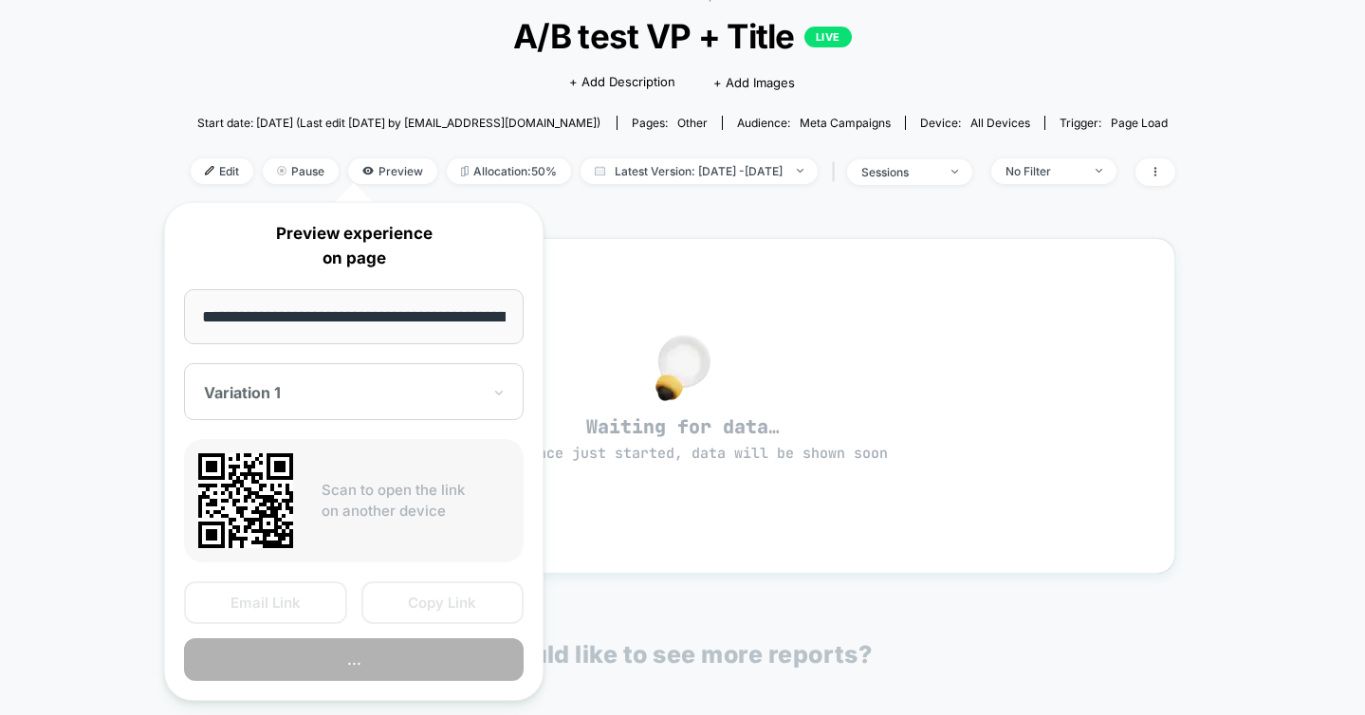
scroll to position [0, 138]
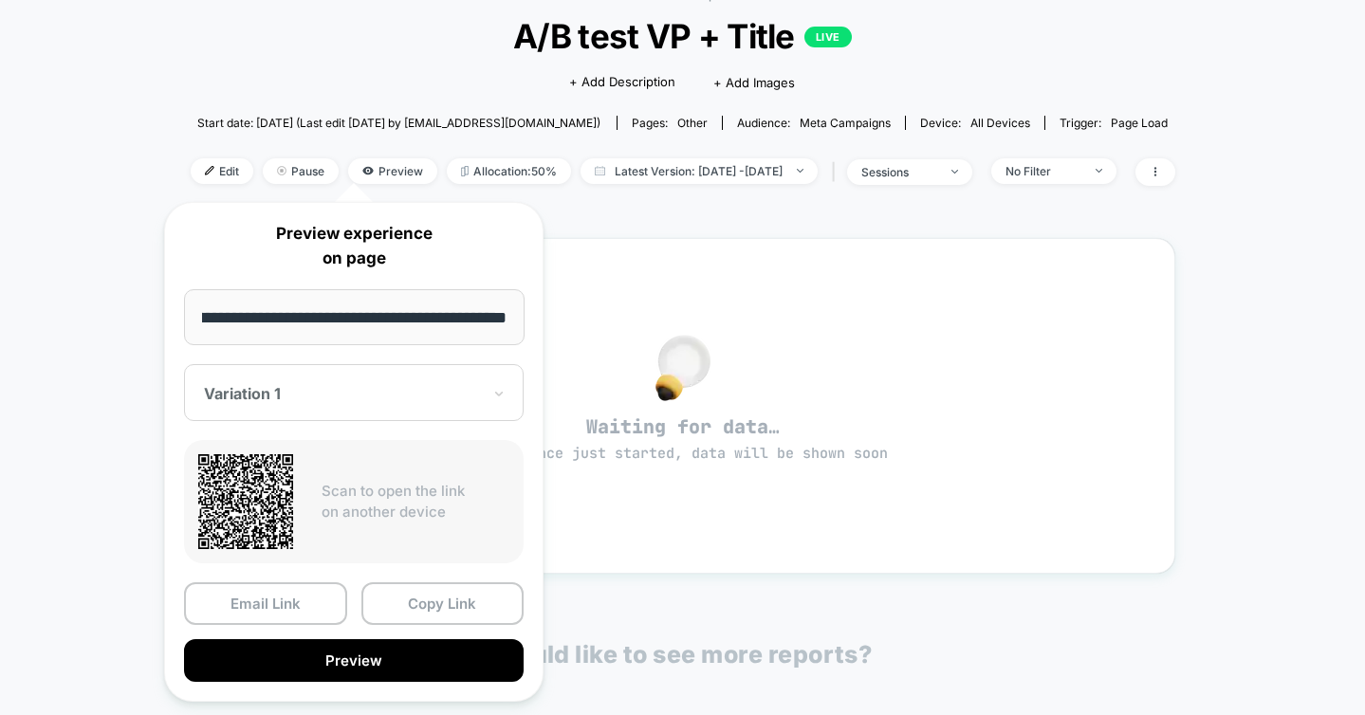
click at [435, 380] on div "Variation 1" at bounding box center [354, 392] width 340 height 57
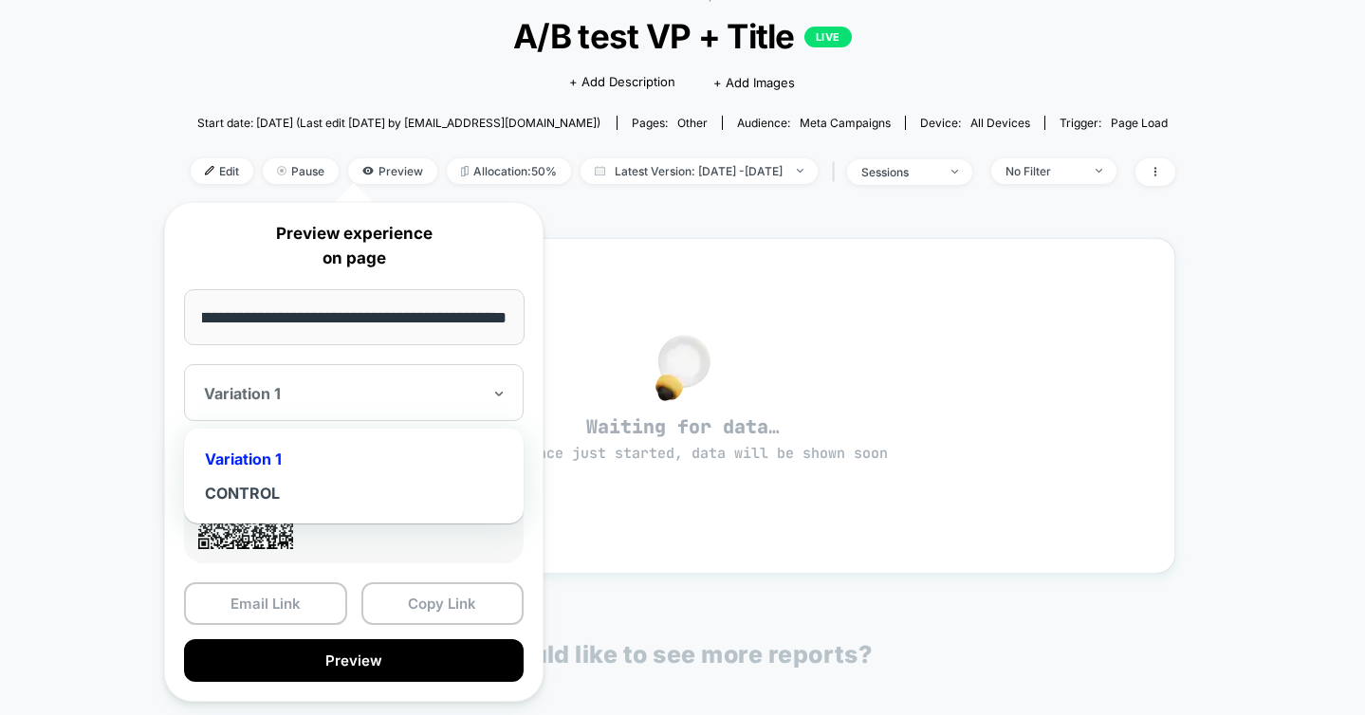
scroll to position [0, 0]
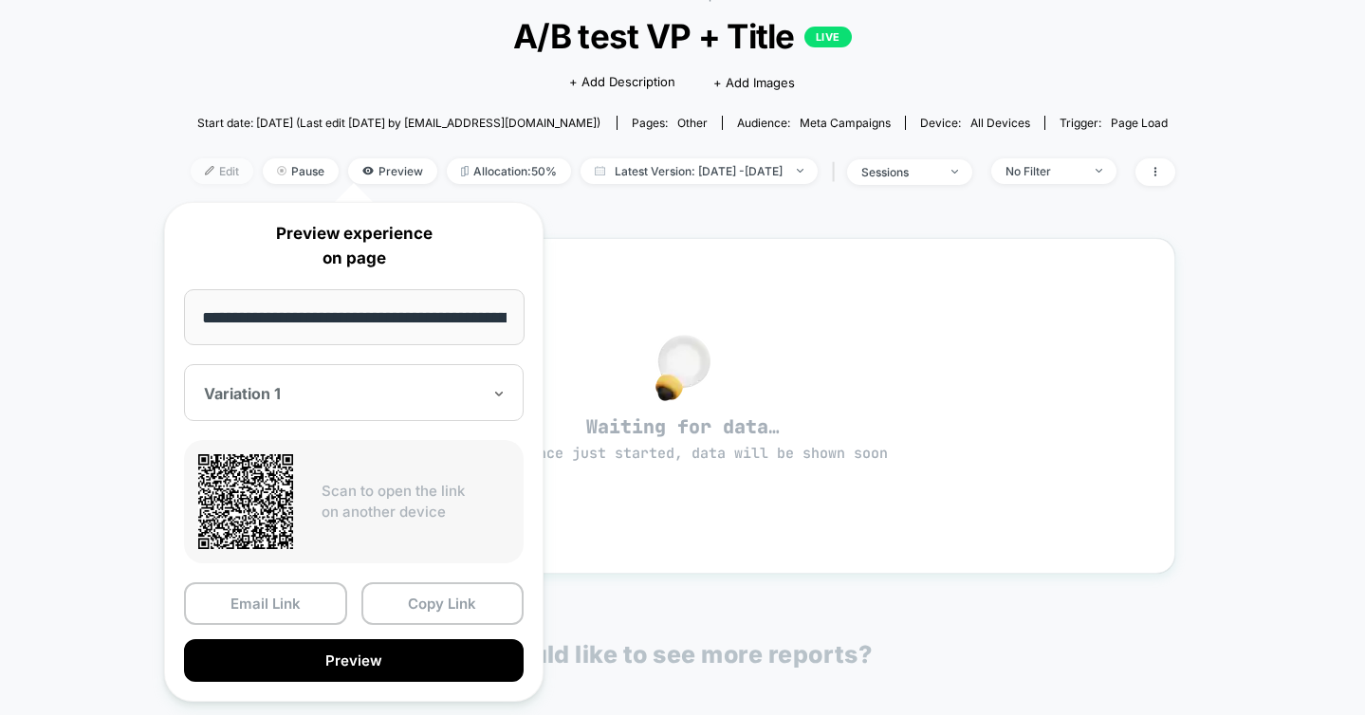
click at [205, 171] on img at bounding box center [209, 170] width 9 height 9
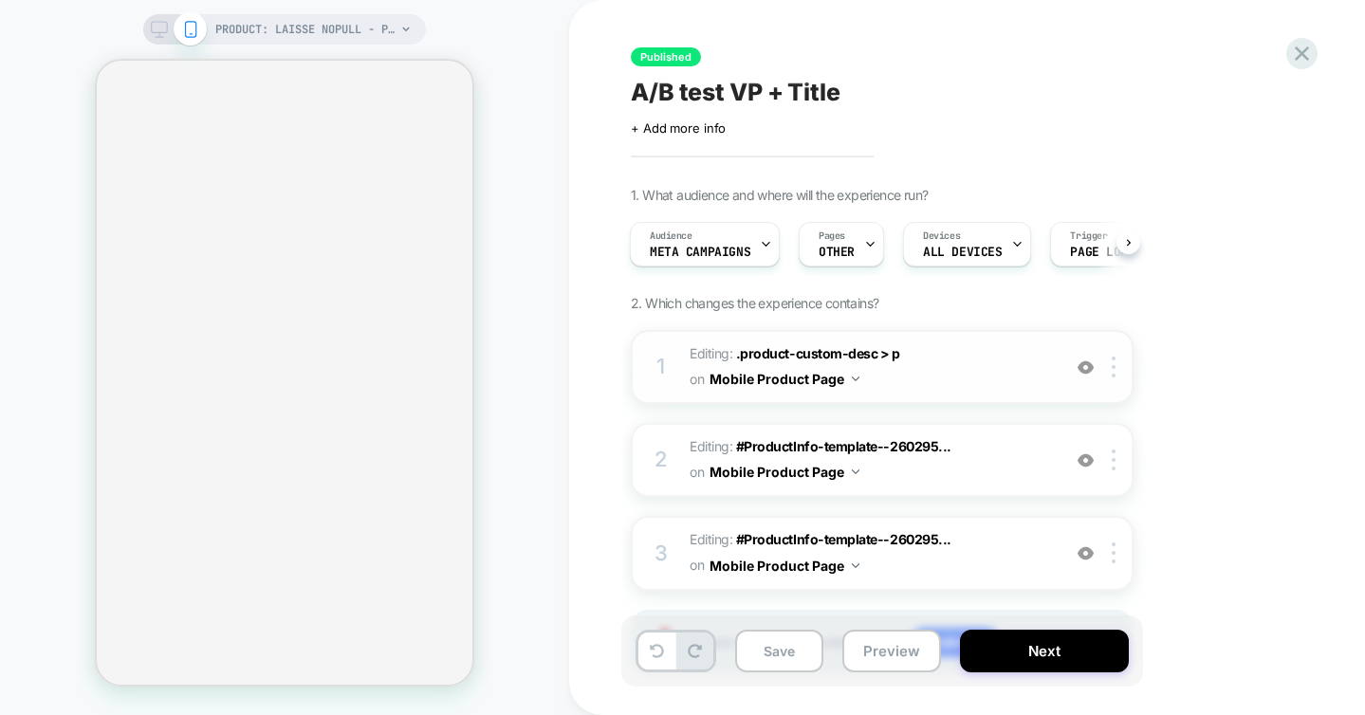
scroll to position [102, 0]
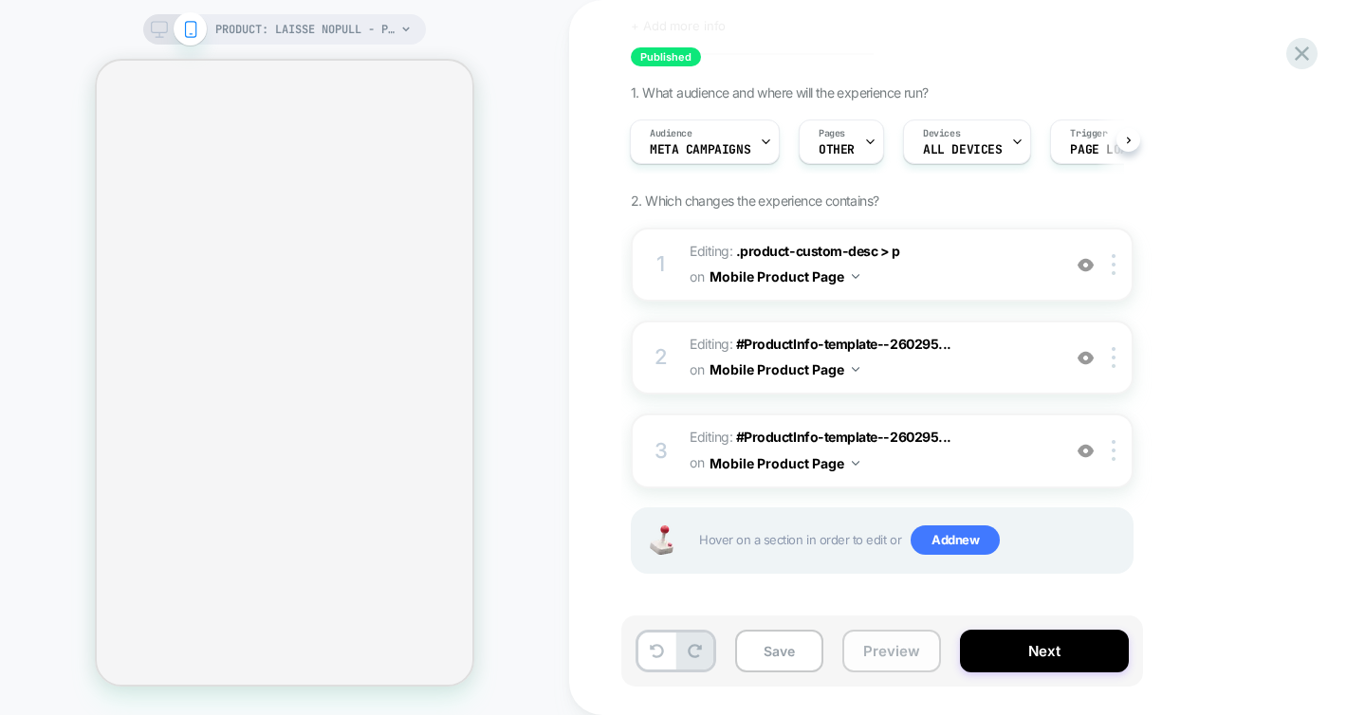
click at [881, 648] on button "Preview" at bounding box center [891, 651] width 99 height 43
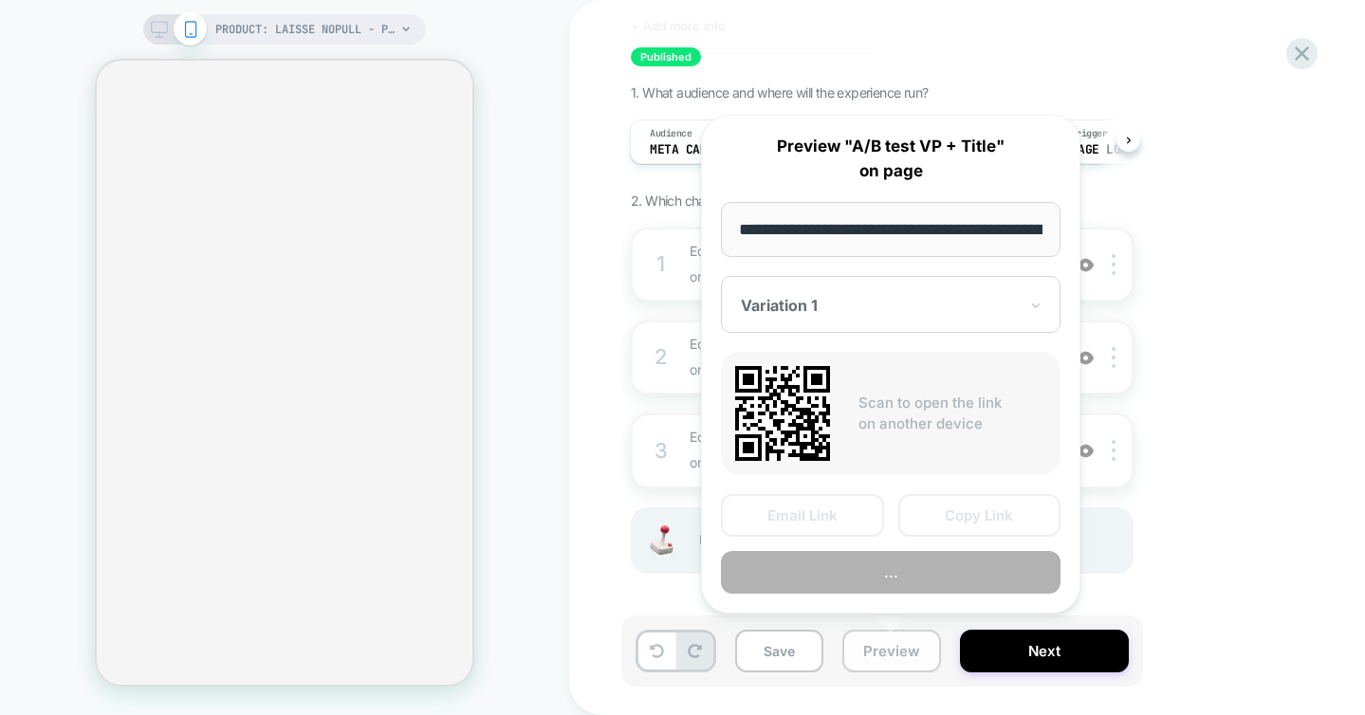
scroll to position [0, 296]
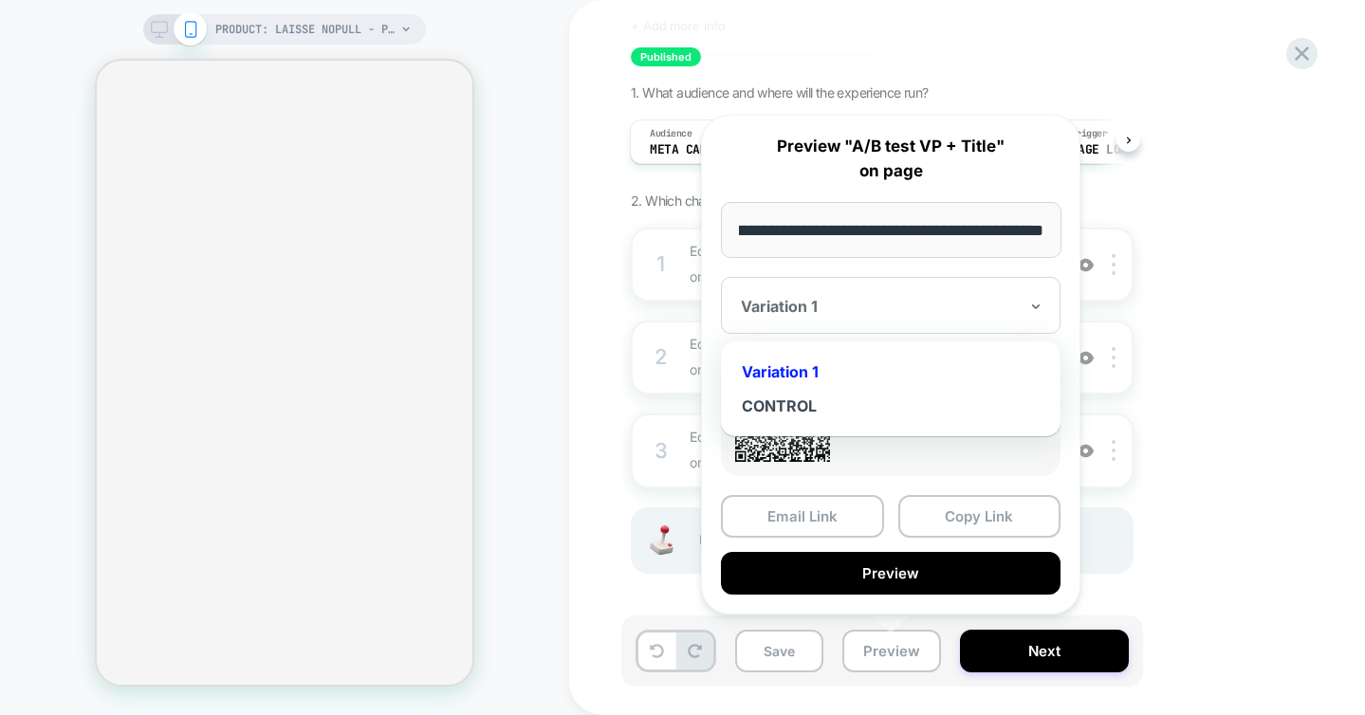
click at [831, 314] on div at bounding box center [879, 306] width 277 height 19
click at [1193, 299] on div "1. What audience and where will the experience run? Audience Meta campaigns Pag…" at bounding box center [977, 352] width 693 height 537
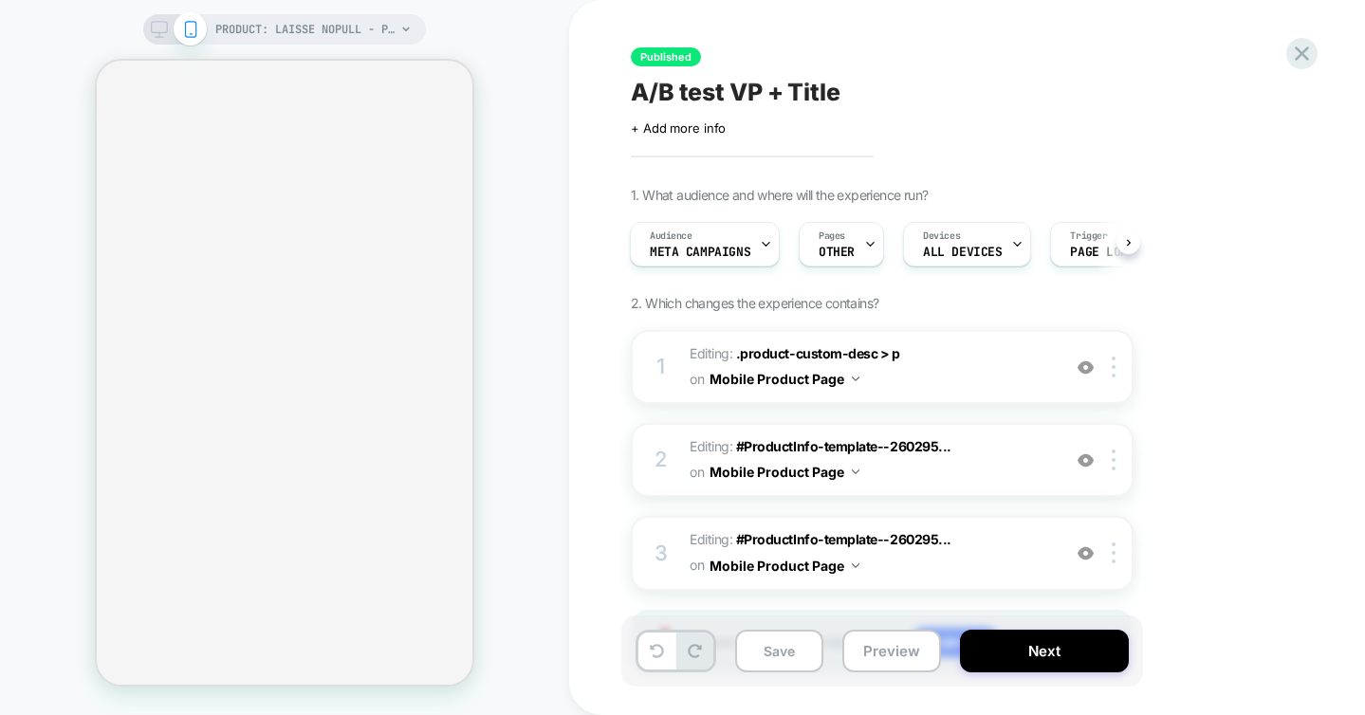
scroll to position [102, 0]
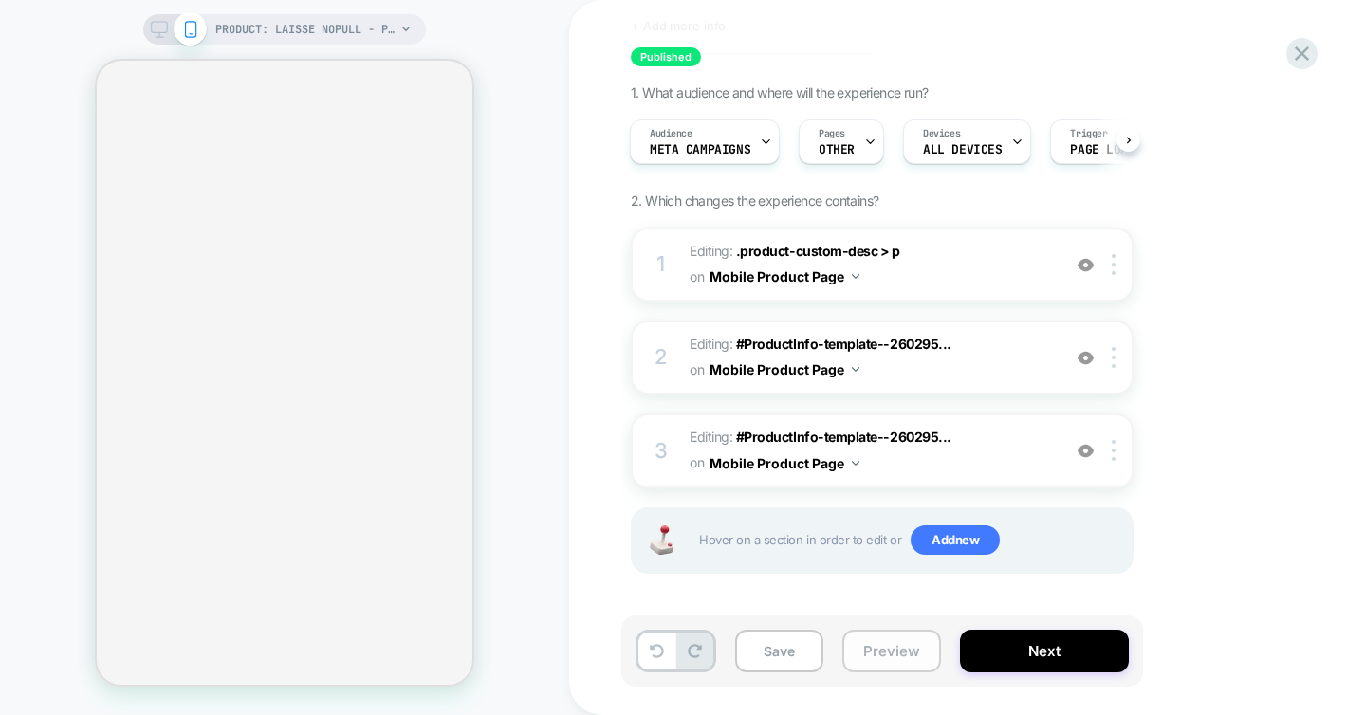
click at [879, 659] on button "Preview" at bounding box center [891, 651] width 99 height 43
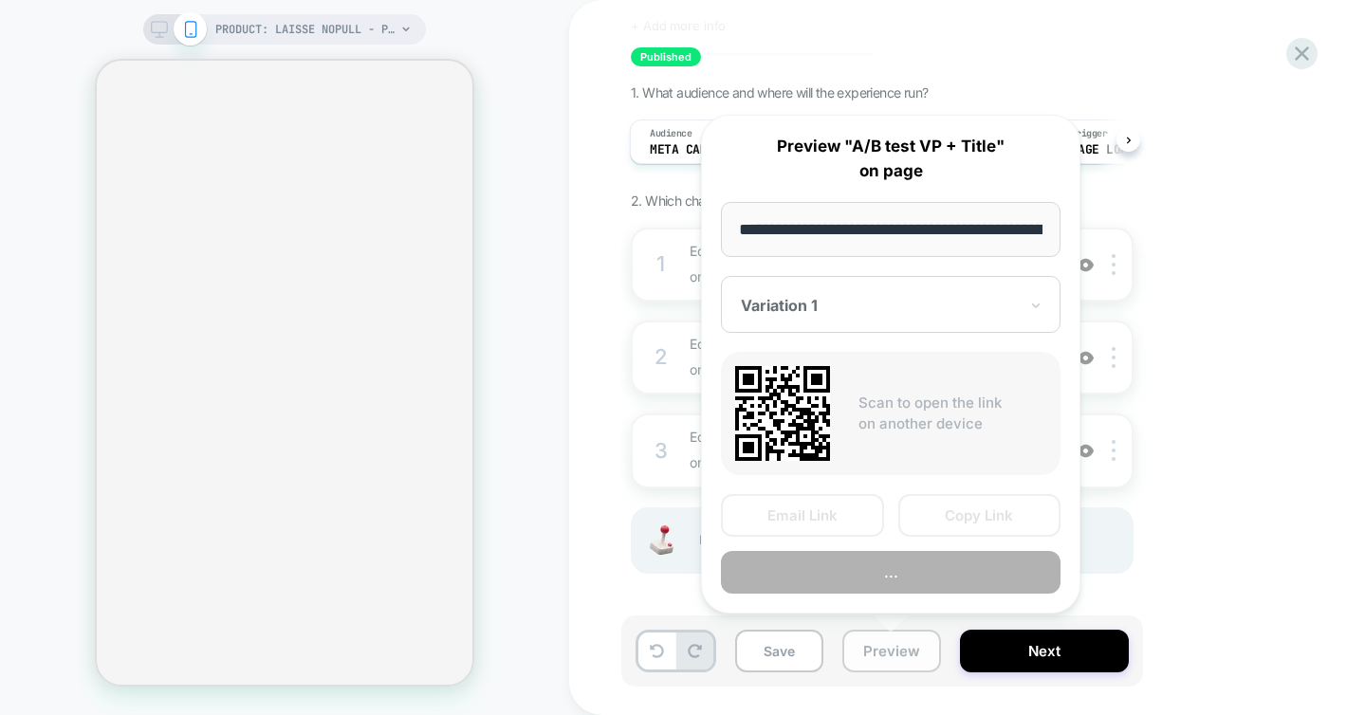
scroll to position [0, 296]
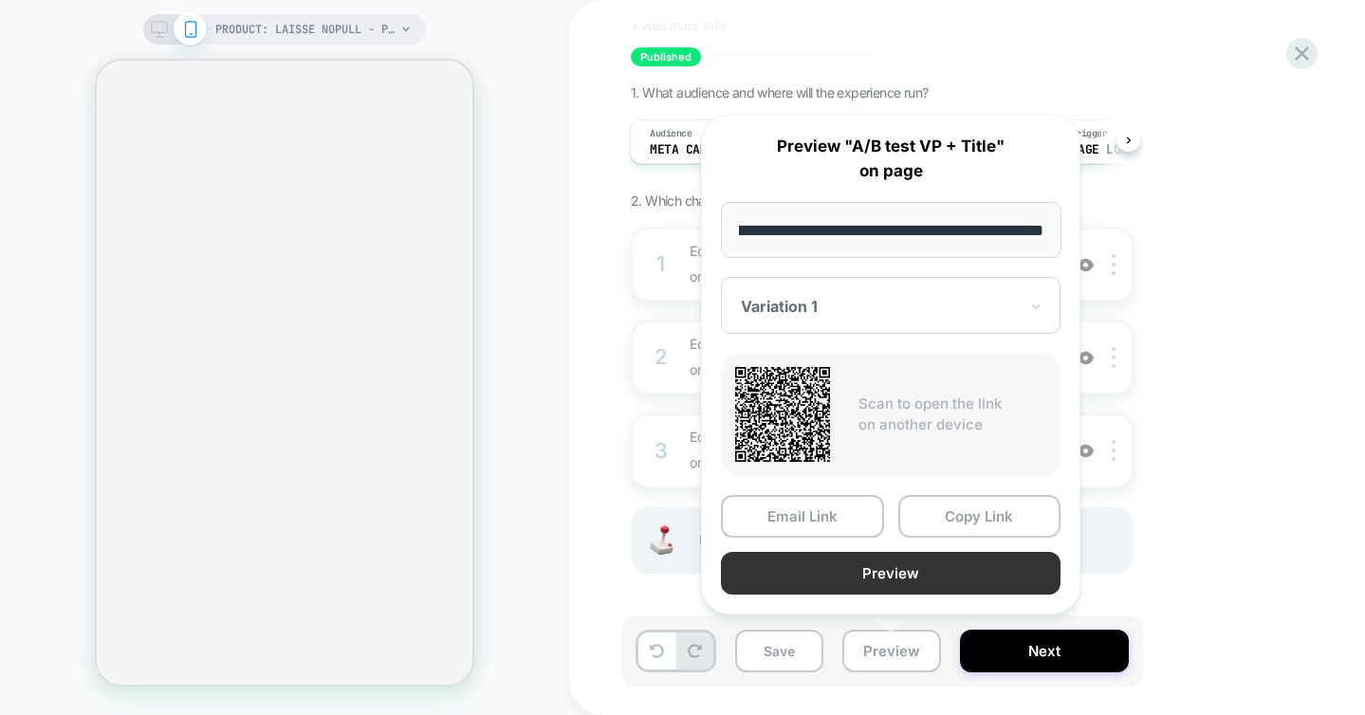
click at [820, 569] on button "Preview" at bounding box center [891, 573] width 340 height 43
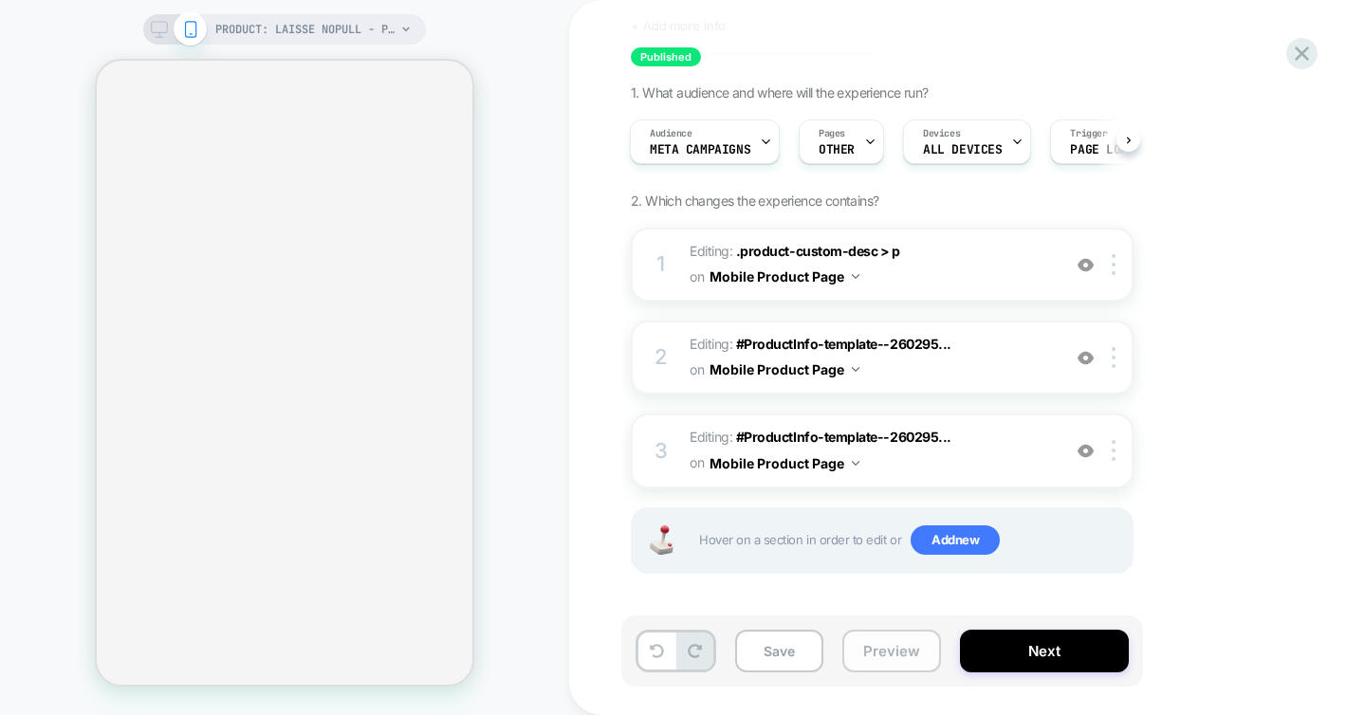
click at [861, 655] on button "Preview" at bounding box center [891, 651] width 99 height 43
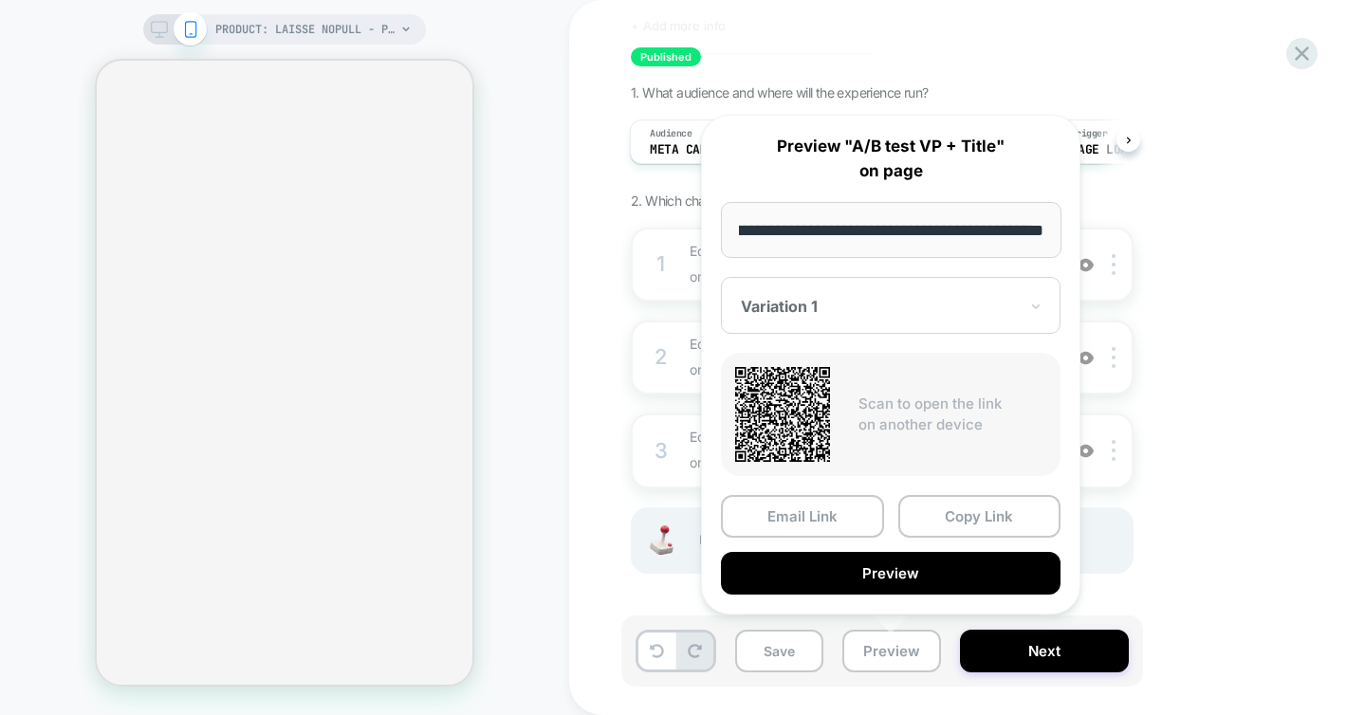
click at [831, 304] on div at bounding box center [879, 306] width 277 height 19
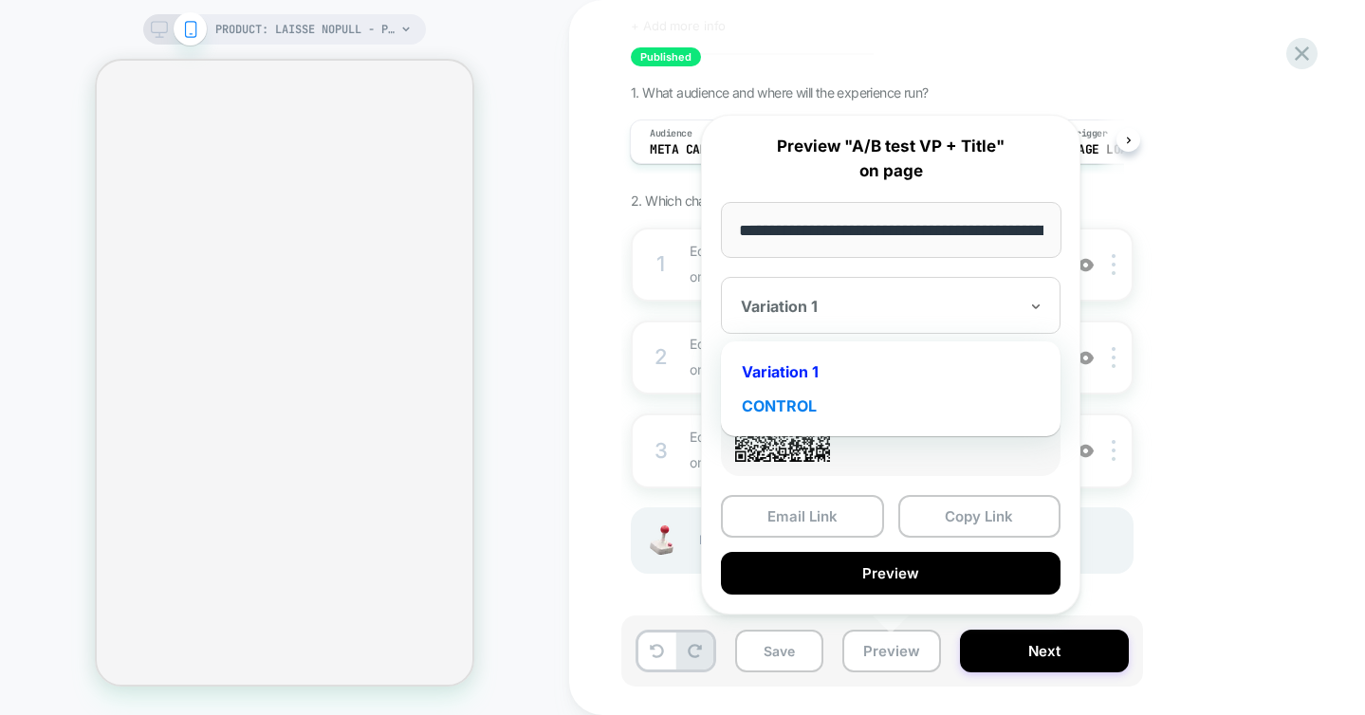
click at [773, 401] on div "CONTROL" at bounding box center [890, 406] width 321 height 34
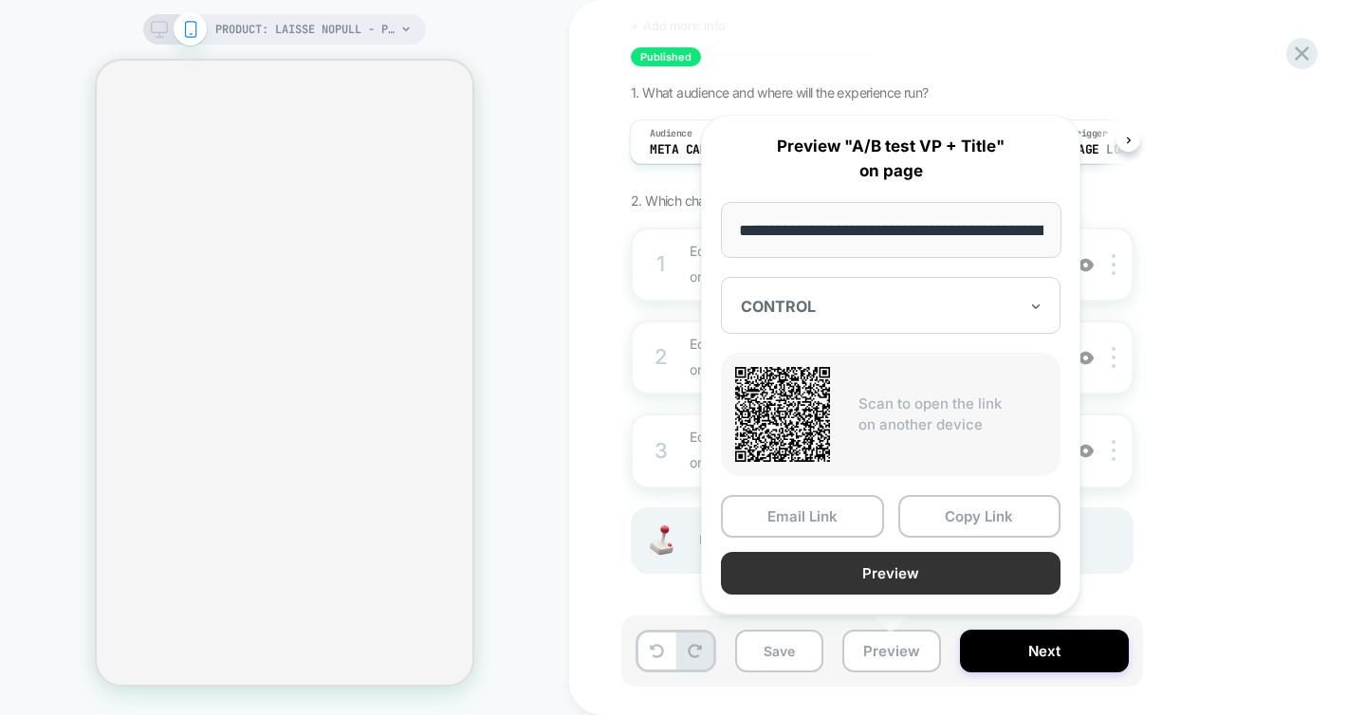
click at [897, 575] on button "Preview" at bounding box center [891, 573] width 340 height 43
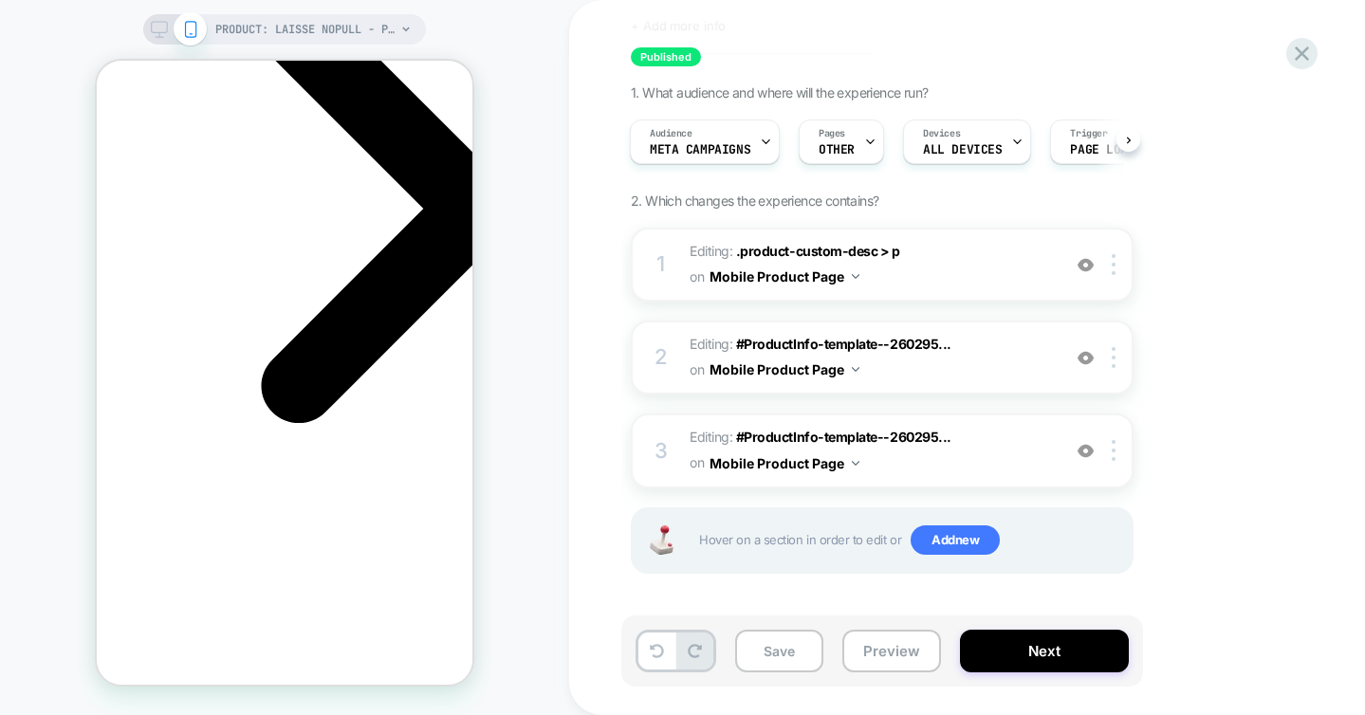
scroll to position [0, 268]
click at [1302, 54] on icon at bounding box center [1302, 53] width 14 height 14
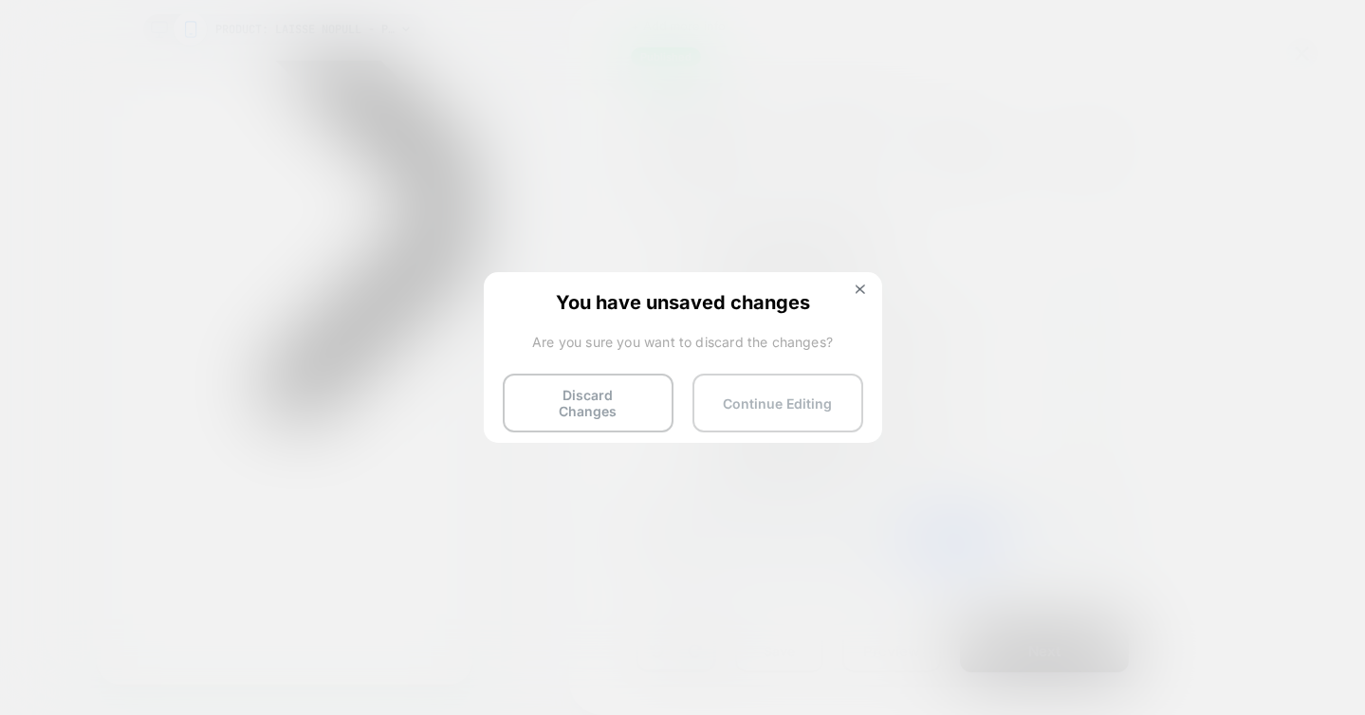
scroll to position [0, 0]
click at [597, 392] on button "Discard Changes" at bounding box center [588, 403] width 171 height 59
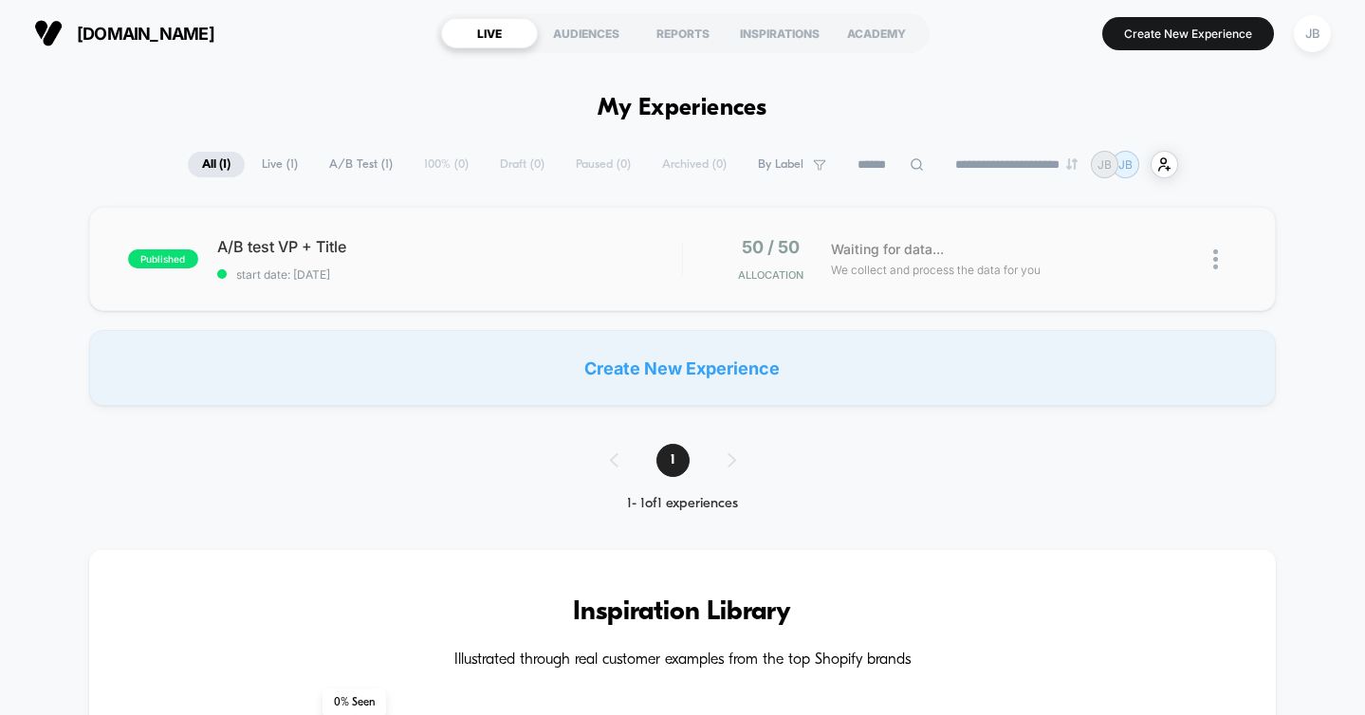
click at [471, 280] on span "start date: [DATE]" at bounding box center [449, 275] width 465 height 14
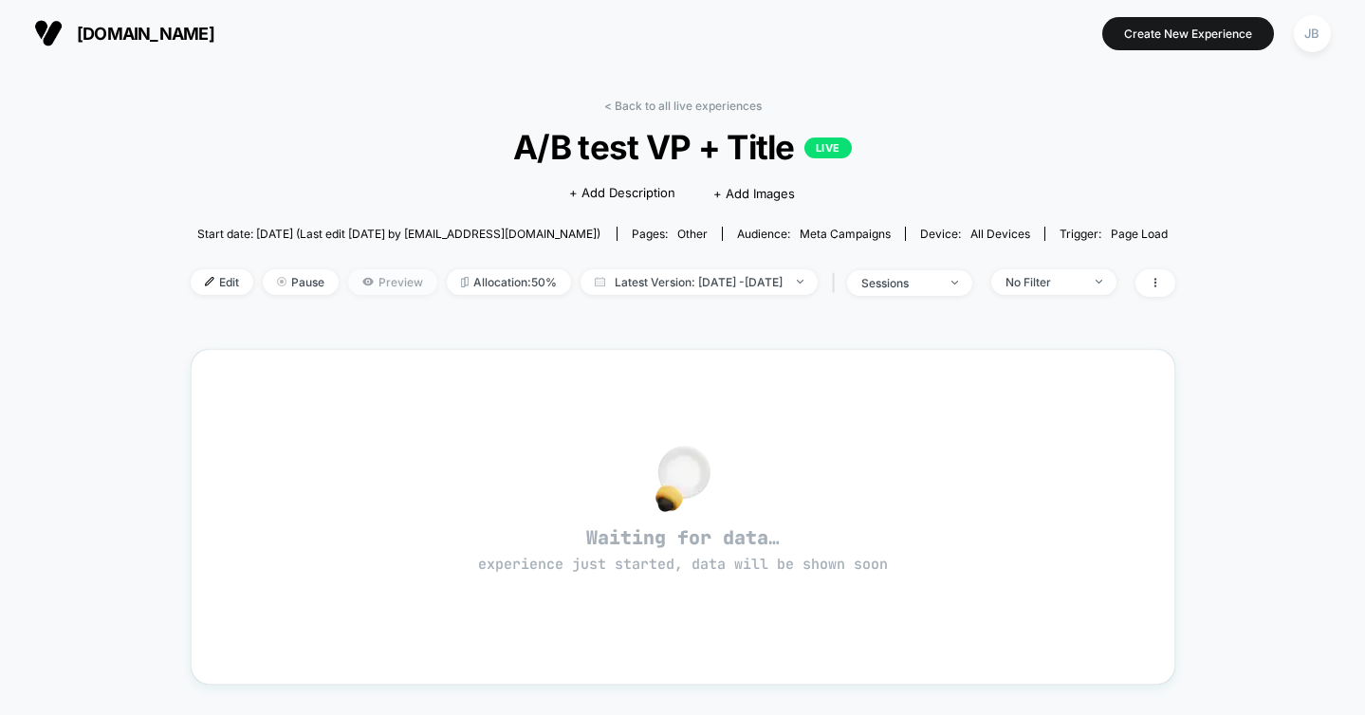
click at [360, 283] on span "Preview" at bounding box center [392, 282] width 89 height 26
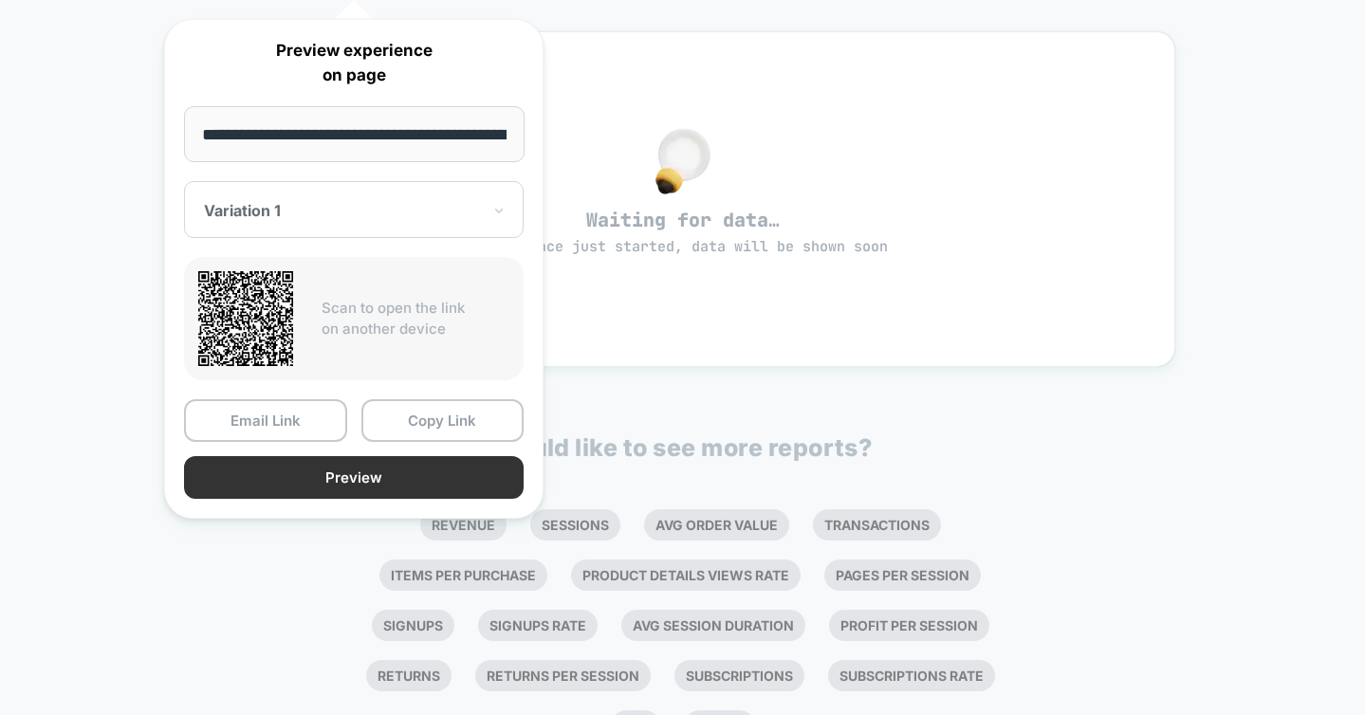
click at [417, 481] on button "Preview" at bounding box center [354, 477] width 340 height 43
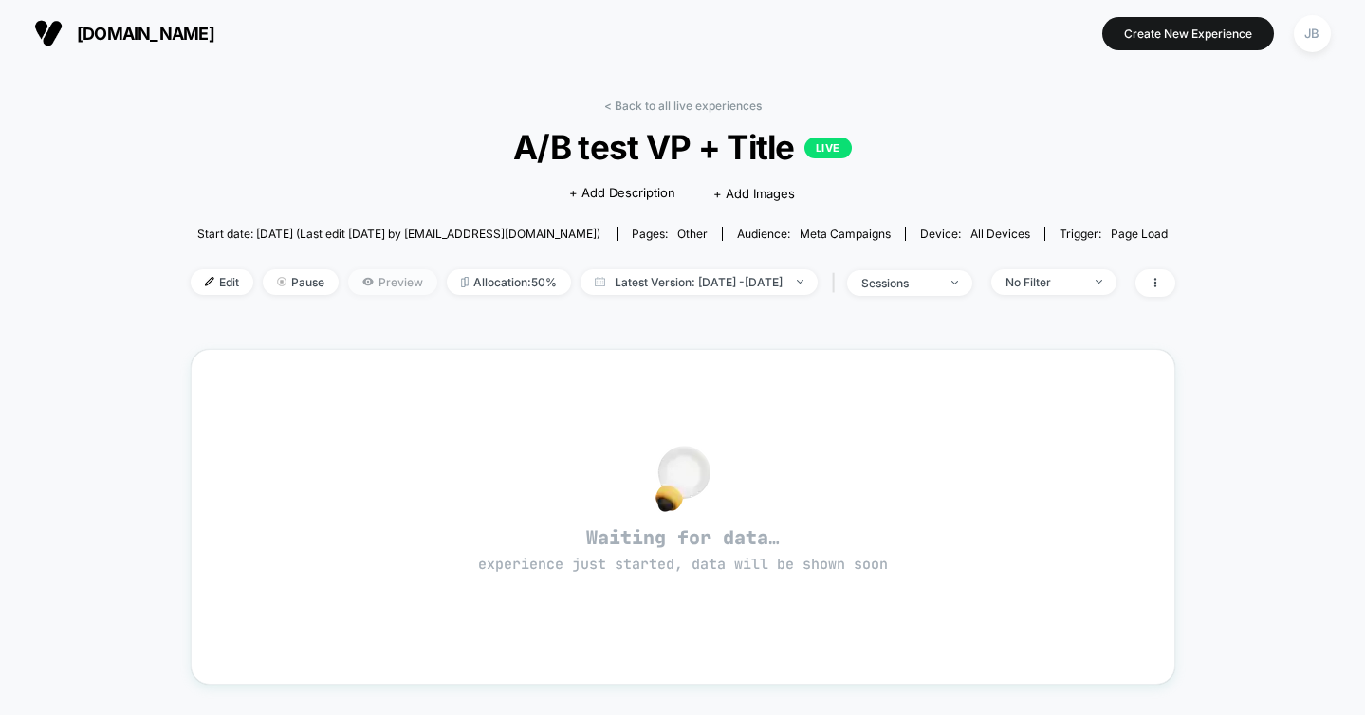
click at [374, 285] on span "Preview" at bounding box center [392, 282] width 89 height 26
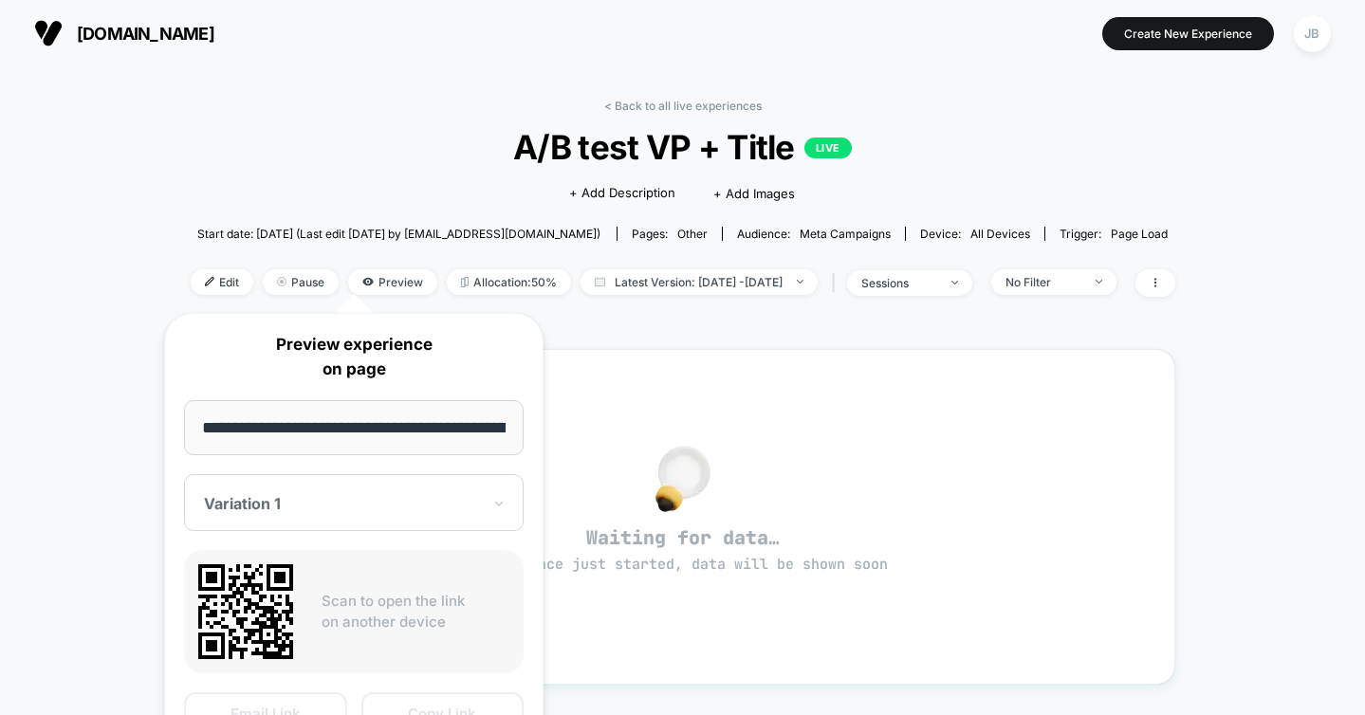
scroll to position [0, 138]
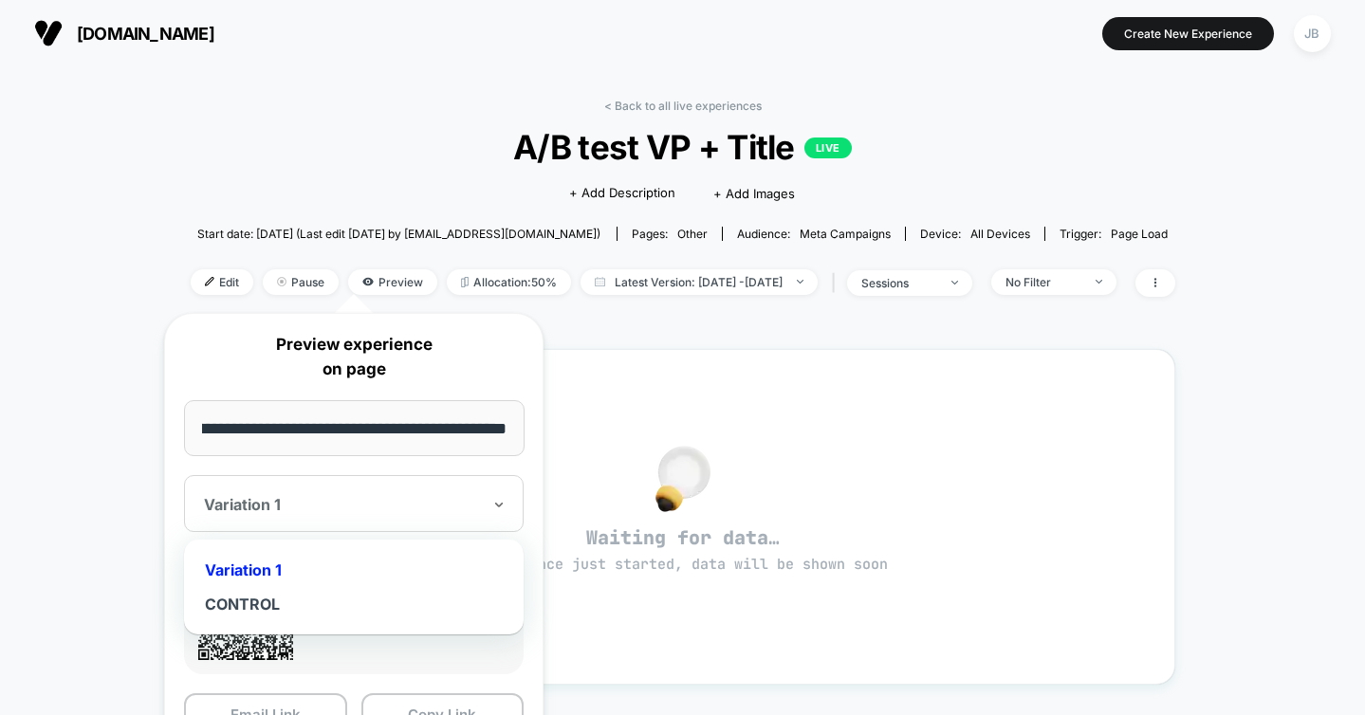
click at [275, 500] on div at bounding box center [342, 504] width 277 height 19
click at [242, 597] on div "CONTROL" at bounding box center [354, 604] width 321 height 34
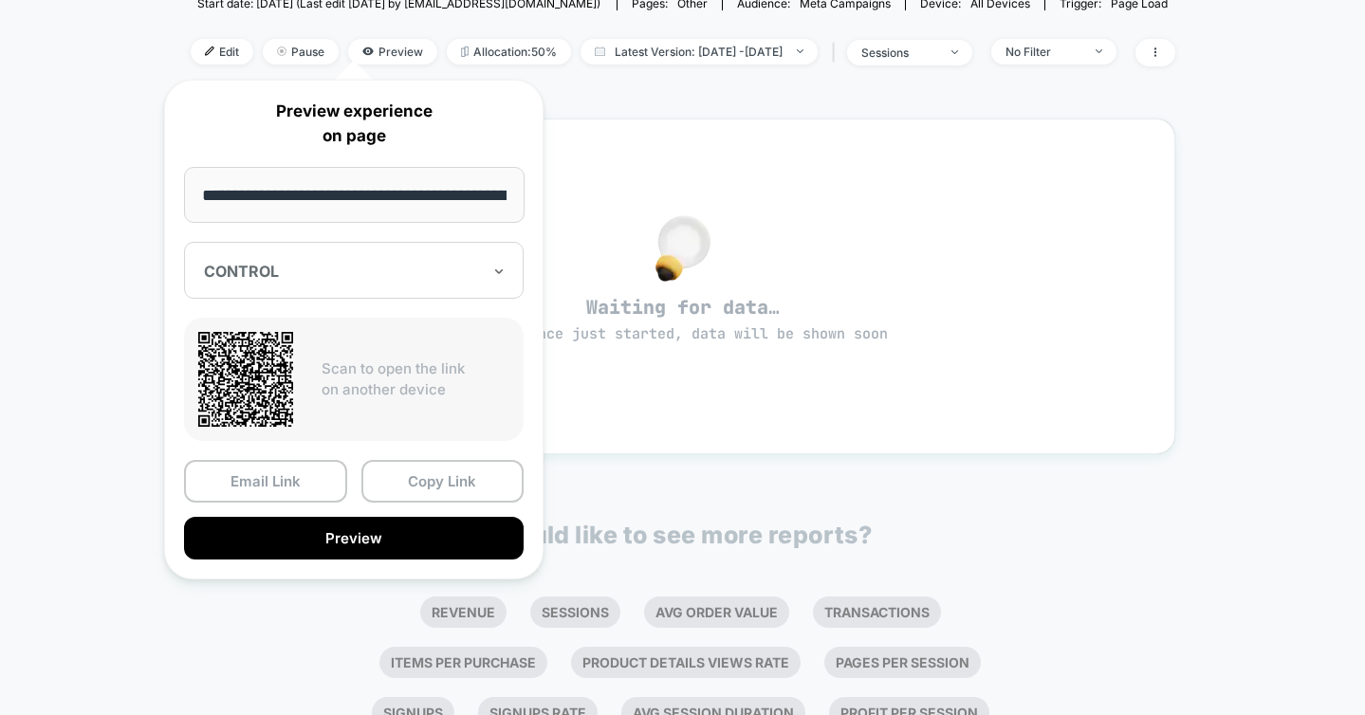
scroll to position [233, 0]
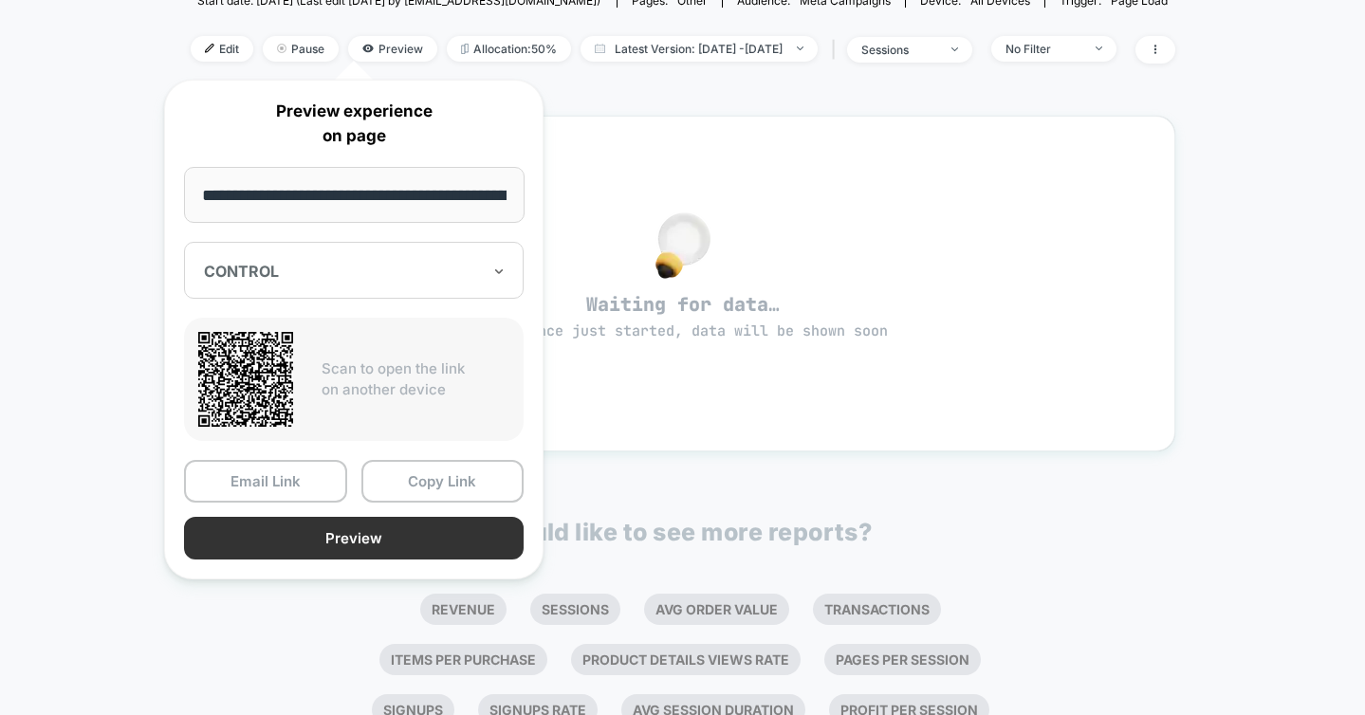
click at [287, 545] on button "Preview" at bounding box center [354, 538] width 340 height 43
